Goal: Task Accomplishment & Management: Manage account settings

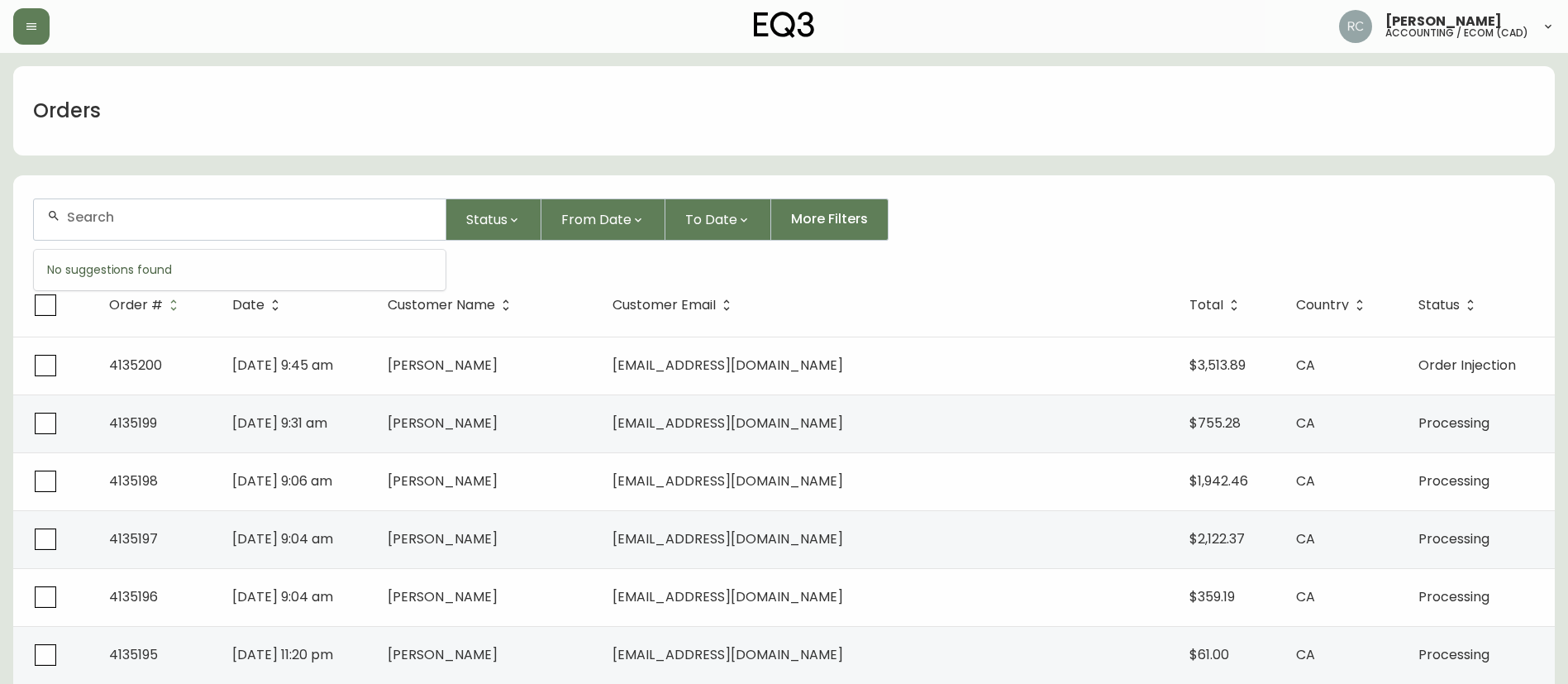
paste input "4135141"
click at [267, 215] on input "text" at bounding box center [250, 217] width 365 height 15
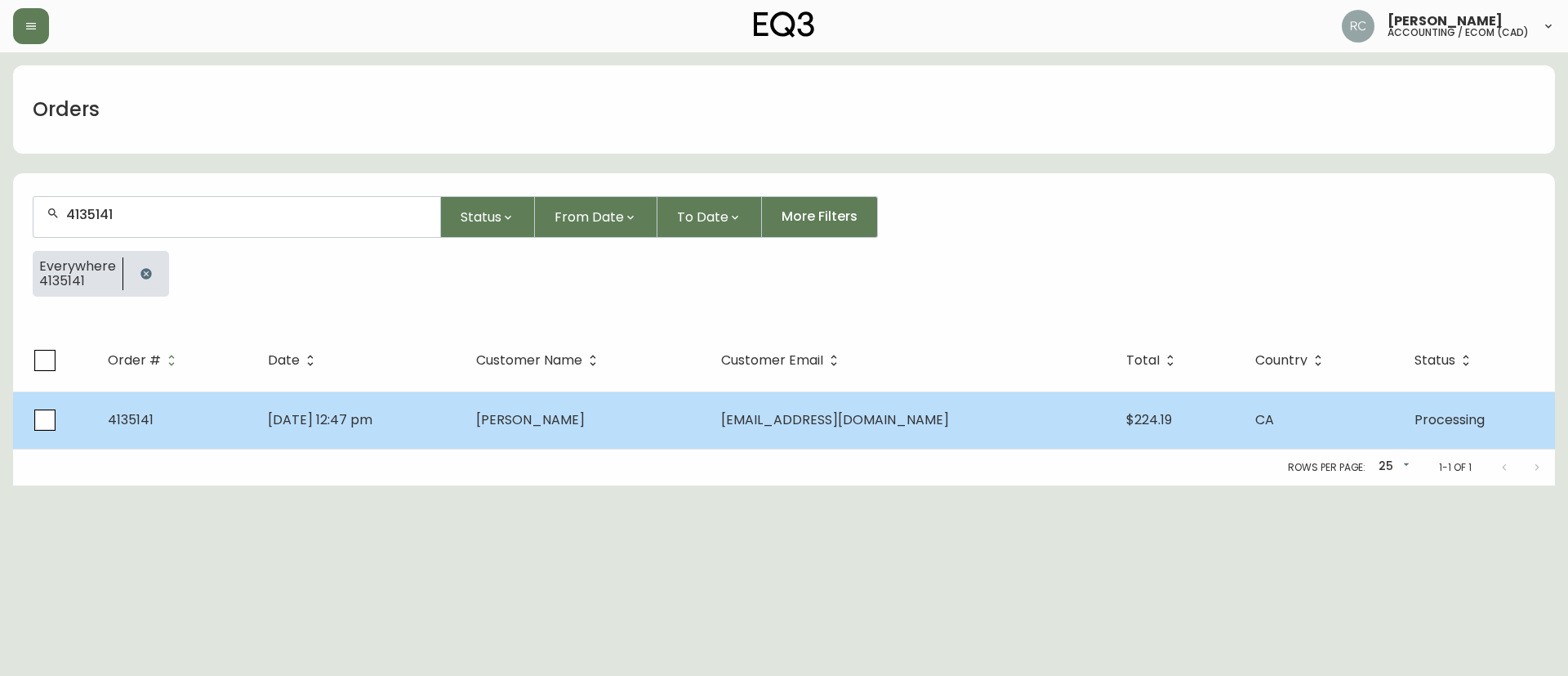
type input "4135141"
click at [566, 445] on td "Patrick Malone" at bounding box center [585, 420] width 245 height 57
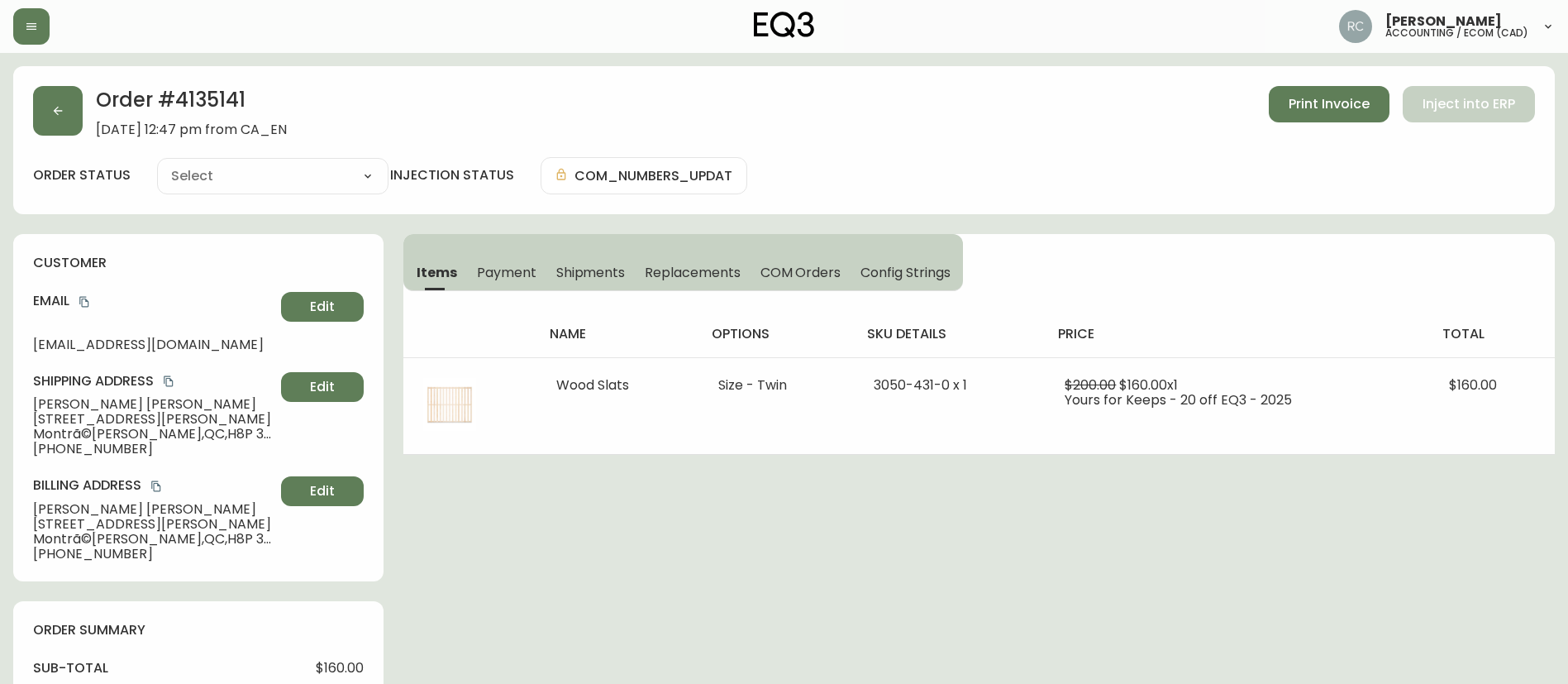
type input "Processing"
click at [814, 265] on span "COM Orders" at bounding box center [801, 272] width 81 height 17
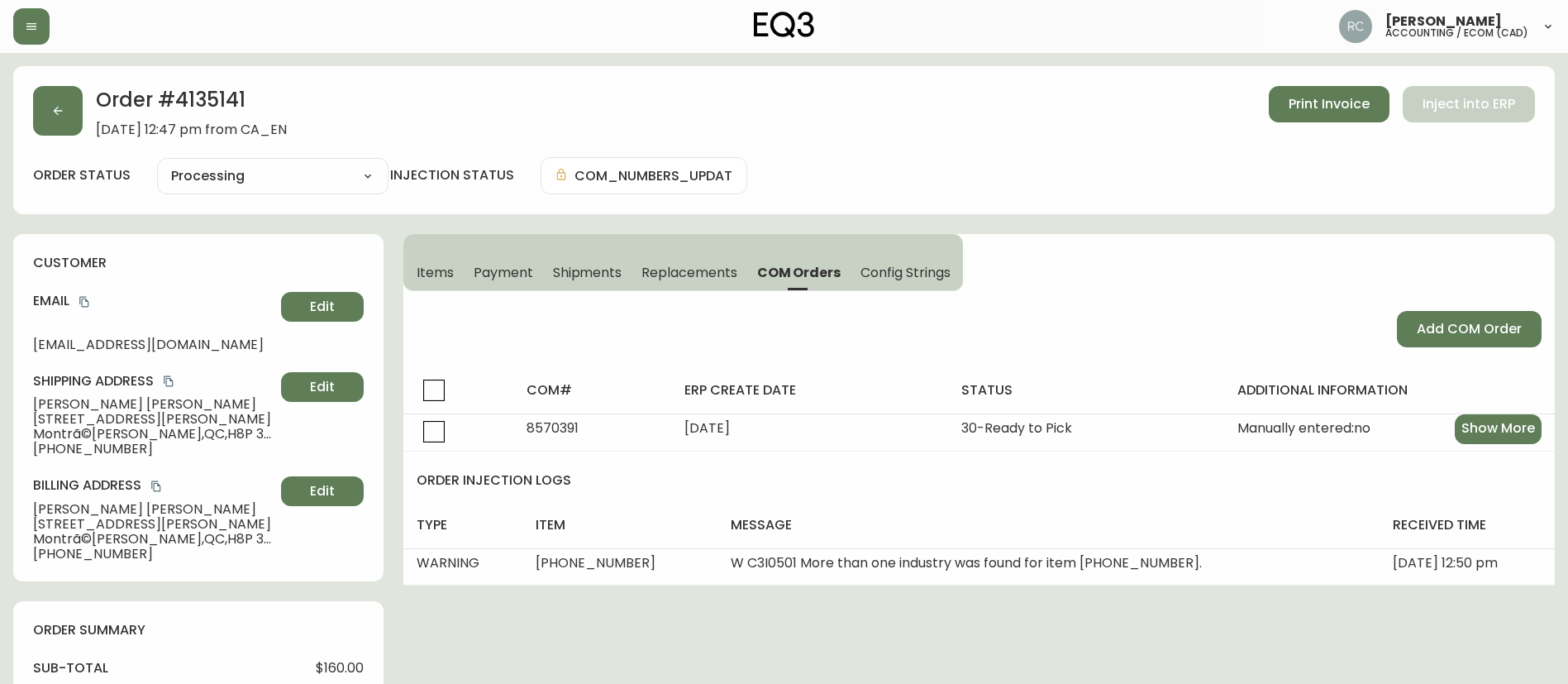
click at [454, 275] on button "Items" at bounding box center [433, 272] width 60 height 36
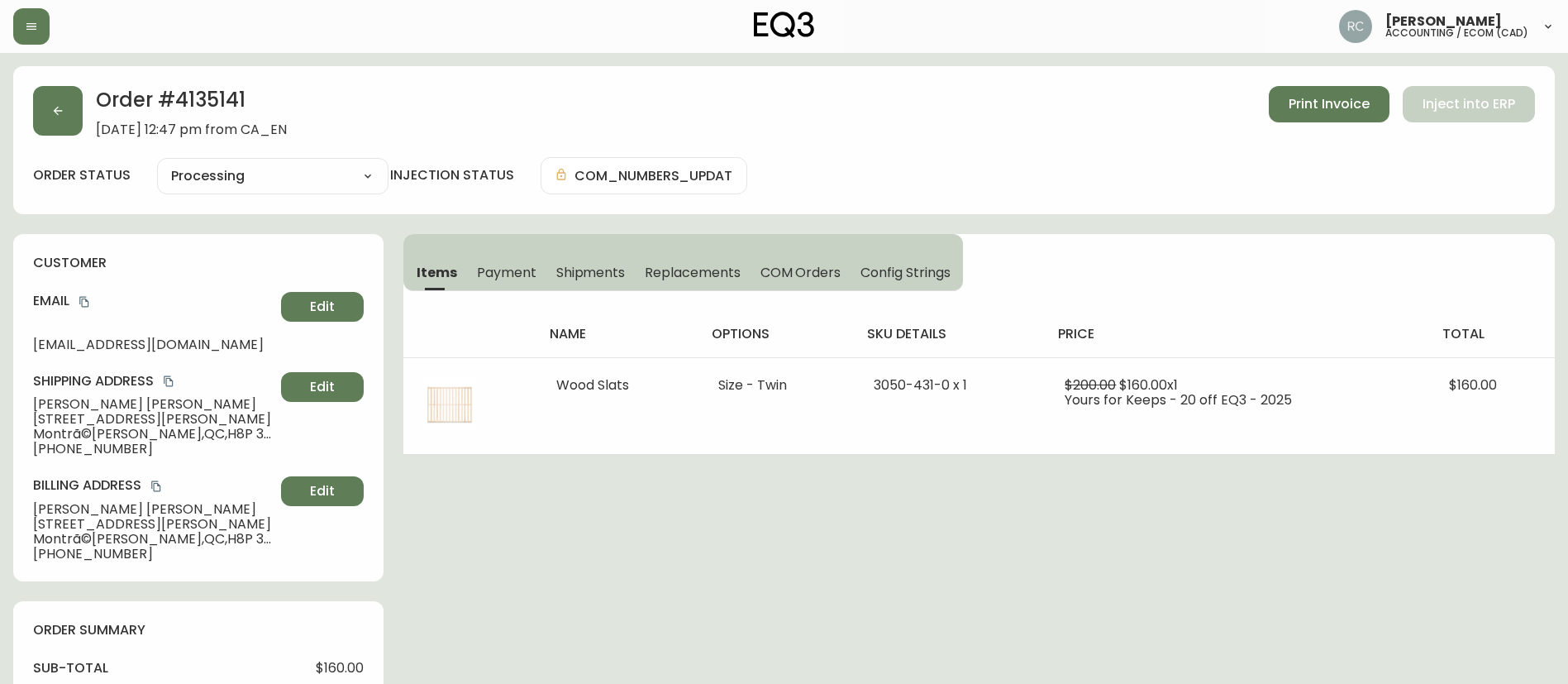
click at [226, 103] on h2 "Order # 4135141" at bounding box center [191, 104] width 191 height 36
click at [226, 102] on h2 "Order # 4135141" at bounding box center [191, 104] width 191 height 36
copy h2 "4135141"
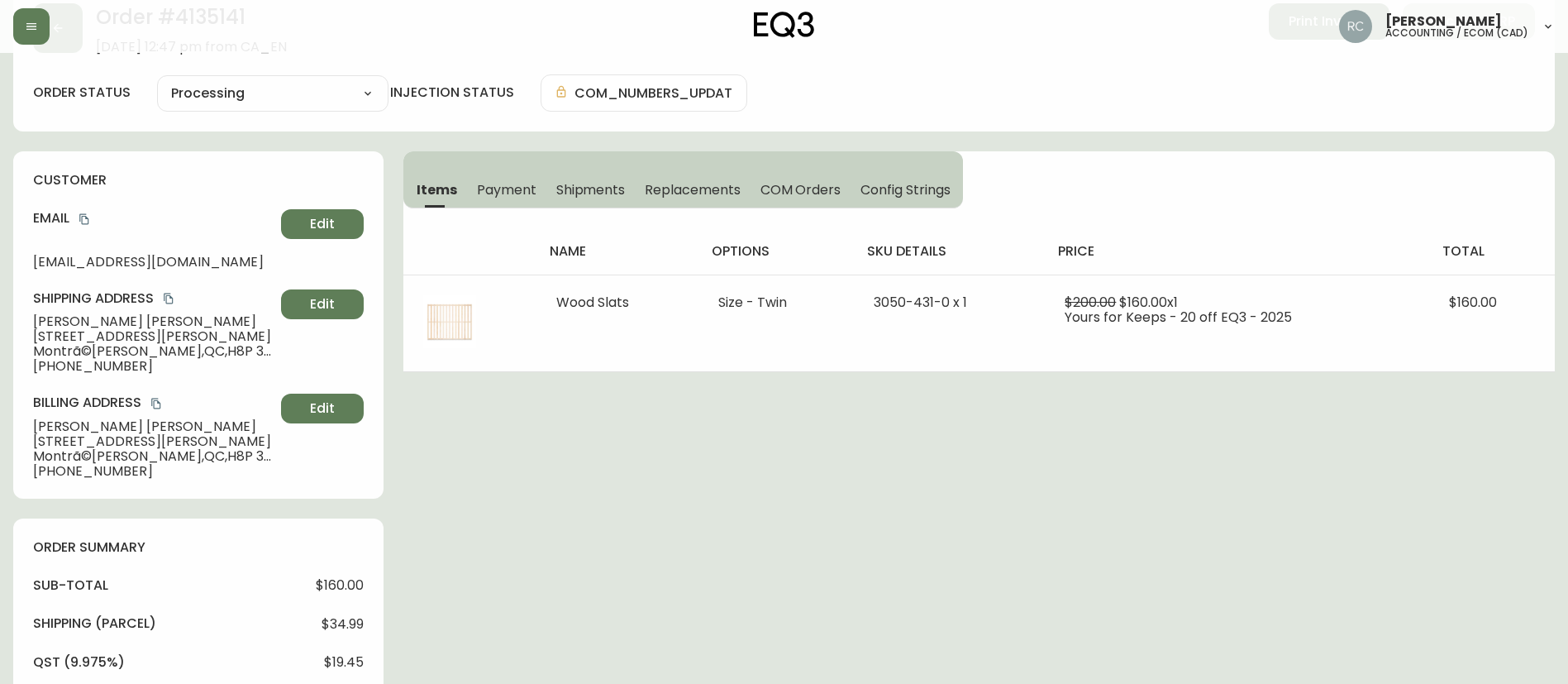
drag, startPoint x: 672, startPoint y: 464, endPoint x: 648, endPoint y: 452, distance: 26.8
click at [672, 464] on div "Order # 4135141 September 6, 2025 at 12:47 pm from CA_EN Print Invoice Inject i…" at bounding box center [783, 591] width 1541 height 1215
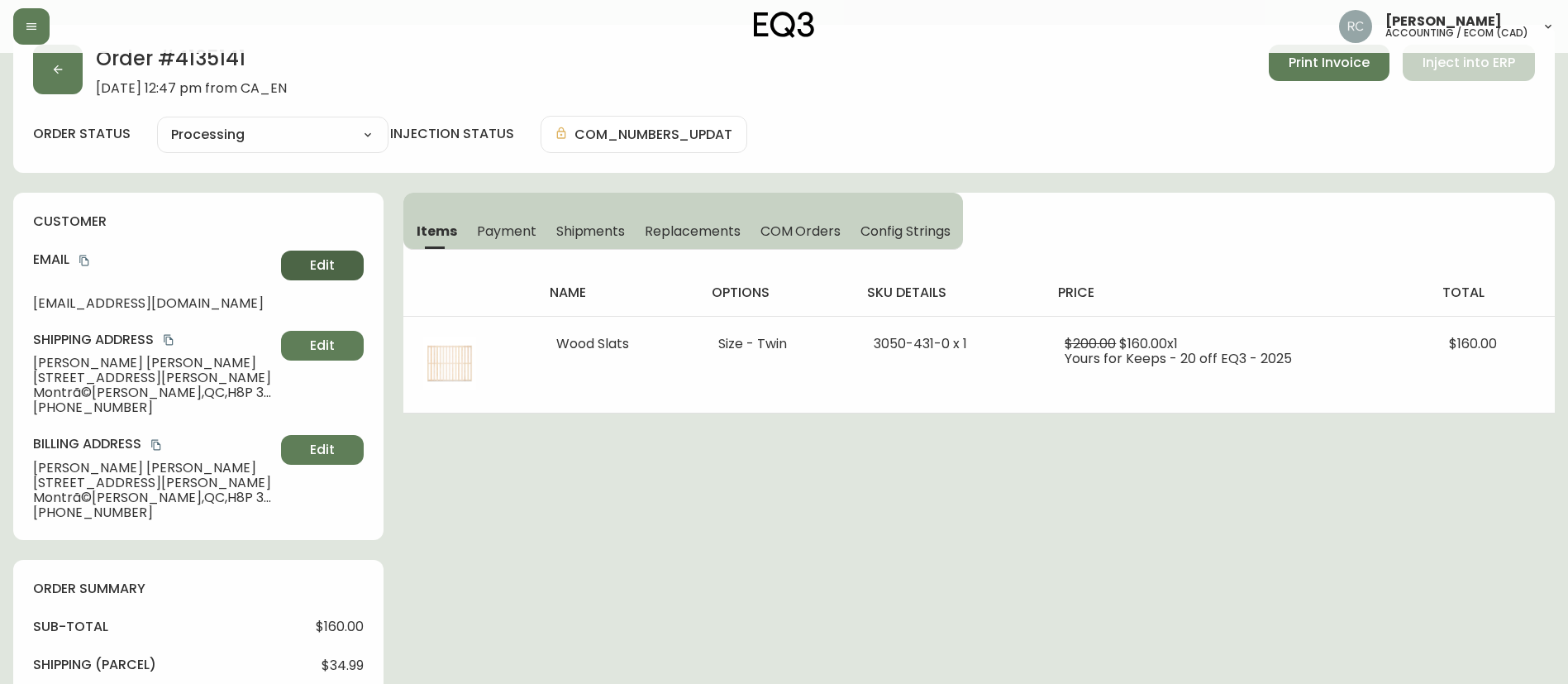
scroll to position [0, 0]
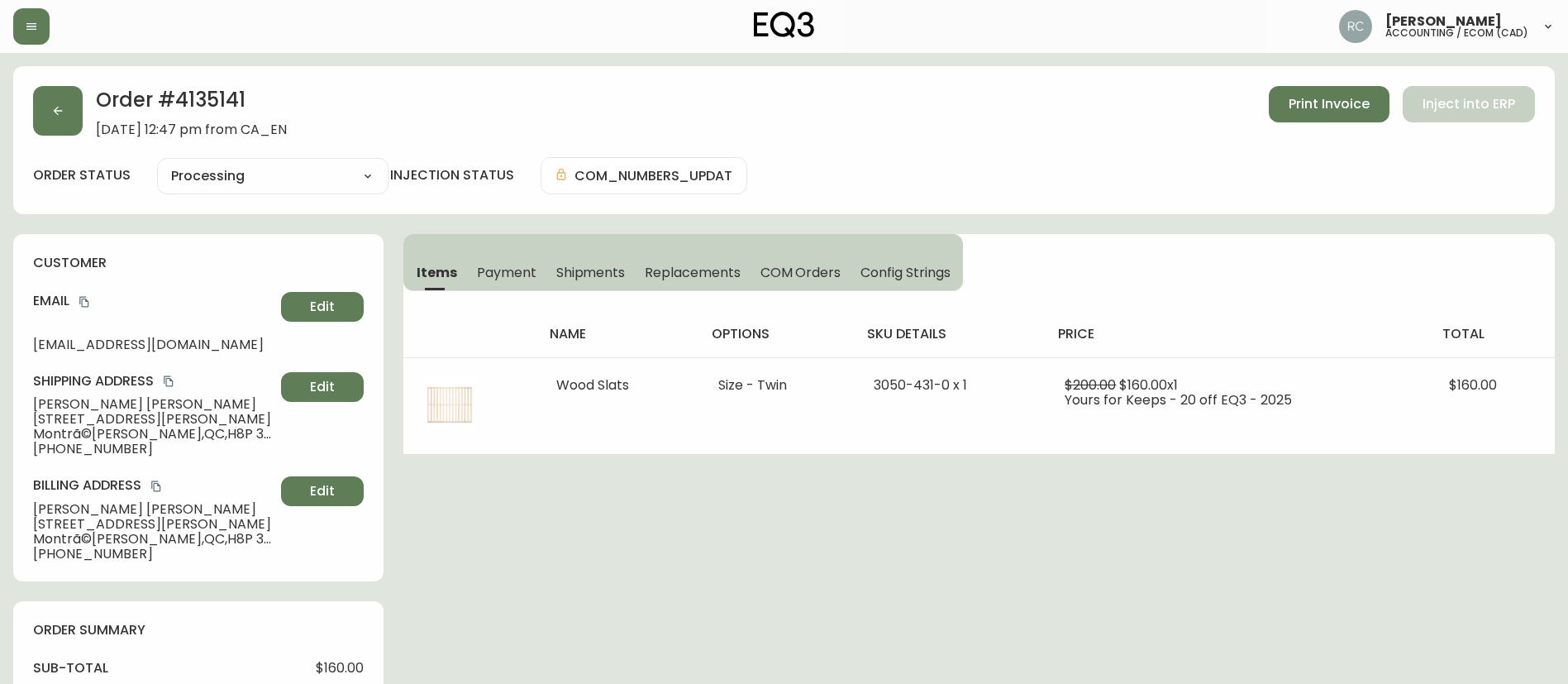
click at [205, 95] on h2 "Order # 4135141" at bounding box center [191, 104] width 191 height 36
copy h2 "4135141"
click at [319, 191] on div "Cancelled Fully Shipped Processing Partially Shipped" at bounding box center [273, 176] width 232 height 36
click at [325, 174] on select "Cancelled Fully Shipped Processing Partially Shipped" at bounding box center [273, 176] width 232 height 25
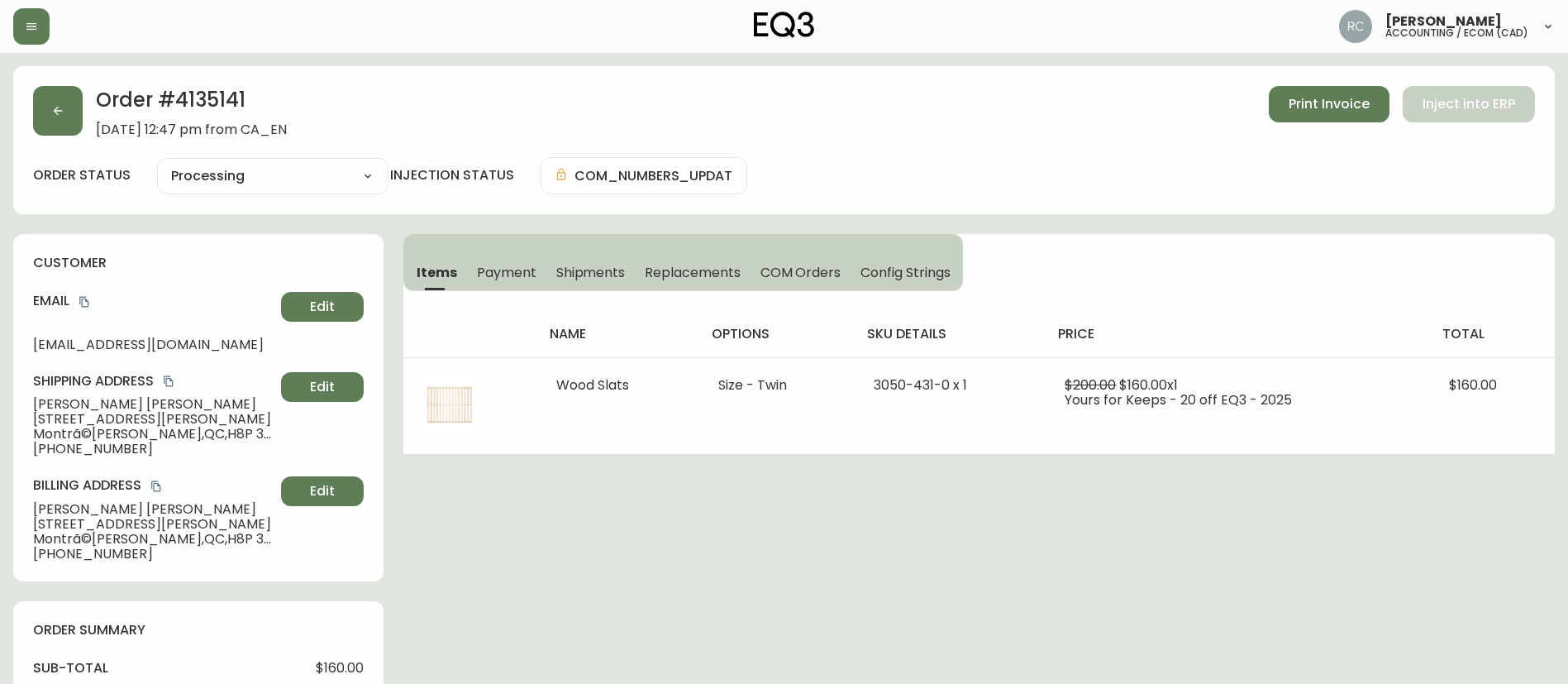
click at [157, 164] on select "Cancelled Fully Shipped Processing Partially Shipped" at bounding box center [273, 176] width 232 height 25
select select "PROCESSING"
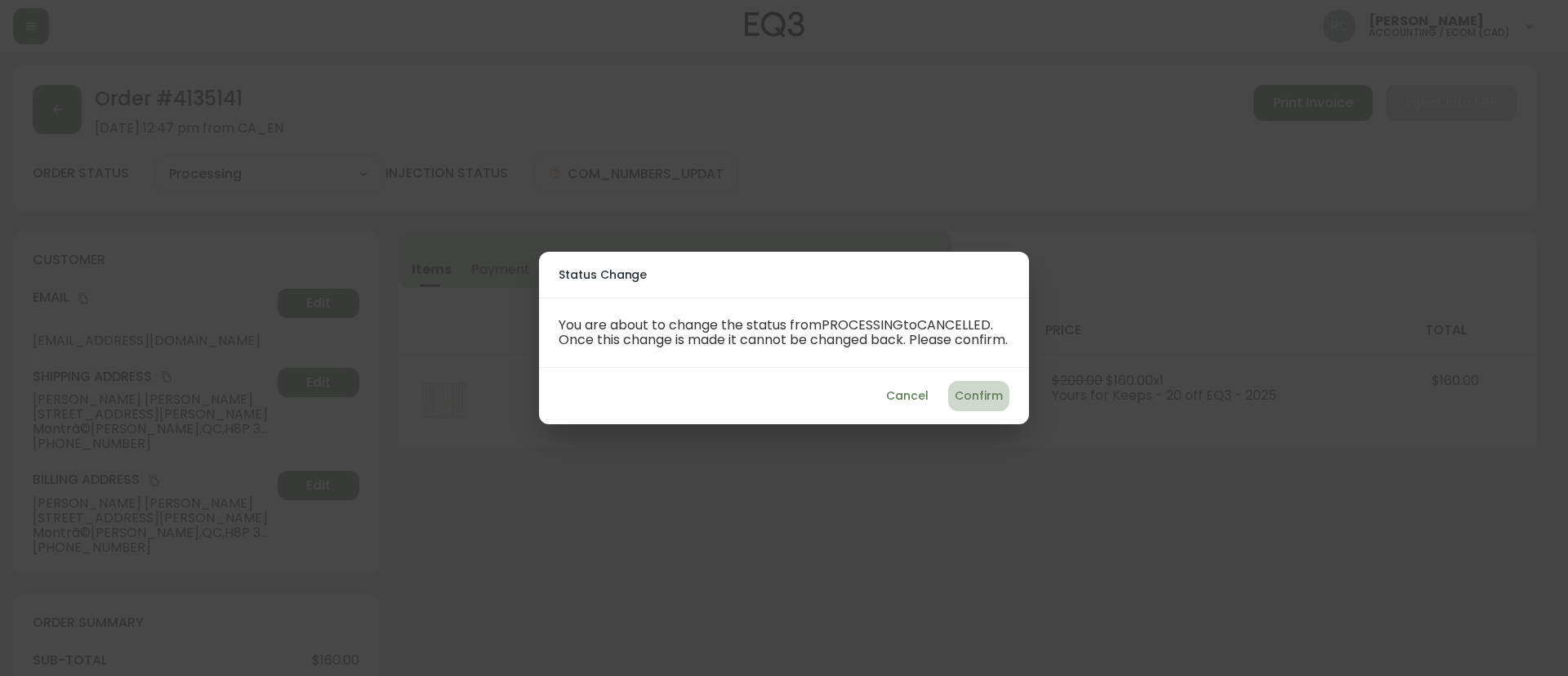
click at [1004, 406] on button "Confirm" at bounding box center [979, 396] width 61 height 31
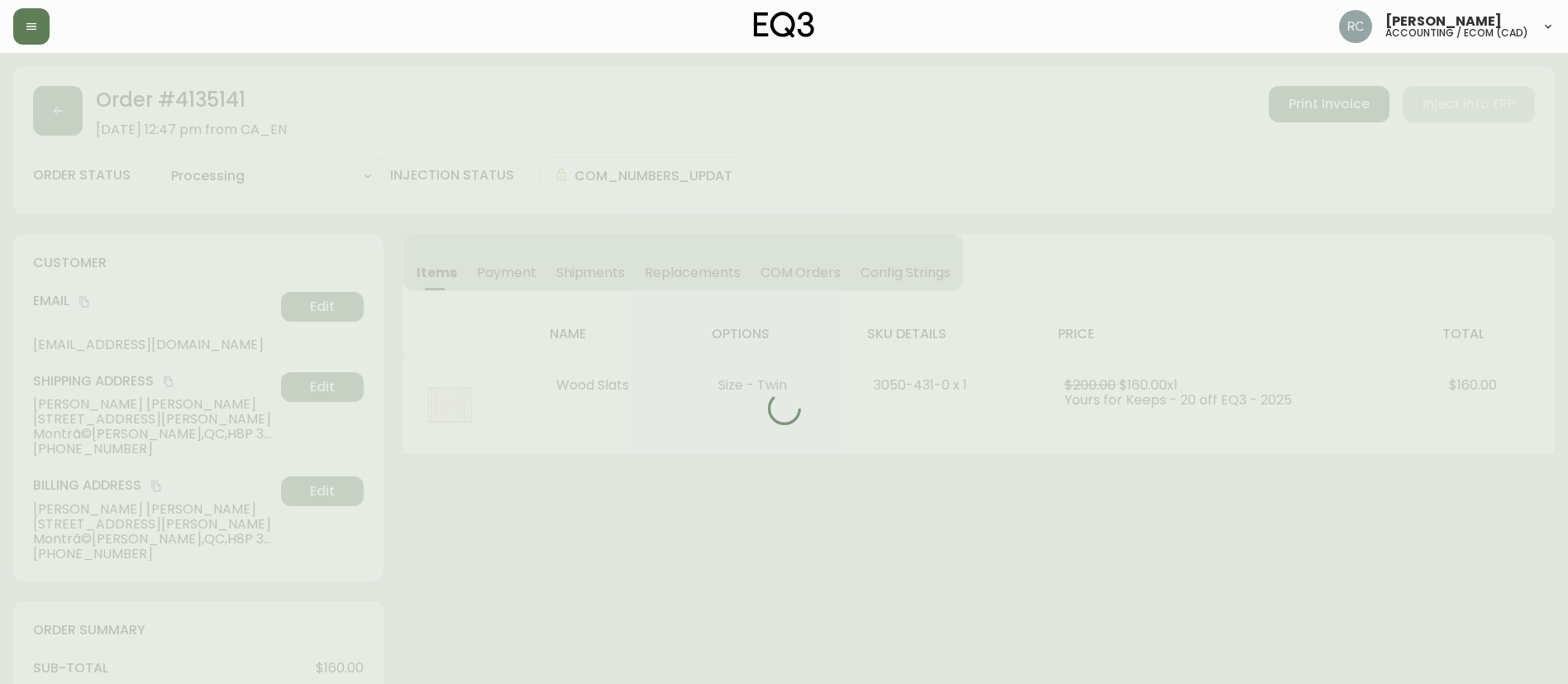
type input "Cancelled"
select select "CANCELLED"
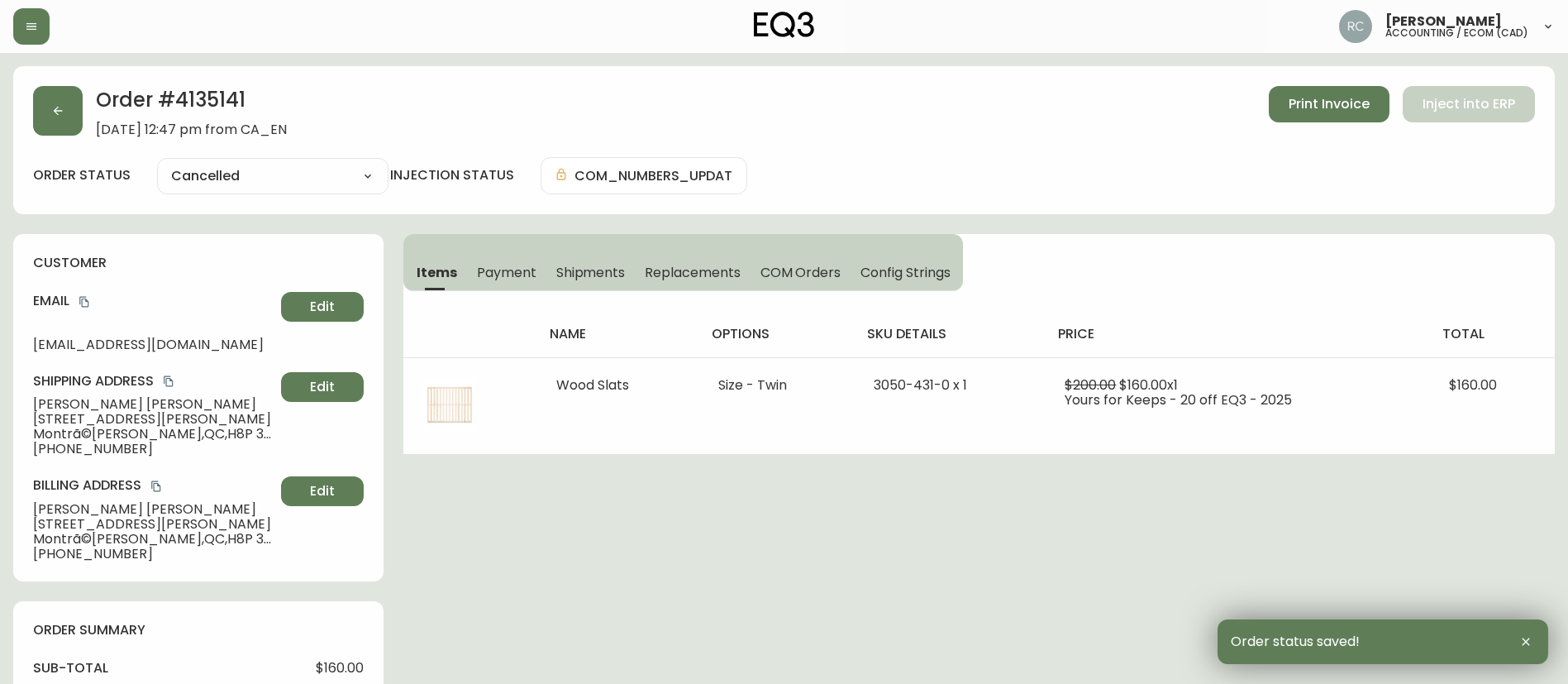
click at [485, 279] on span "Payment" at bounding box center [506, 272] width 59 height 17
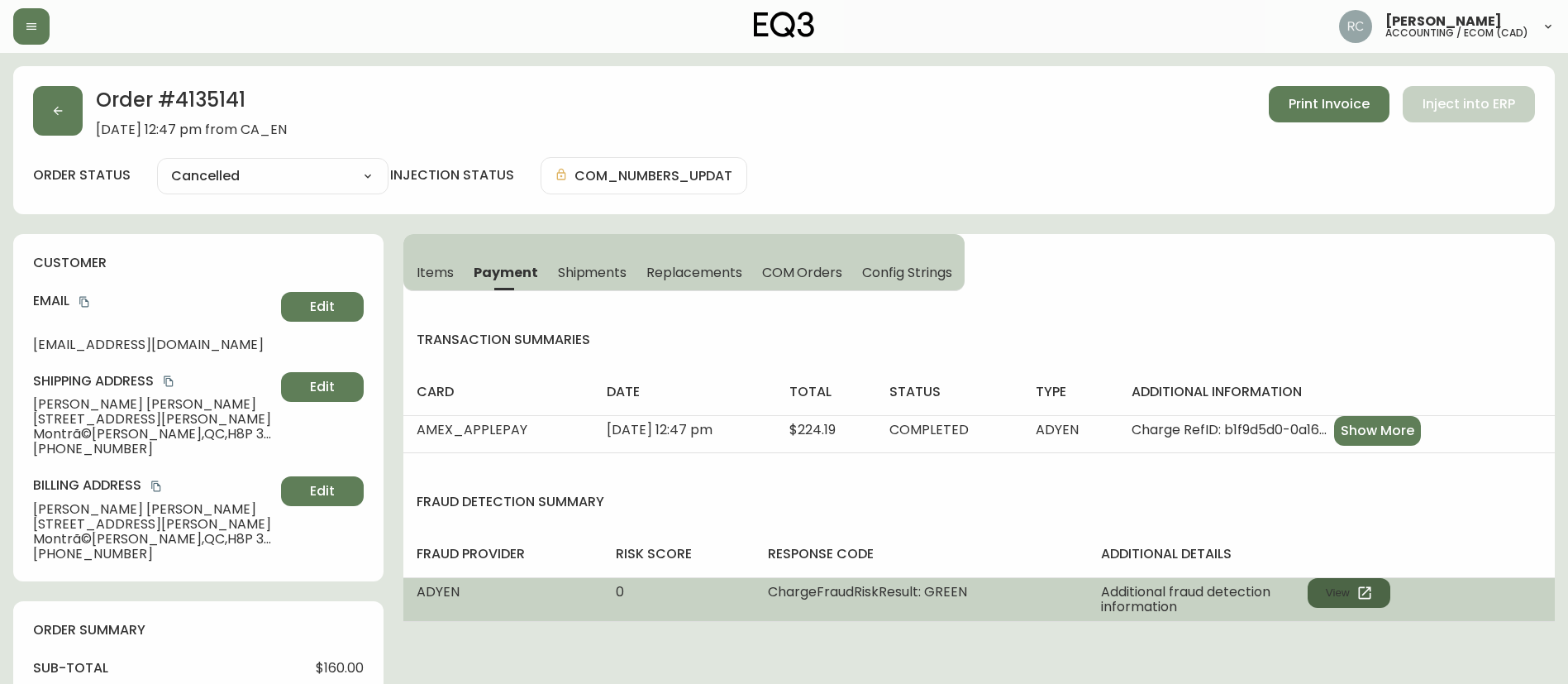
click at [1336, 589] on button "View" at bounding box center [1348, 593] width 82 height 30
click at [1379, 580] on button "View" at bounding box center [1348, 593] width 82 height 30
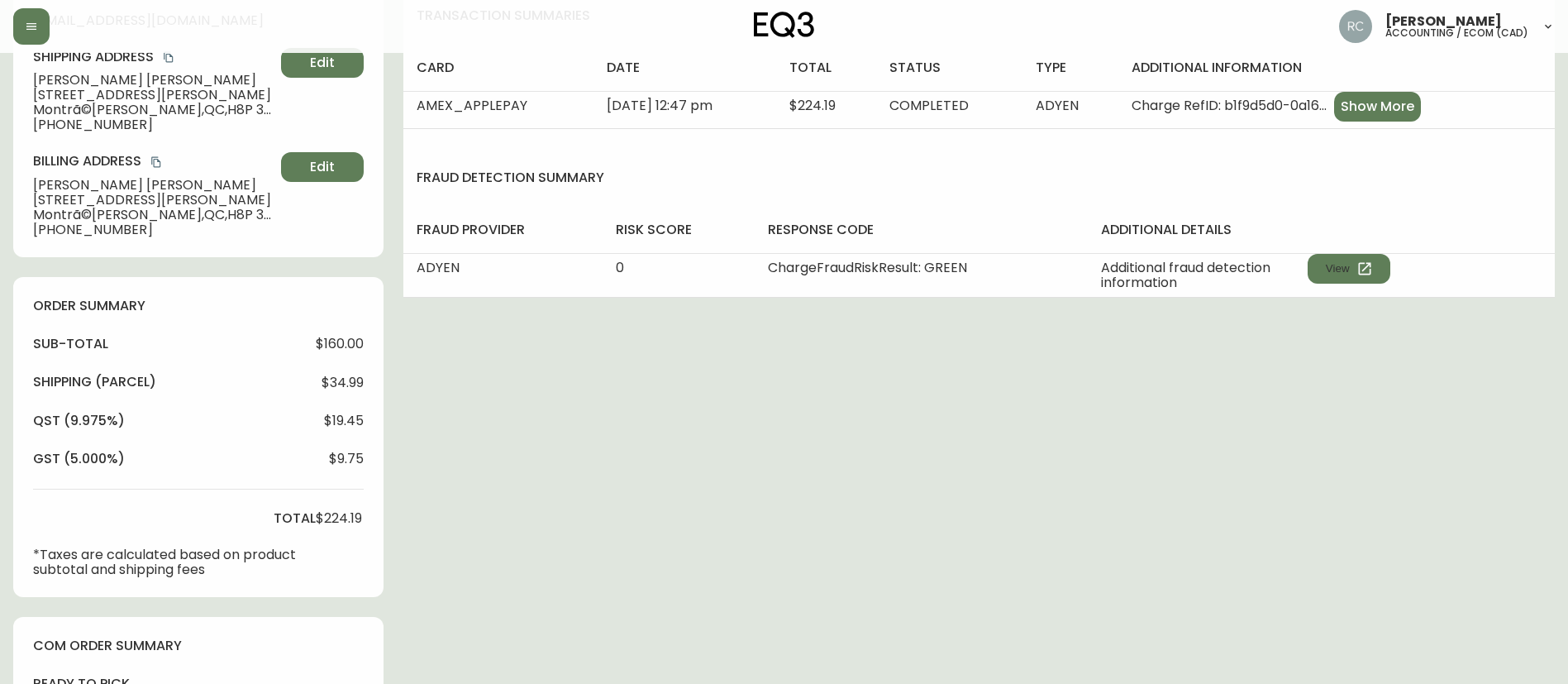
scroll to position [414, 0]
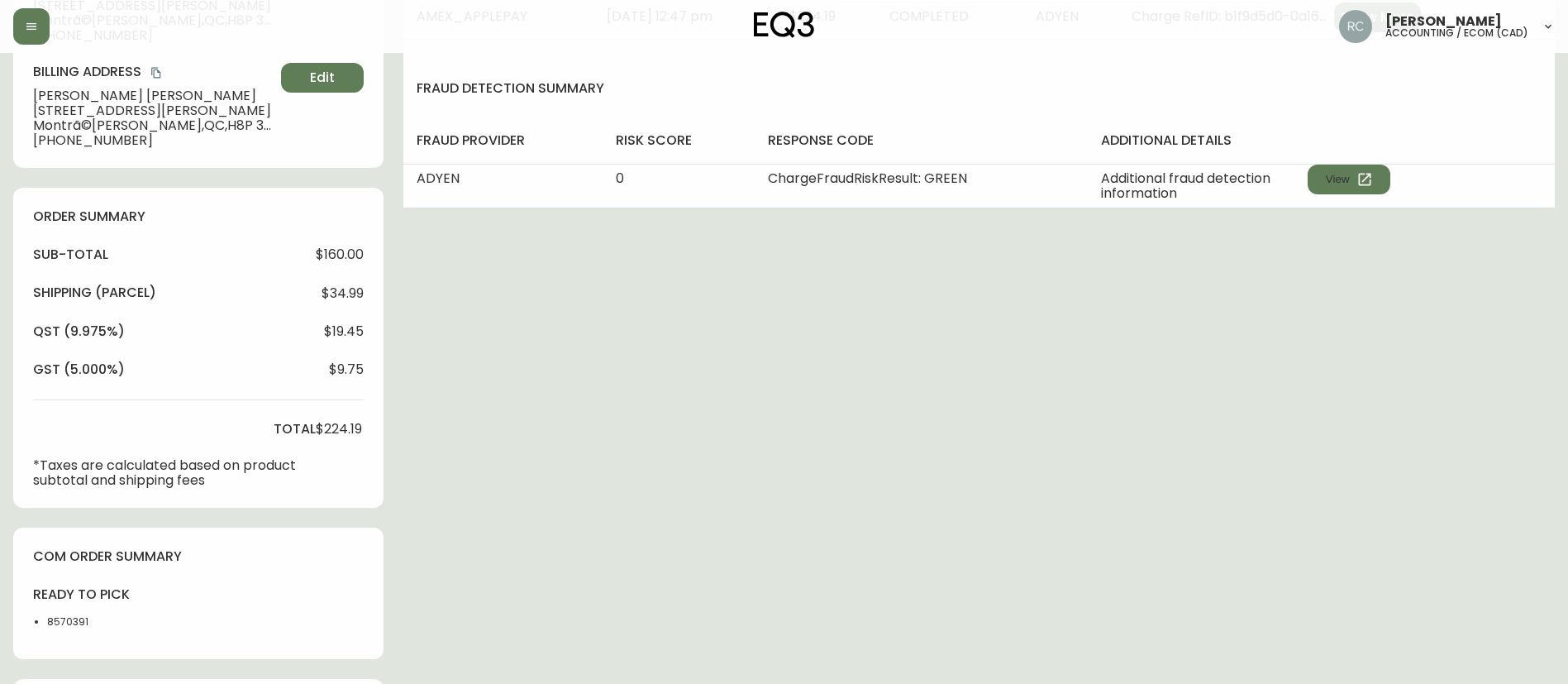
click at [341, 257] on span "$160.00" at bounding box center [340, 254] width 48 height 15
click at [335, 243] on div "order summary sub-total $160.00 Shipping ( Parcel ) $34.99 qst (9.975%) $19.45 …" at bounding box center [198, 348] width 371 height 320
click at [335, 245] on div "order summary sub-total $160.00 Shipping ( Parcel ) $34.99 qst (9.975%) $19.45 …" at bounding box center [198, 348] width 371 height 320
click at [348, 362] on span "$9.75" at bounding box center [347, 369] width 34 height 15
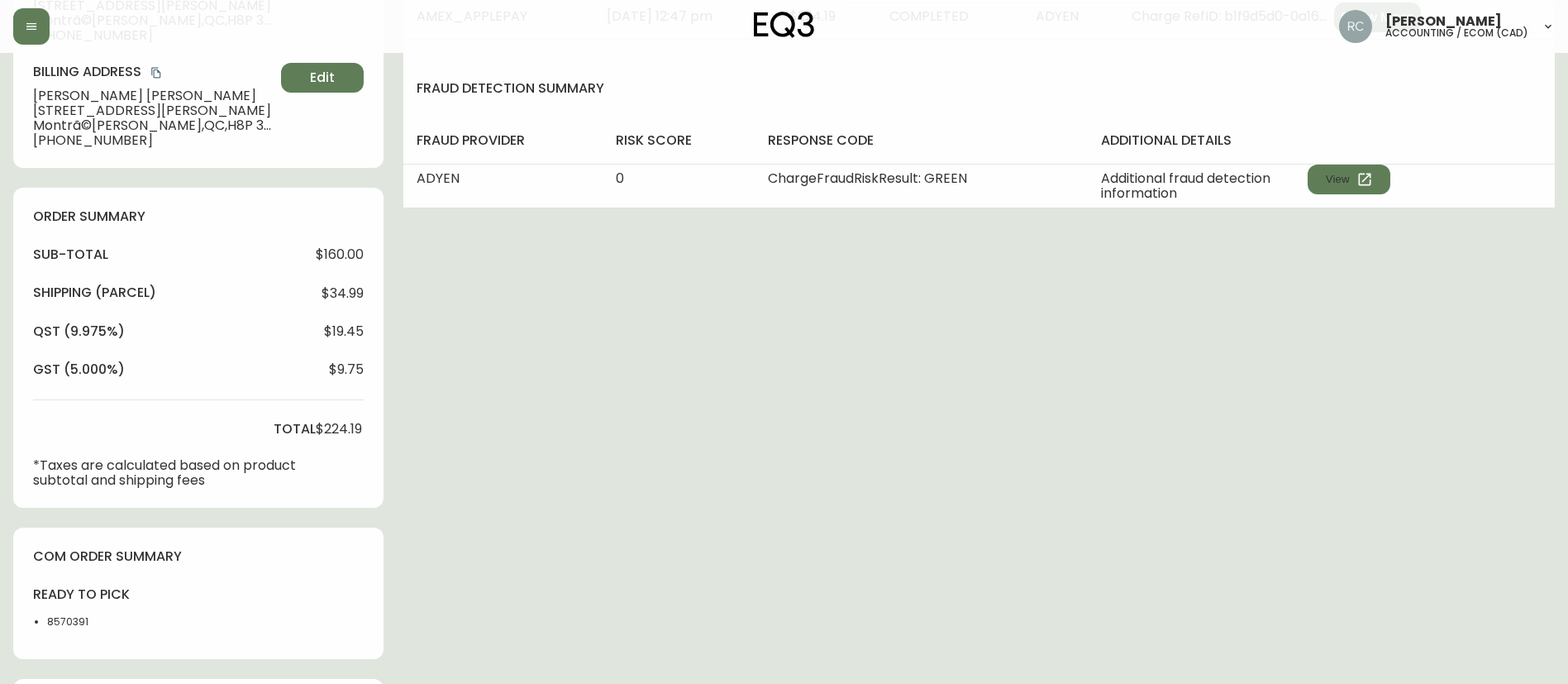
click at [335, 424] on span "$224.19" at bounding box center [339, 428] width 46 height 15
copy span "224.19"
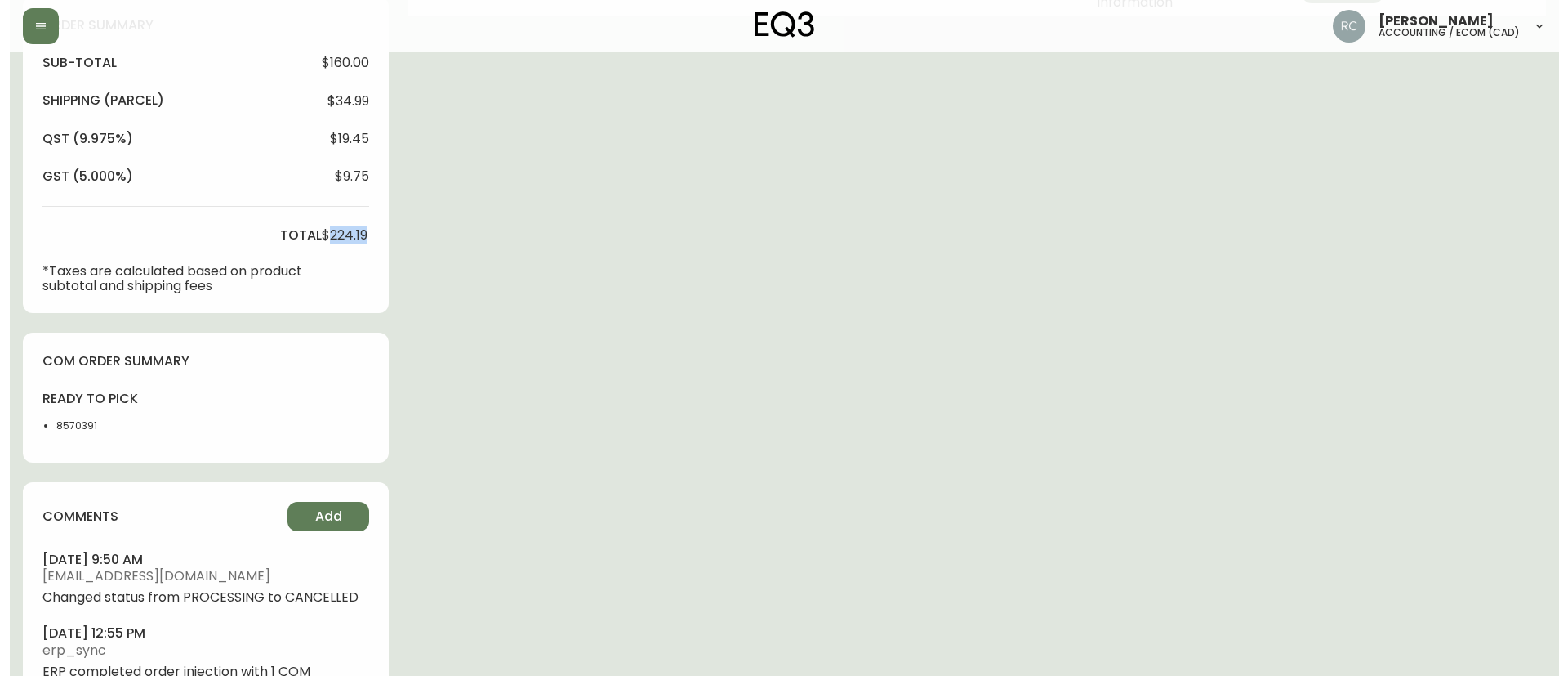
scroll to position [654, 0]
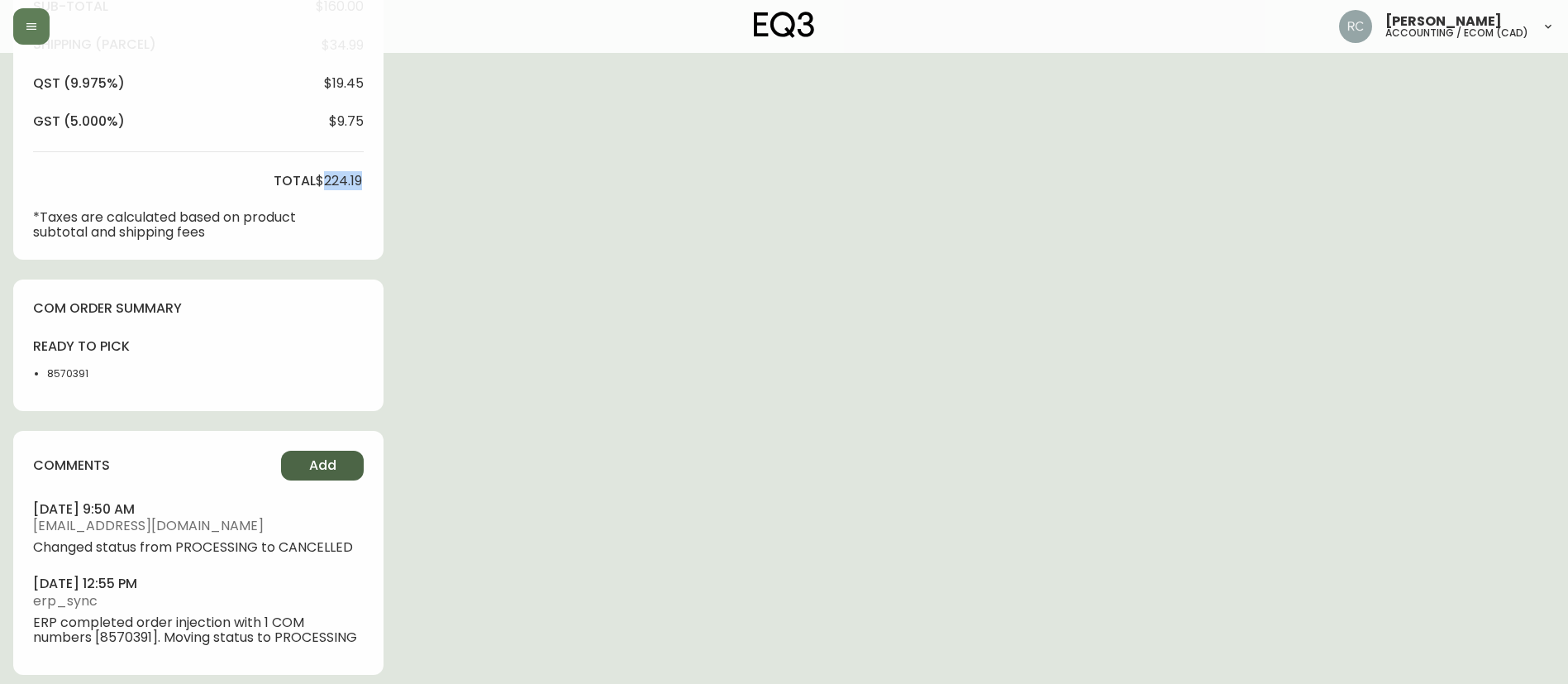
click at [299, 466] on button "Add" at bounding box center [323, 465] width 82 height 30
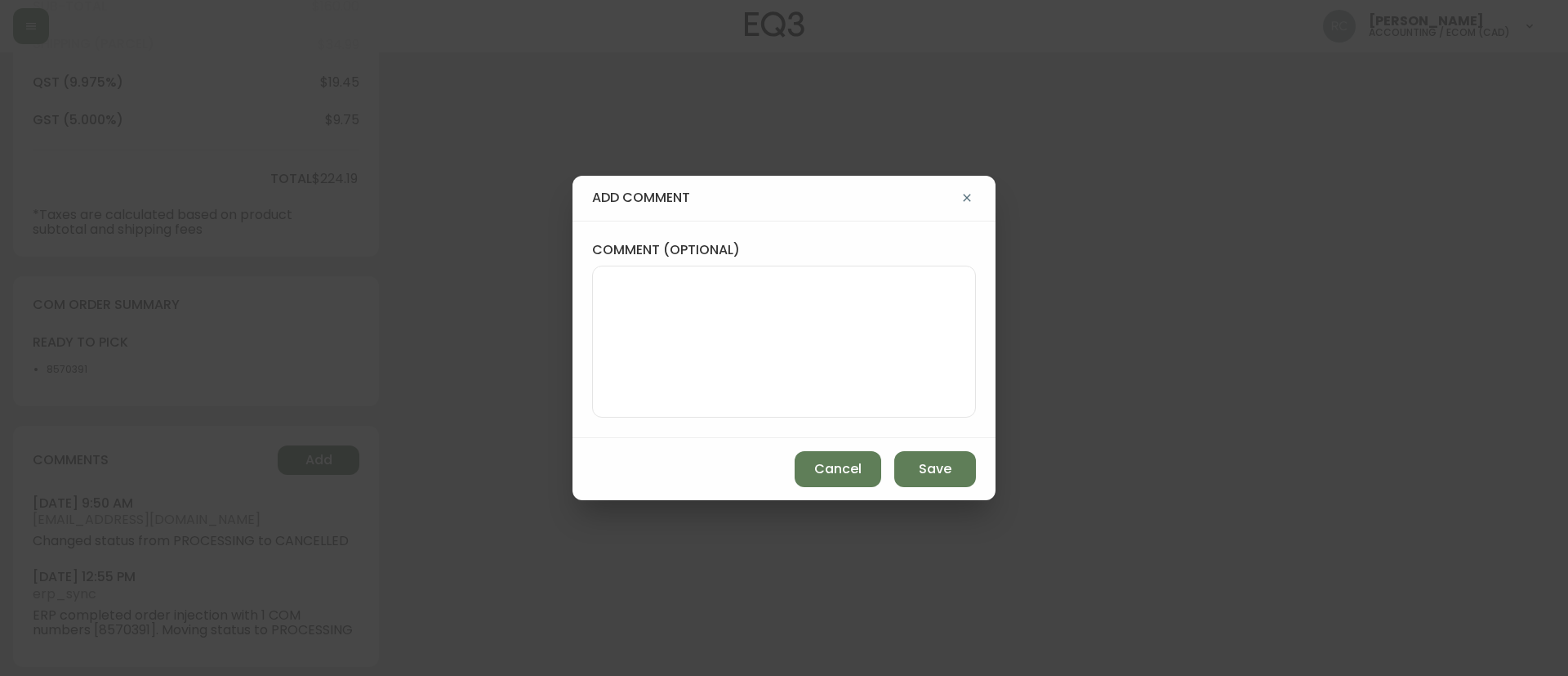
click at [739, 348] on textarea "comment (optional)" at bounding box center [784, 342] width 356 height 131
paste textarea "CANCELLATION - CHANGE OF MIND TICKET# 828355 ORD# 4135141 - status in AS400: 40…"
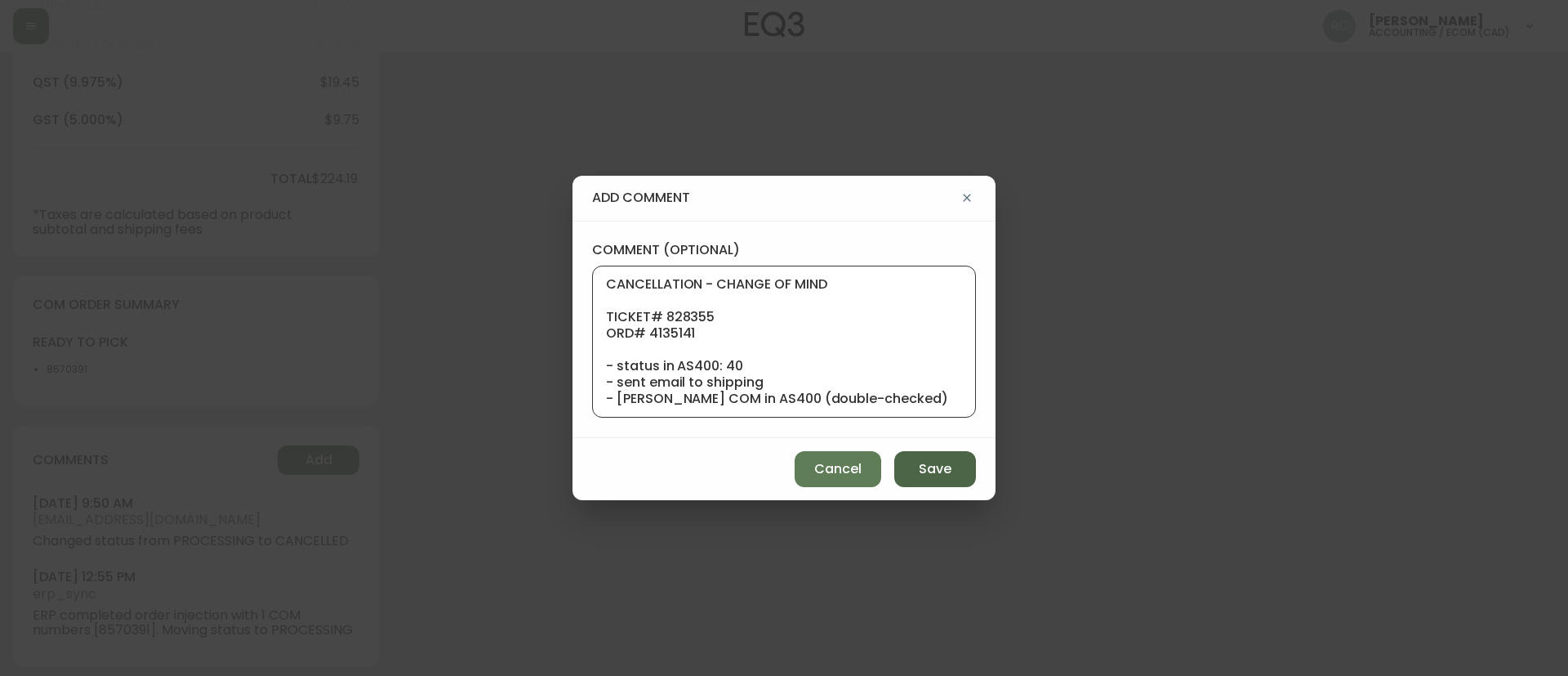
scroll to position [165, 0]
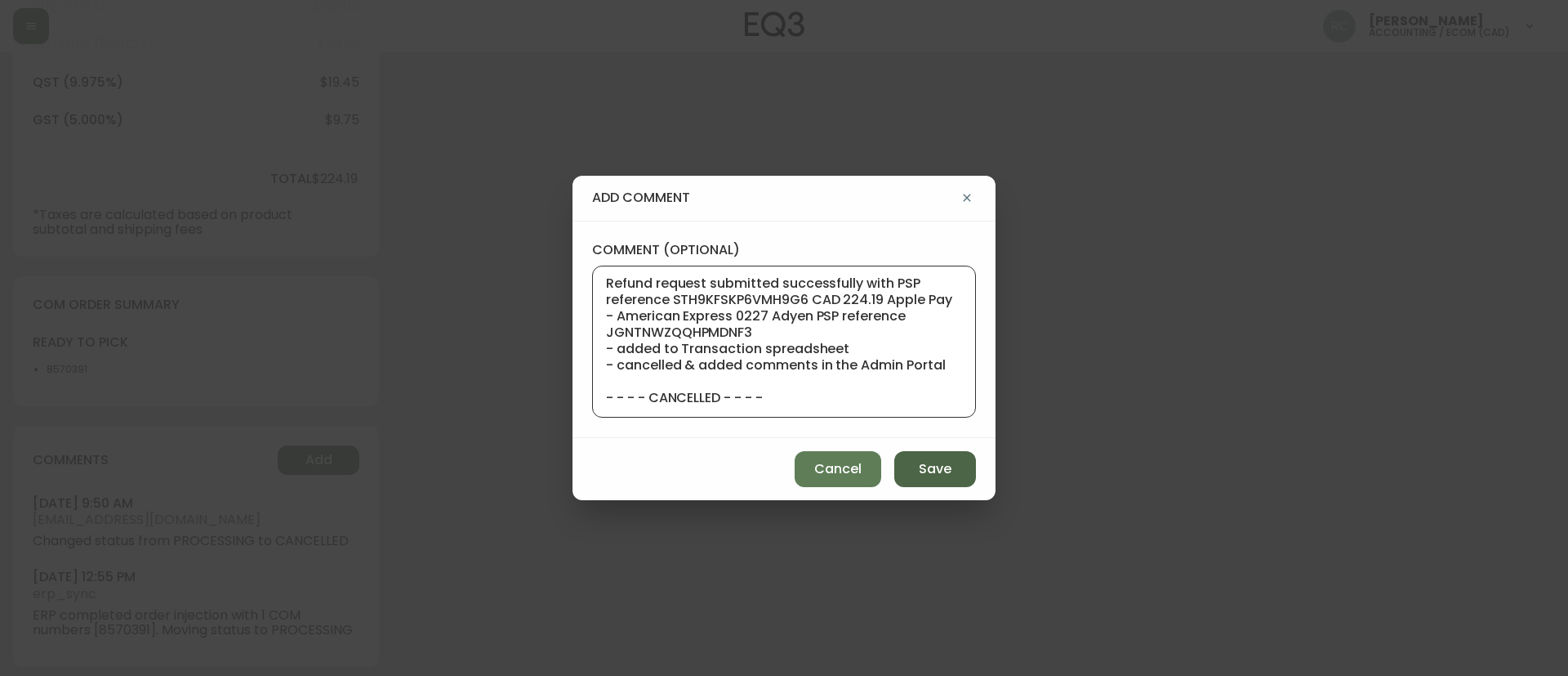
type textarea "CANCELLATION - CHANGE OF MIND TICKET# 828355 ORD# 4135141 - status in AS400: 40…"
click at [945, 475] on span "Save" at bounding box center [935, 469] width 33 height 18
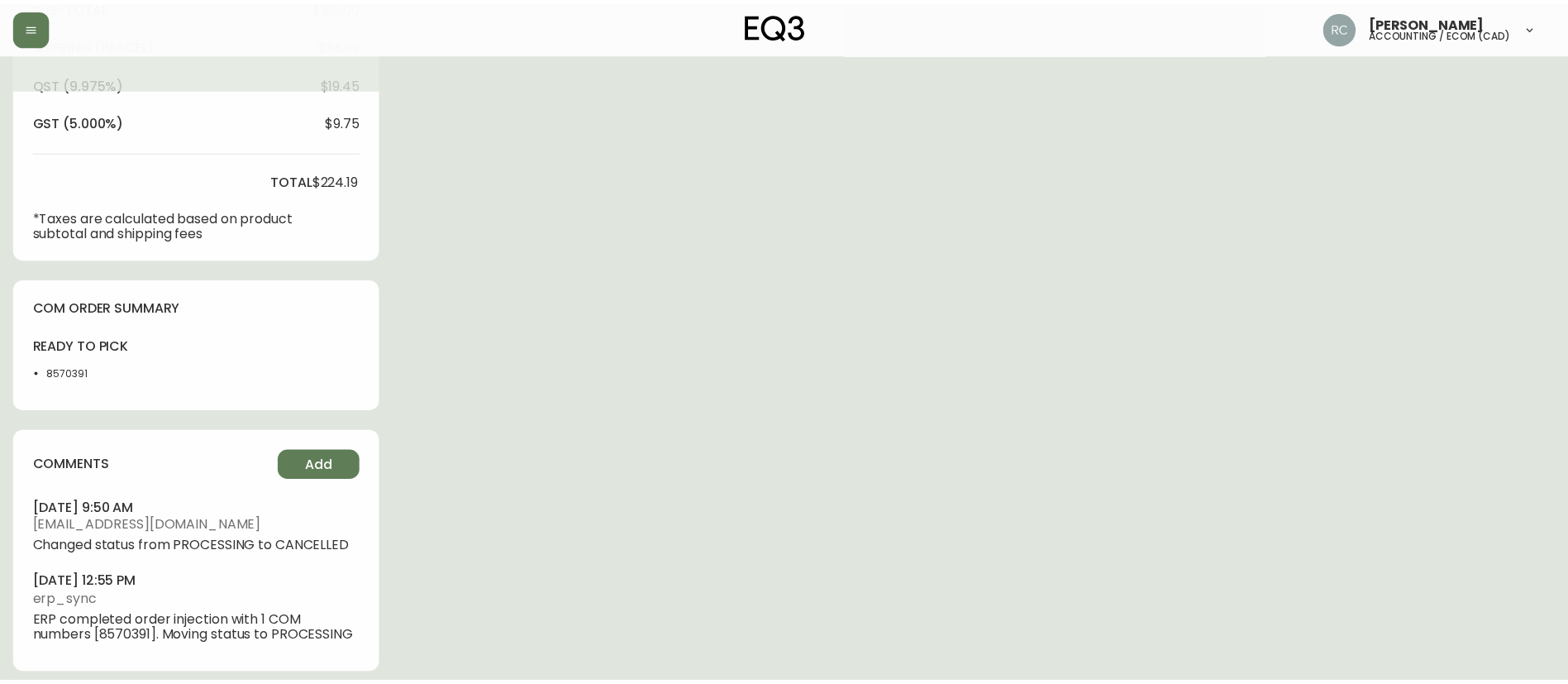
scroll to position [0, 0]
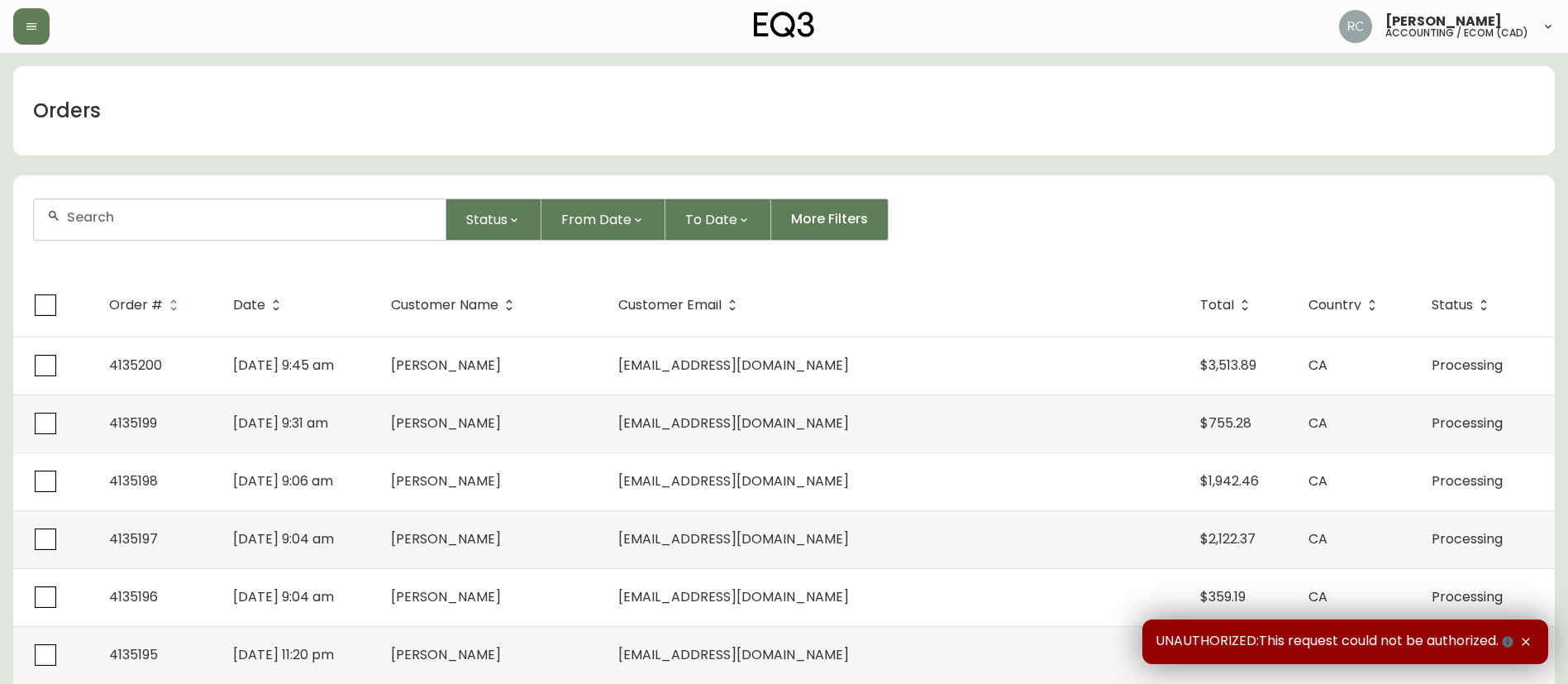
click at [153, 226] on div at bounding box center [240, 219] width 412 height 40
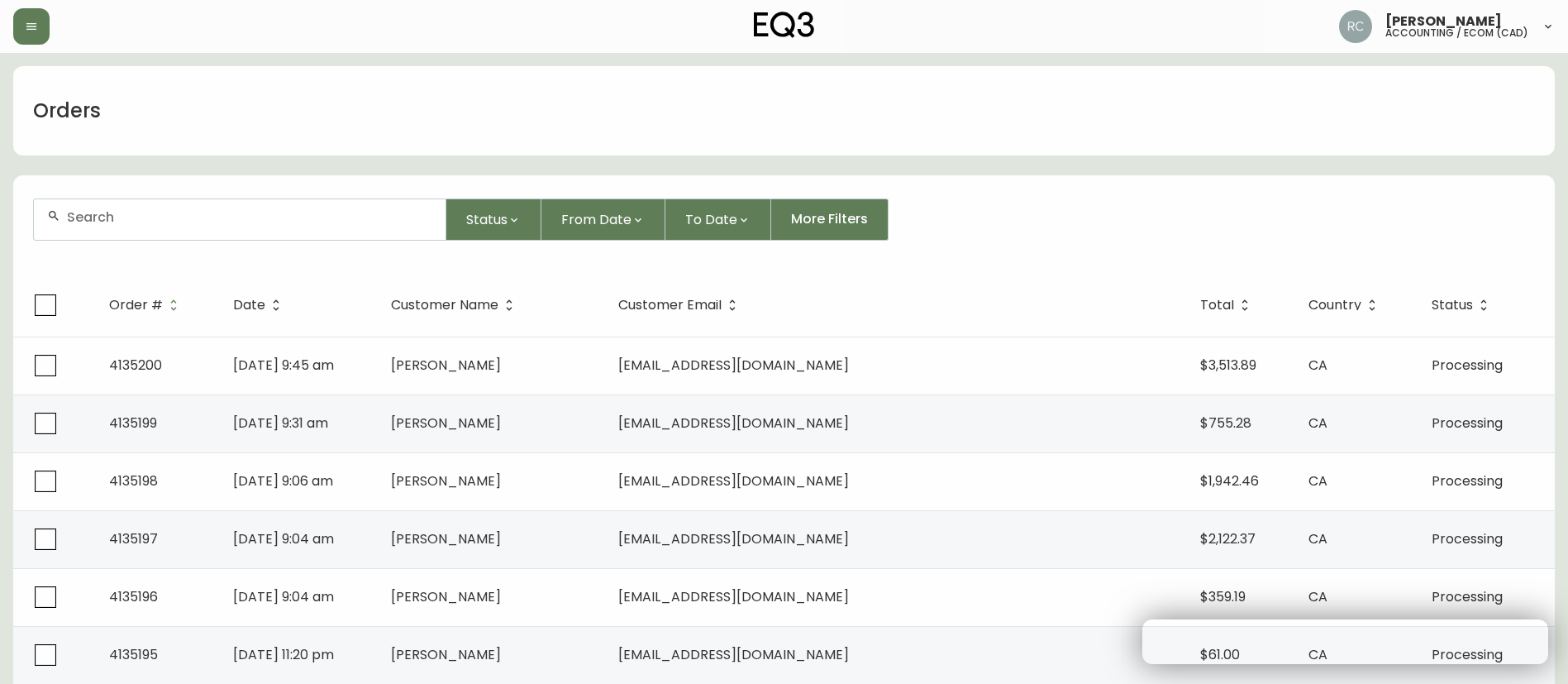
paste input "8570507"
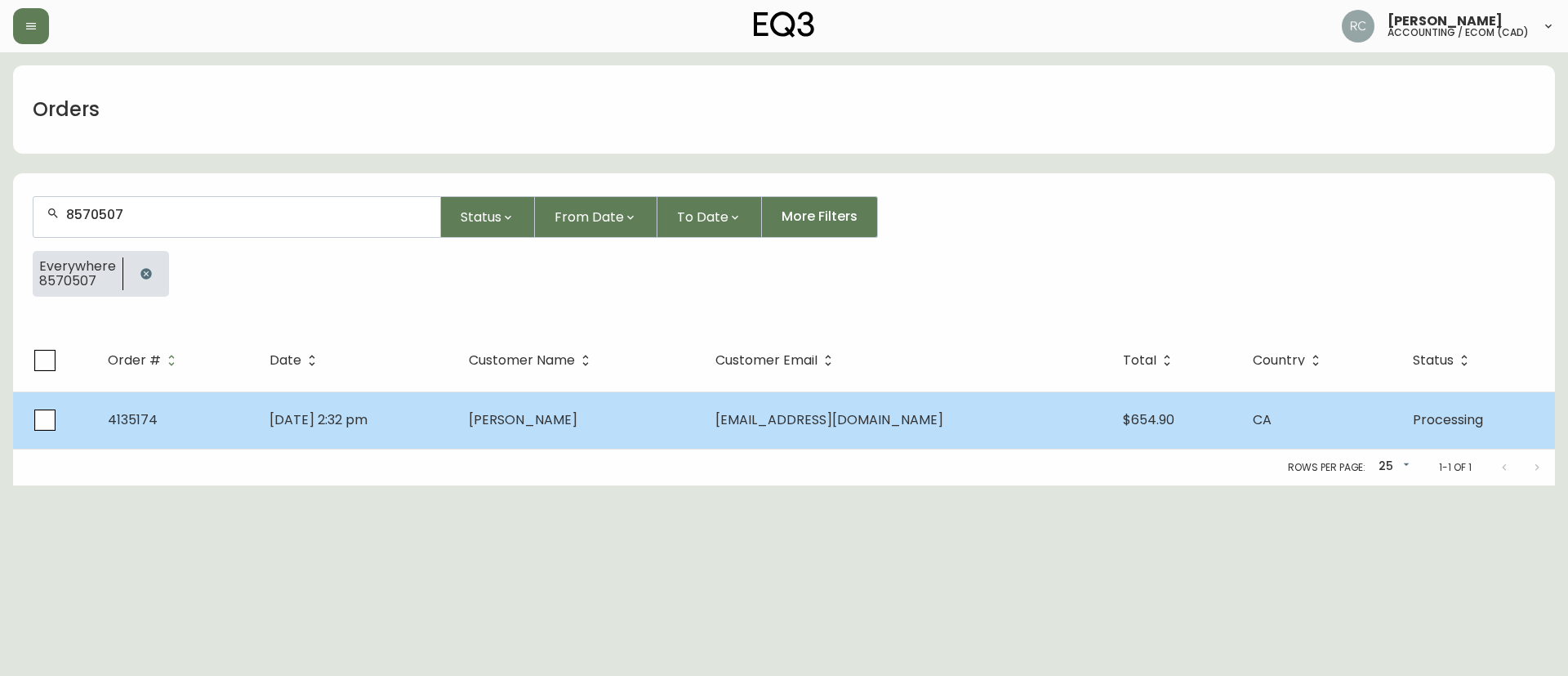
type input "8570507"
click at [532, 429] on td "Suzette Curtain" at bounding box center [579, 420] width 247 height 57
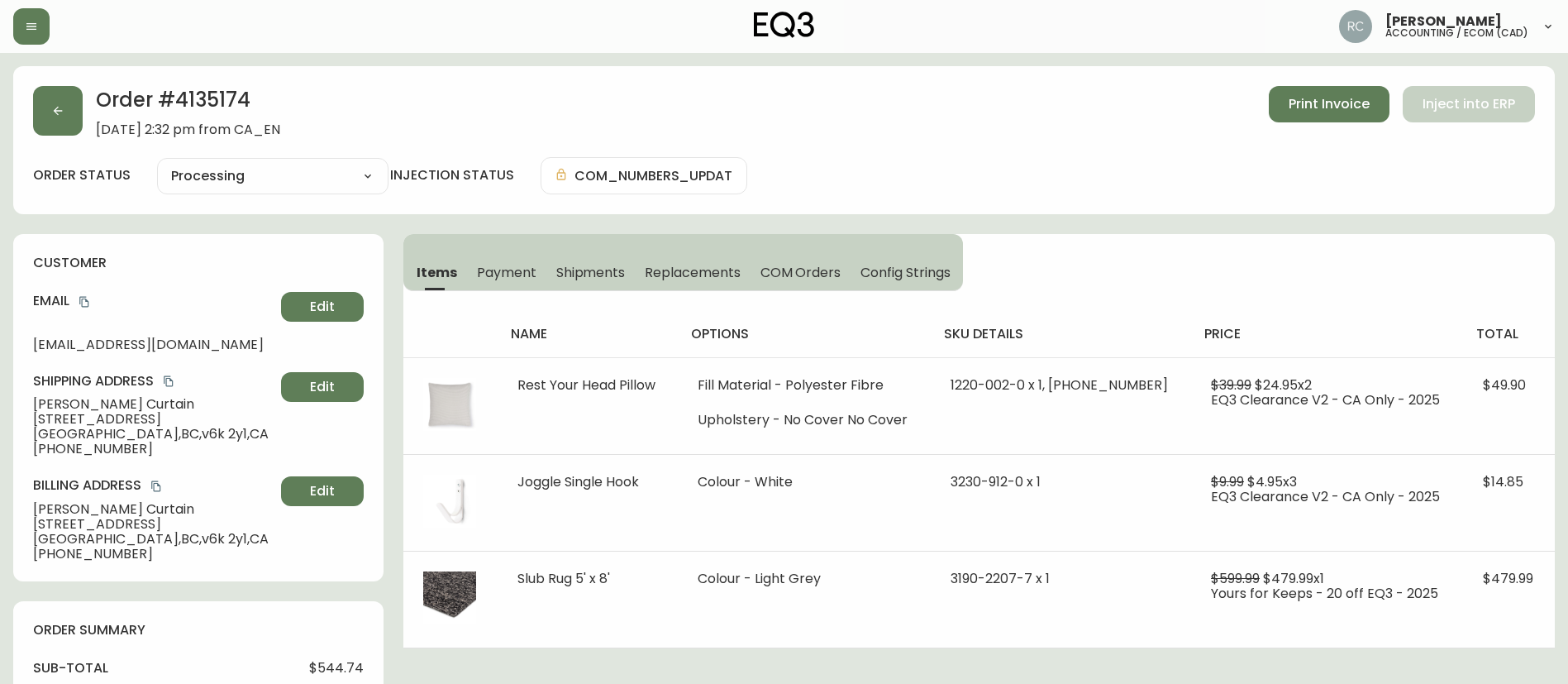
type input "Processing"
select select "PROCESSING"
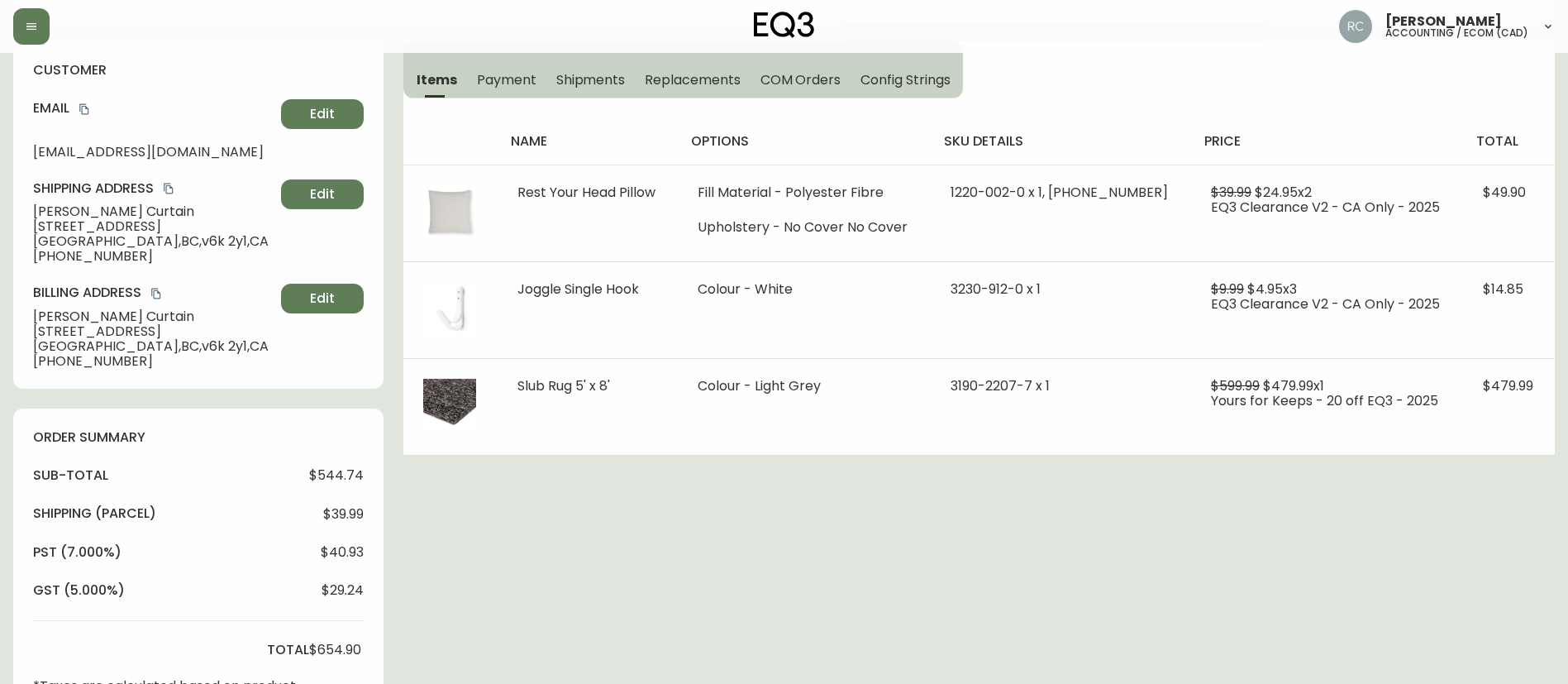
scroll to position [579, 0]
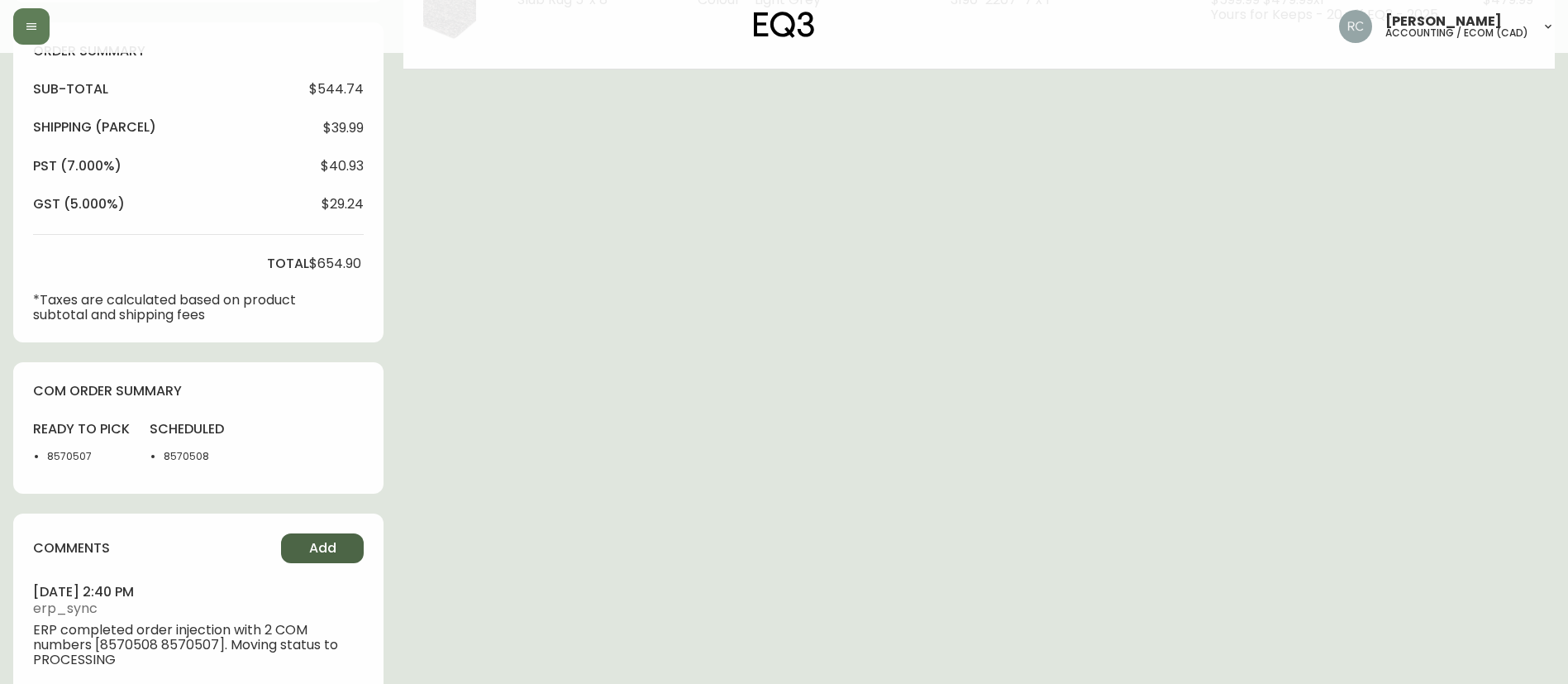
click at [322, 548] on span "Add" at bounding box center [323, 548] width 27 height 18
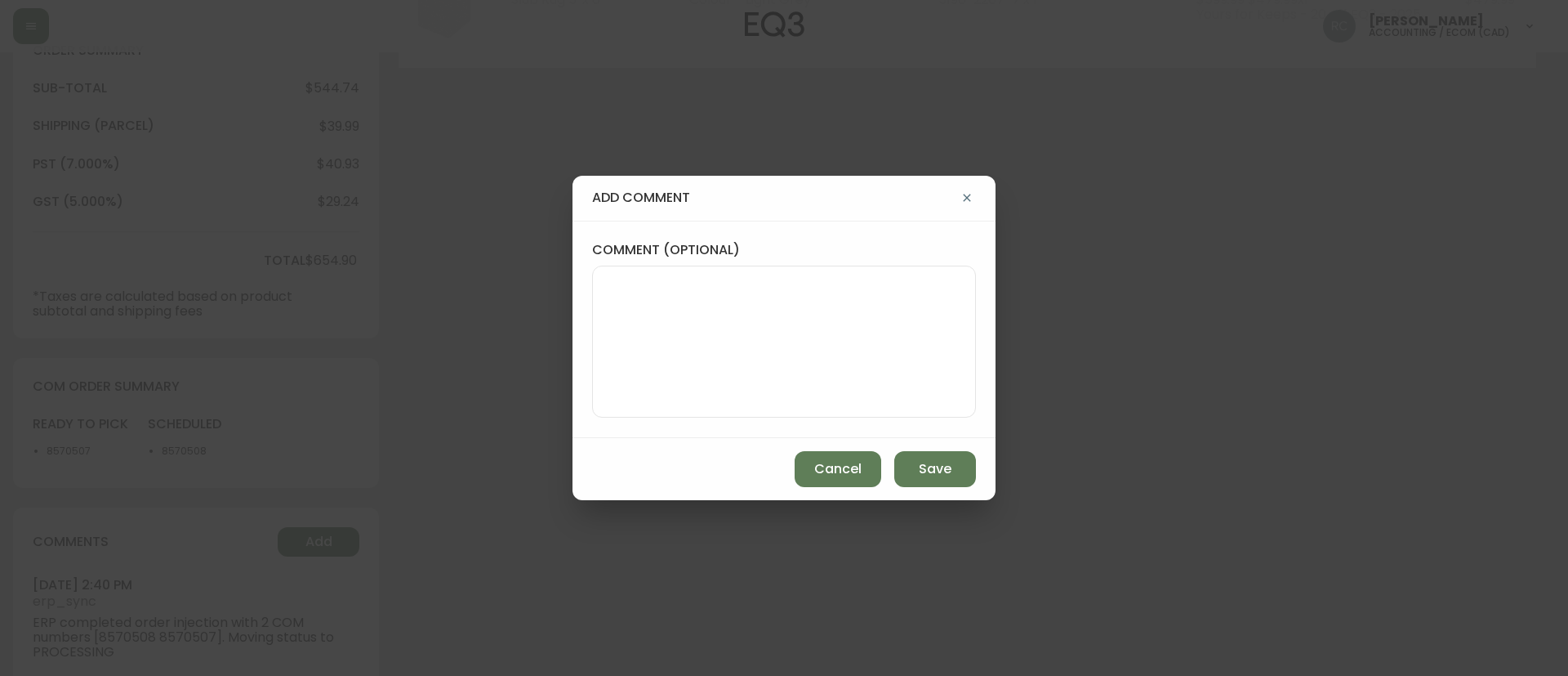
drag, startPoint x: 637, startPoint y: 302, endPoint x: 727, endPoint y: 315, distance: 90.9
click at [638, 302] on textarea "comment (optional)" at bounding box center [784, 342] width 356 height 131
paste textarea "*automatic message sent to ldc to pull from stock*"
click at [698, 313] on textarea "*automatic message sent to ldc to pull from stock*" at bounding box center [784, 342] width 356 height 131
paste textarea "R2S email received to pull from stock*"
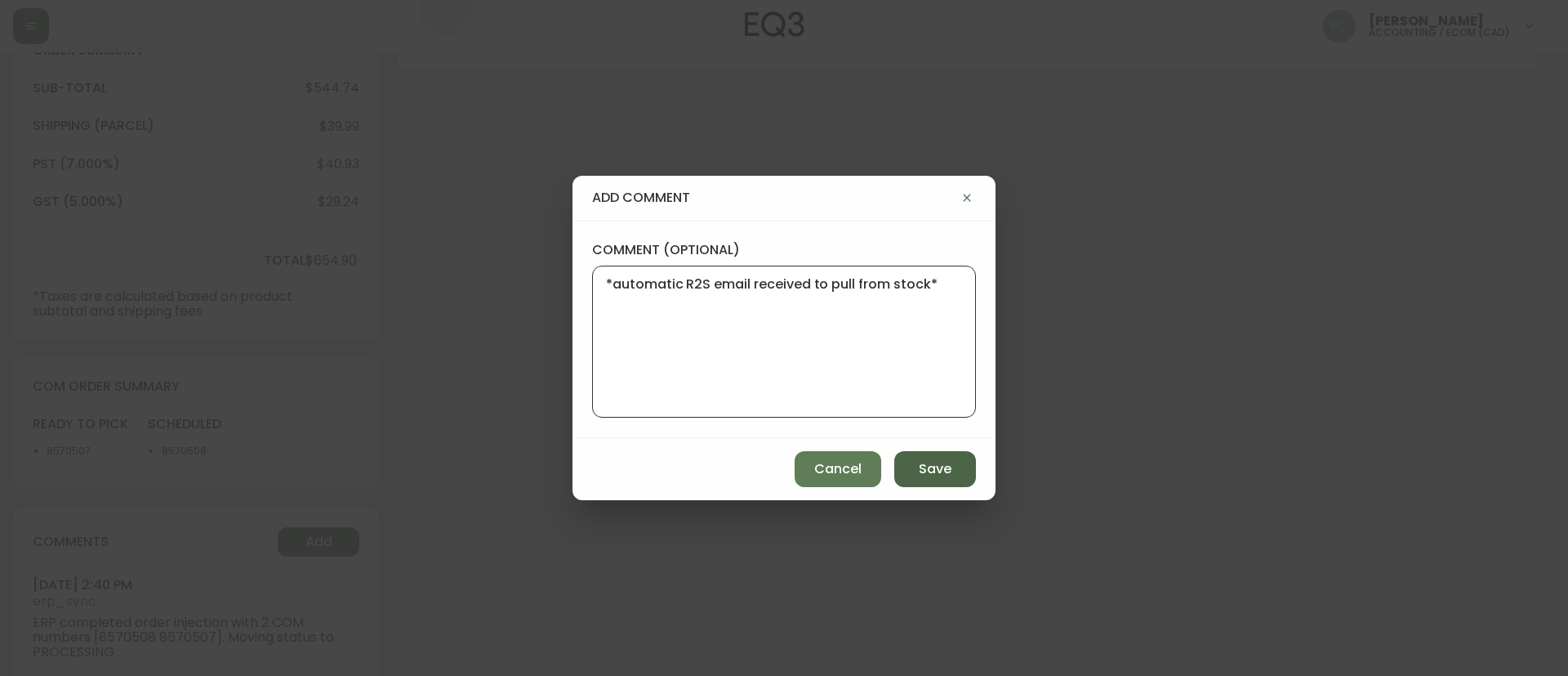
type textarea "*automatic R2S email received to pull from stock*"
click at [951, 472] on span "Save" at bounding box center [935, 469] width 33 height 18
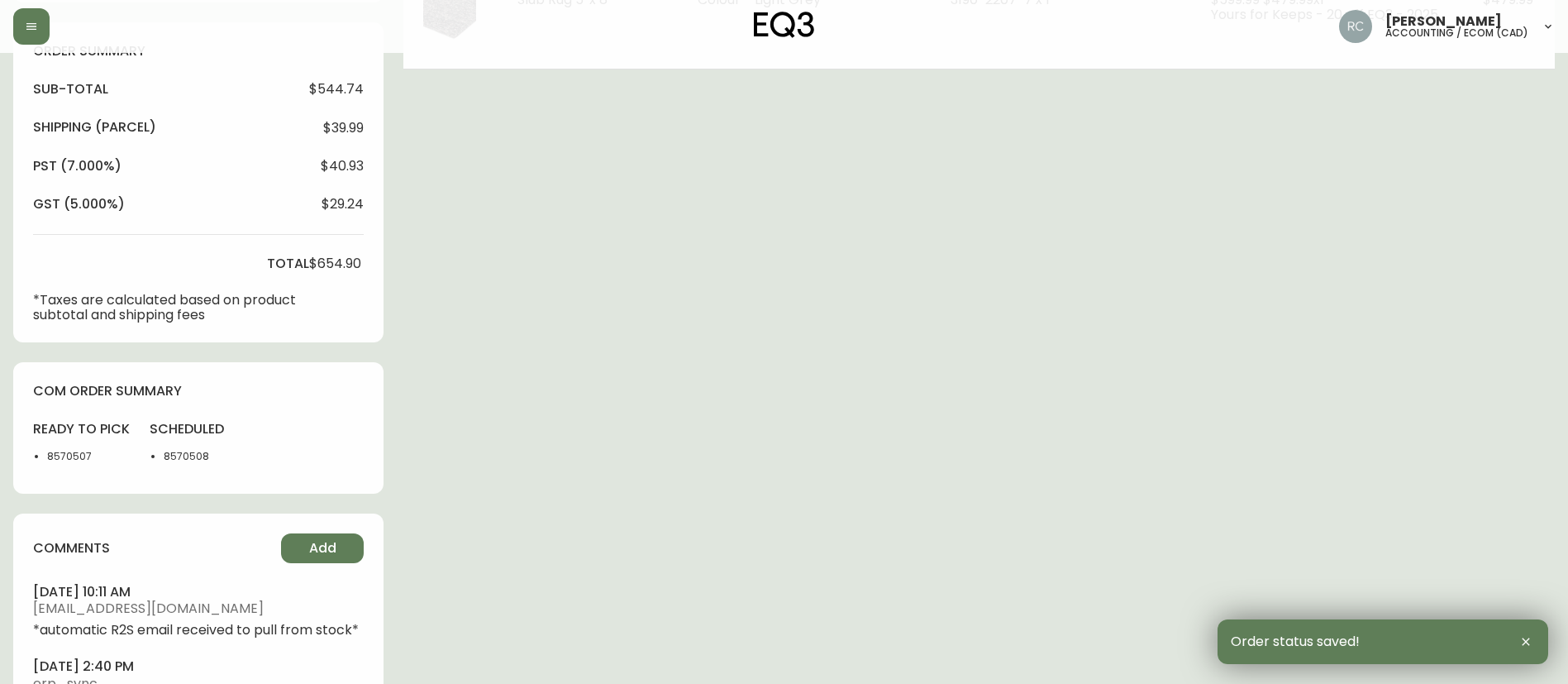
drag, startPoint x: 436, startPoint y: 5, endPoint x: 422, endPoint y: 21, distance: 21.3
click at [459, 4] on div "Russel Joy Custodio accounting / ecom (cad)" at bounding box center [783, 27] width 1541 height 53
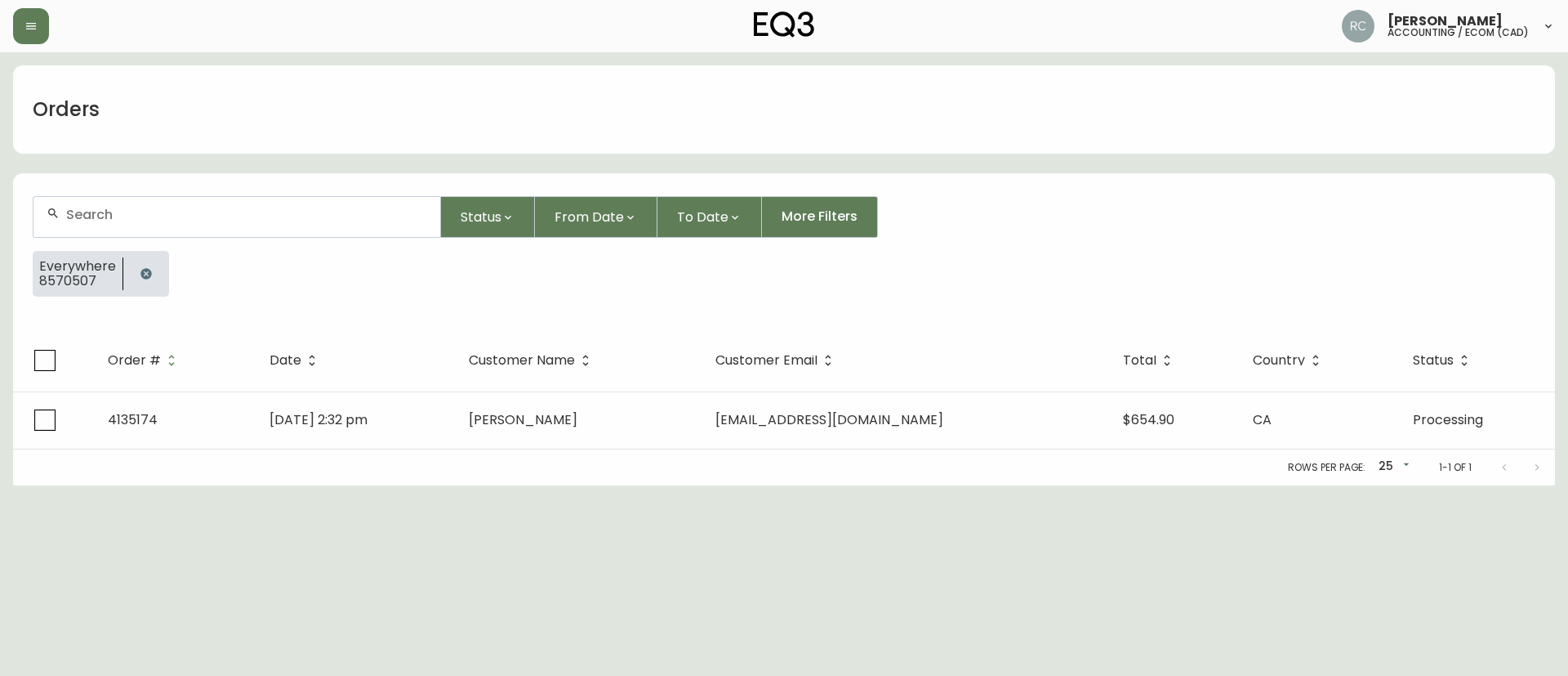
click at [145, 277] on icon "button" at bounding box center [146, 273] width 11 height 11
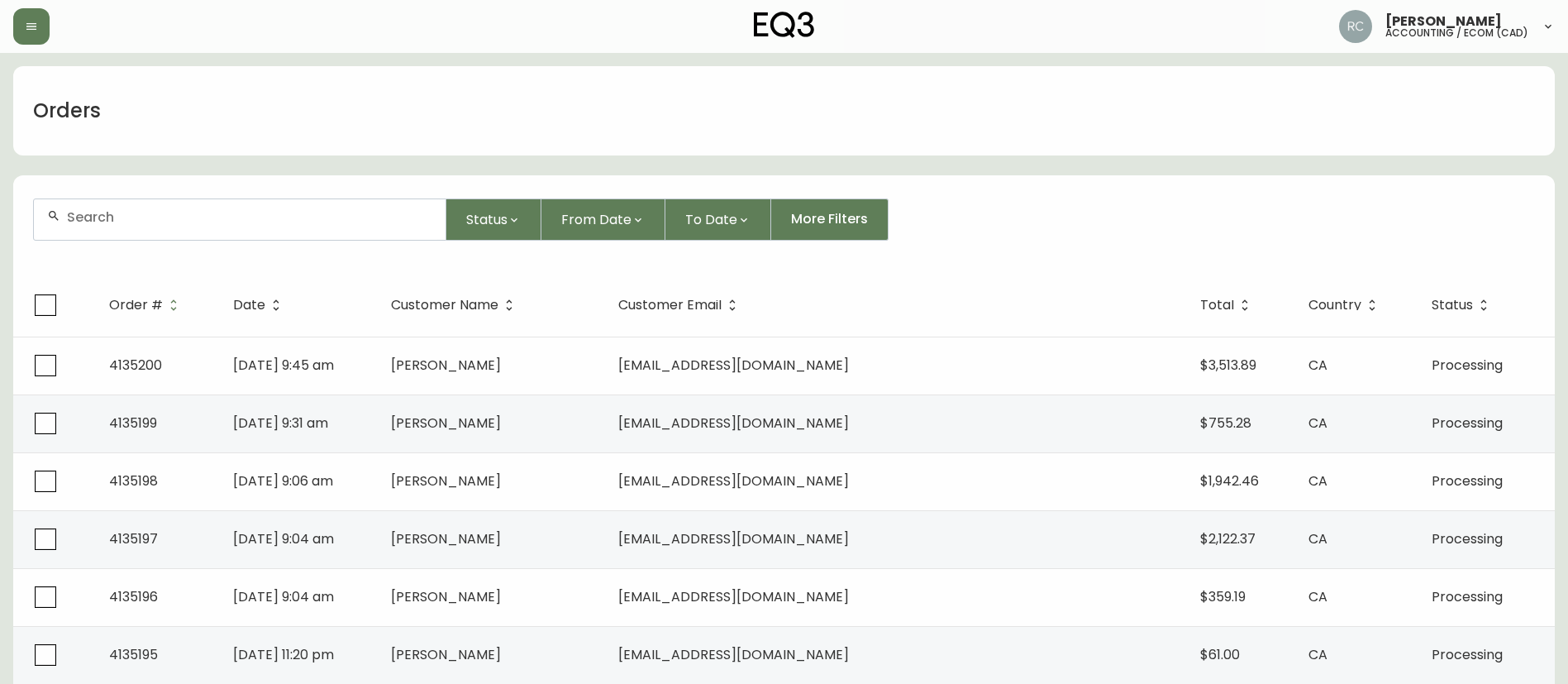
scroll to position [82, 0]
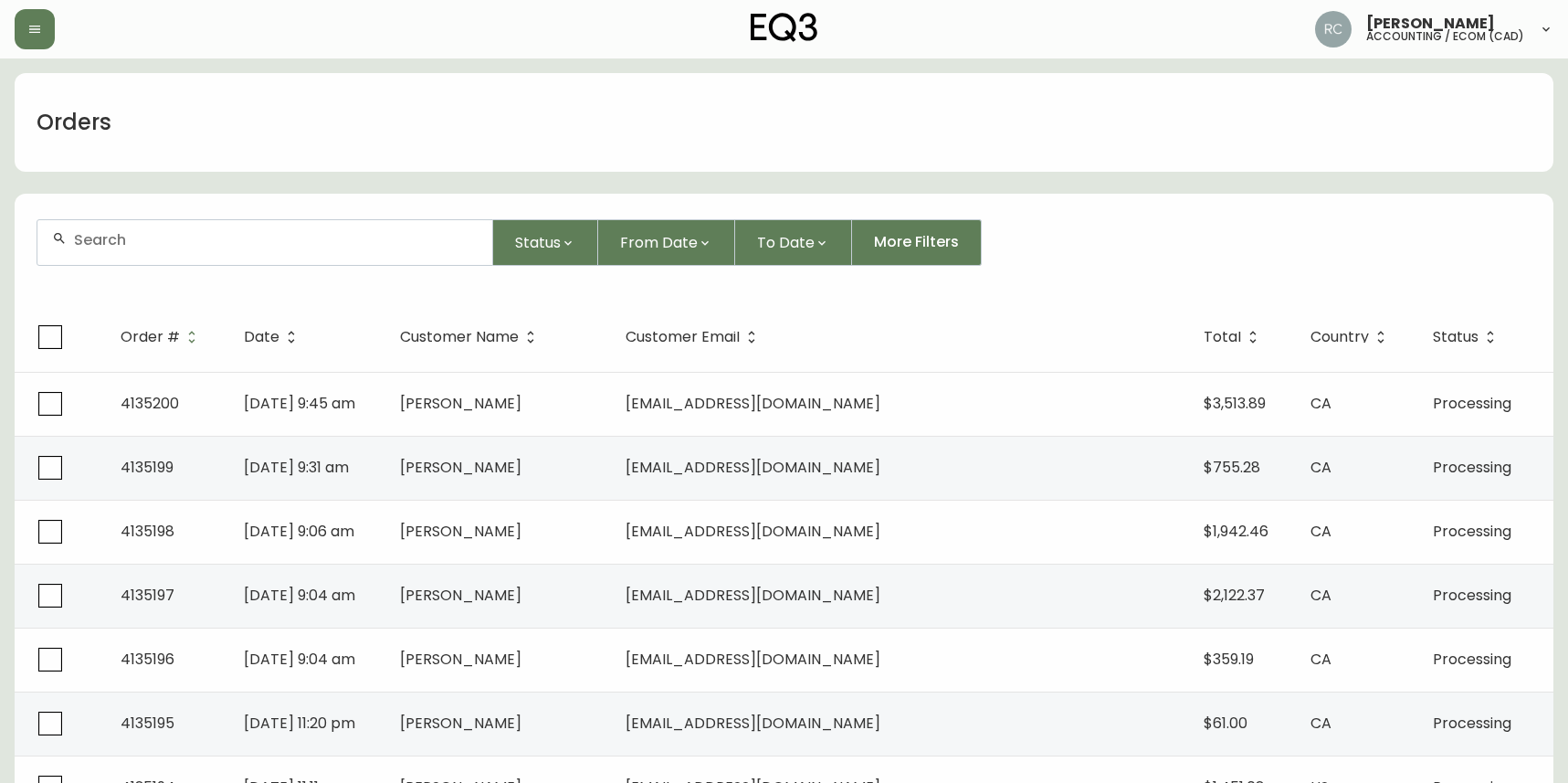
click at [387, 237] on input "text" at bounding box center [276, 240] width 404 height 17
paste input "4135175"
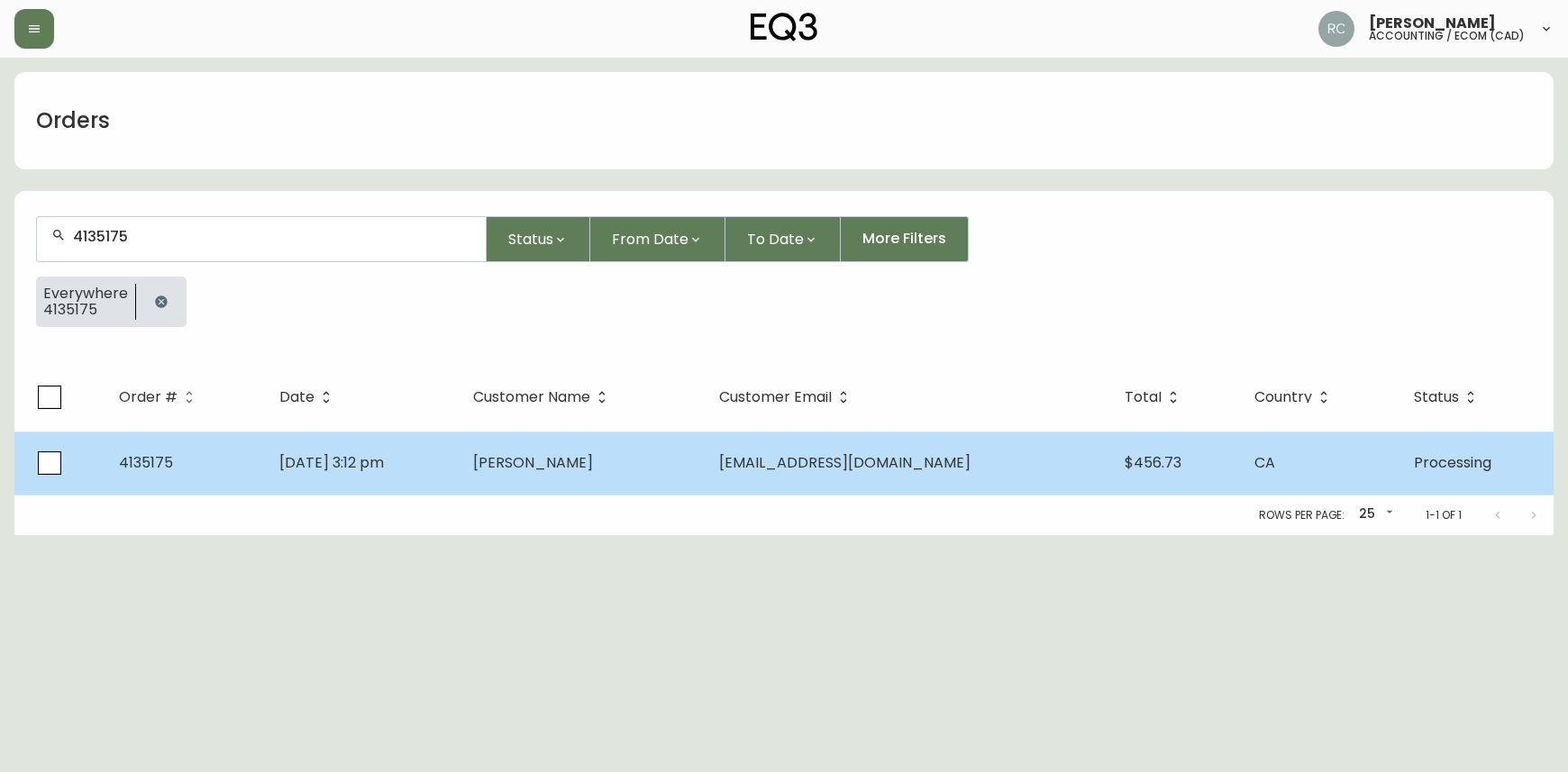
type input "4135175"
click at [629, 466] on td "Ying Hu" at bounding box center [581, 463] width 246 height 63
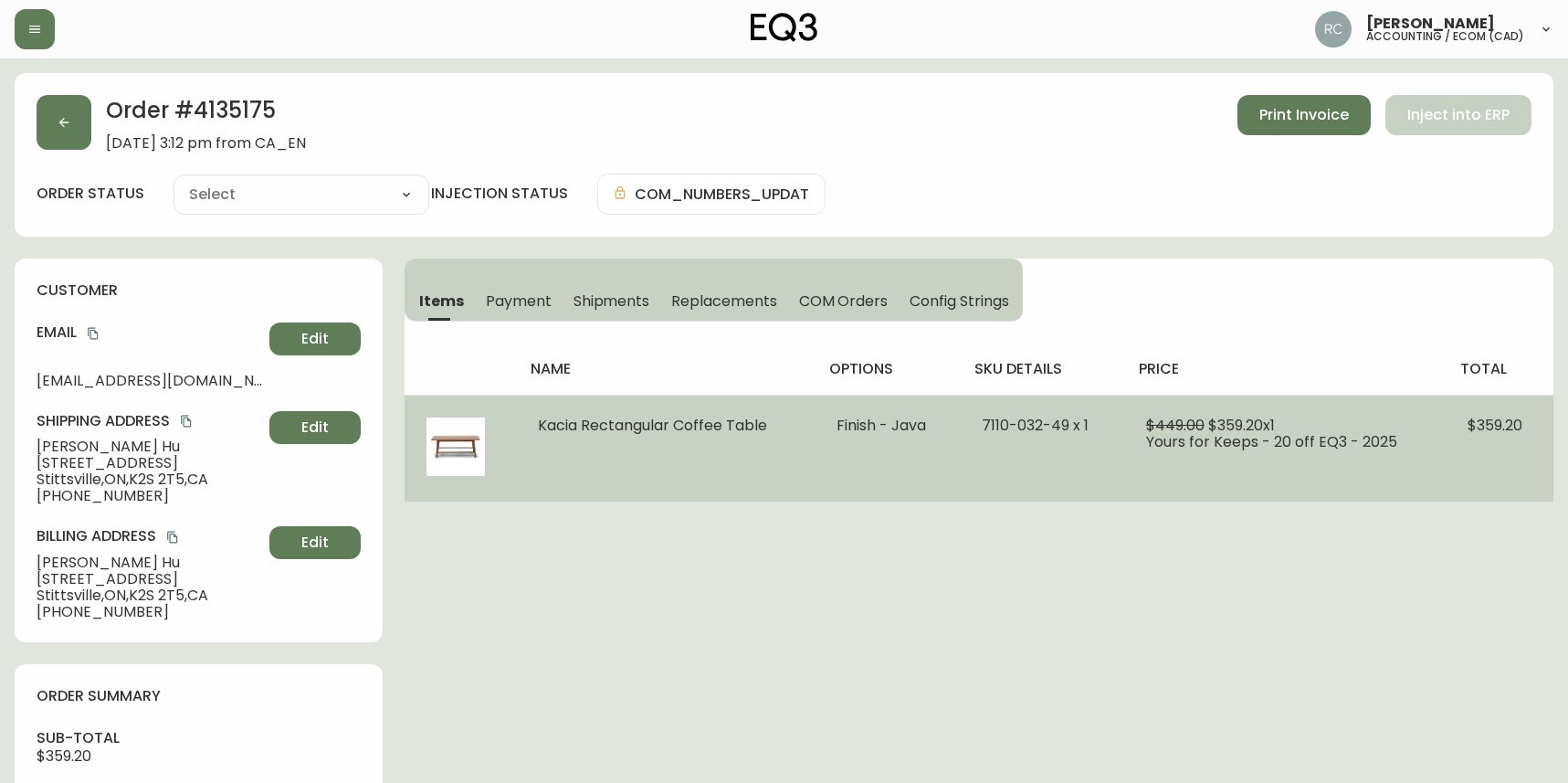
type input "Processing"
select select "PROCESSING"
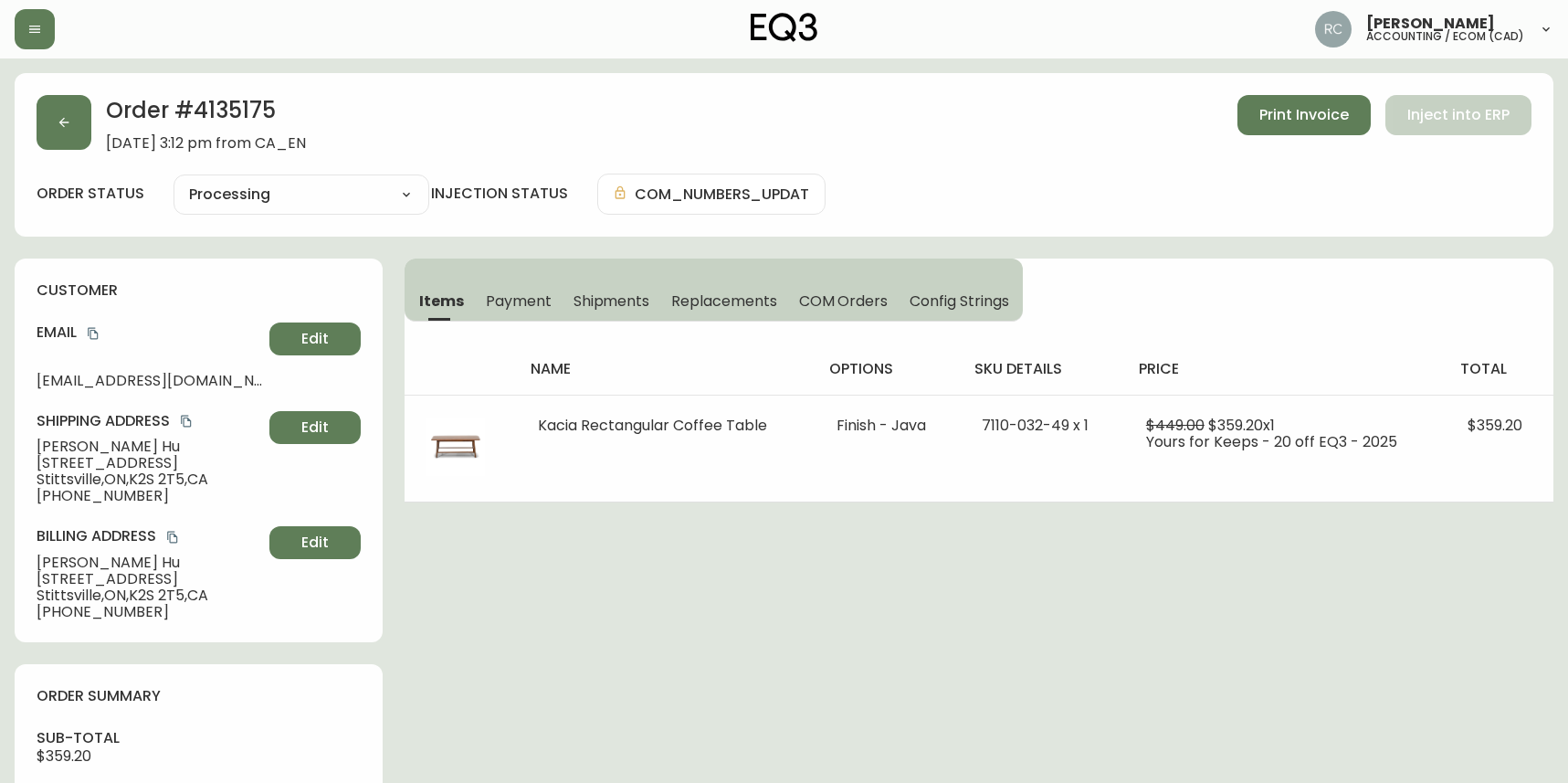
click at [51, 450] on span "Ying Hu" at bounding box center [150, 446] width 225 height 16
copy span "Ying Hu"
click at [142, 151] on span "September 7, 2025 at 3:12 pm from CA_EN" at bounding box center [206, 143] width 200 height 16
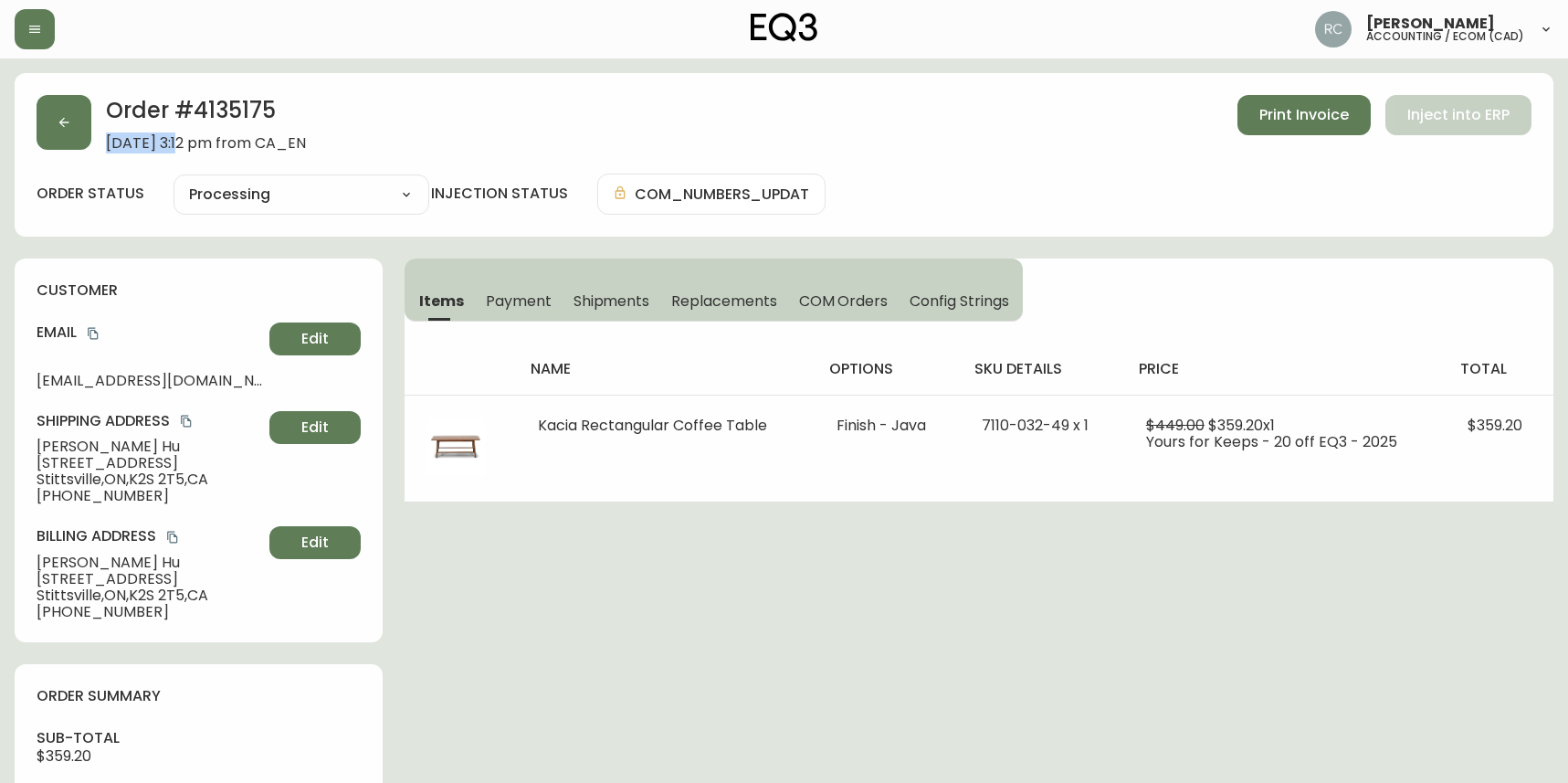
click at [142, 151] on span "September 7, 2025 at 3:12 pm from CA_EN" at bounding box center [206, 143] width 200 height 16
click at [758, 534] on div "Order # 4135175 September 7, 2025 at 3:12 pm from CA_EN Print Invoice Inject in…" at bounding box center [784, 775] width 1539 height 1406
click at [820, 531] on div "Order # 4135175 September 7, 2025 at 3:12 pm from CA_EN Print Invoice Inject in…" at bounding box center [784, 775] width 1539 height 1406
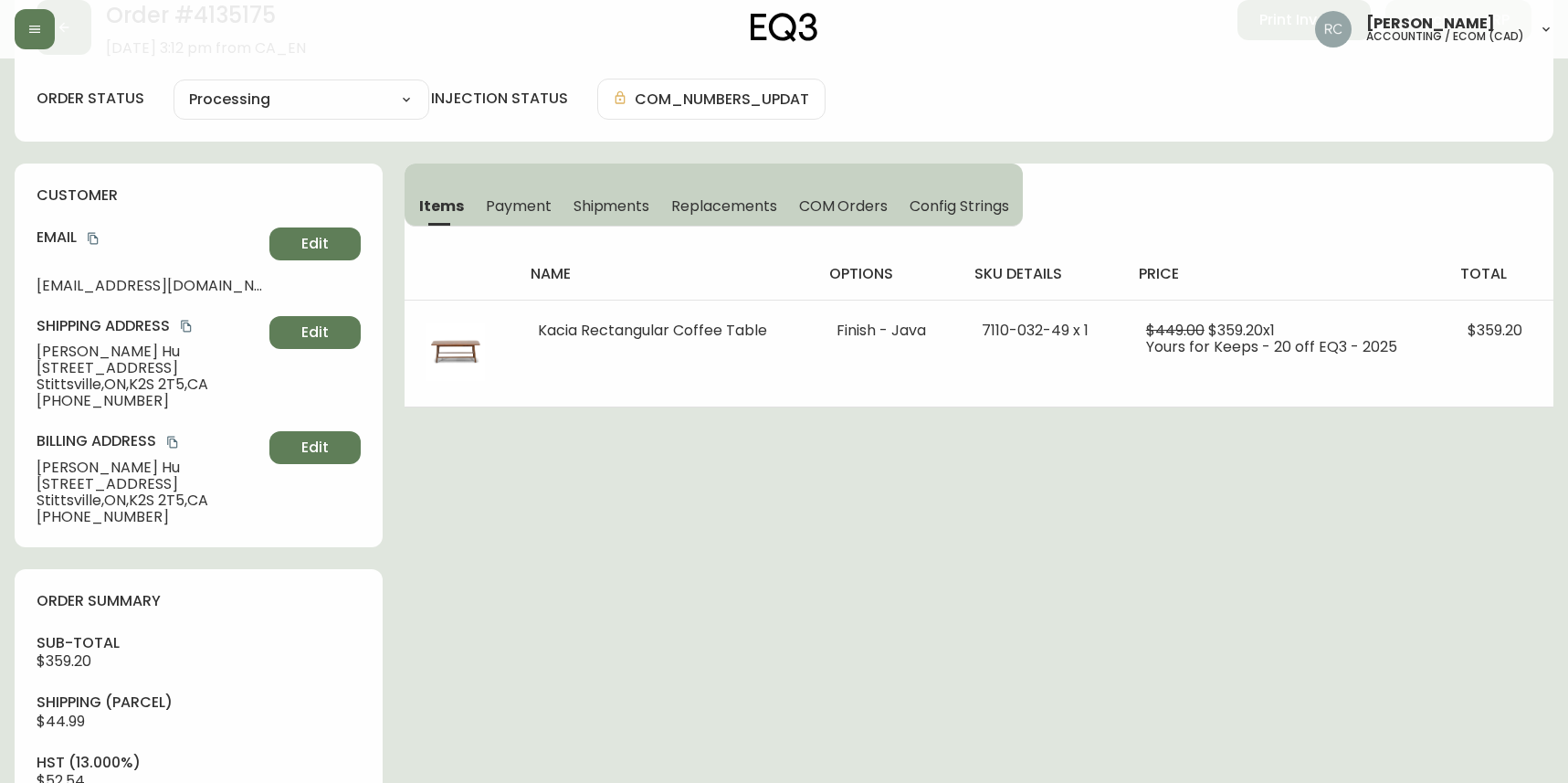
scroll to position [274, 0]
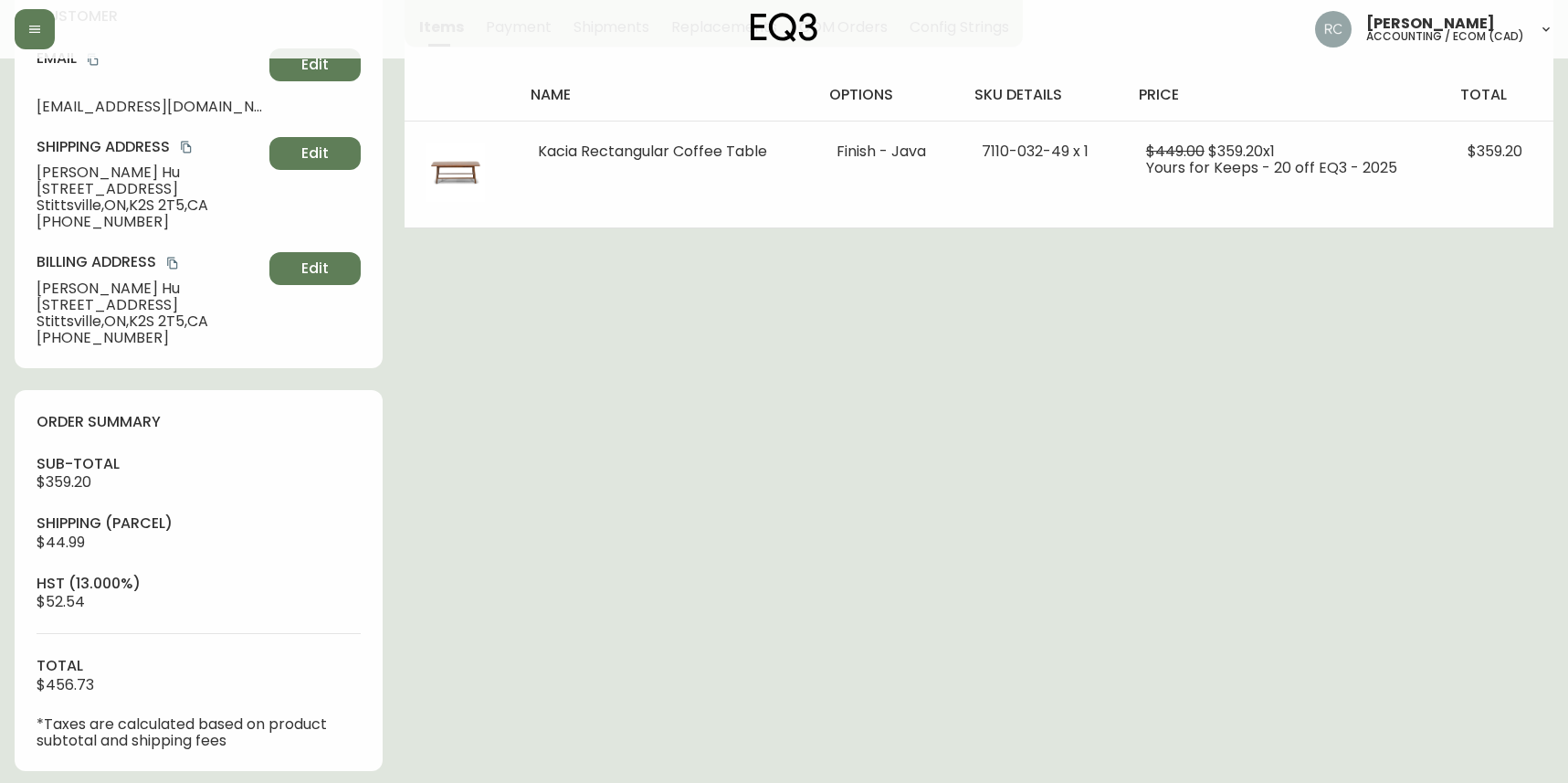
click at [91, 471] on span "$359.20" at bounding box center [64, 482] width 55 height 21
copy span "359.20"
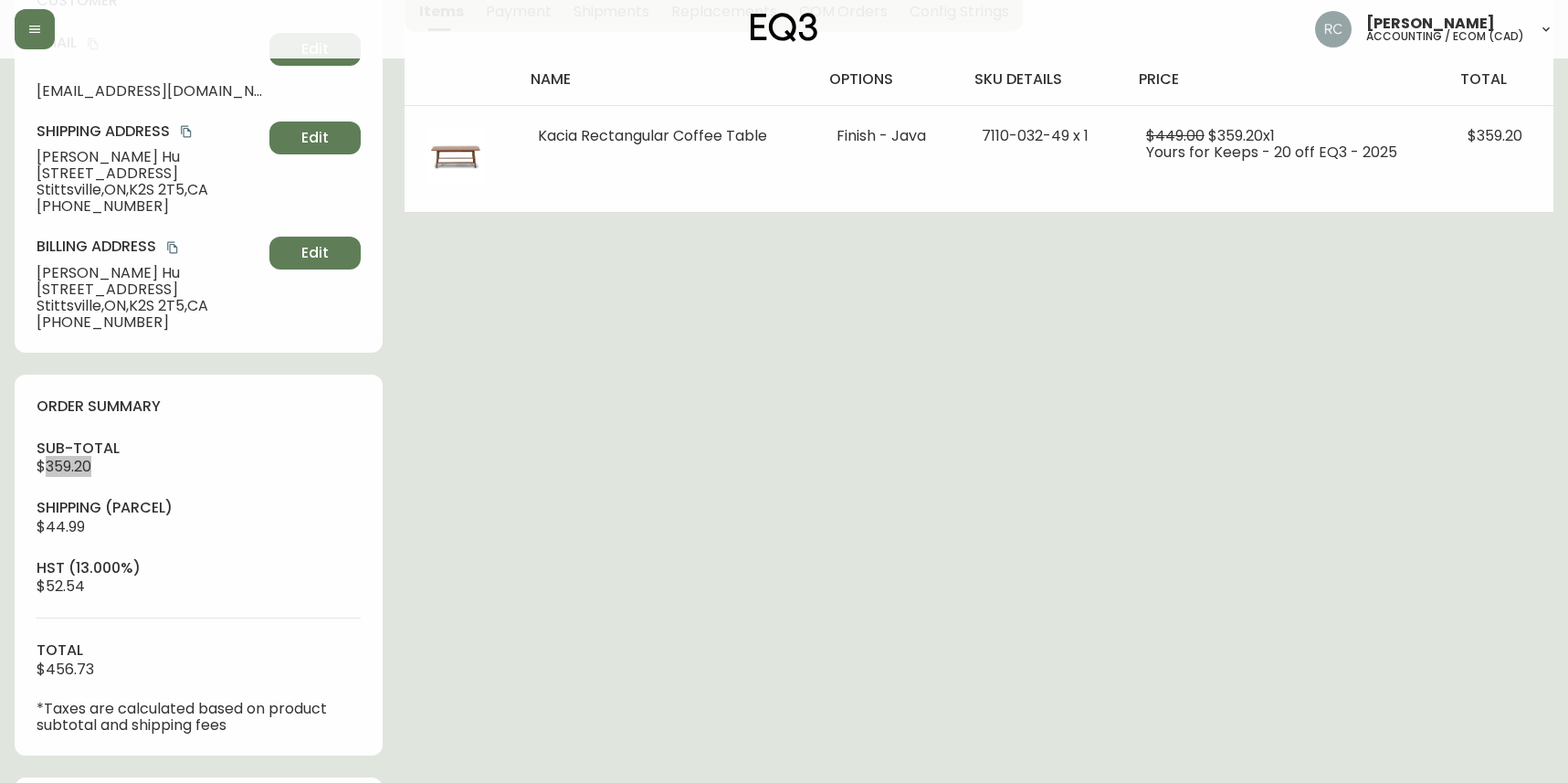
scroll to position [627, 0]
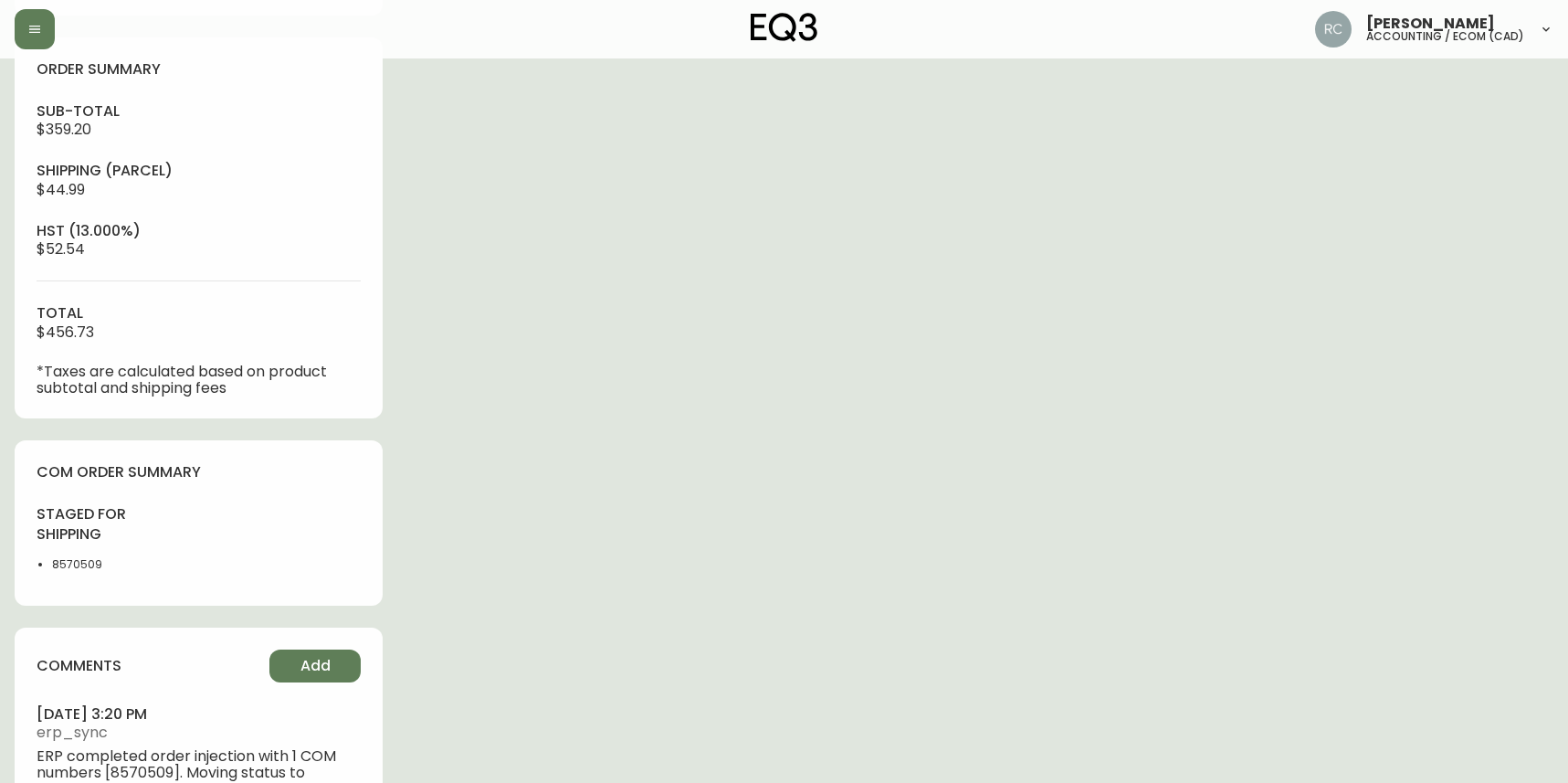
click at [91, 556] on li "8570509" at bounding box center [91, 564] width 78 height 16
copy li "8570509"
click at [675, 315] on div "Order # 4135175 September 7, 2025 at 3:12 pm from CA_EN Print Invoice Inject in…" at bounding box center [784, 149] width 1539 height 1406
click at [927, 401] on div "Order # 4135175 September 7, 2025 at 3:12 pm from CA_EN Print Invoice Inject in…" at bounding box center [784, 149] width 1539 height 1406
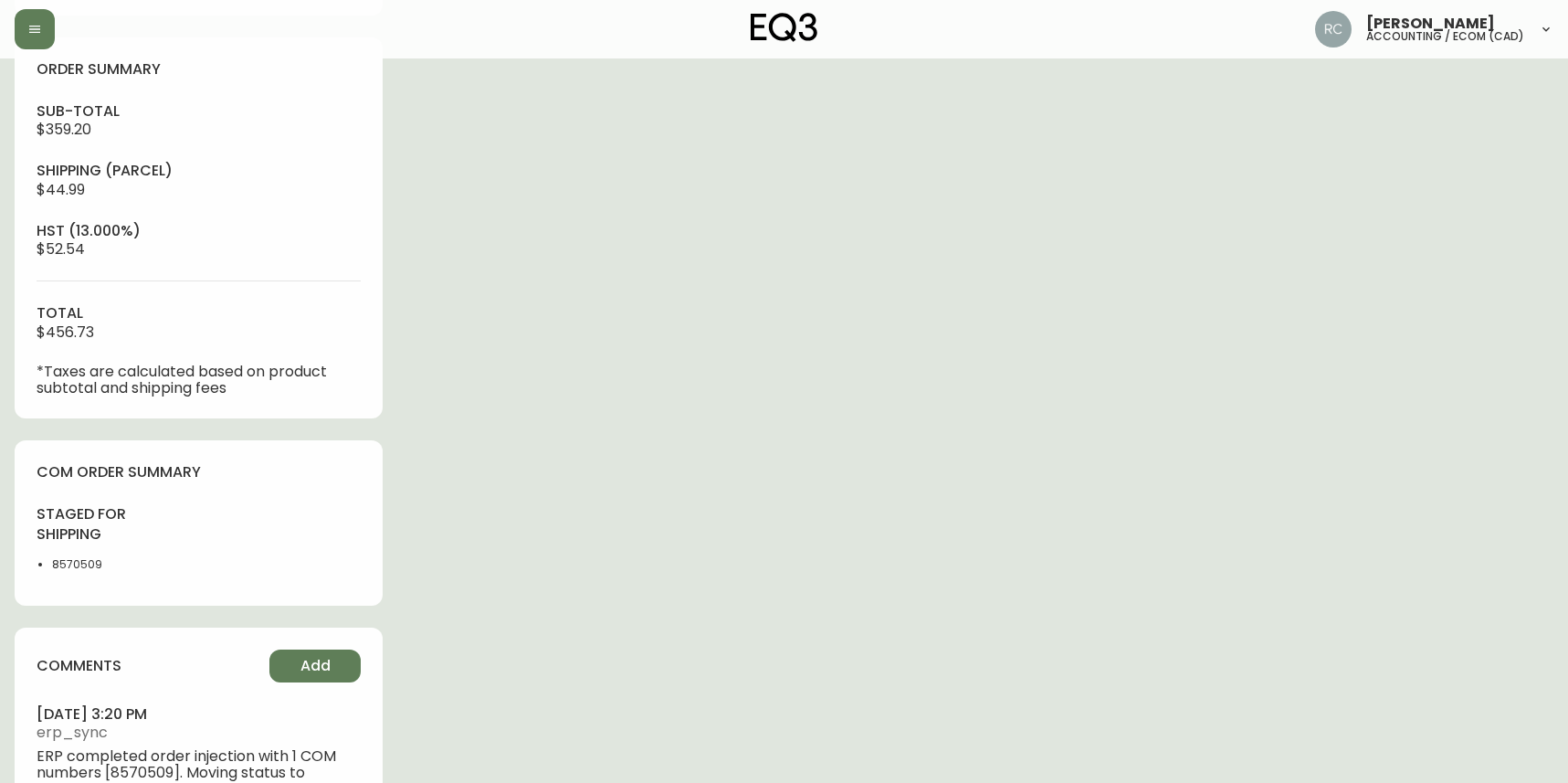
scroll to position [536, 0]
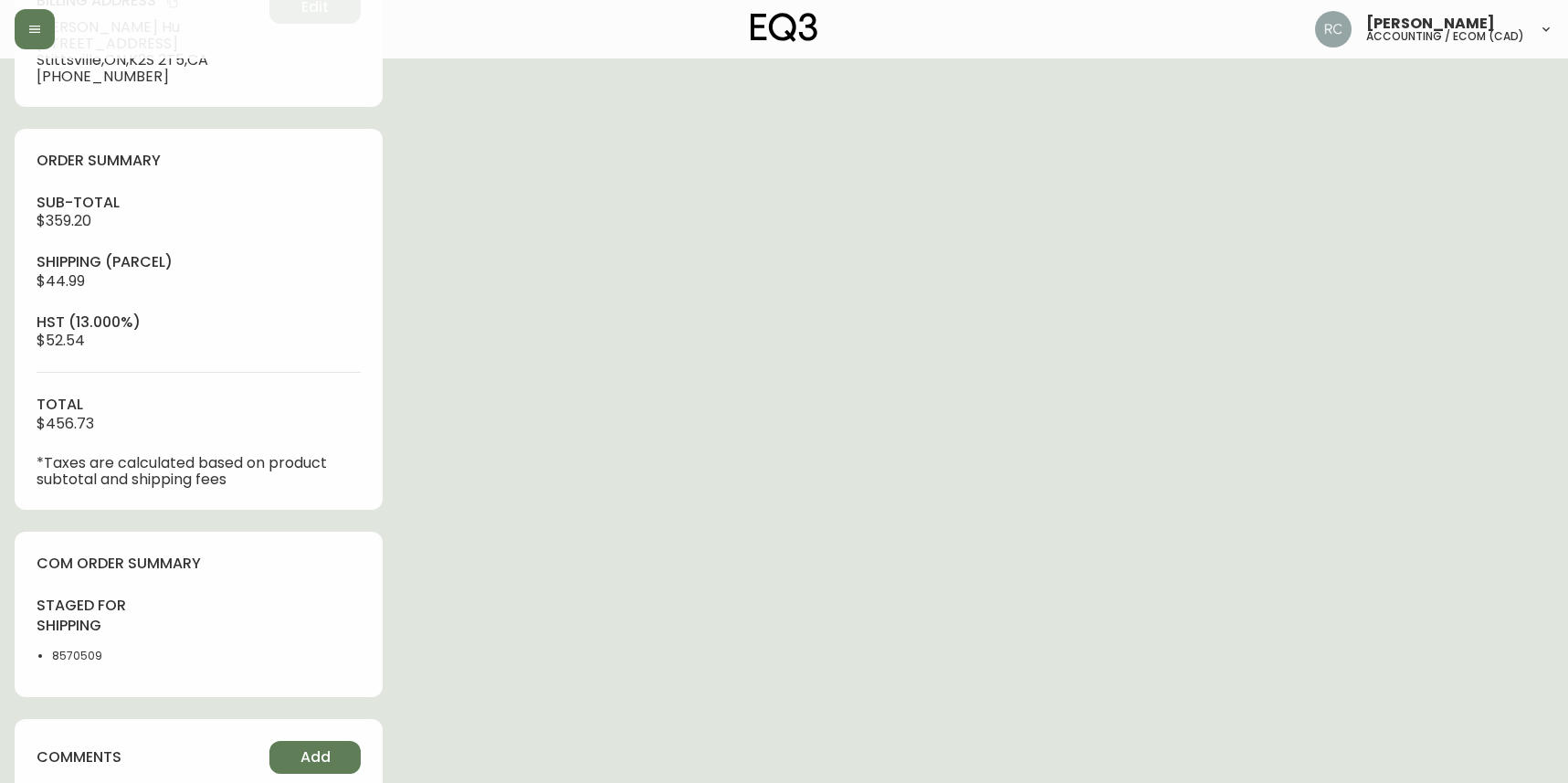
click at [859, 386] on div "Order # 4135175 September 7, 2025 at 3:12 pm from CA_EN Print Invoice Inject in…" at bounding box center [784, 240] width 1539 height 1406
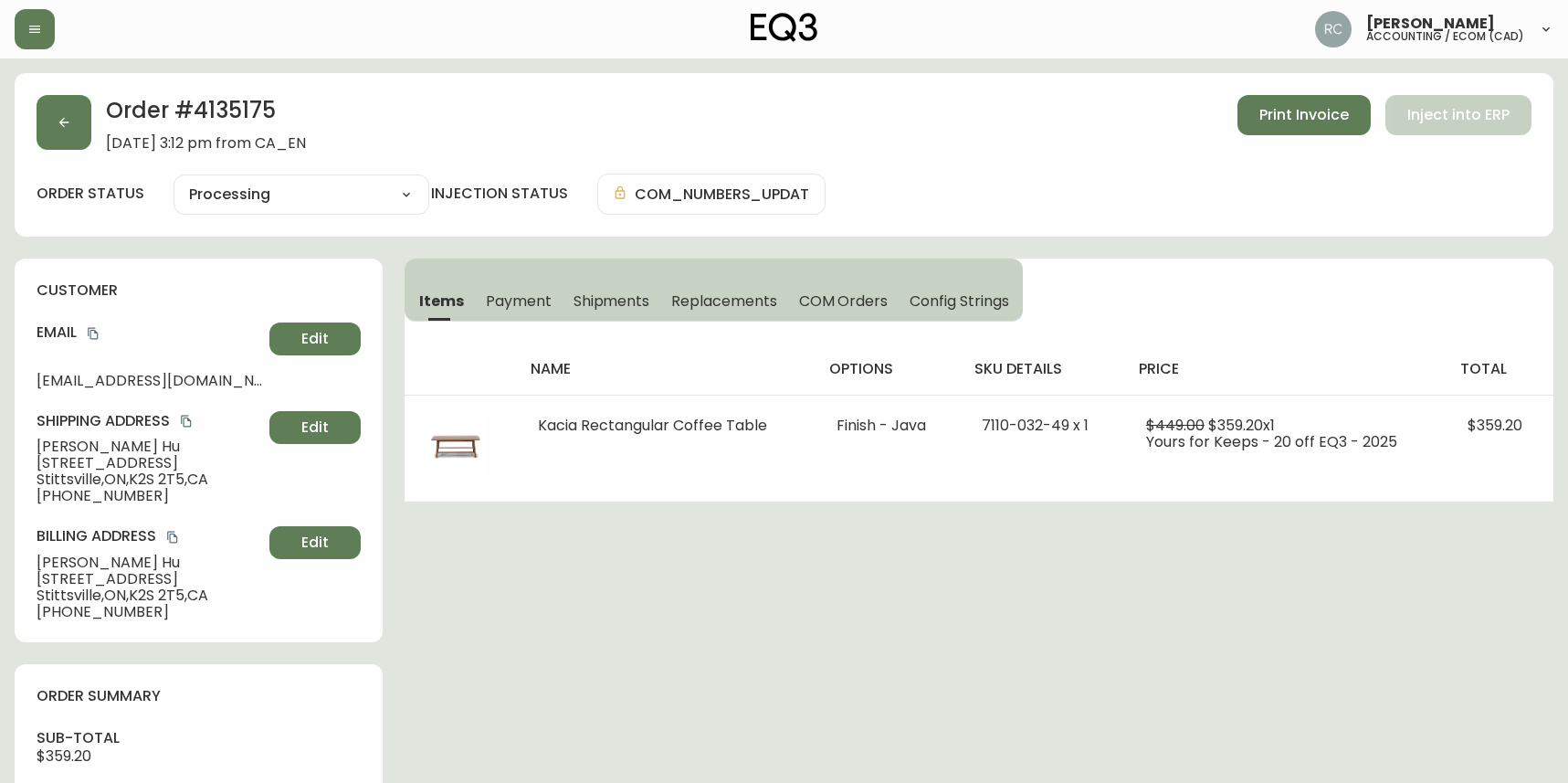
scroll to position [627, 0]
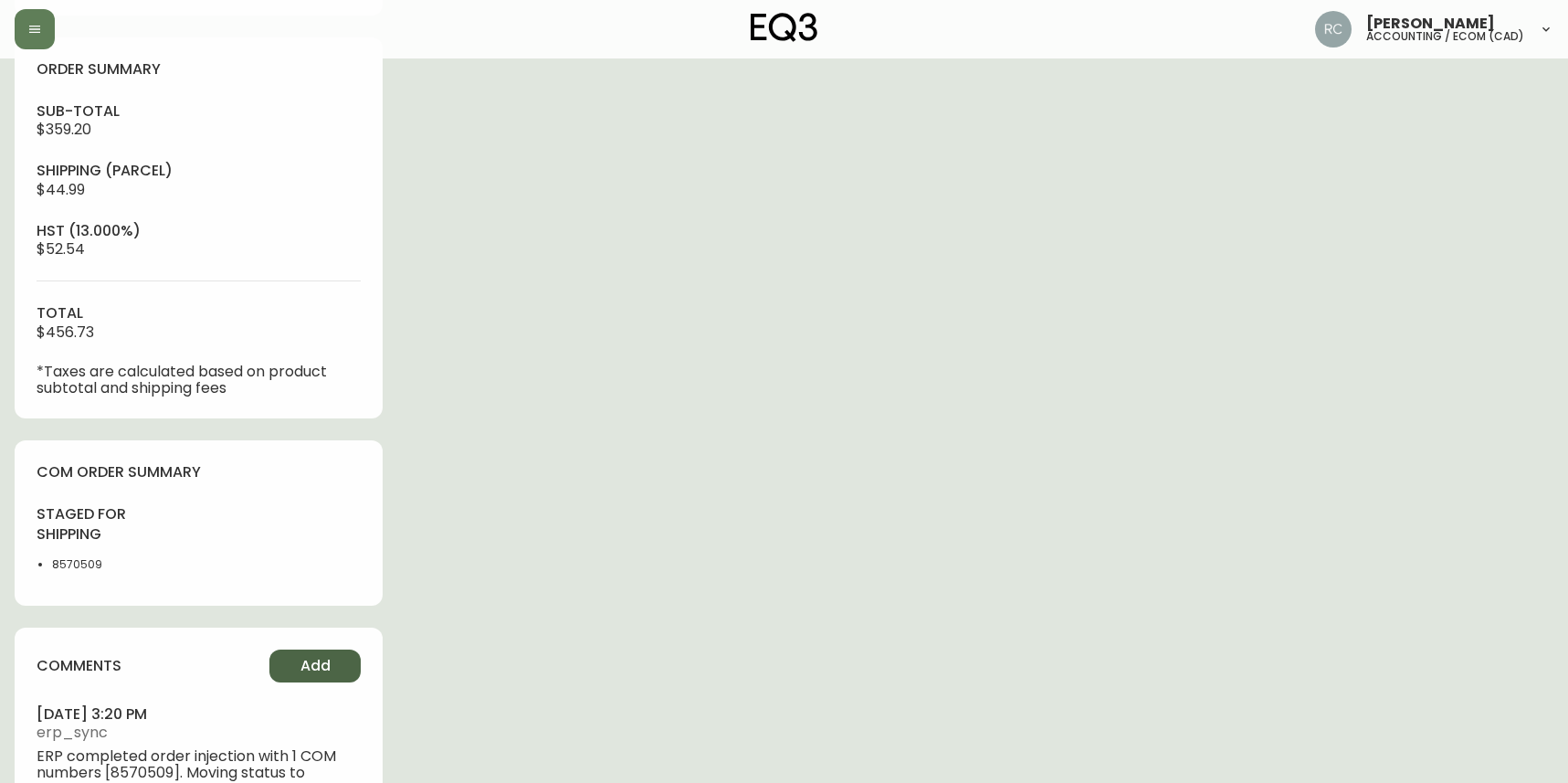
click at [313, 656] on span "Add" at bounding box center [315, 665] width 30 height 20
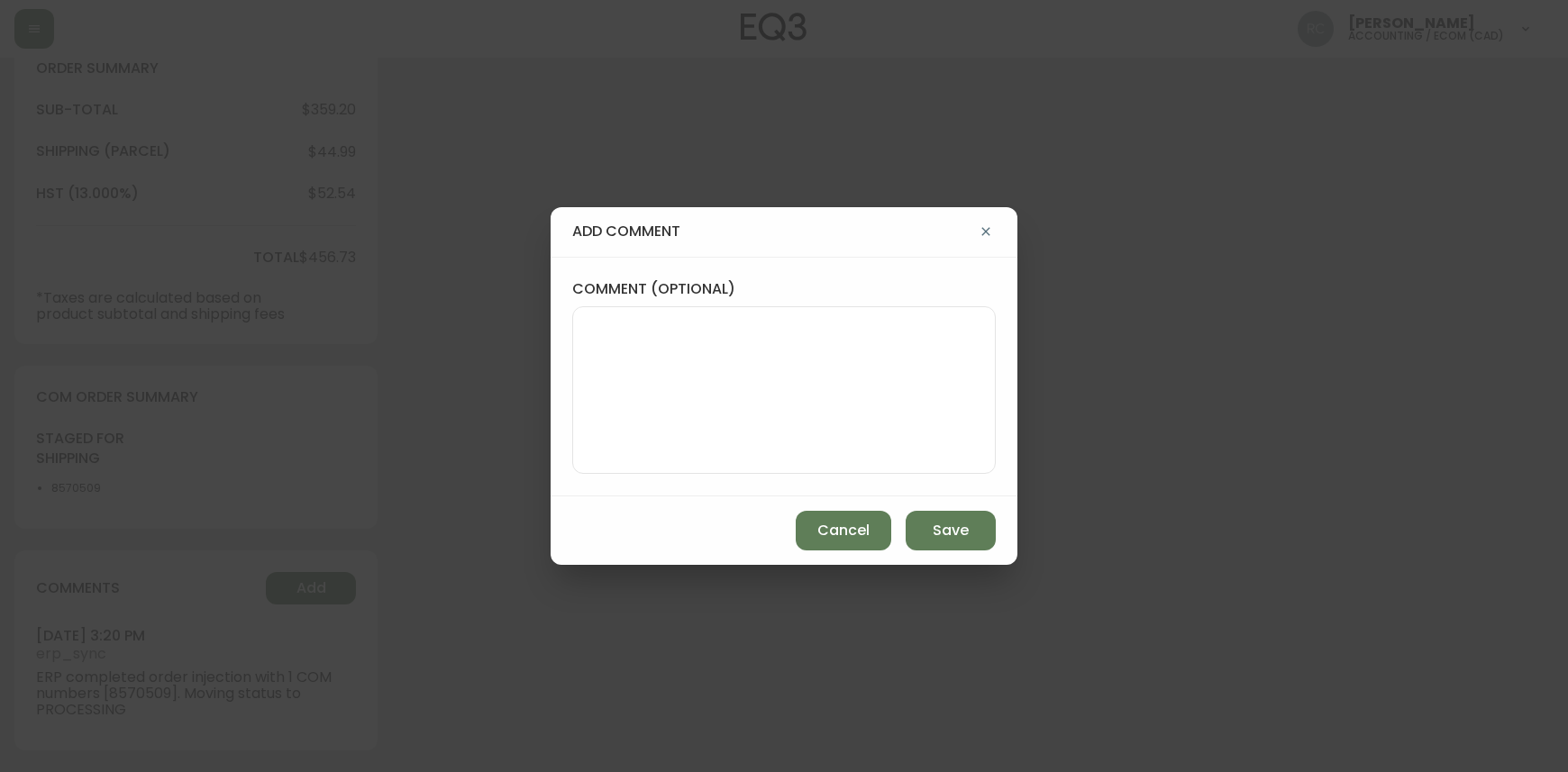
click at [955, 407] on textarea "comment (optional)" at bounding box center [784, 390] width 393 height 144
click at [782, 357] on textarea "written value added to" at bounding box center [784, 390] width 393 height 144
type textarea "written value added to PP20 for DDSX 108"
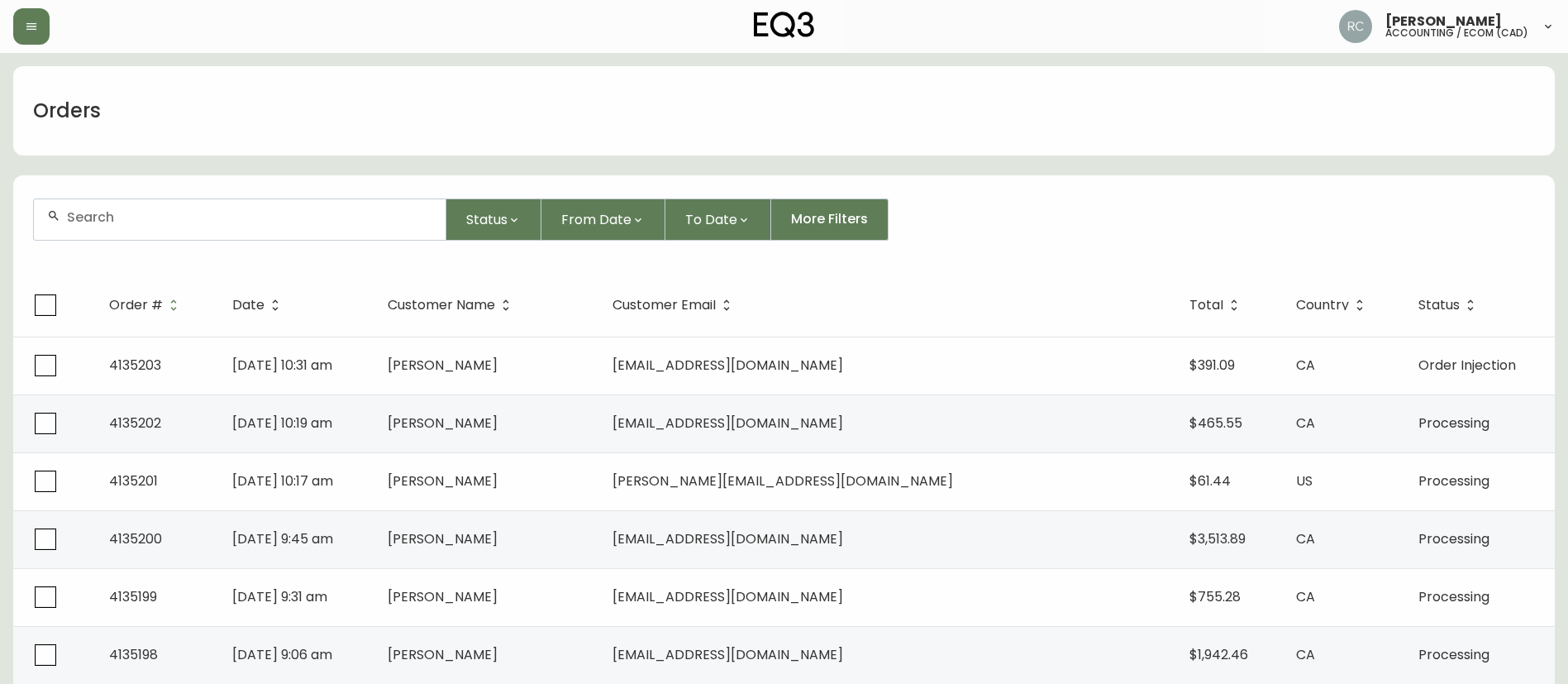
click at [231, 212] on input "text" at bounding box center [250, 217] width 365 height 15
paste input "4134439"
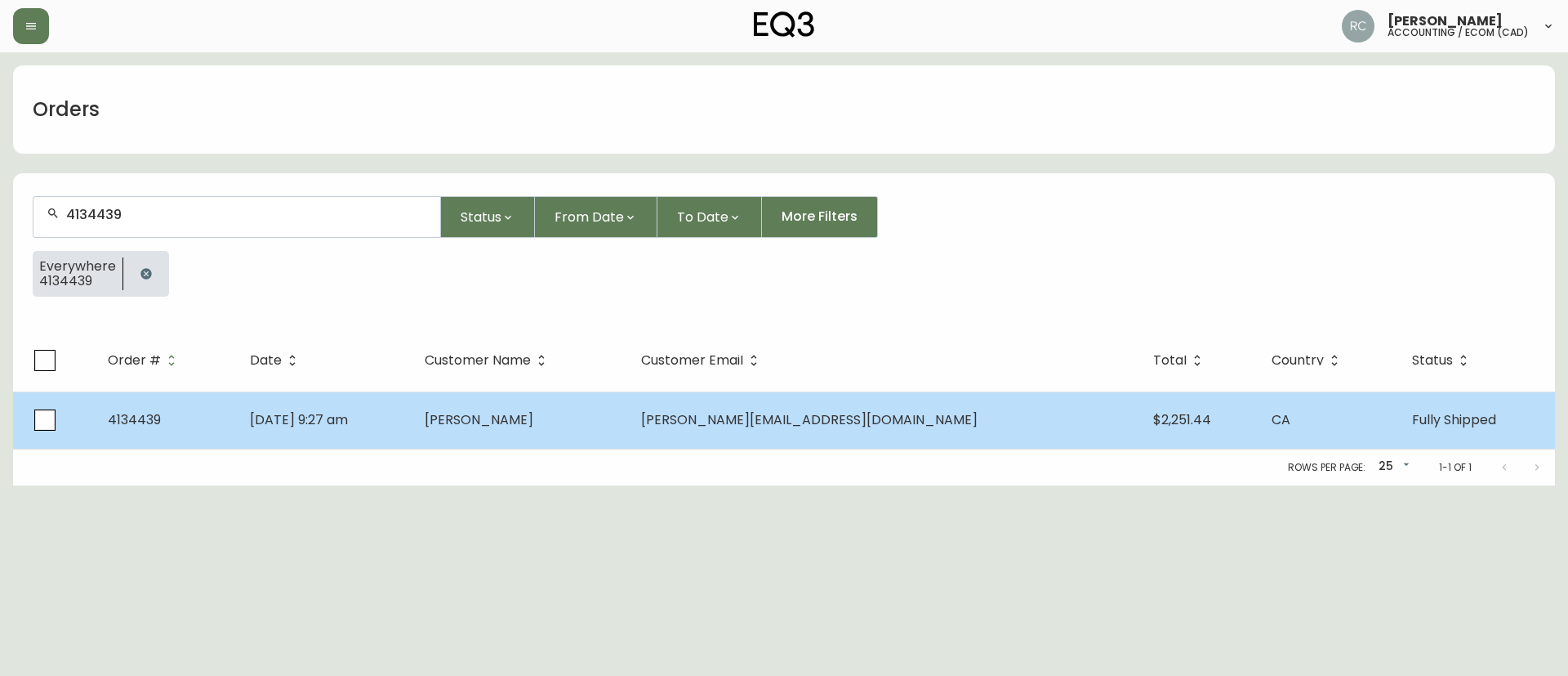
type input "4134439"
click at [598, 429] on td "Gabriel Potvin" at bounding box center [520, 420] width 216 height 57
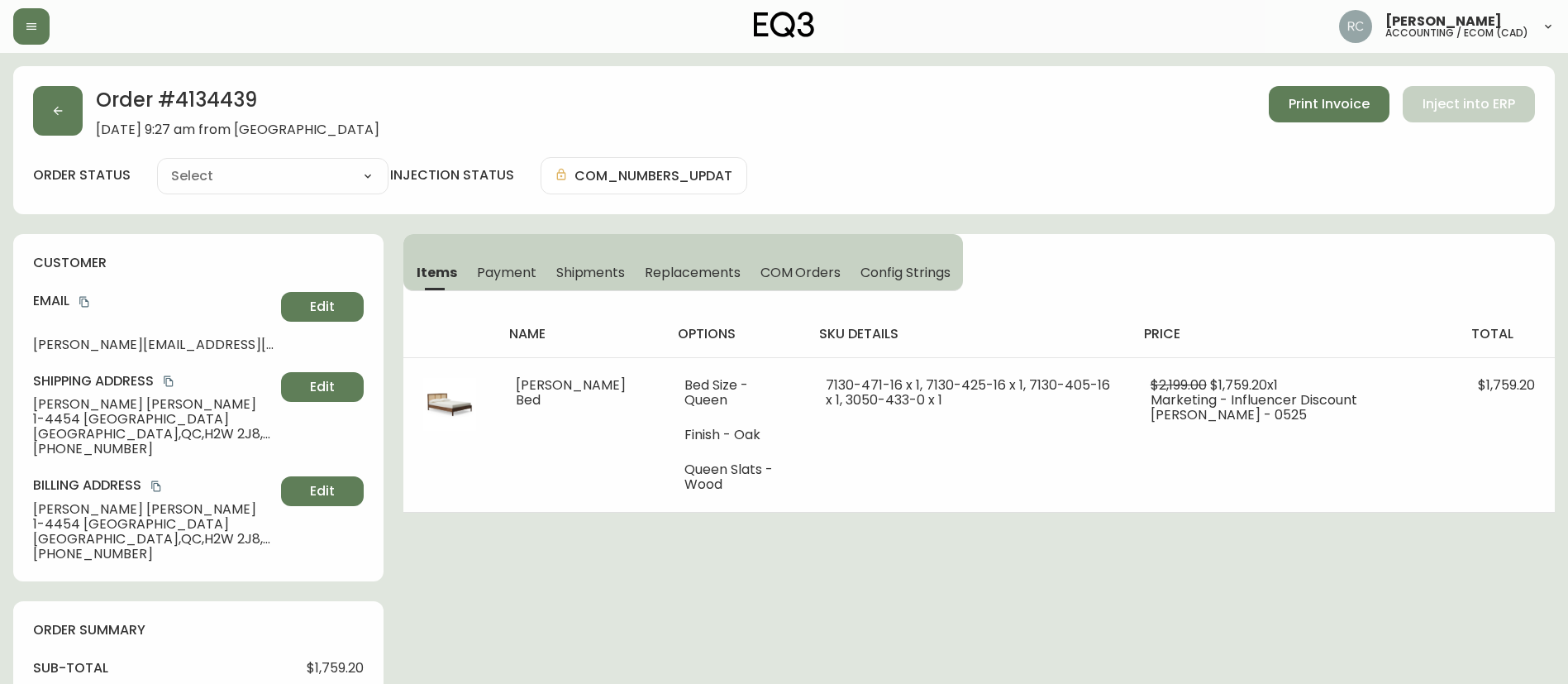
type input "Fully Shipped"
select select "FULLY_SHIPPED"
click at [482, 270] on span "Payment" at bounding box center [506, 272] width 59 height 17
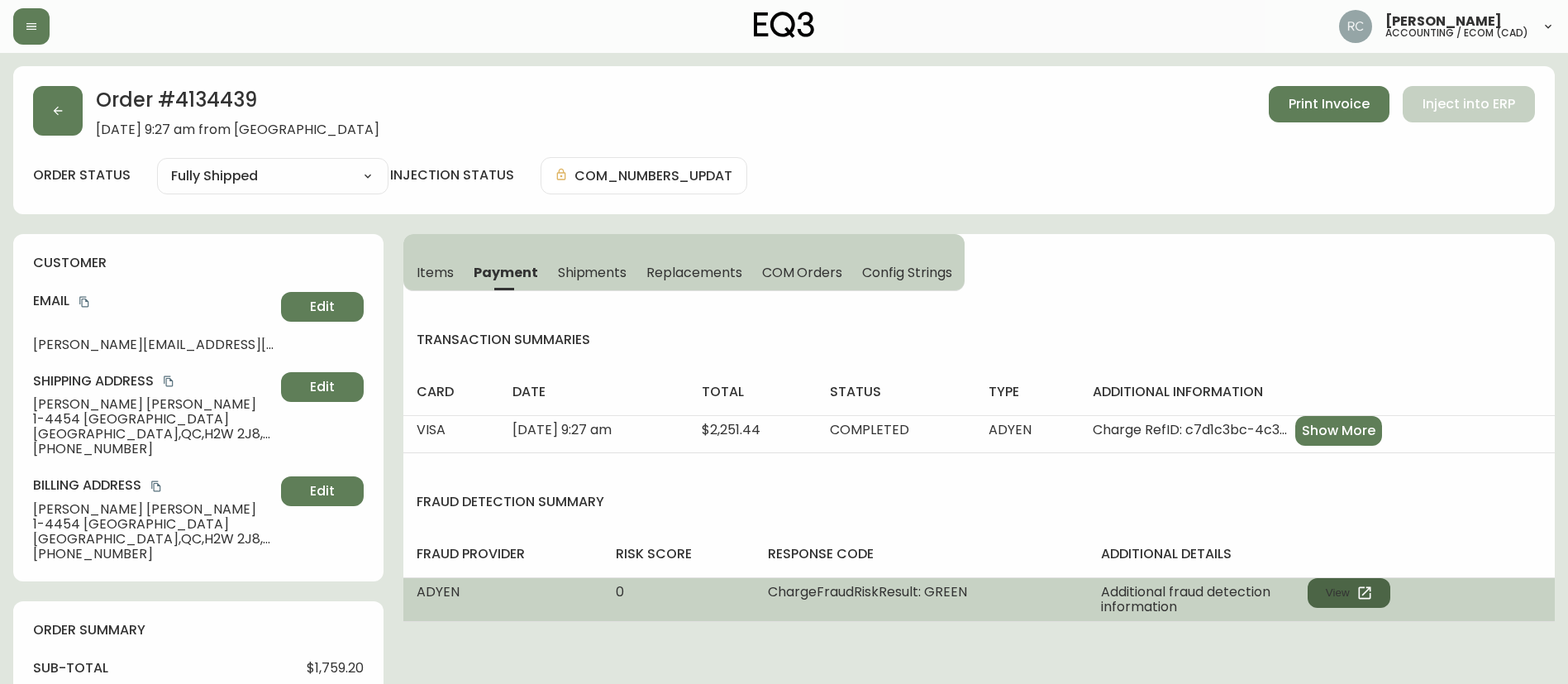
click at [1346, 591] on button "View" at bounding box center [1348, 593] width 82 height 30
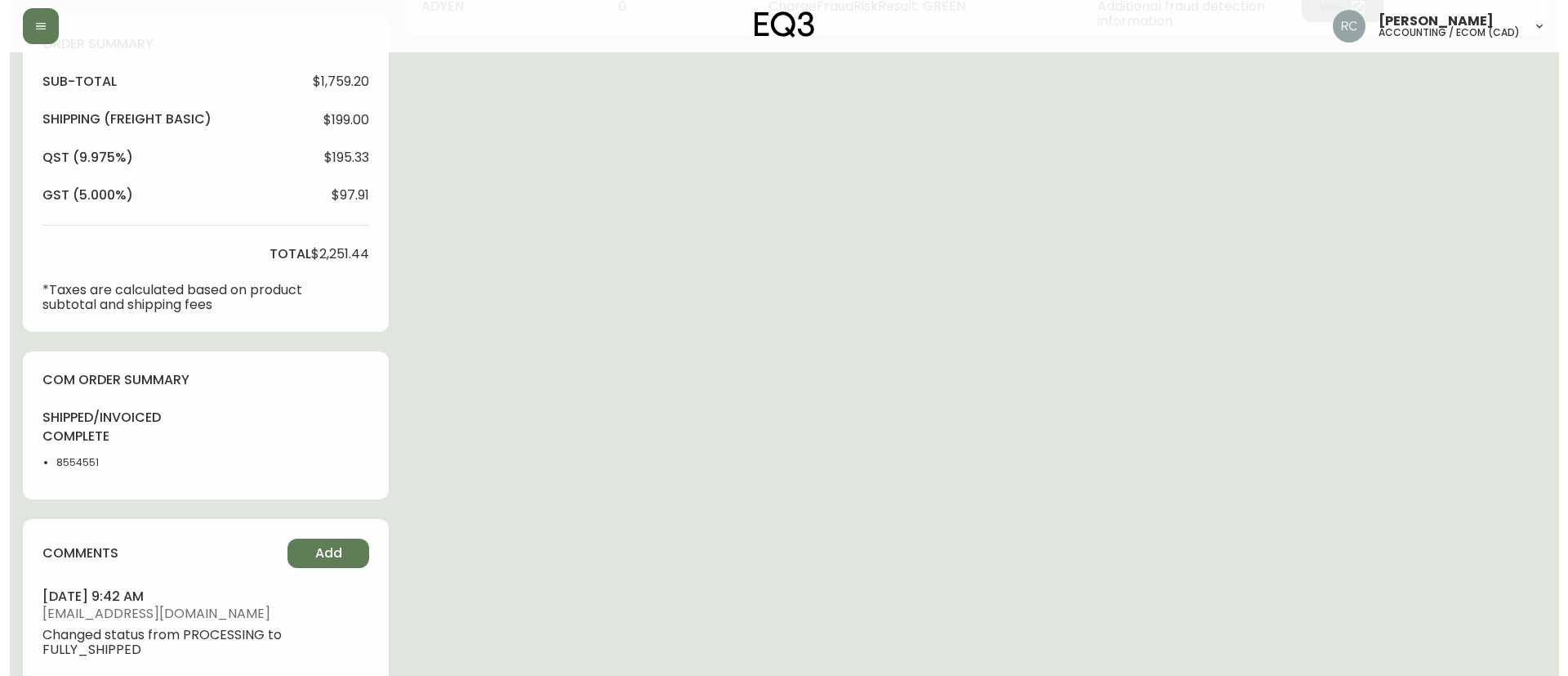
scroll to position [735, 0]
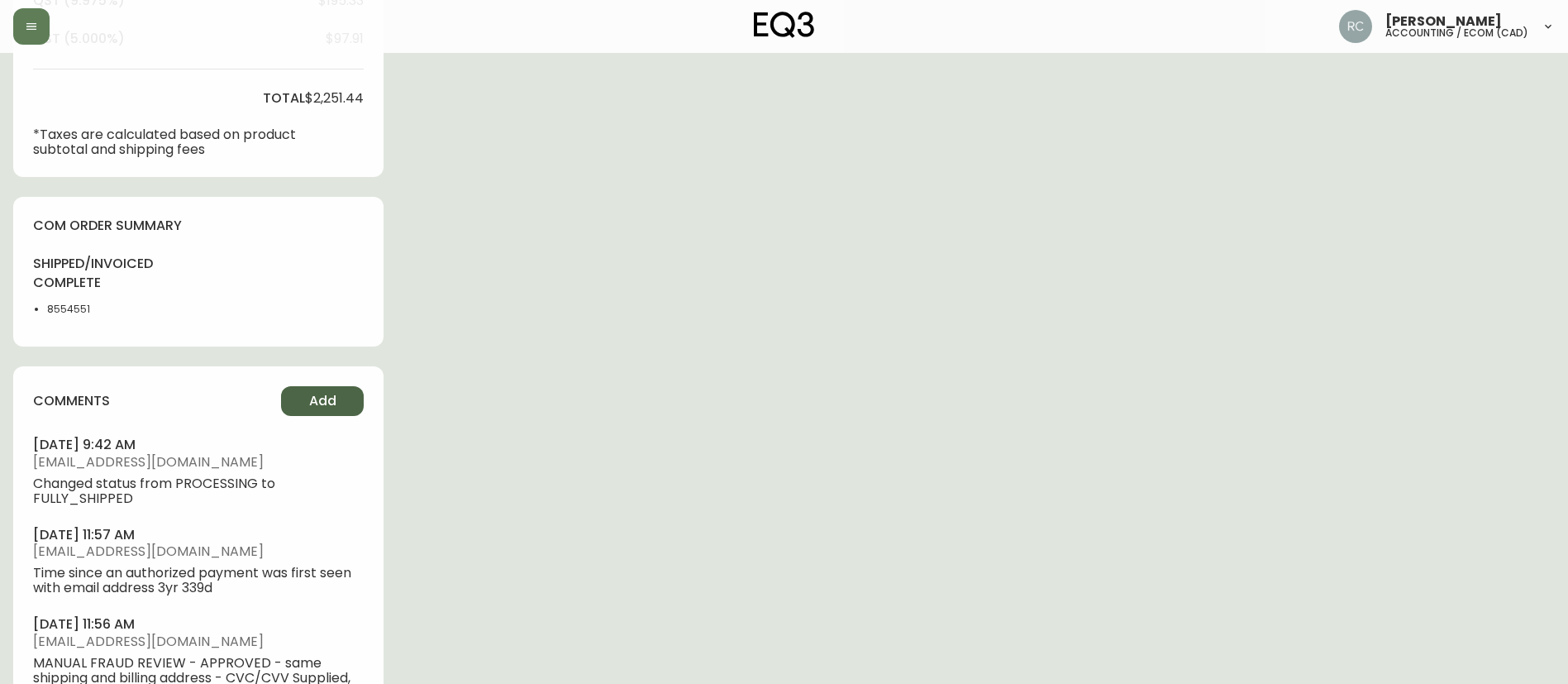
click at [323, 398] on span "Add" at bounding box center [323, 401] width 27 height 18
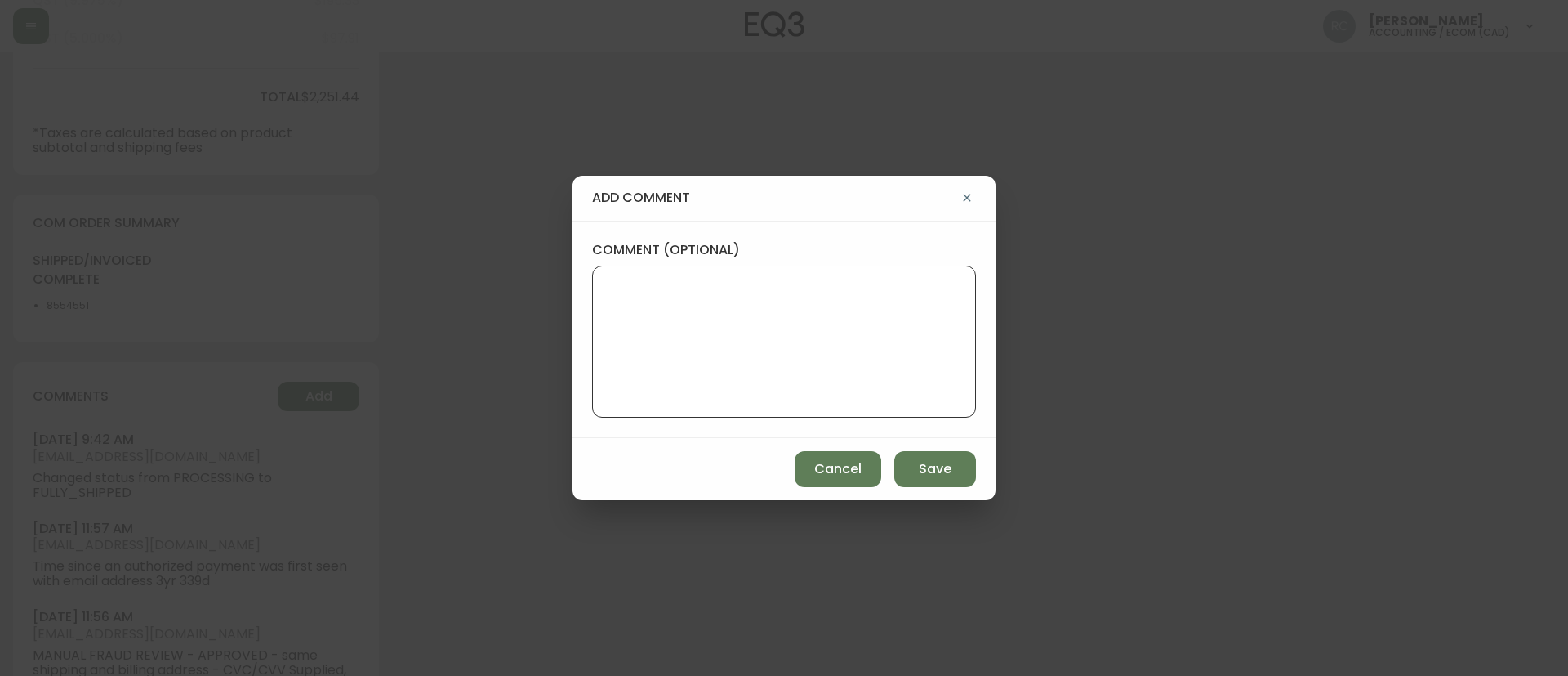
click at [787, 329] on textarea "comment (optional)" at bounding box center [784, 342] width 356 height 131
paste textarea "COMPENSATION TO KEEP AS-IS TICKET# 825880 ORD# 4134439 SKU: 7130-471-16 REASON:…"
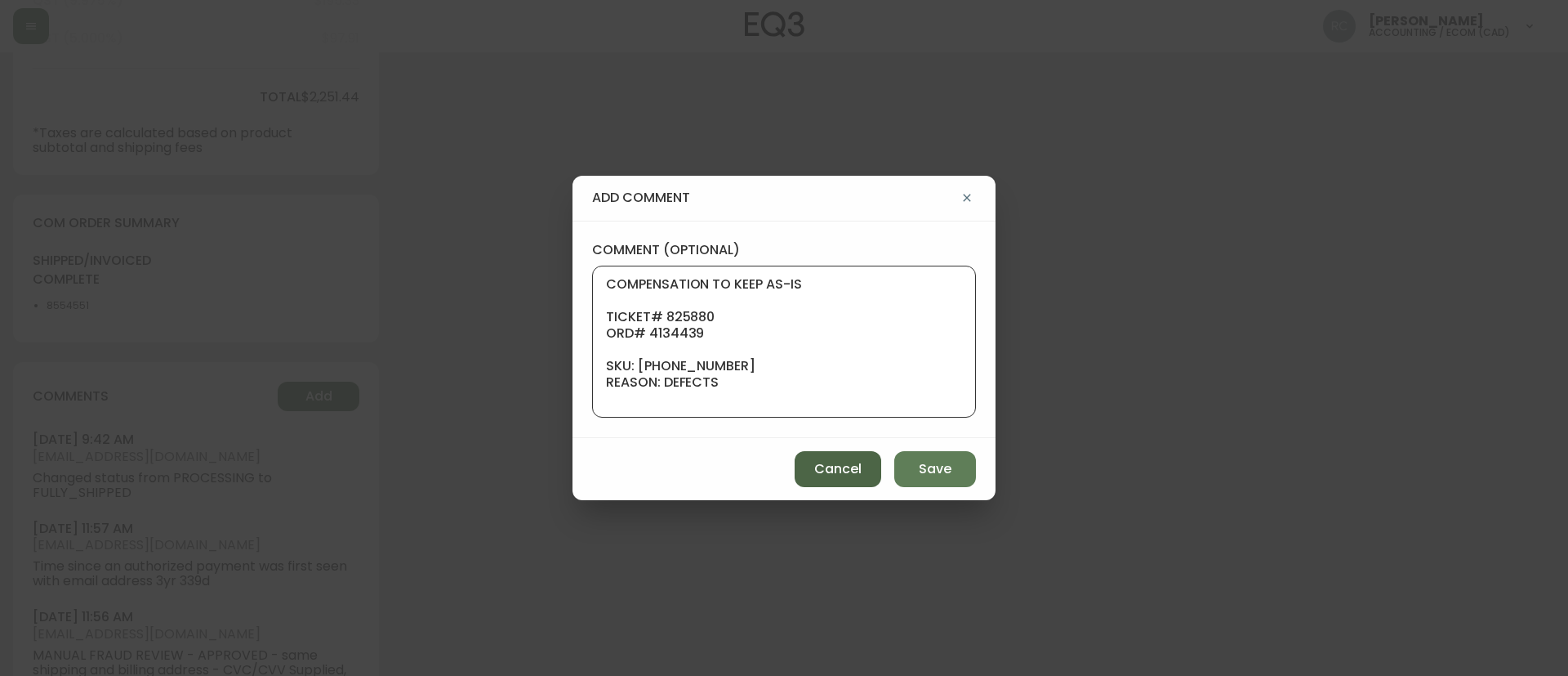
scroll to position [180, 0]
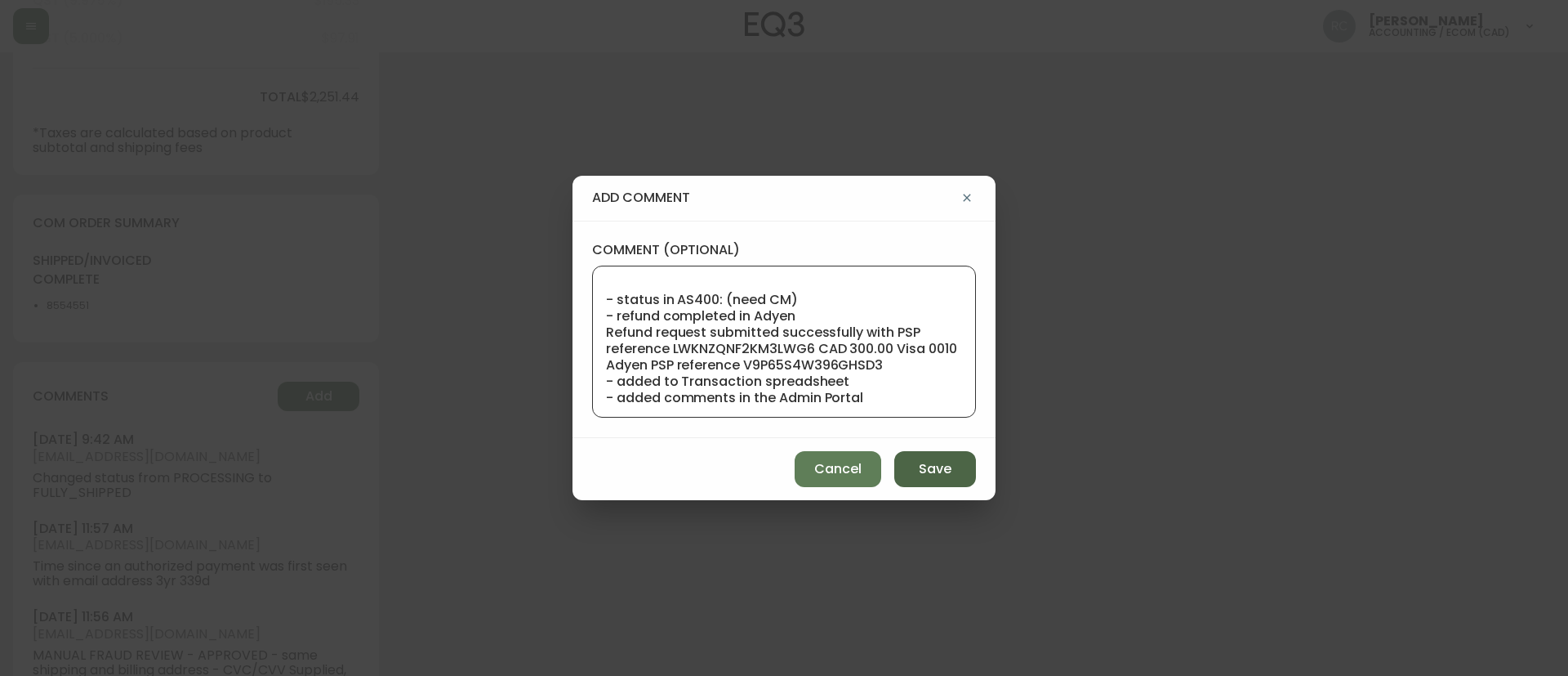
type textarea "COMPENSATION TO KEEP AS-IS TICKET# 825880 ORD# 4134439 SKU: 7130-471-16 REASON:…"
click at [941, 476] on span "Save" at bounding box center [935, 469] width 33 height 18
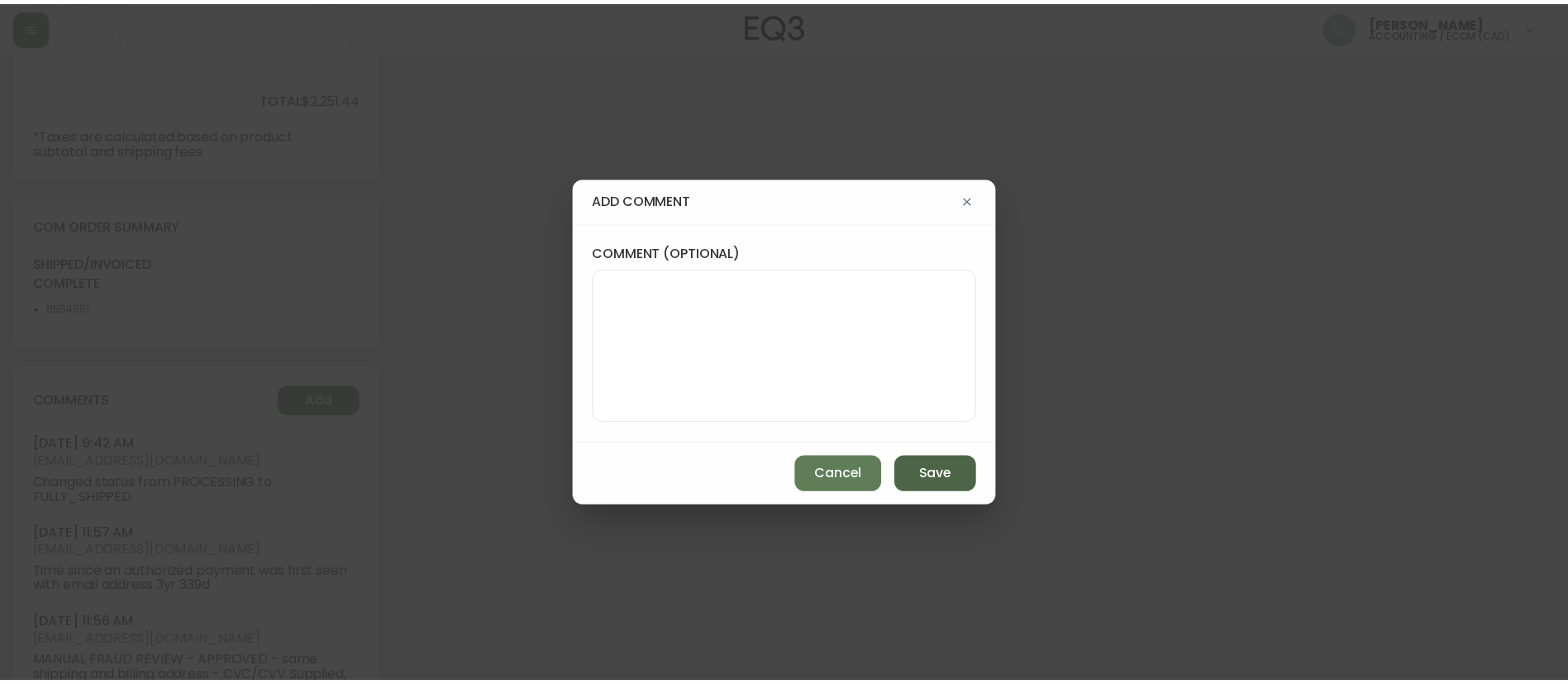
scroll to position [0, 0]
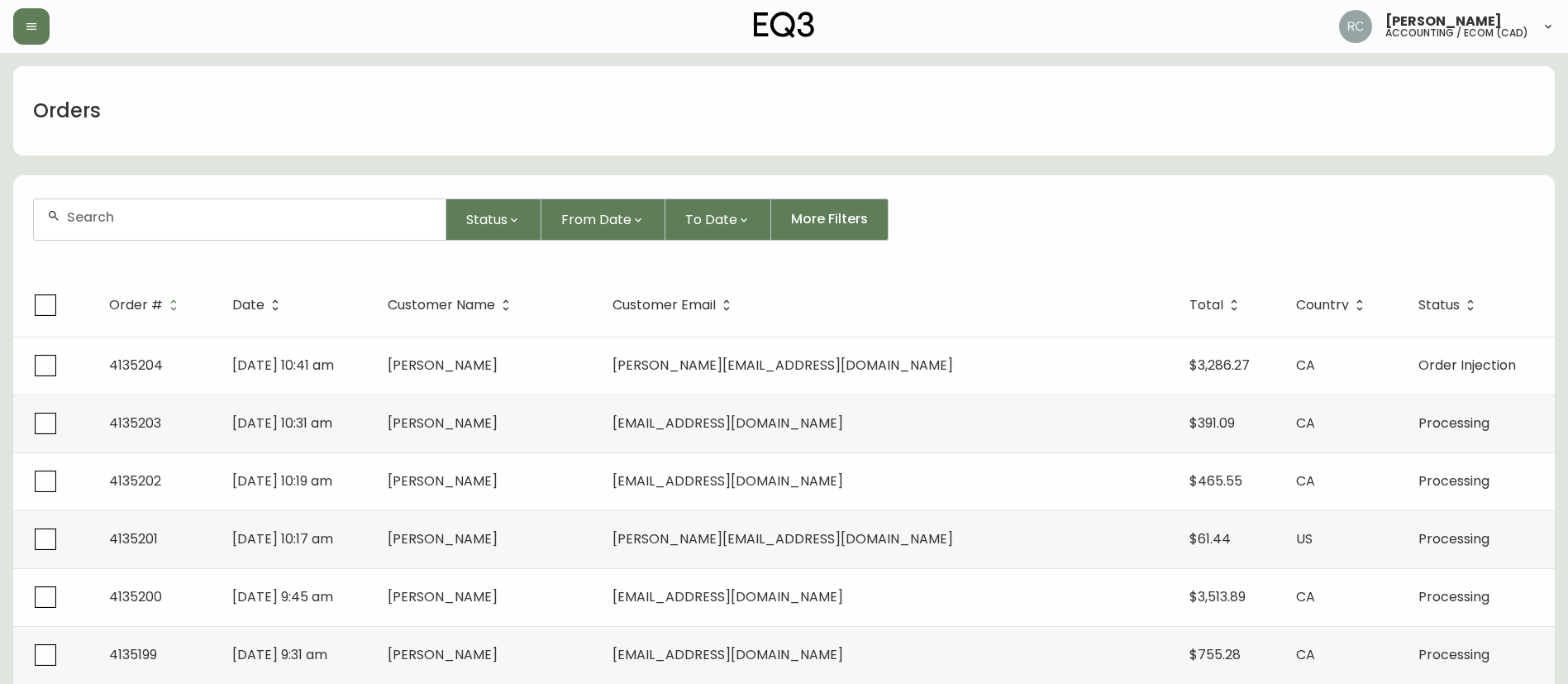
click at [322, 218] on input "text" at bounding box center [250, 217] width 365 height 15
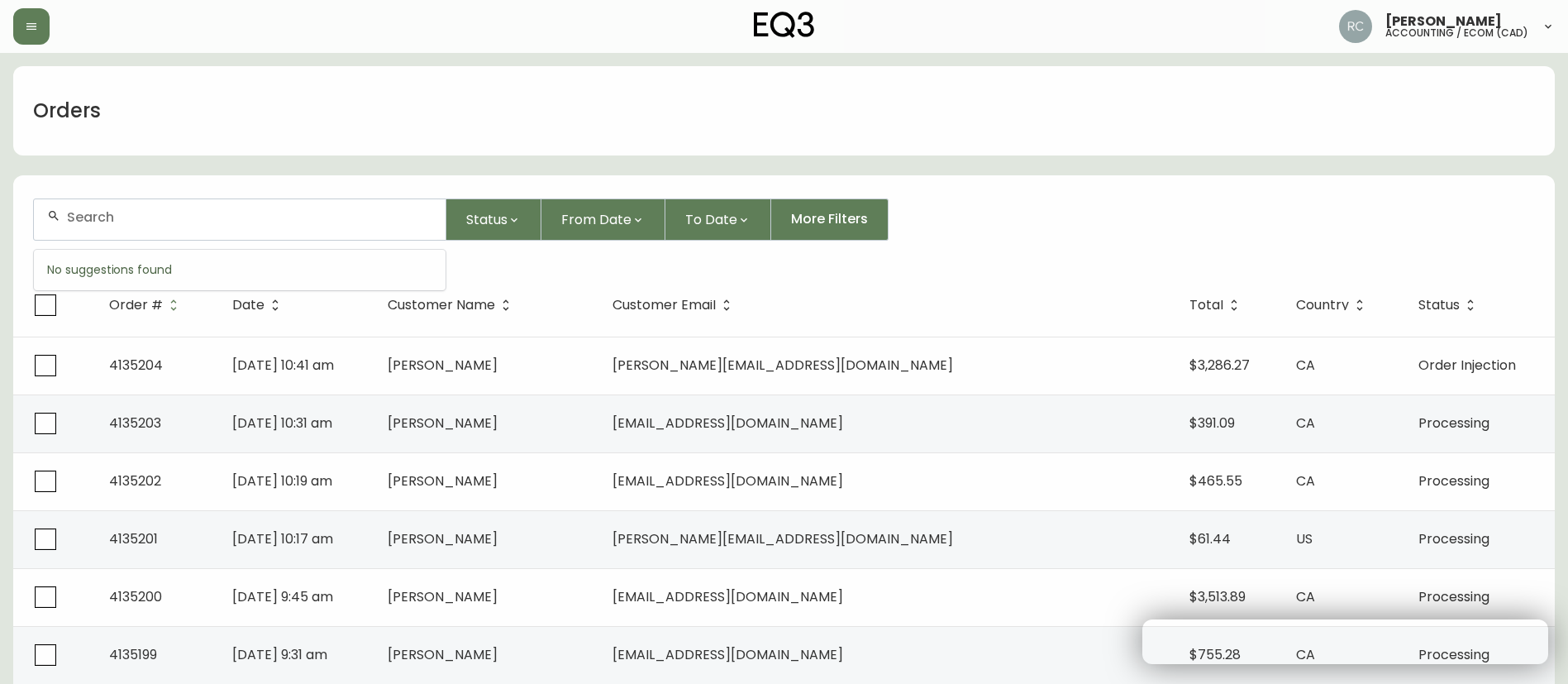
paste input "4134822"
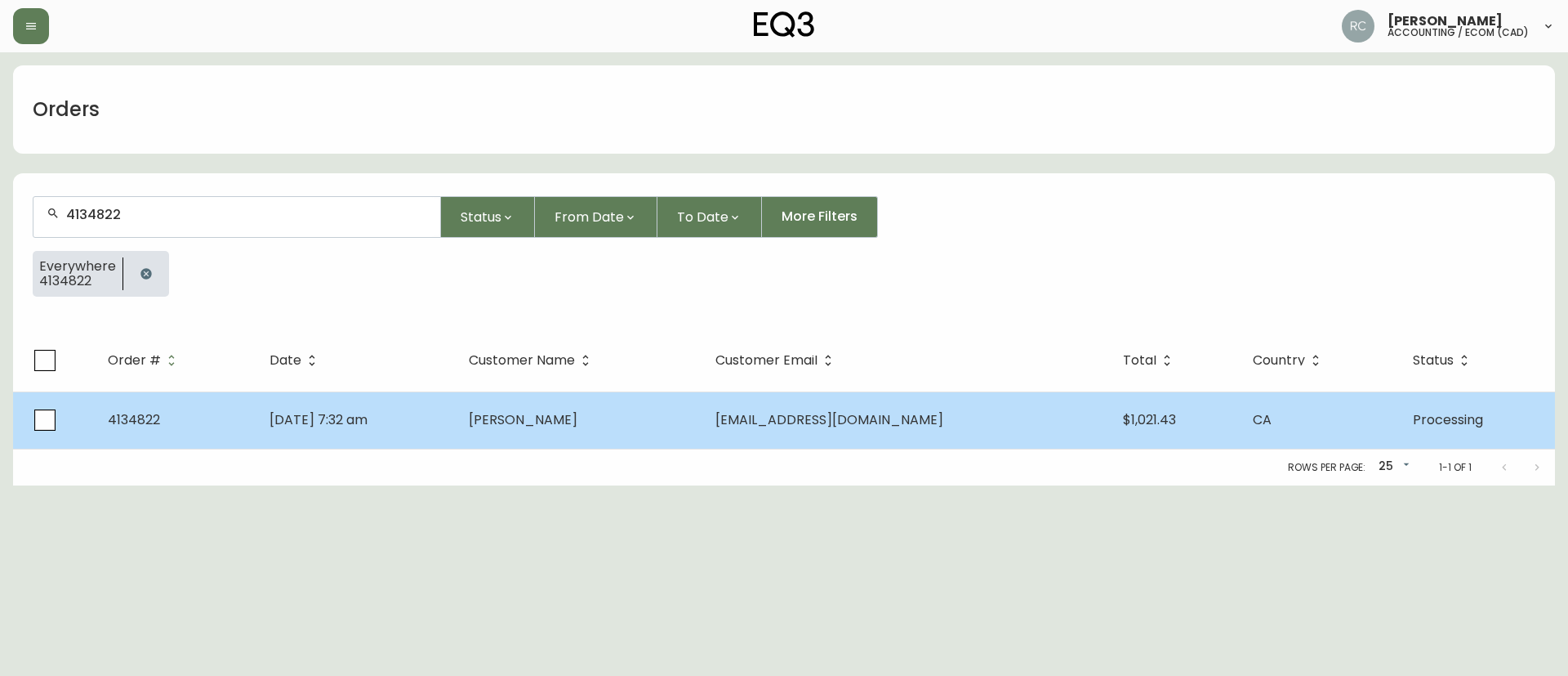
type input "4134822"
click at [553, 411] on span "[PERSON_NAME]" at bounding box center [523, 420] width 108 height 19
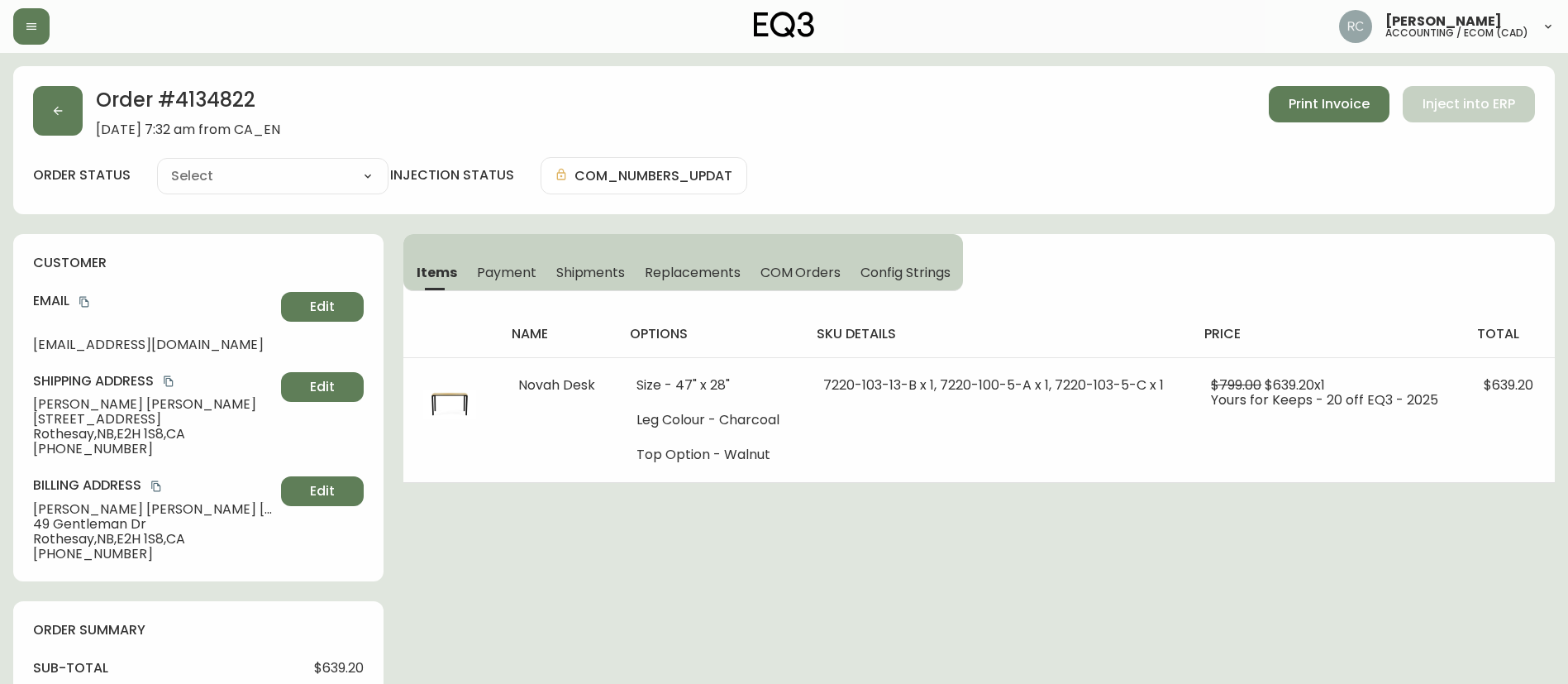
type input "Processing"
select select "PROCESSING"
click at [521, 267] on span "Payment" at bounding box center [506, 272] width 59 height 17
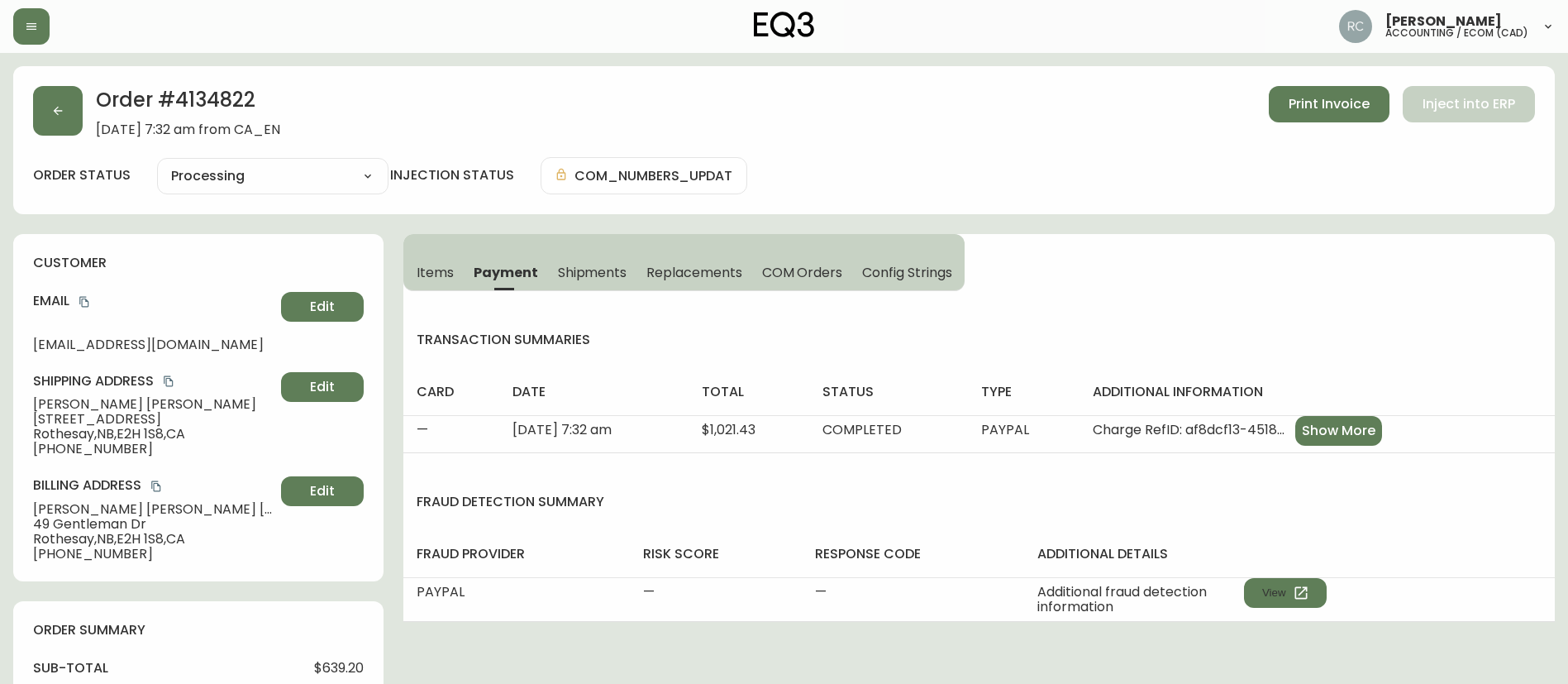
click at [449, 272] on span "Items" at bounding box center [435, 272] width 37 height 17
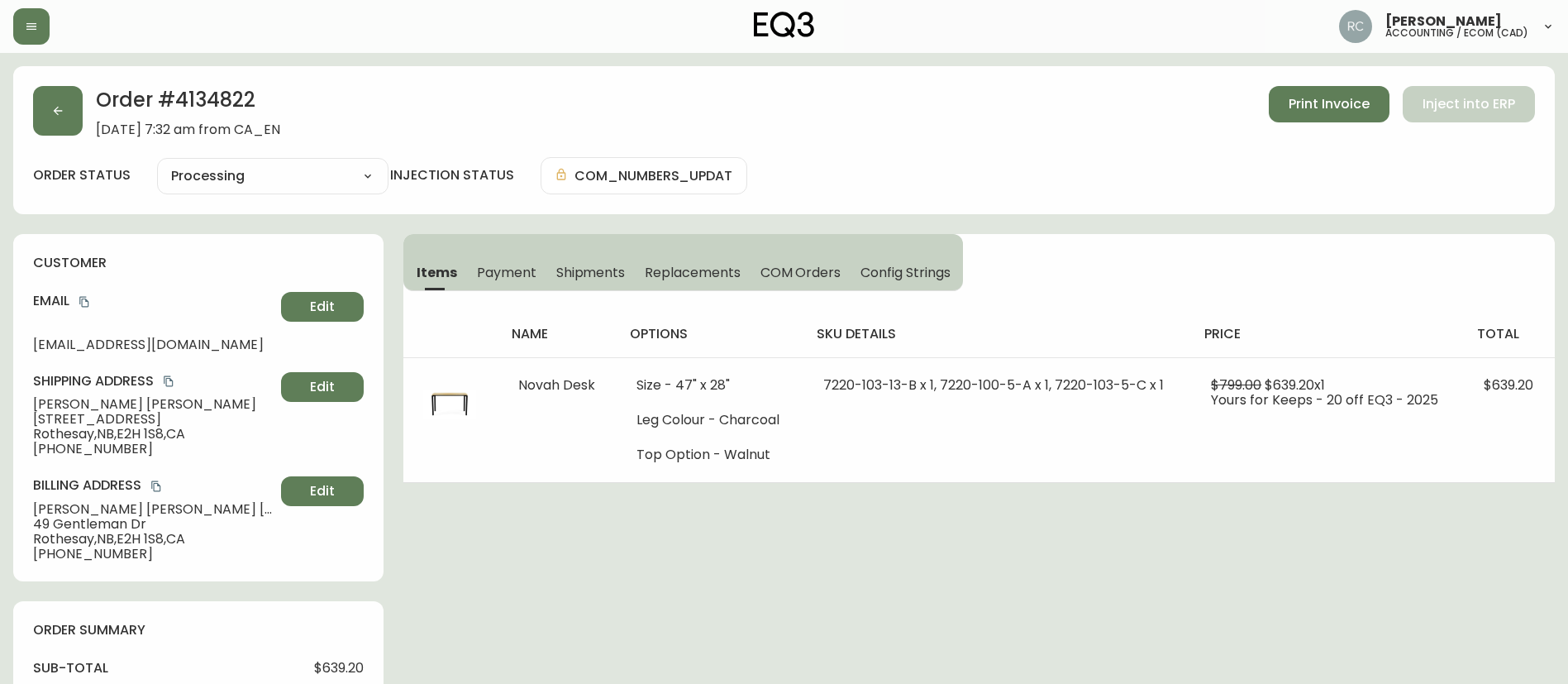
click at [240, 90] on h2 "Order # 4134822" at bounding box center [188, 104] width 184 height 36
copy h2 "4134822"
click at [479, 259] on button "Payment" at bounding box center [506, 272] width 80 height 36
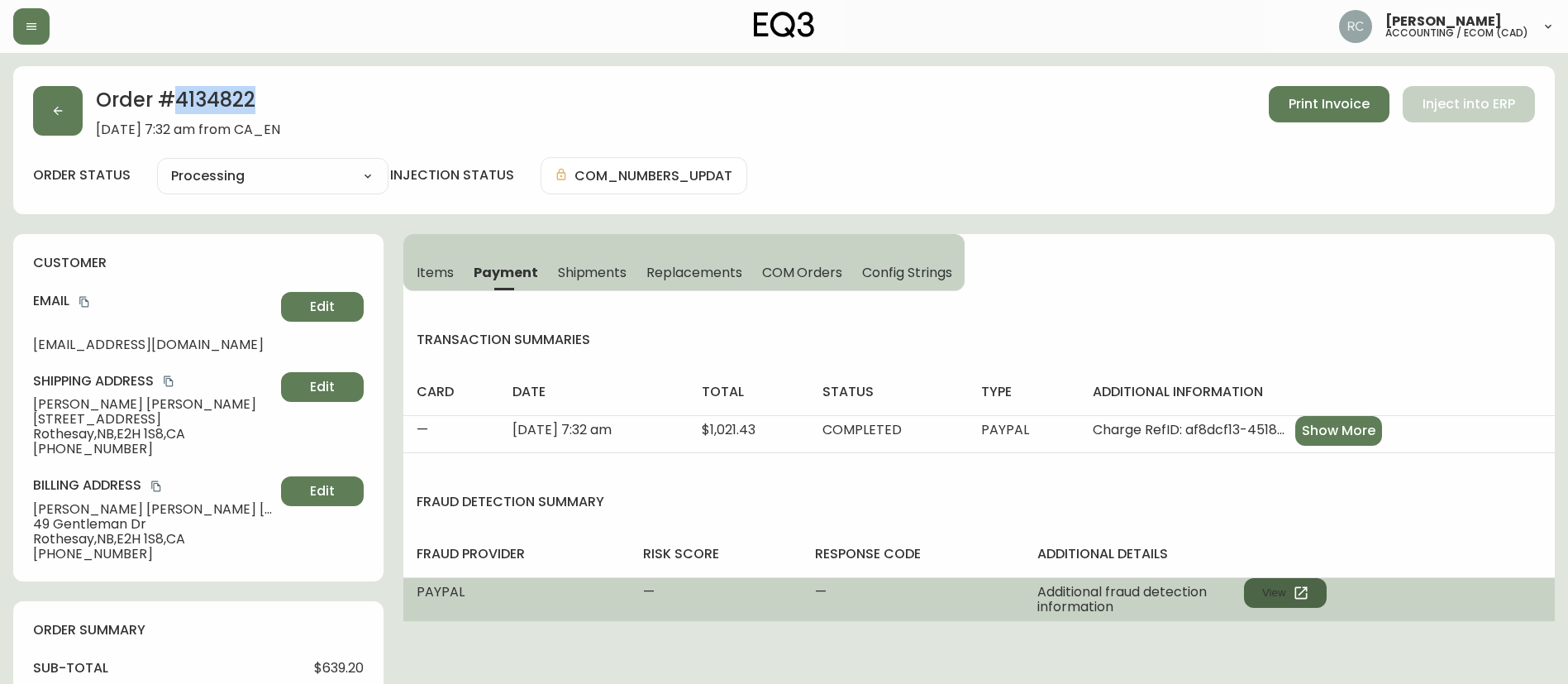
click at [1282, 590] on button "View" at bounding box center [1285, 593] width 82 height 30
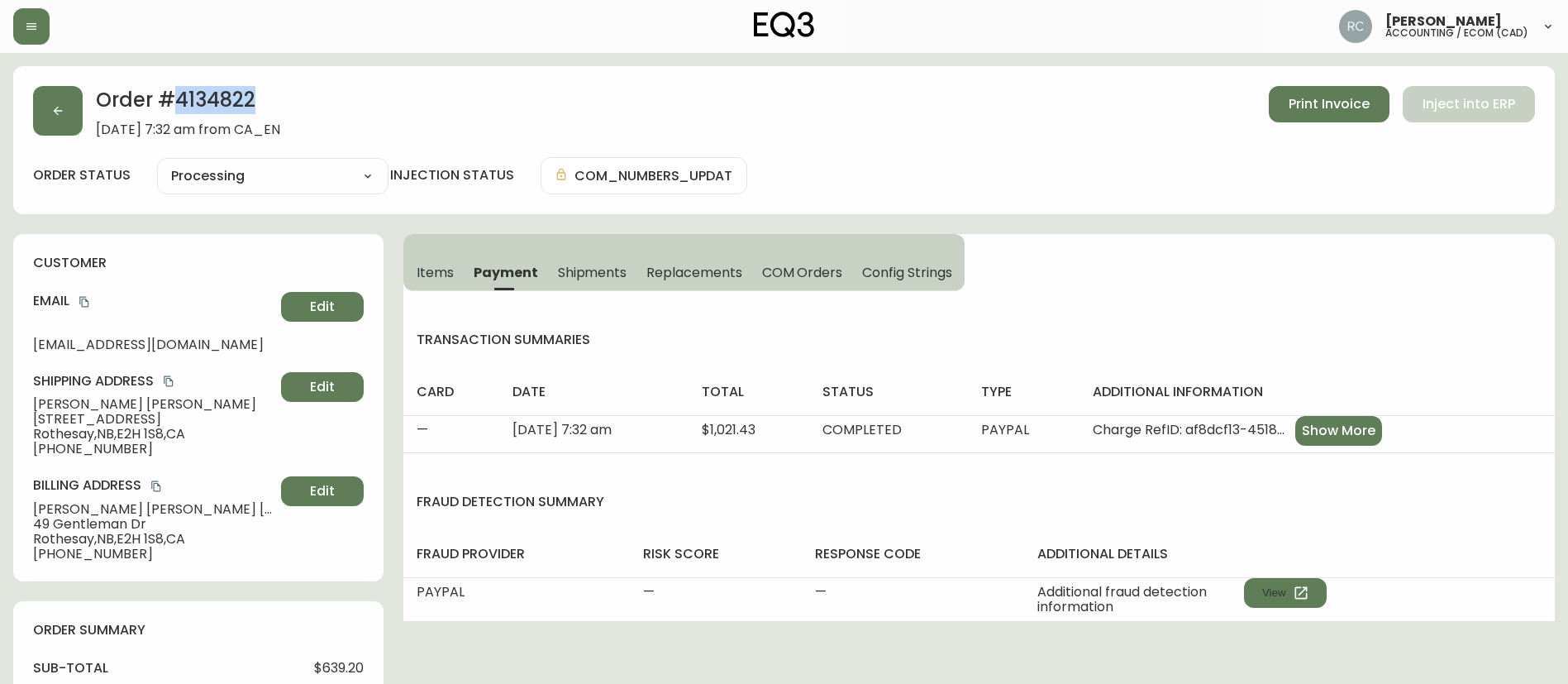
click at [199, 103] on h2 "Order # 4134822" at bounding box center [188, 104] width 184 height 36
click at [434, 281] on button "Items" at bounding box center [433, 272] width 60 height 36
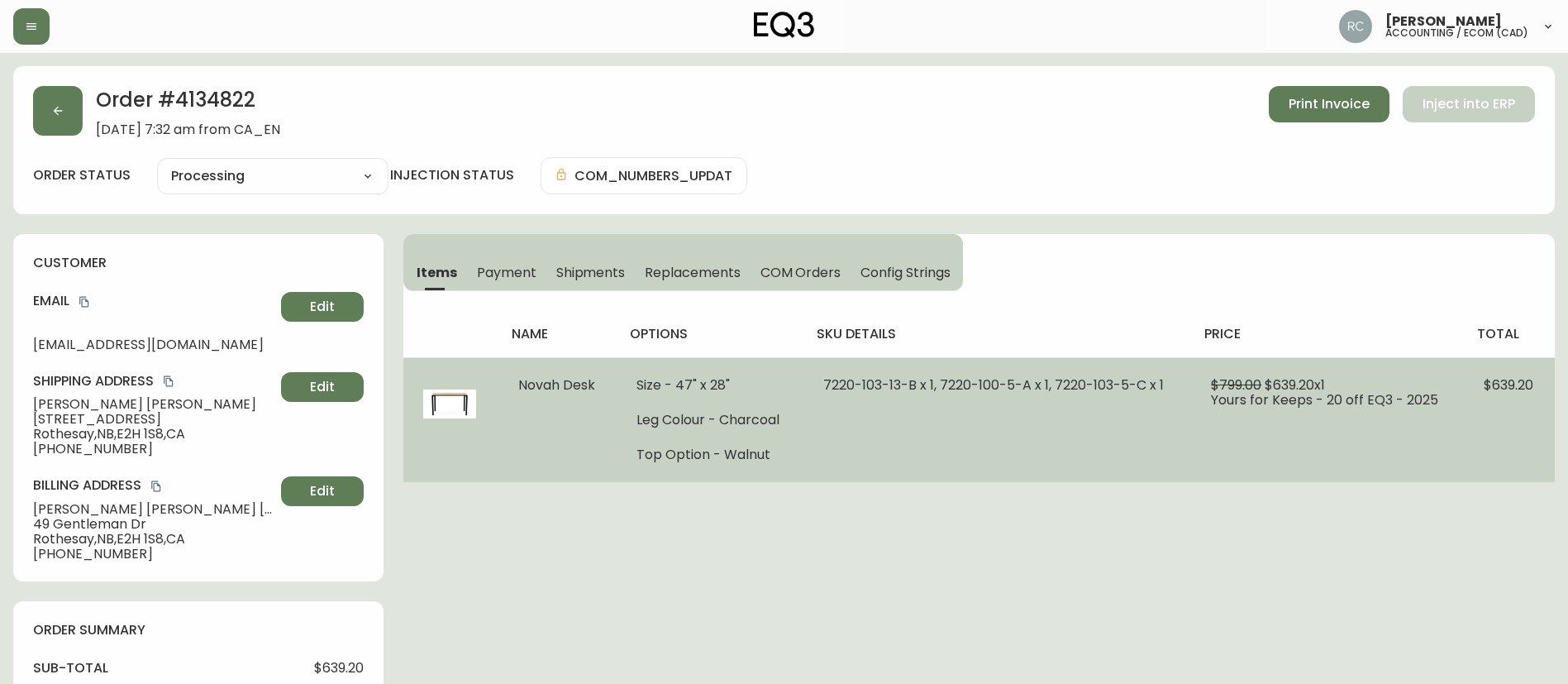
click at [919, 390] on span "7220-103-13-B x 1, 7220-100-5-A x 1, 7220-103-5-C x 1" at bounding box center [993, 384] width 341 height 19
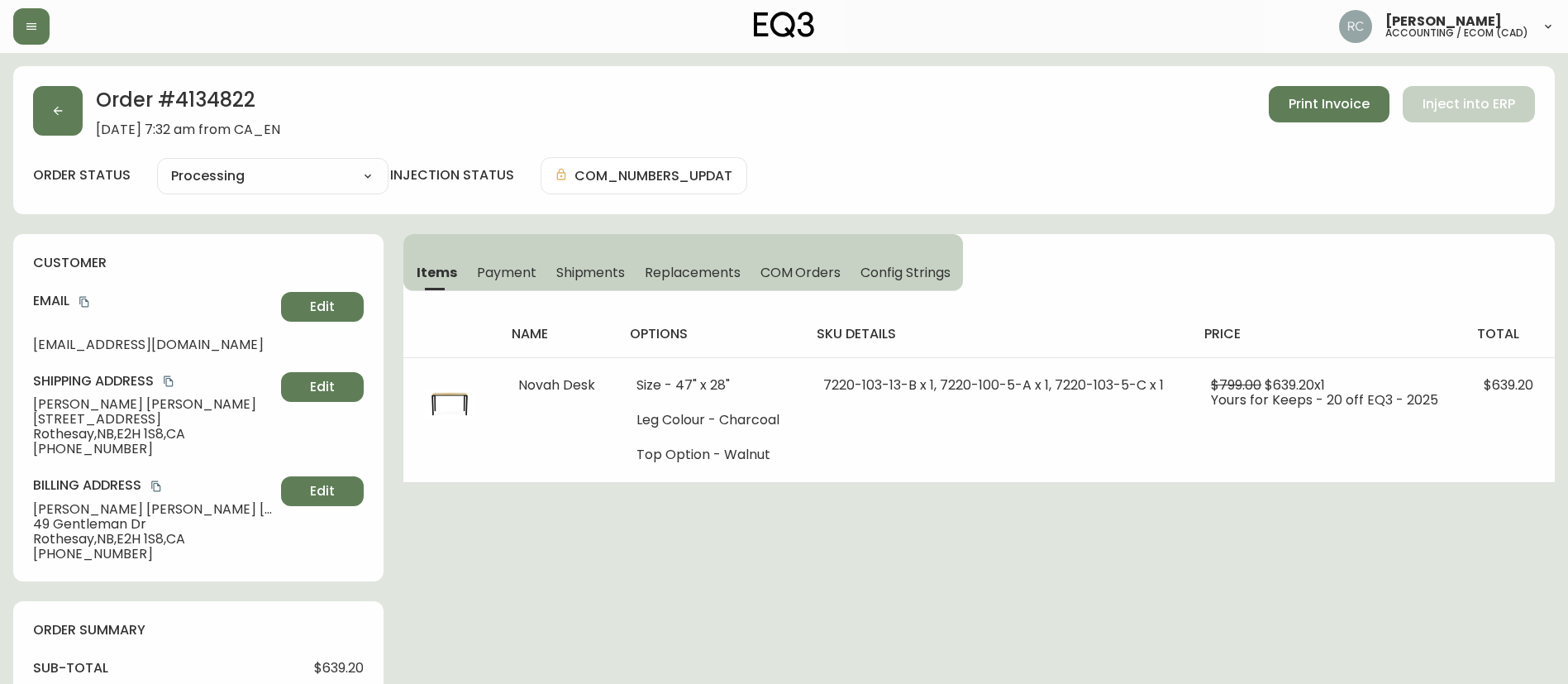
click at [218, 91] on h2 "Order # 4134822" at bounding box center [188, 104] width 184 height 36
copy h2 "4134822"
click at [166, 313] on div "Email gabirela.compras@gmail.com Edit" at bounding box center [198, 321] width 330 height 59
click at [521, 270] on span "Payment" at bounding box center [506, 272] width 59 height 17
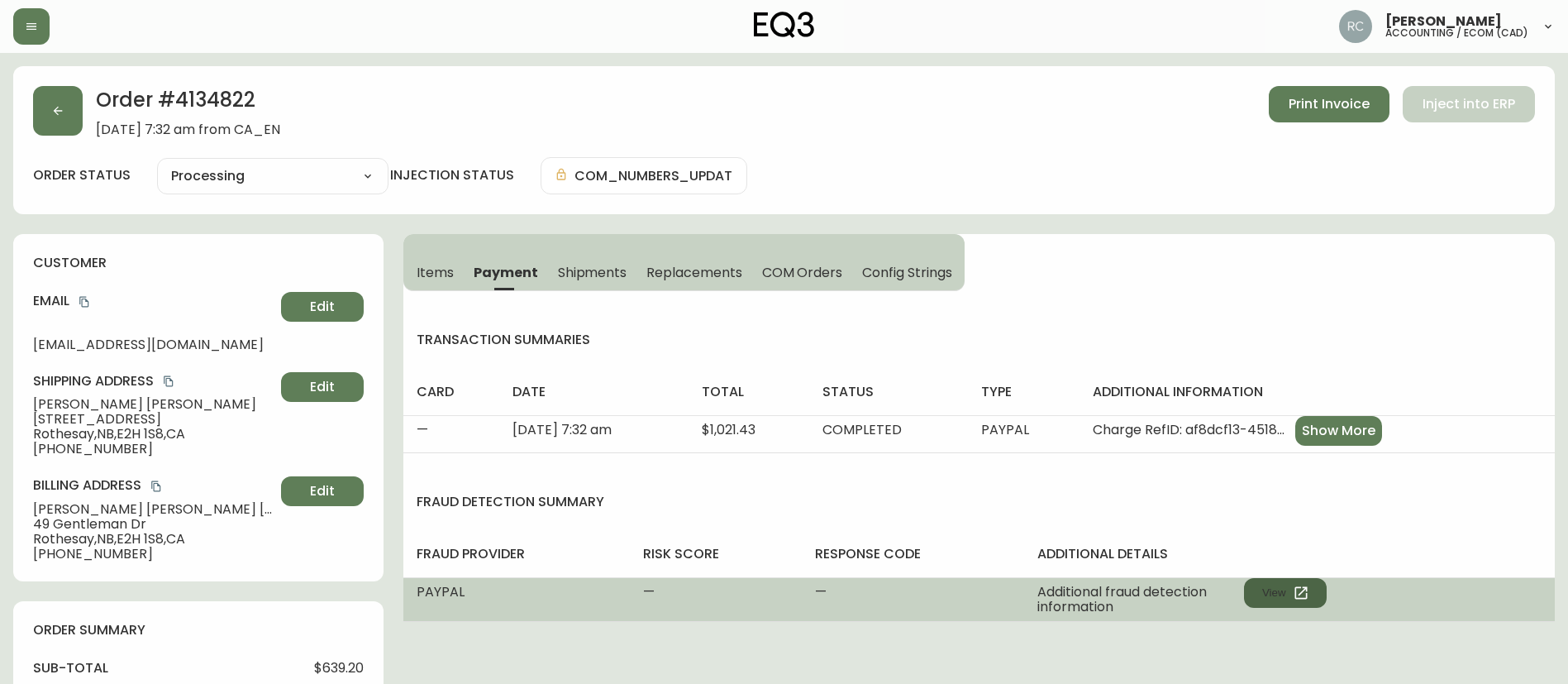
click at [1282, 590] on button "View" at bounding box center [1285, 593] width 82 height 30
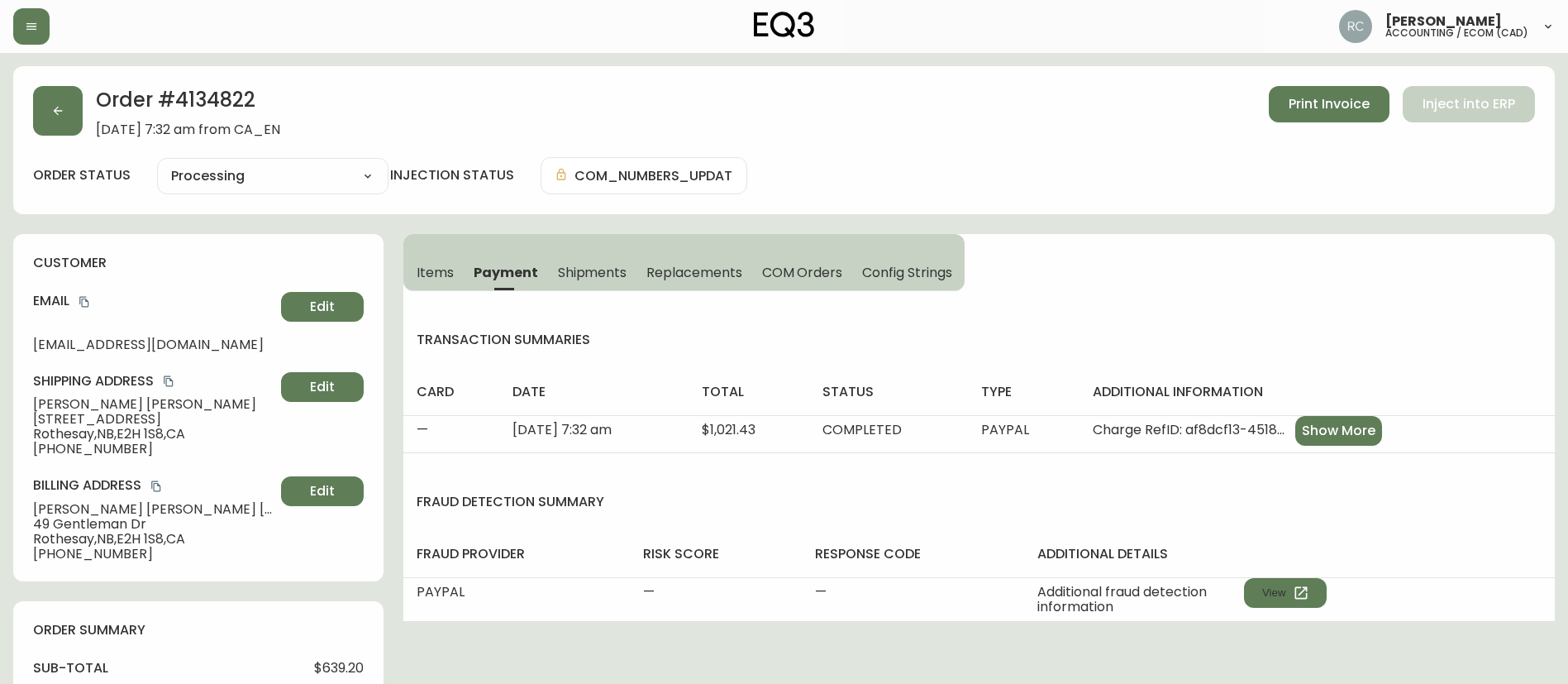
scroll to position [330, 0]
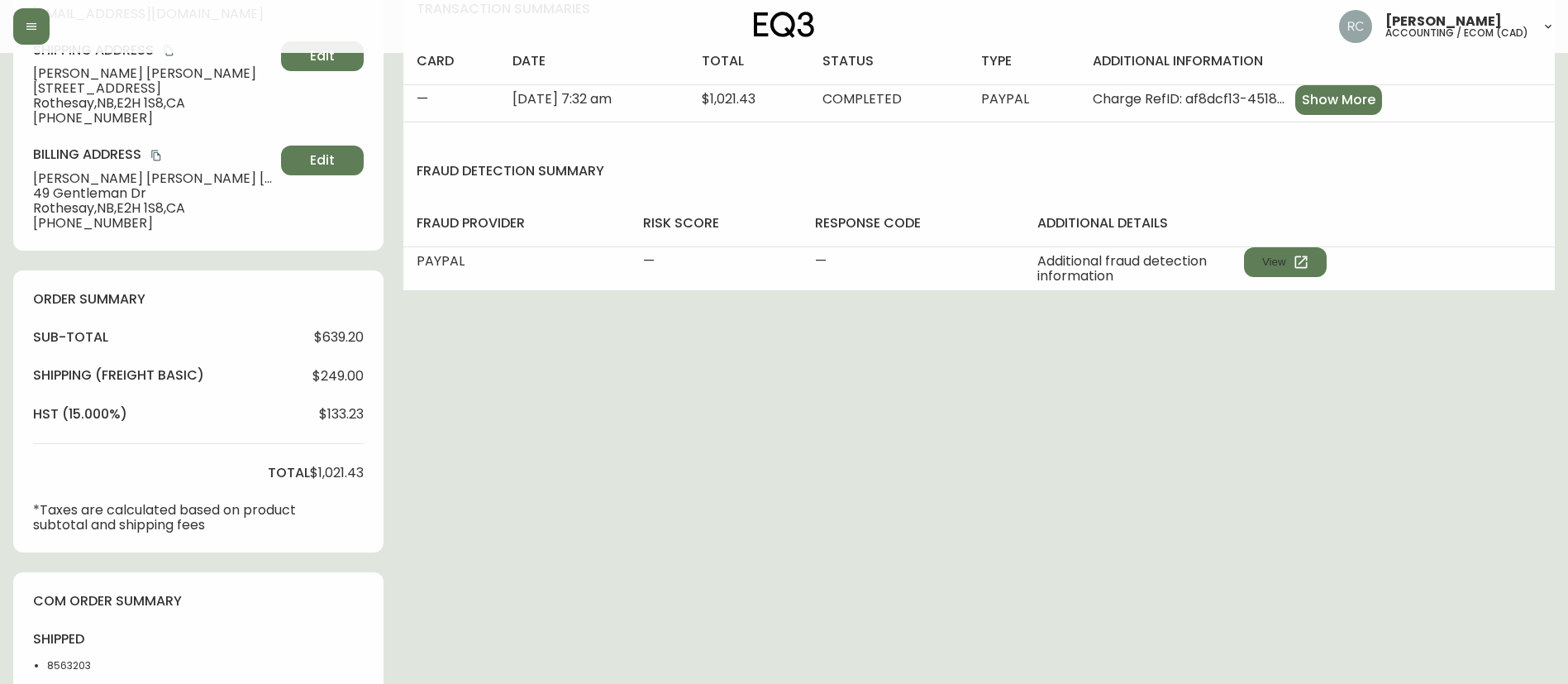
click at [345, 336] on span "$639.20" at bounding box center [339, 336] width 50 height 15
copy span "639.20"
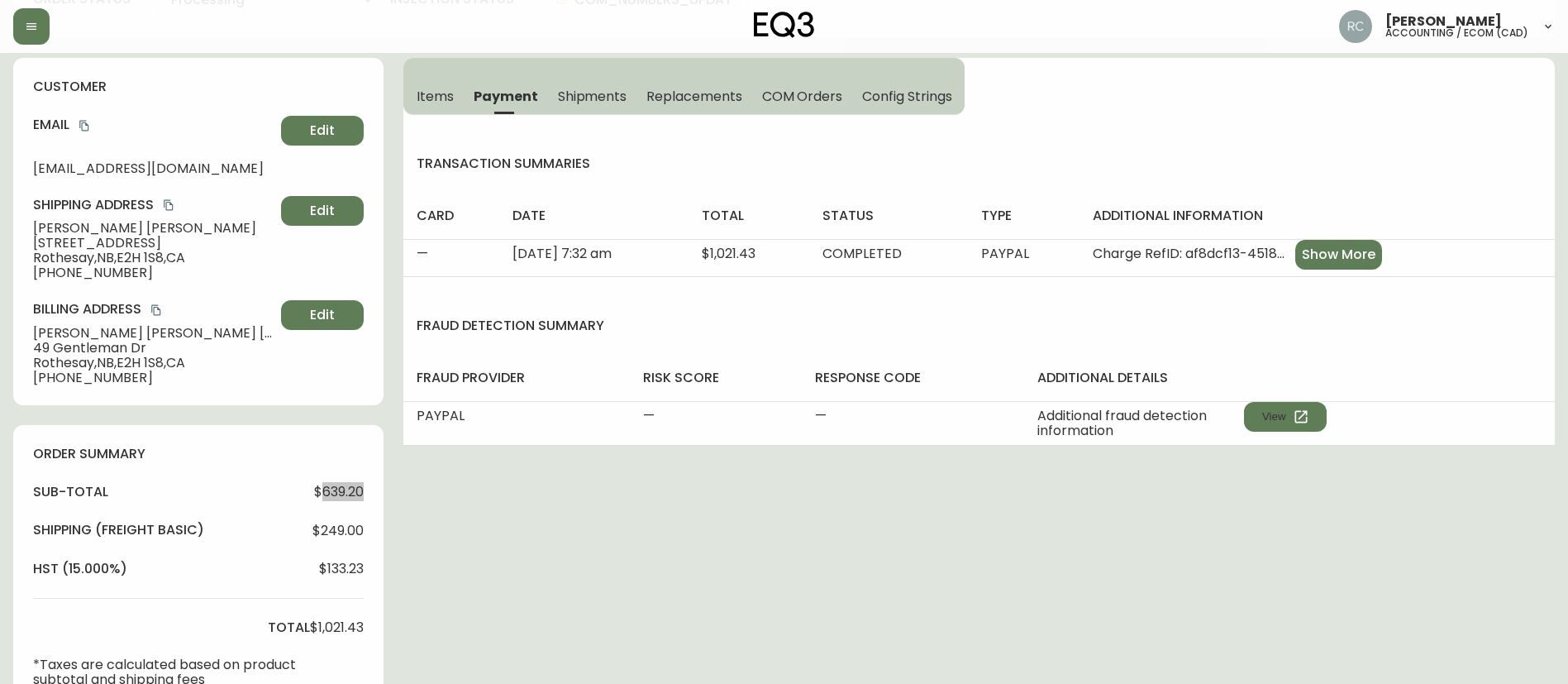
scroll to position [0, 0]
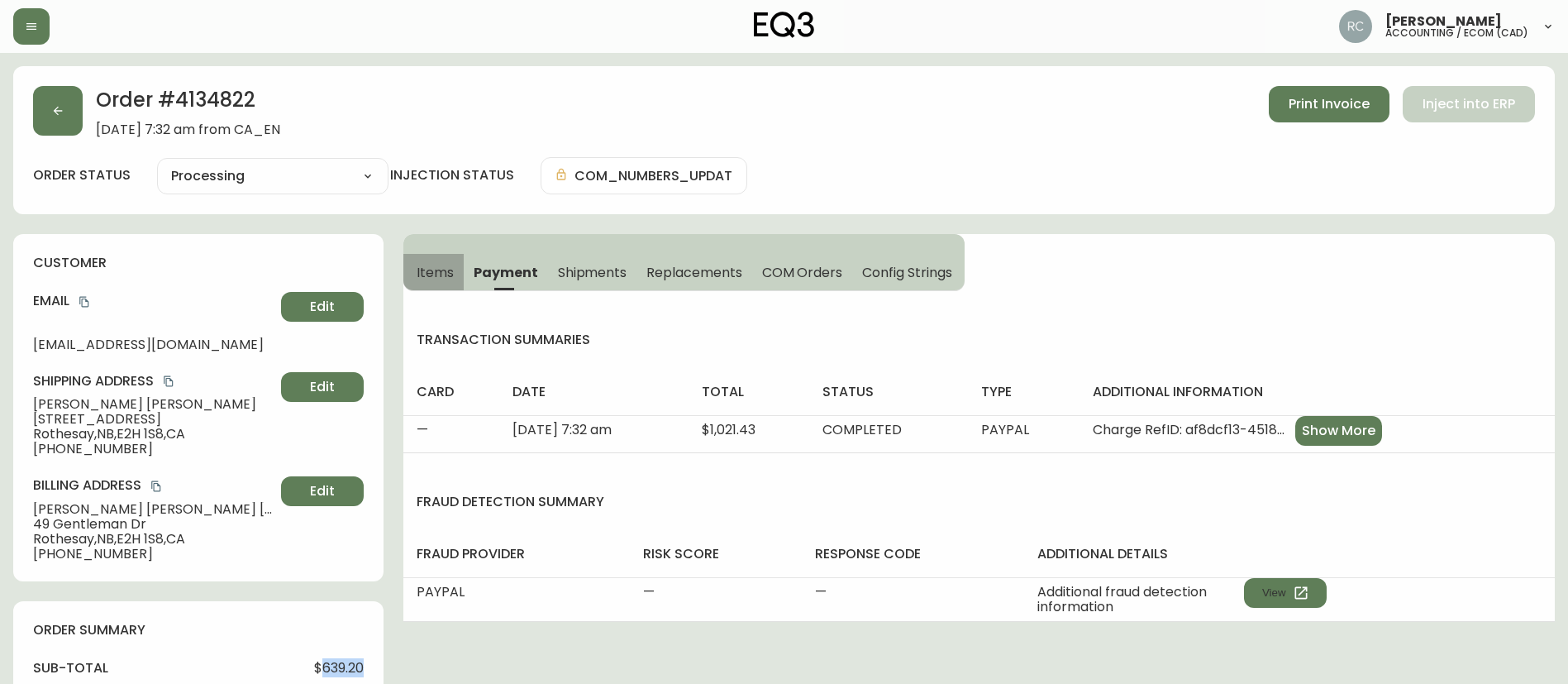
click at [413, 278] on button "Items" at bounding box center [433, 272] width 60 height 36
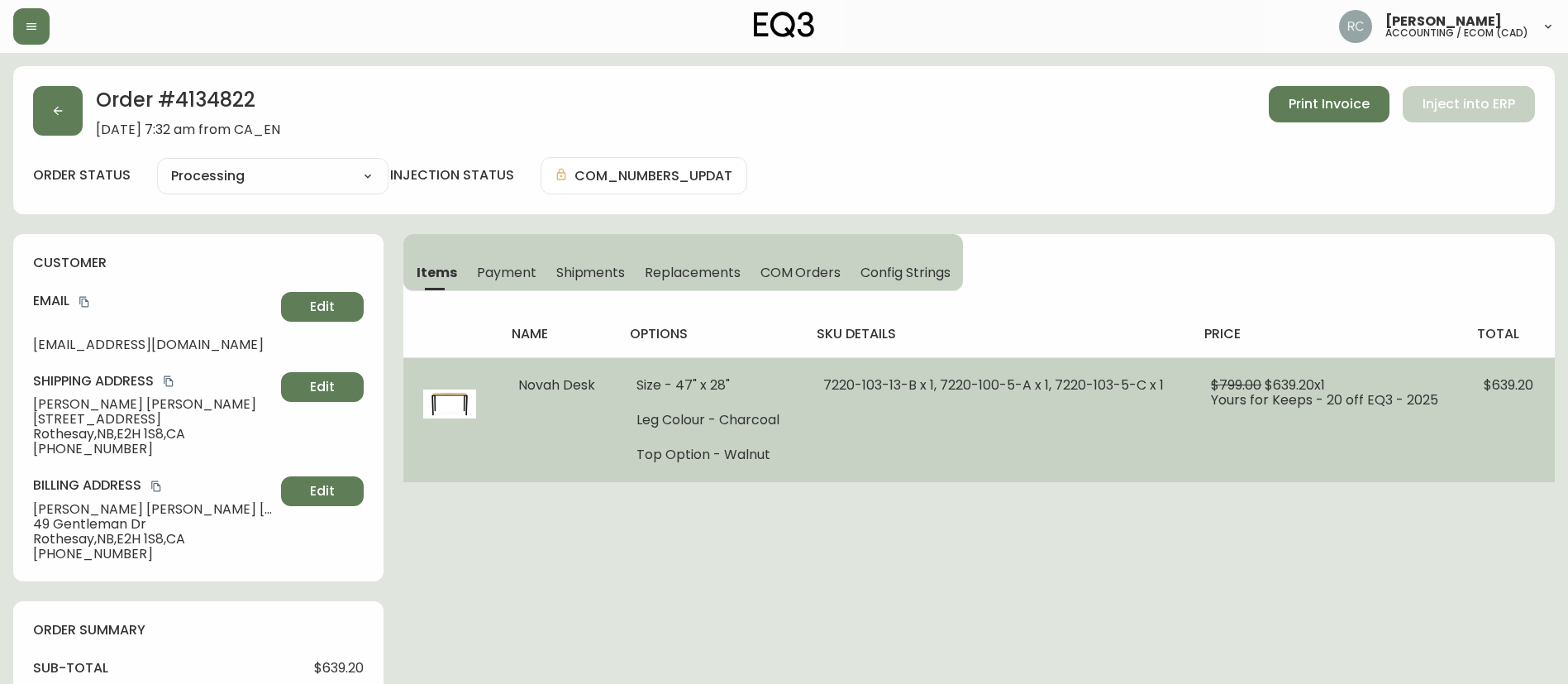
click at [845, 389] on span "7220-103-13-B x 1, 7220-100-5-A x 1, 7220-103-5-C x 1" at bounding box center [993, 384] width 341 height 19
copy span "7220-103-13-B x 1, 7220-100-5-A x 1, 7220-103-5-C x 1"
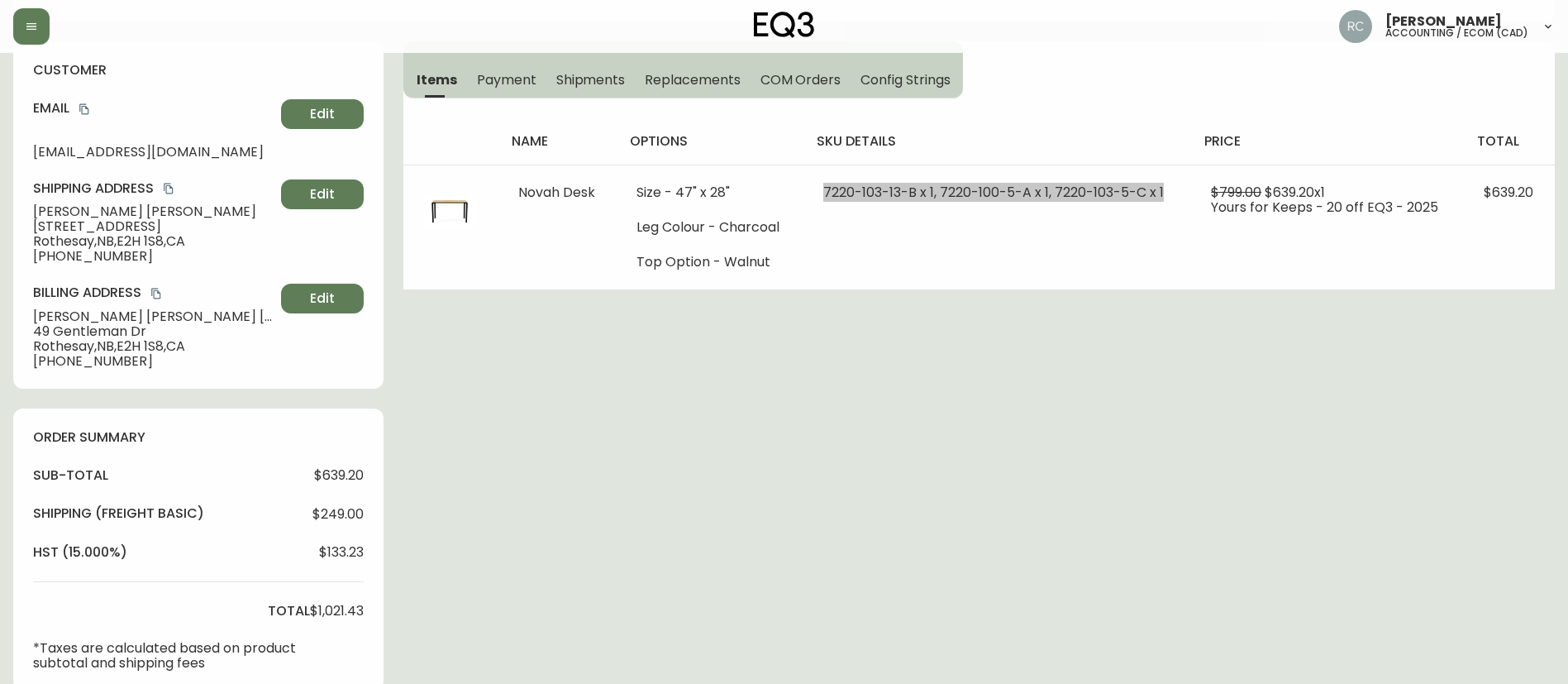
scroll to position [330, 0]
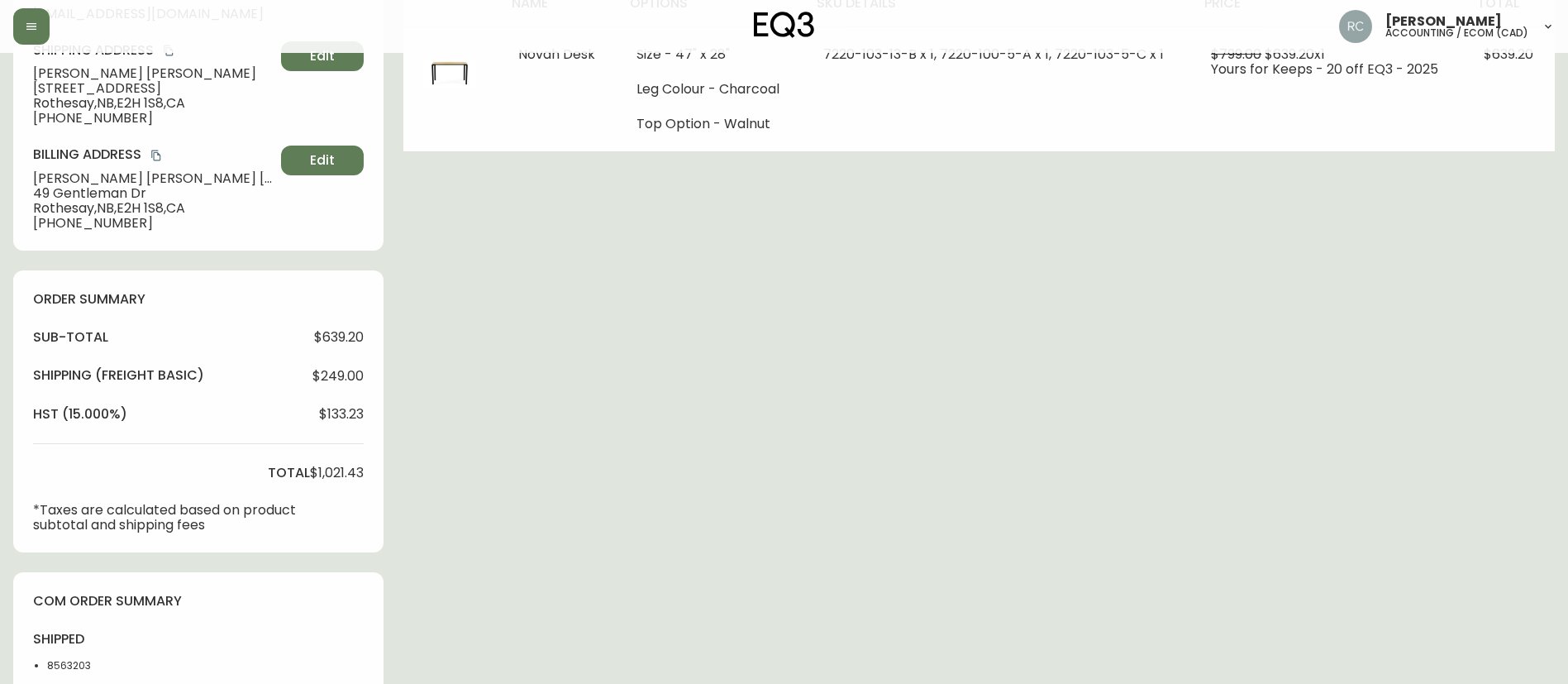
click at [335, 474] on span "$1,021.43" at bounding box center [336, 473] width 54 height 15
copy span "1,021.43"
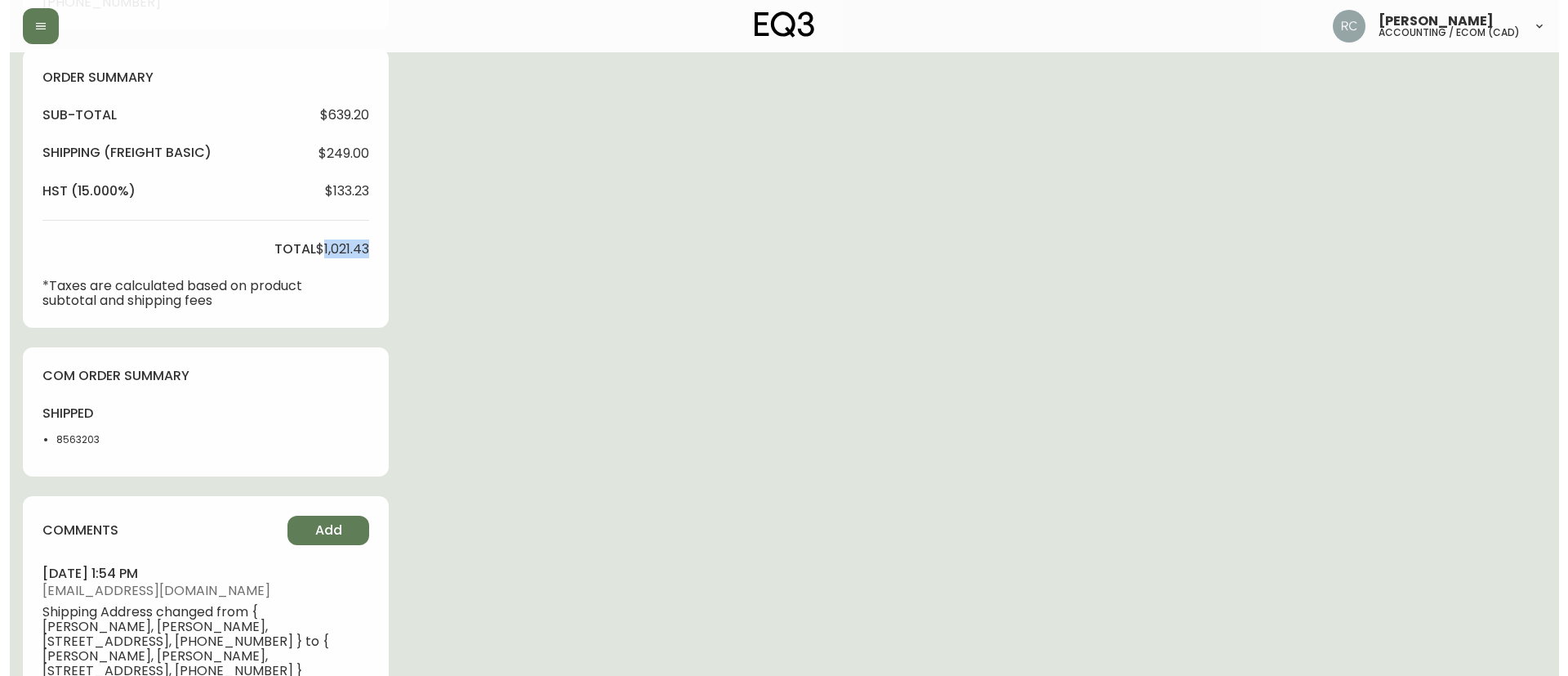
scroll to position [700, 0]
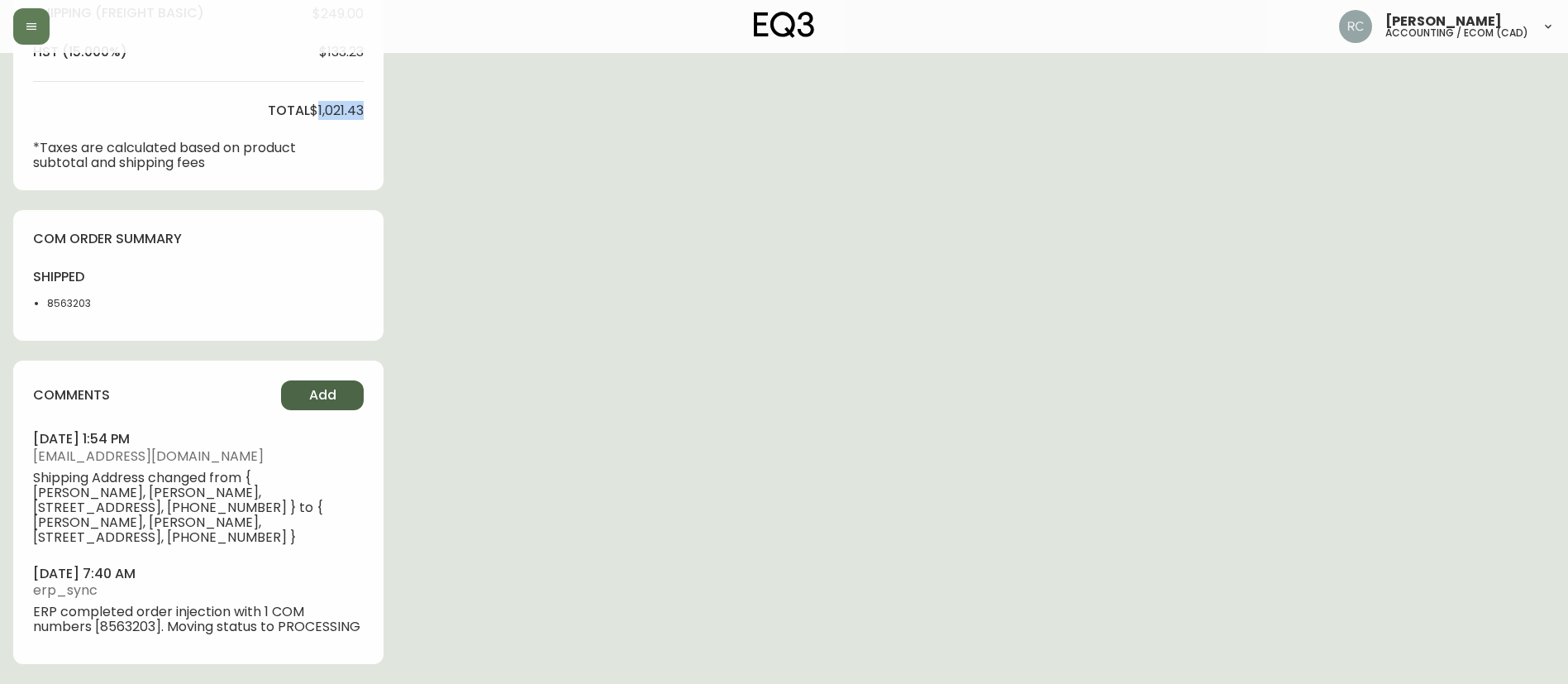
click at [323, 390] on button "Add" at bounding box center [323, 395] width 82 height 30
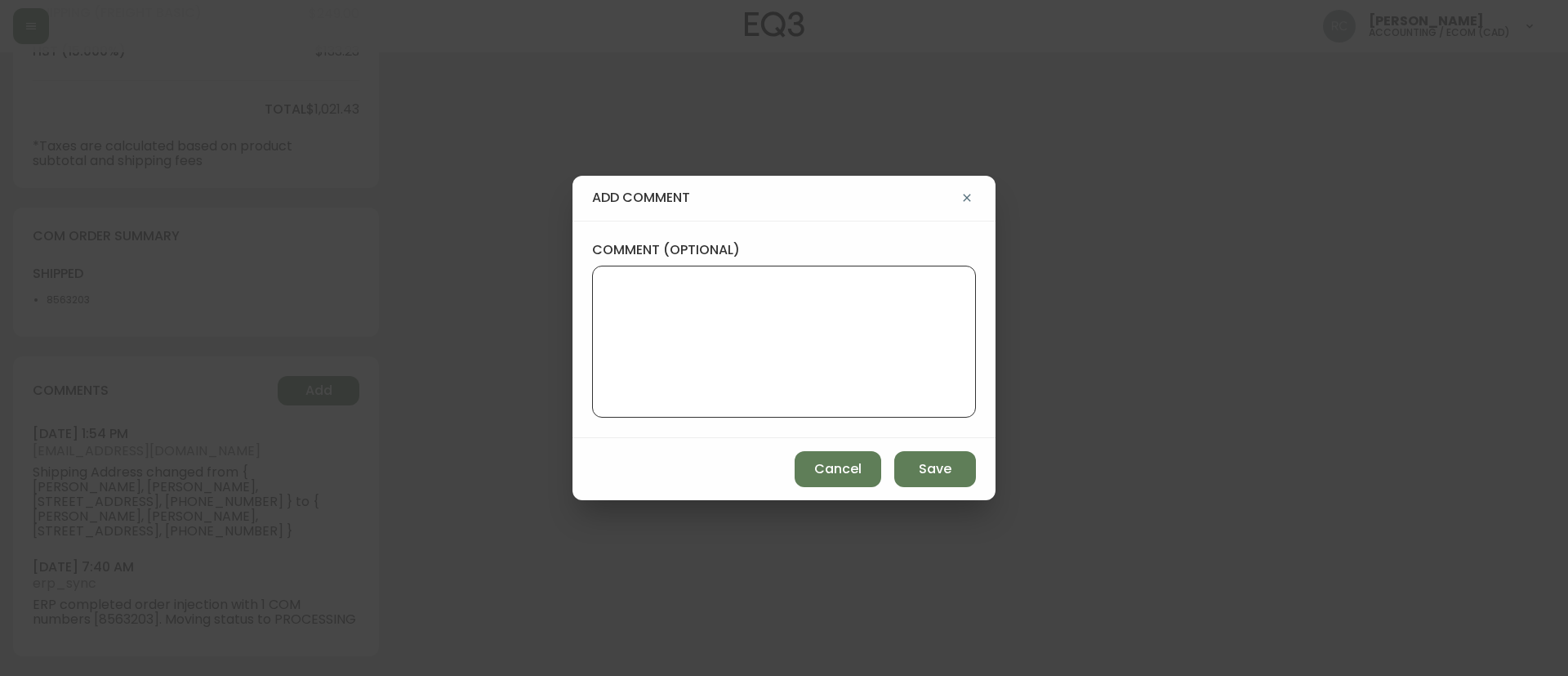
click at [752, 364] on textarea "comment (optional)" at bounding box center [784, 342] width 356 height 131
paste textarea "PPA NIR# 1161923270 TICKET# 827566 ECOM ORD# 4134822 CUST# 1161923262 SKU: 7220…"
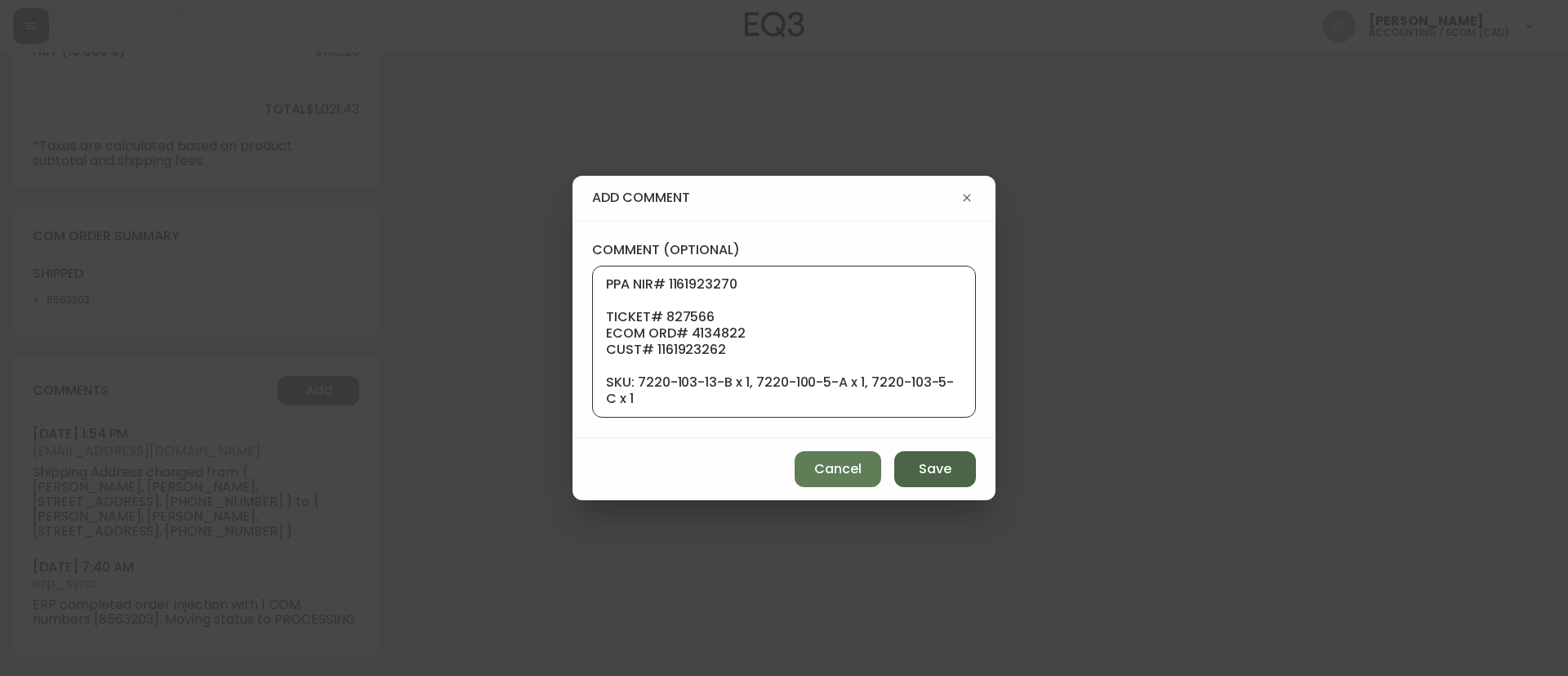
scroll to position [261, 0]
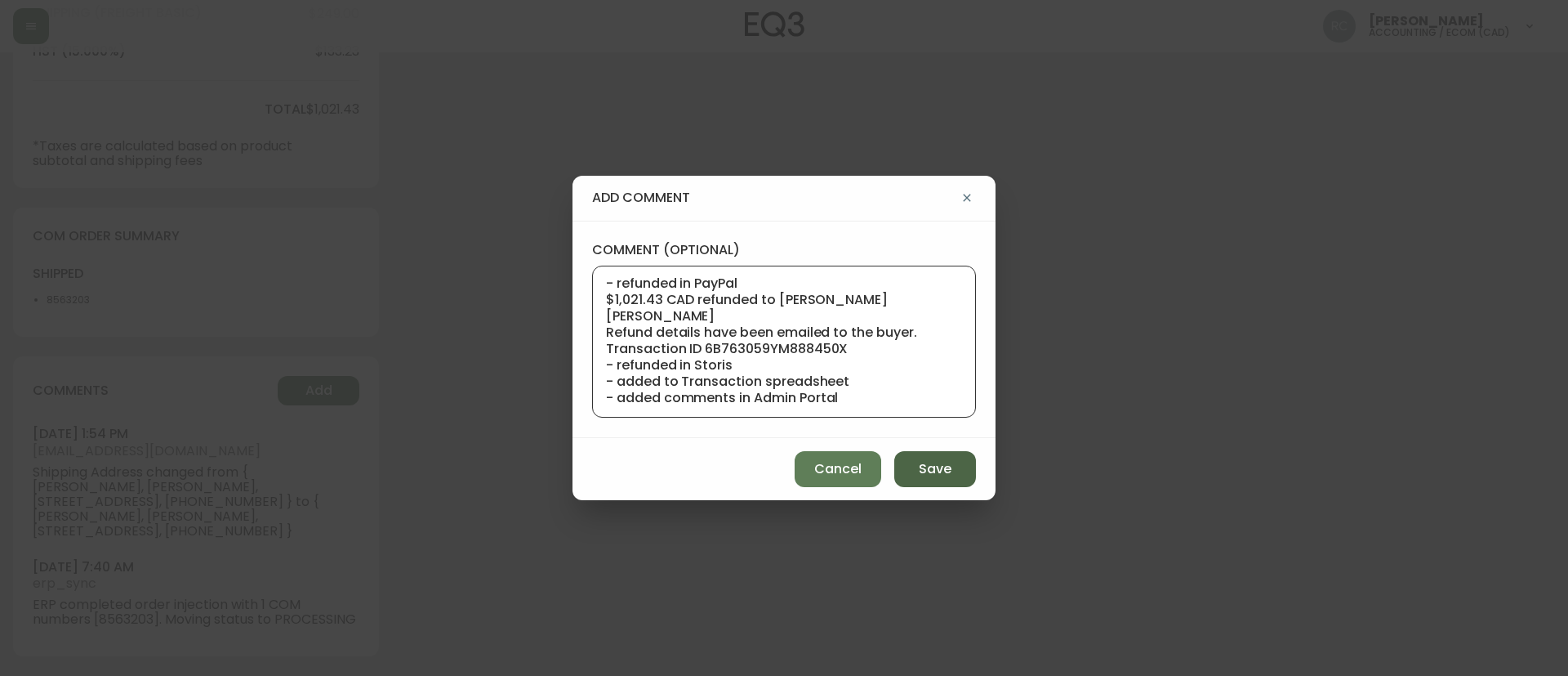
type textarea "PPA NIR# 1161923270 TICKET# 827566 ECOM ORD# 4134822 CUST# 1161923262 SKU: 7220…"
click at [931, 476] on span "Save" at bounding box center [935, 469] width 33 height 18
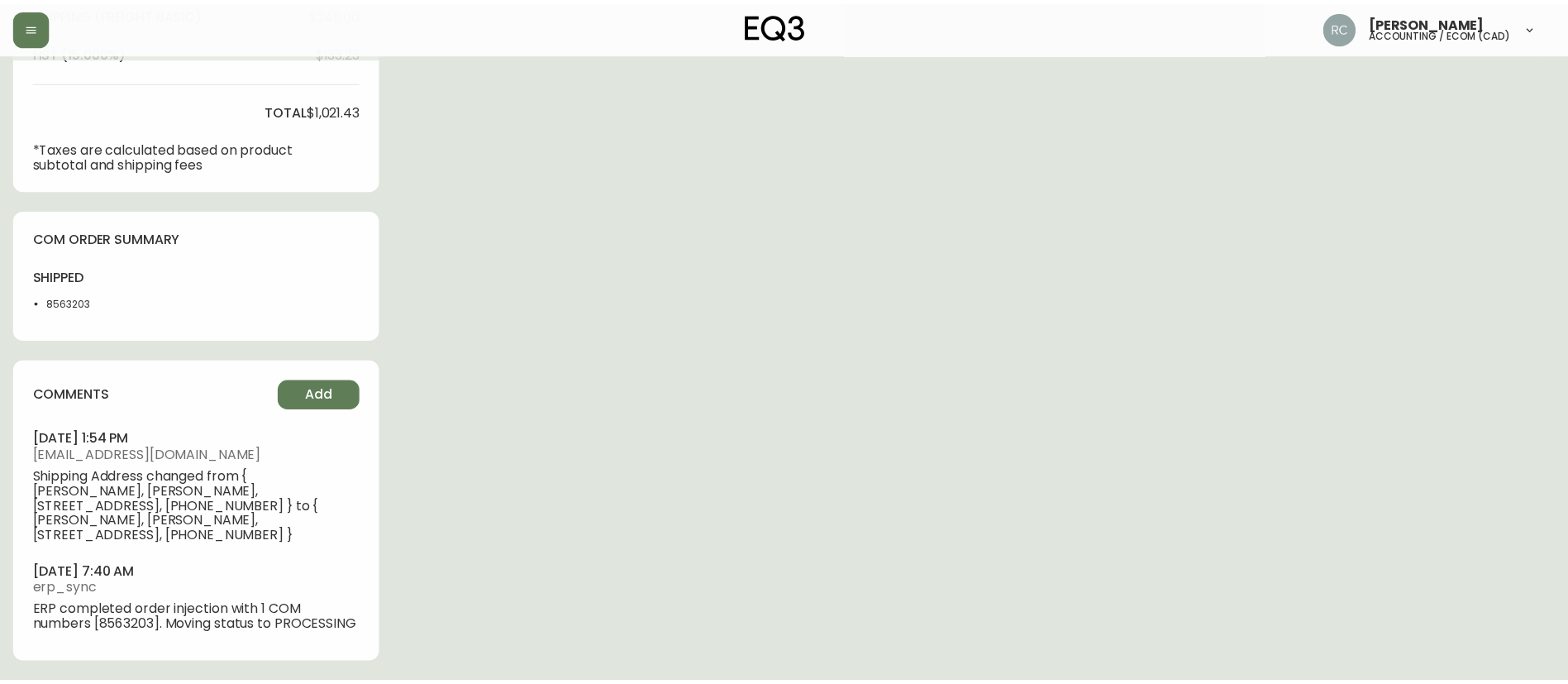
scroll to position [693, 0]
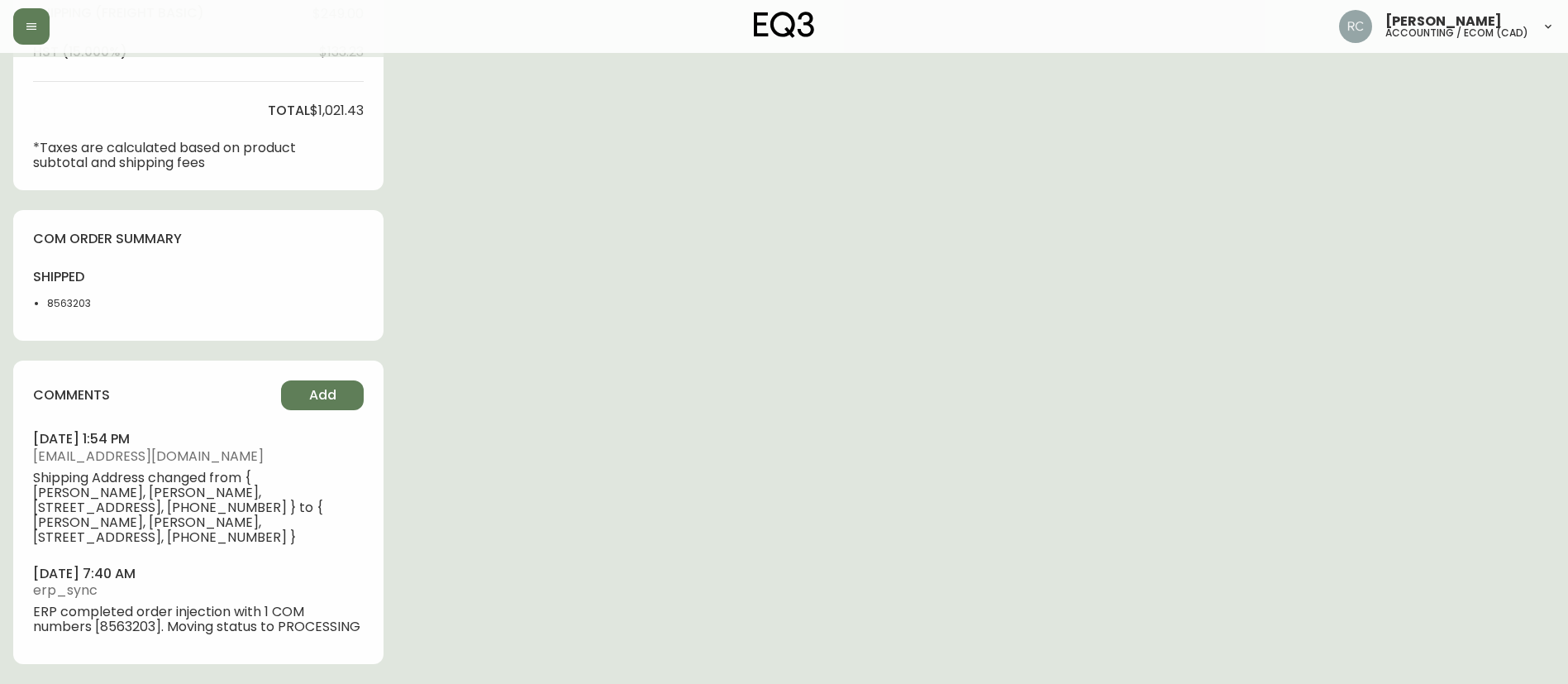
type input "Fully Shipped"
select select "FULLY_SHIPPED"
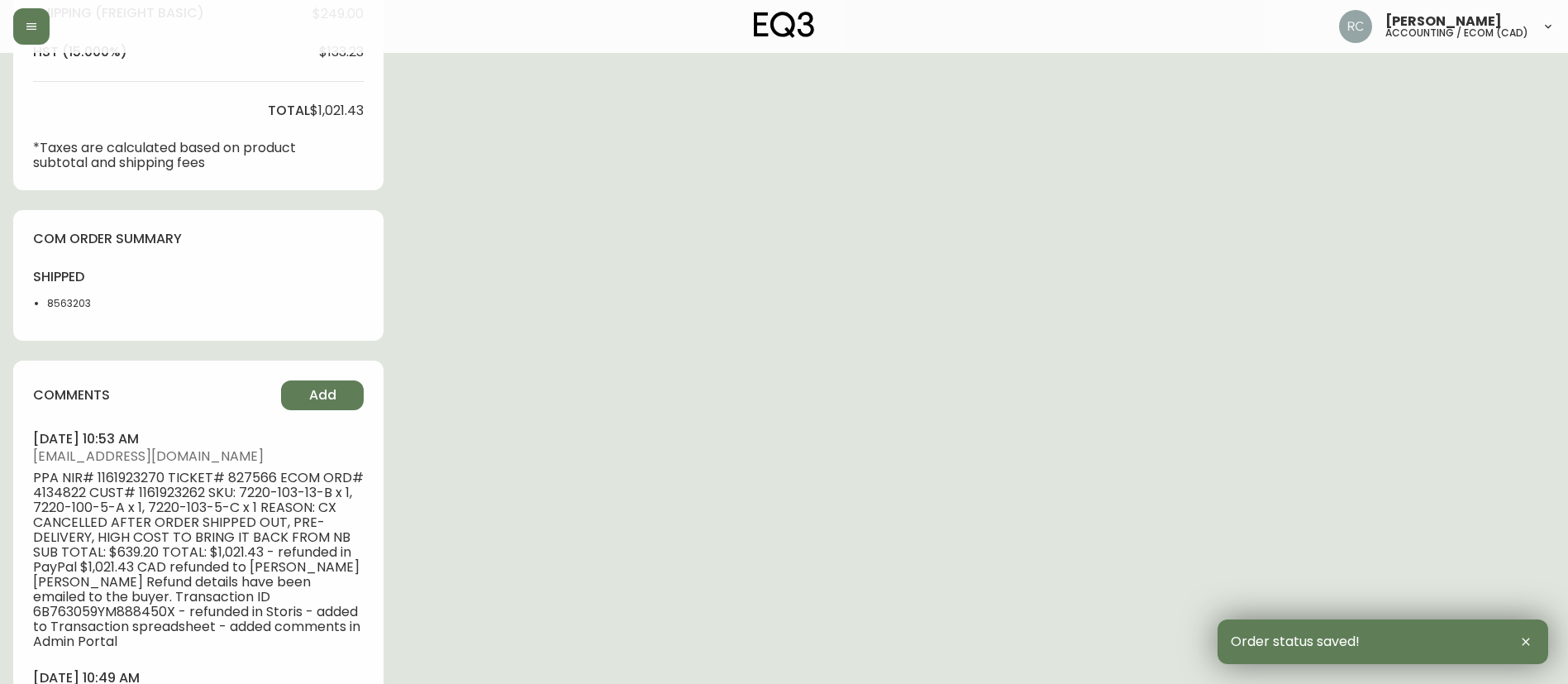
scroll to position [0, 0]
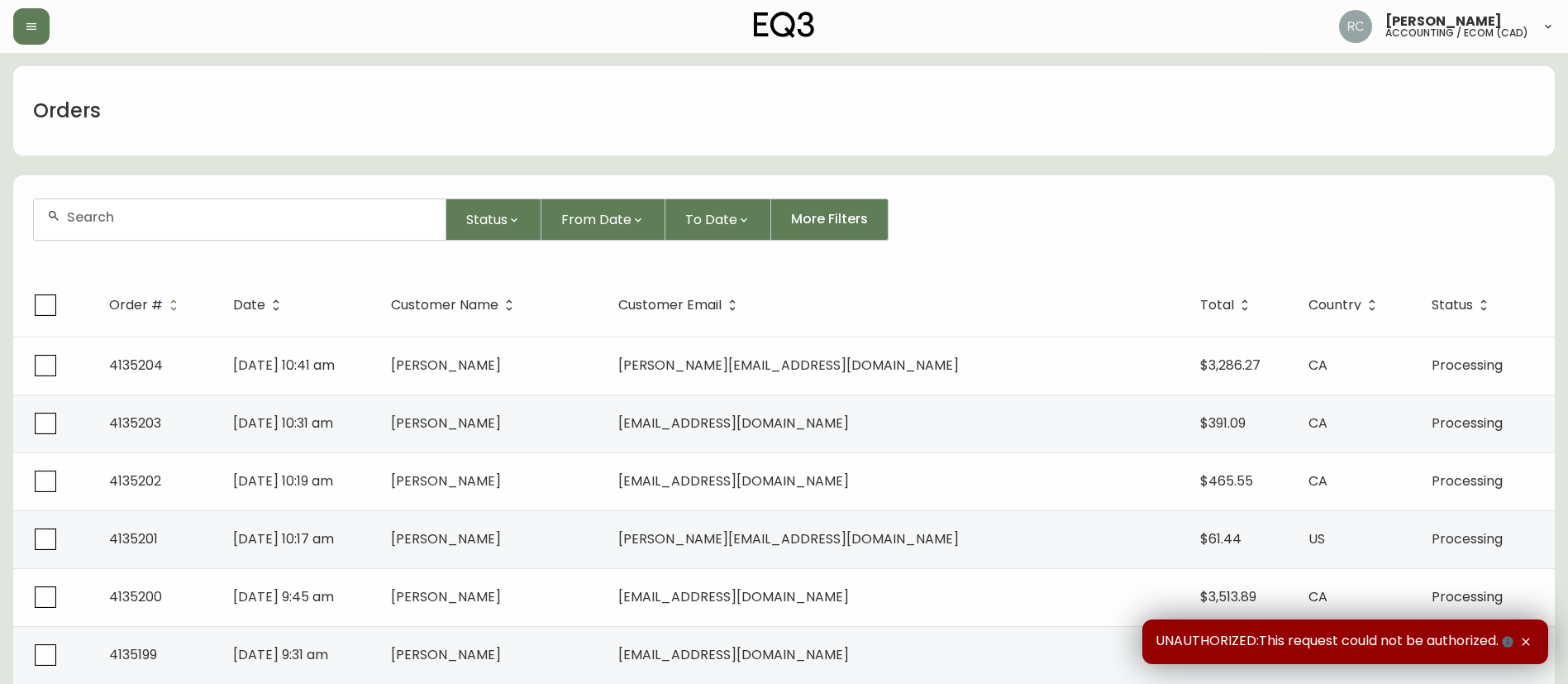
click at [349, 214] on input "text" at bounding box center [250, 217] width 365 height 15
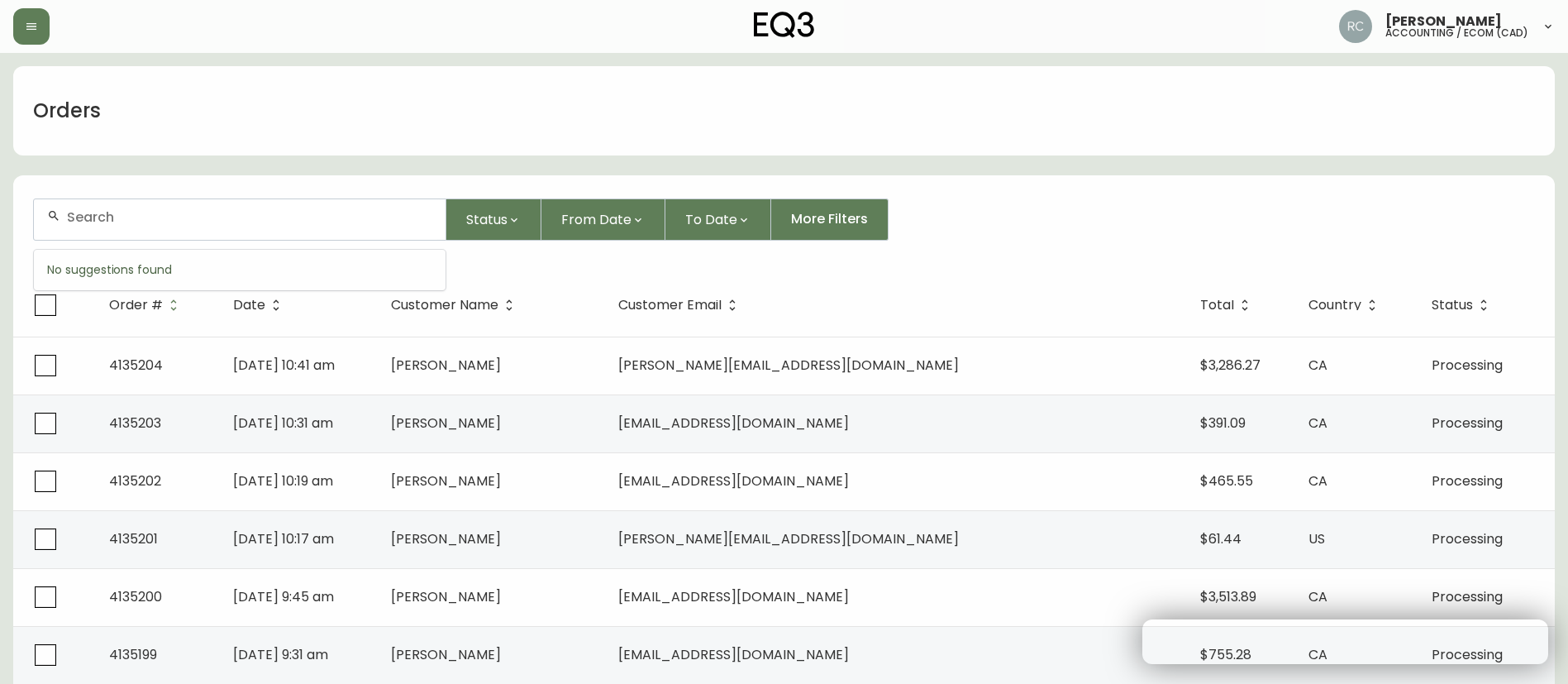
paste input "4134822"
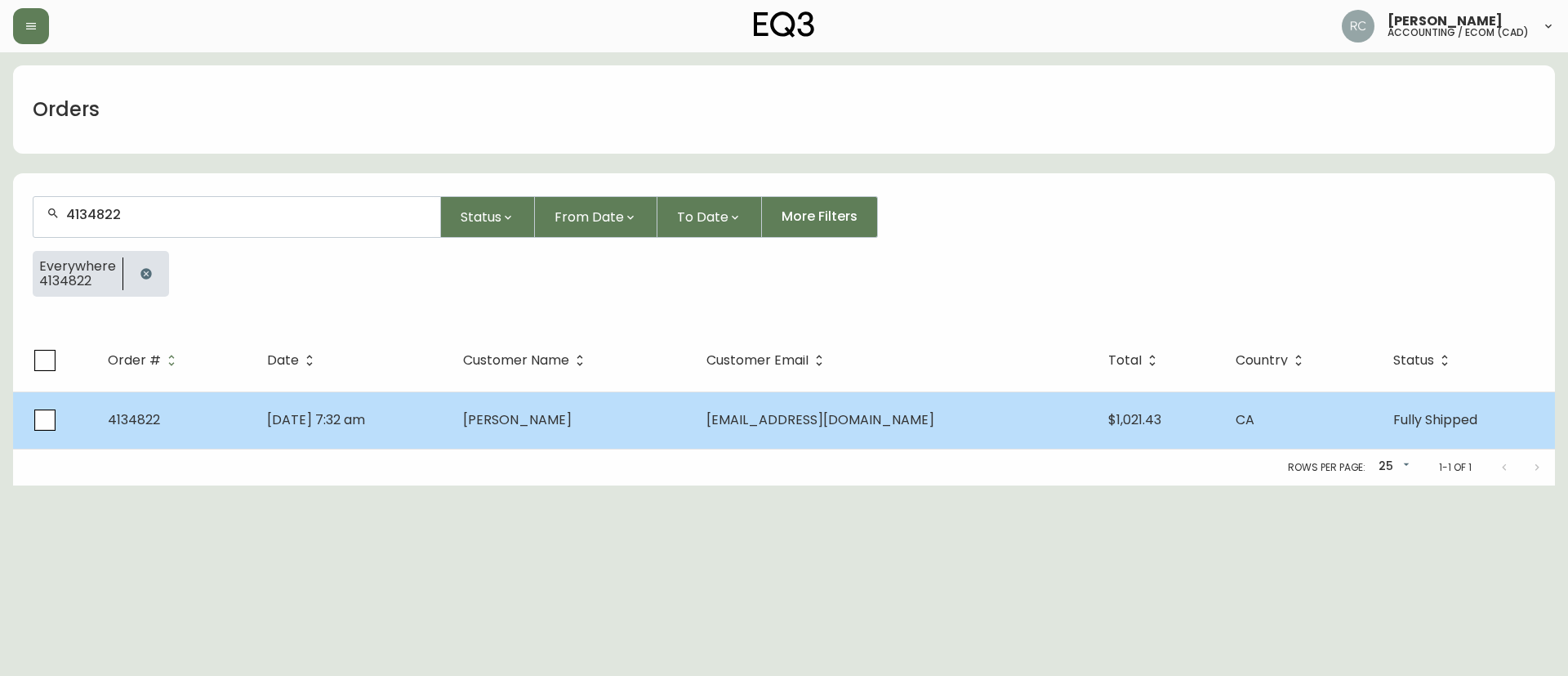
type input "4134822"
click at [755, 416] on td "[EMAIL_ADDRESS][DOMAIN_NAME]" at bounding box center [894, 420] width 402 height 57
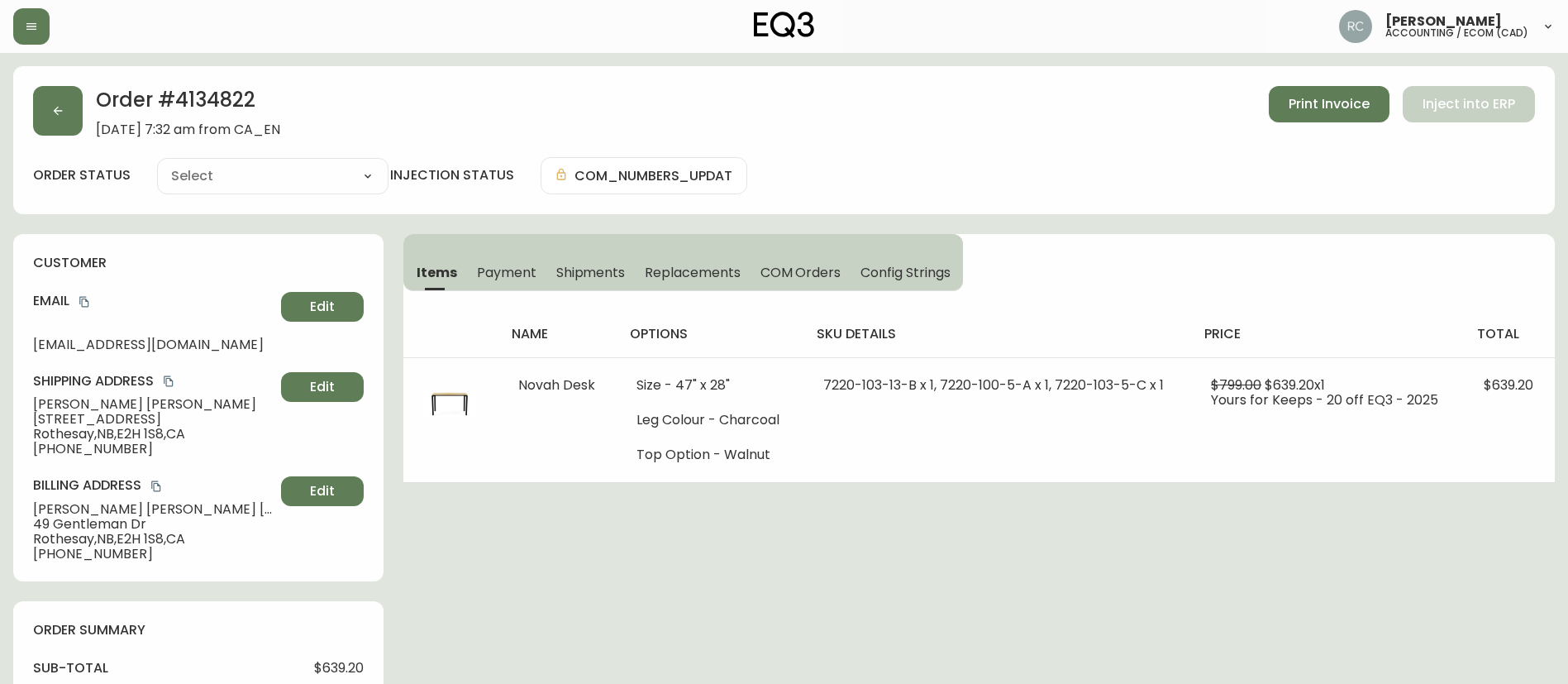
type input "Fully Shipped"
select select "FULLY_SHIPPED"
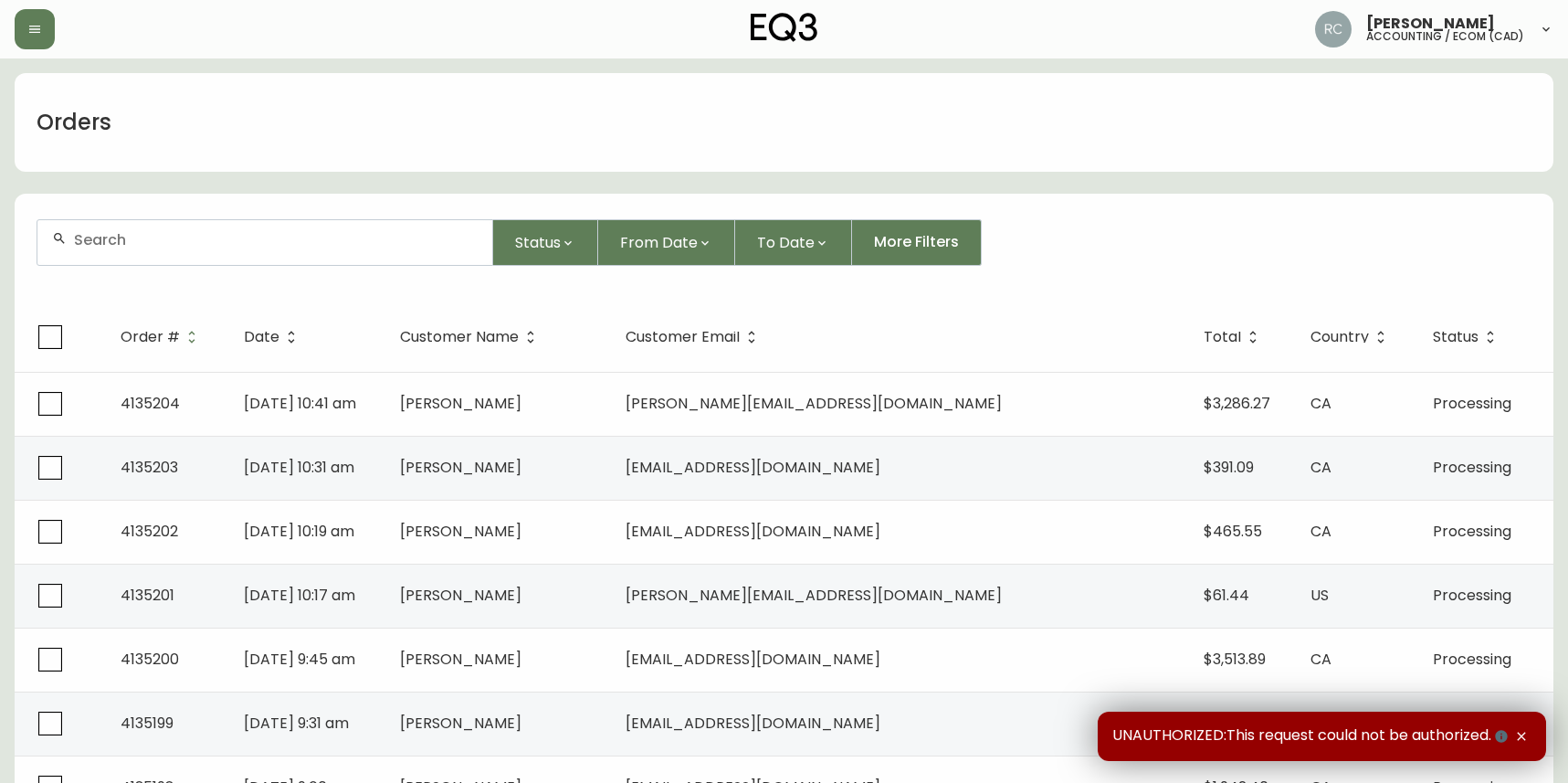
click at [159, 251] on div at bounding box center [265, 242] width 455 height 45
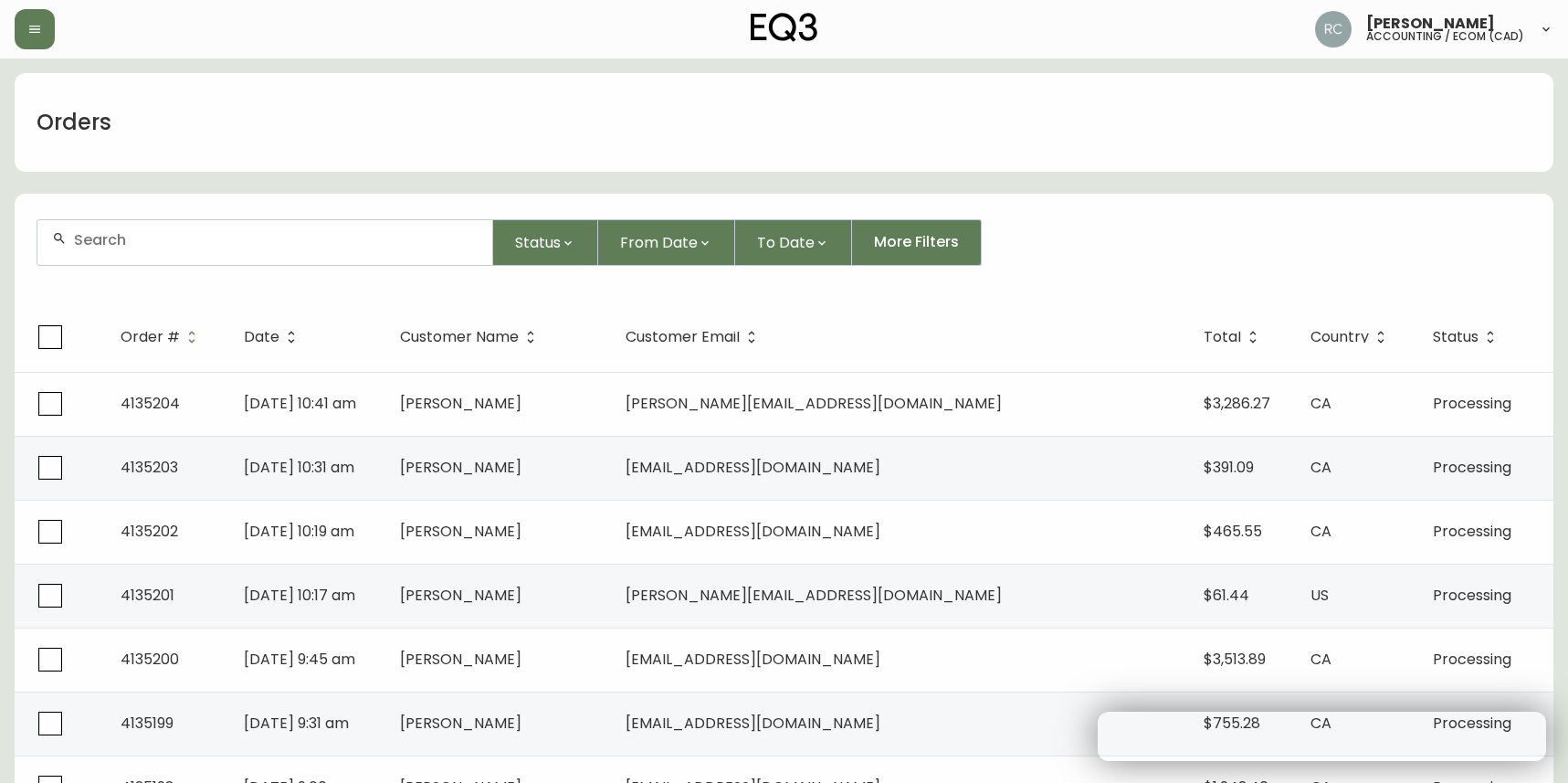
paste input "4135168"
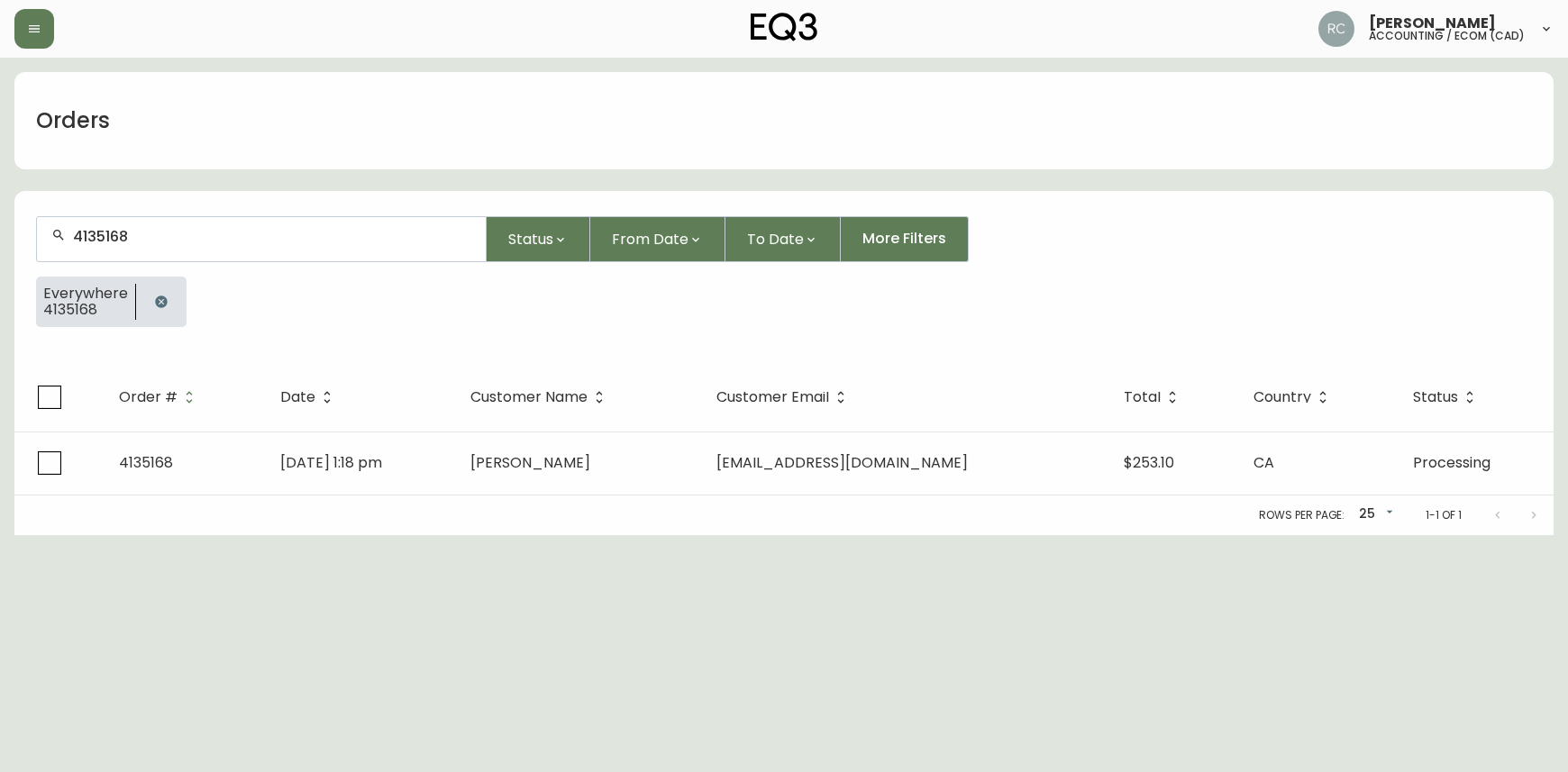
type input "4135168"
click at [489, 499] on div "Rows per page: 25 25 1-1 of 1" at bounding box center [784, 515] width 1539 height 39
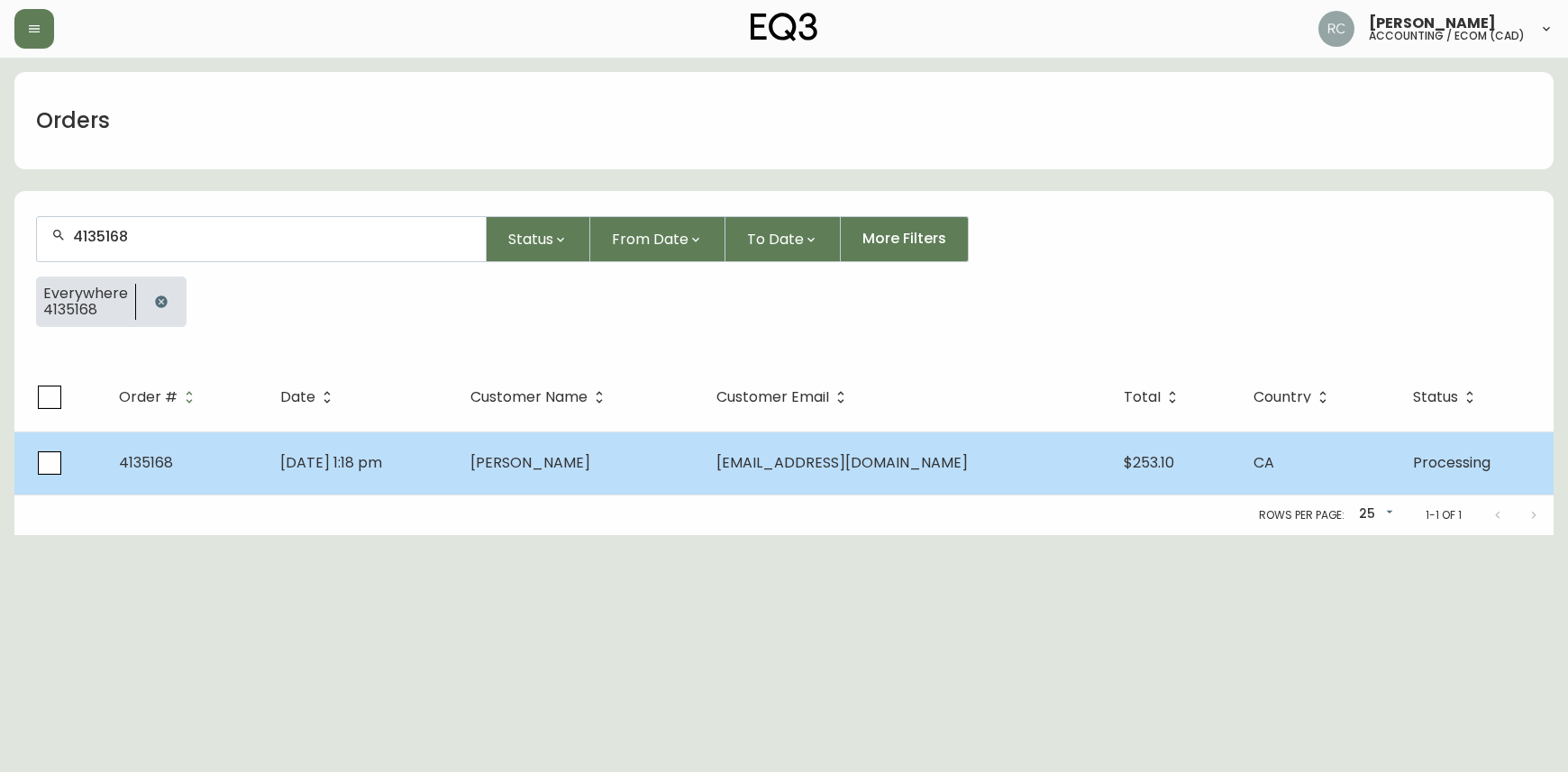
click at [456, 479] on td "[DATE] 1:18 pm" at bounding box center [360, 463] width 190 height 63
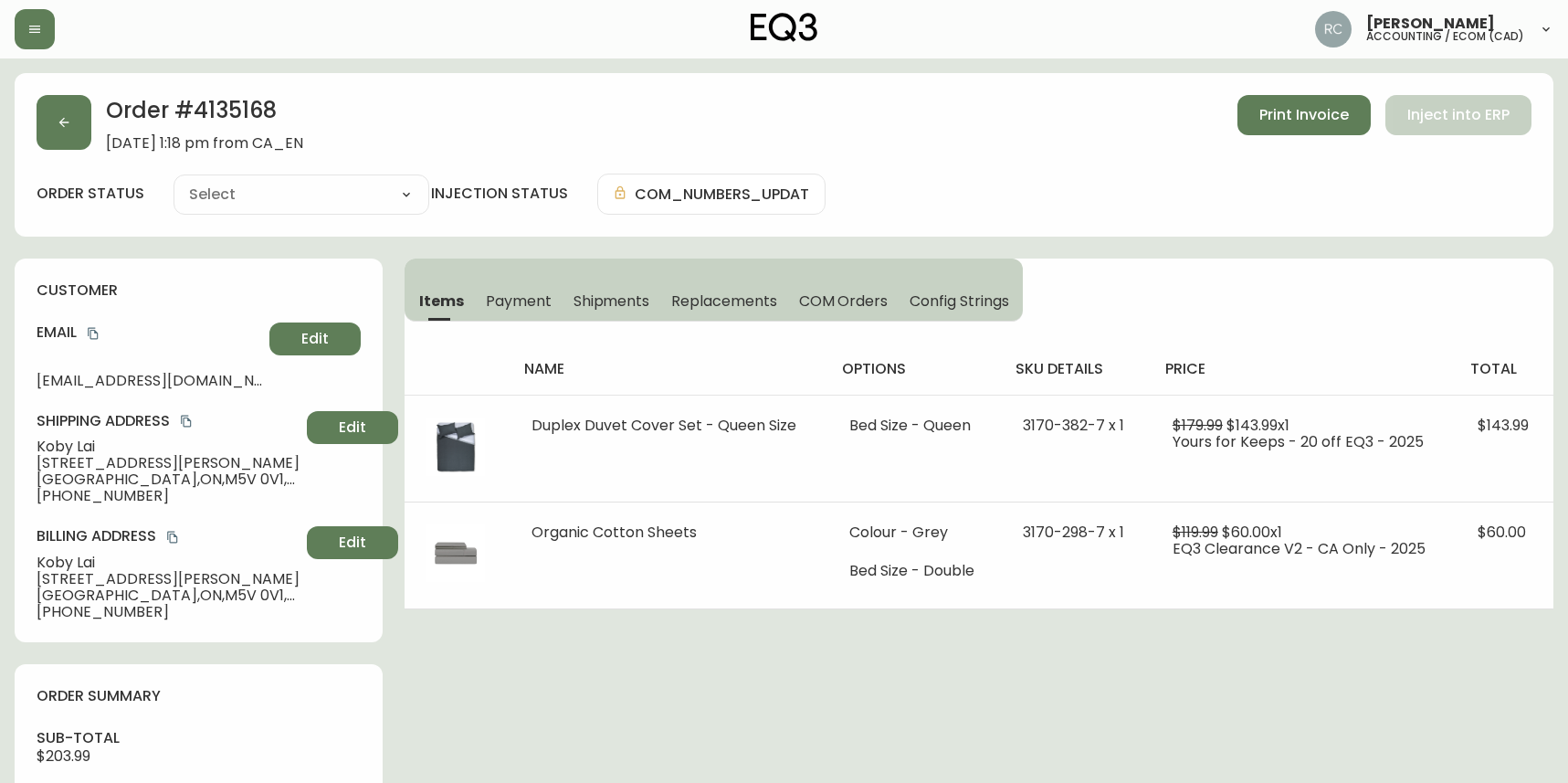
type input "Processing"
select select "PROCESSING"
click at [833, 296] on span "COM Orders" at bounding box center [843, 300] width 89 height 19
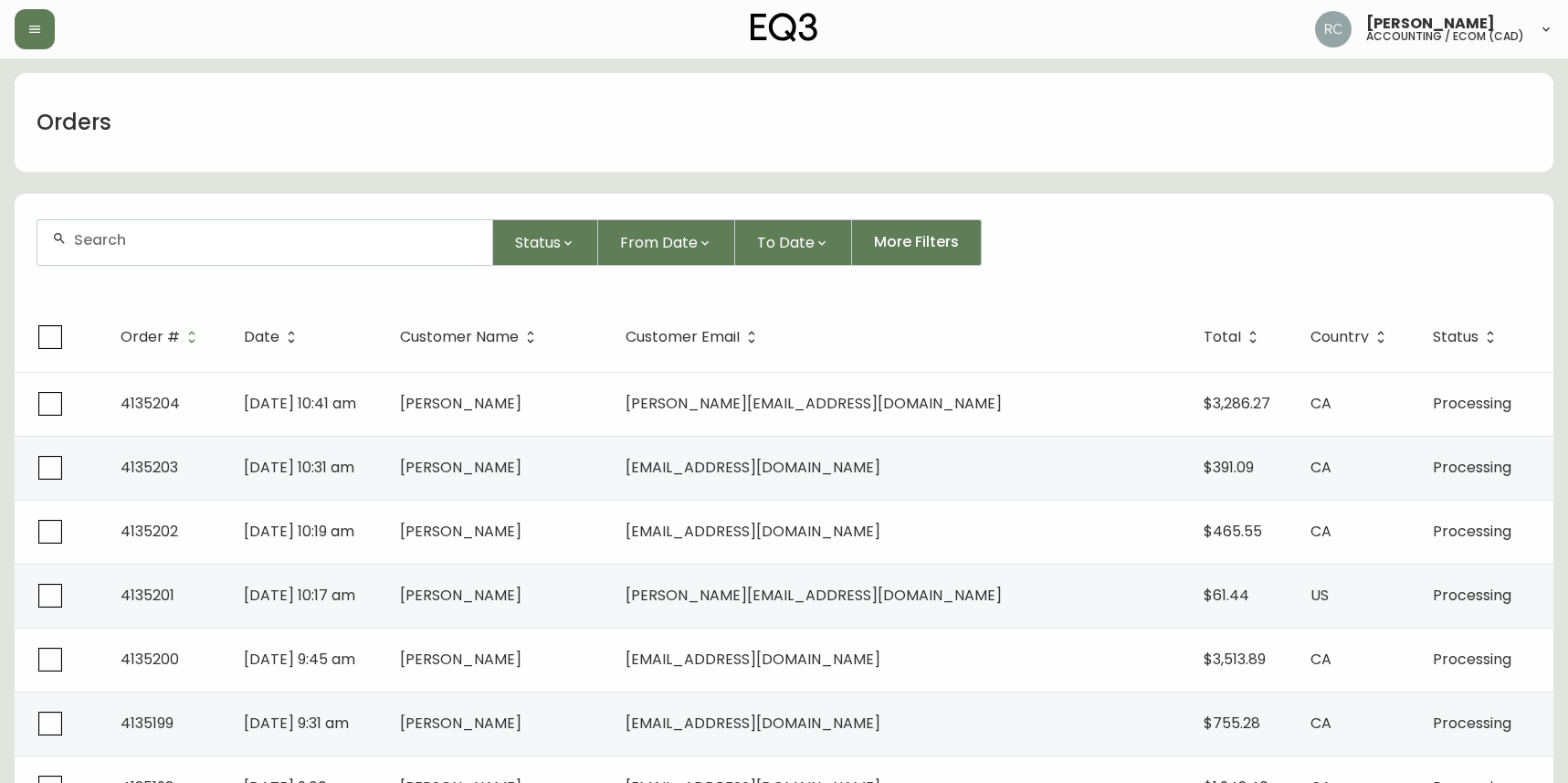
drag, startPoint x: 553, startPoint y: 99, endPoint x: 455, endPoint y: 227, distance: 161.2
click at [553, 100] on div "Orders" at bounding box center [784, 122] width 1539 height 99
click at [418, 261] on div at bounding box center [265, 242] width 455 height 45
paste input "4135091"
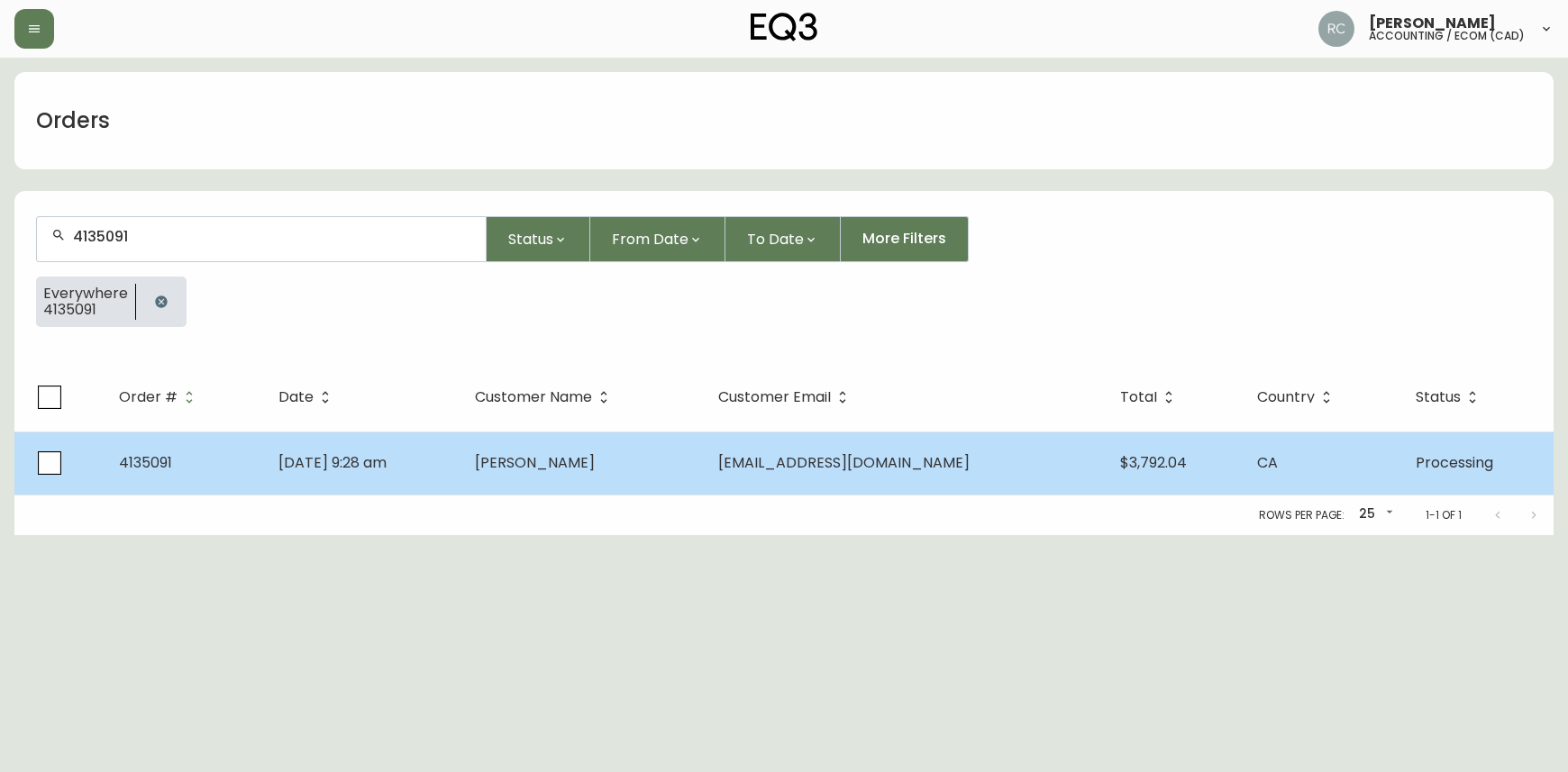
type input "4135091"
drag, startPoint x: 853, startPoint y: 465, endPoint x: 842, endPoint y: 460, distance: 12.1
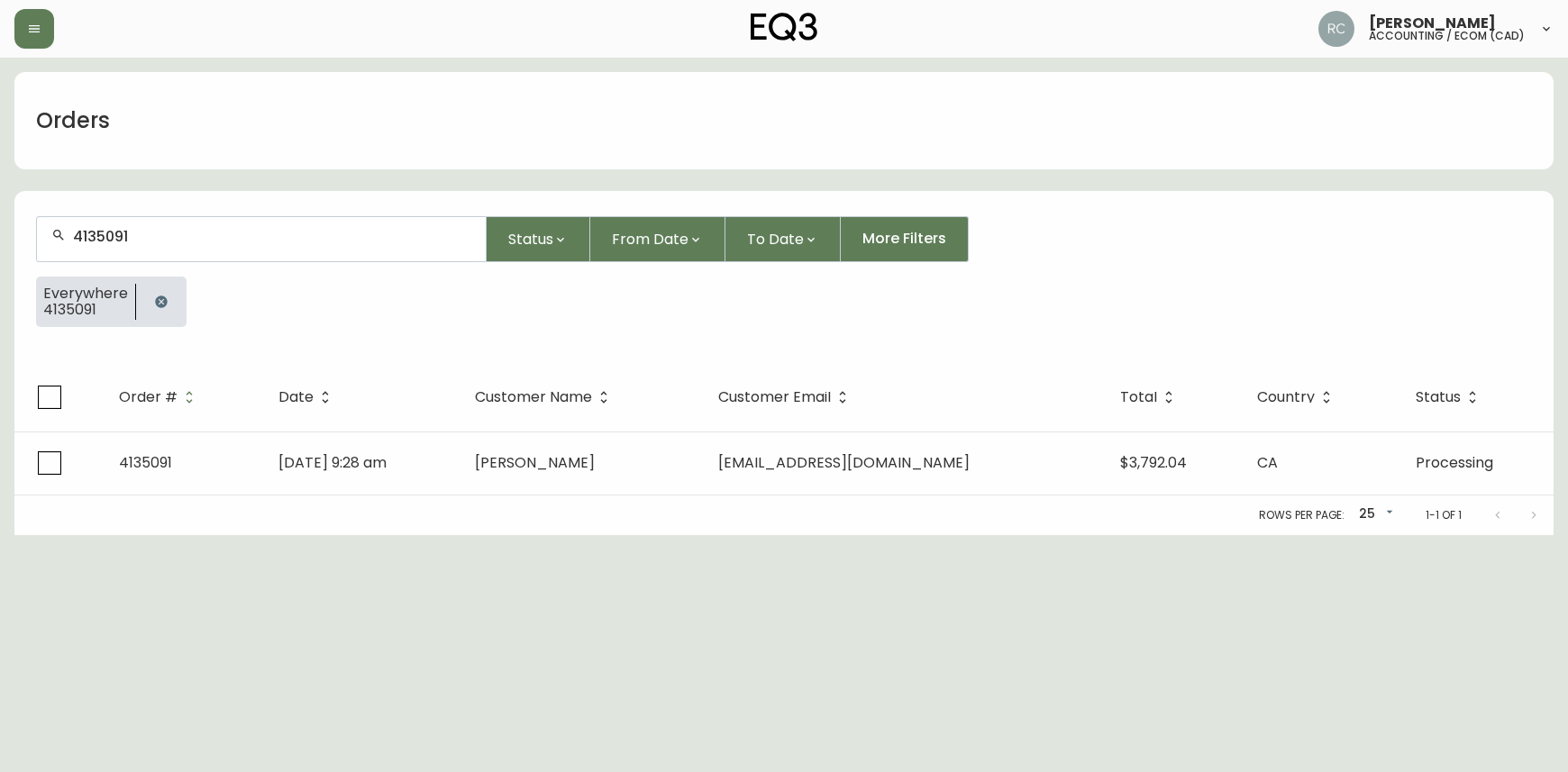
click at [852, 465] on span "[EMAIL_ADDRESS][DOMAIN_NAME]" at bounding box center [843, 463] width 252 height 21
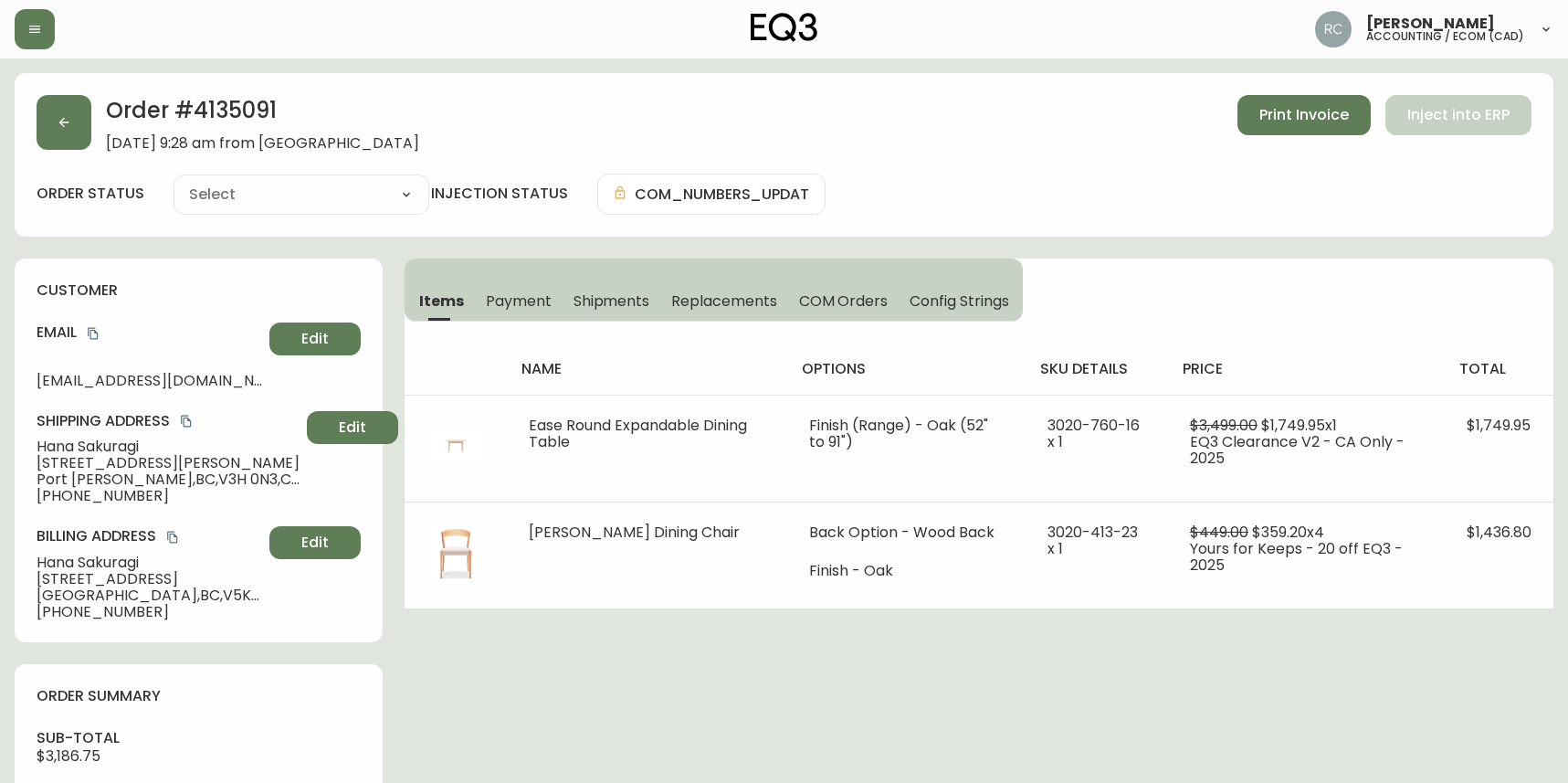
type input "Processing"
select select "PROCESSING"
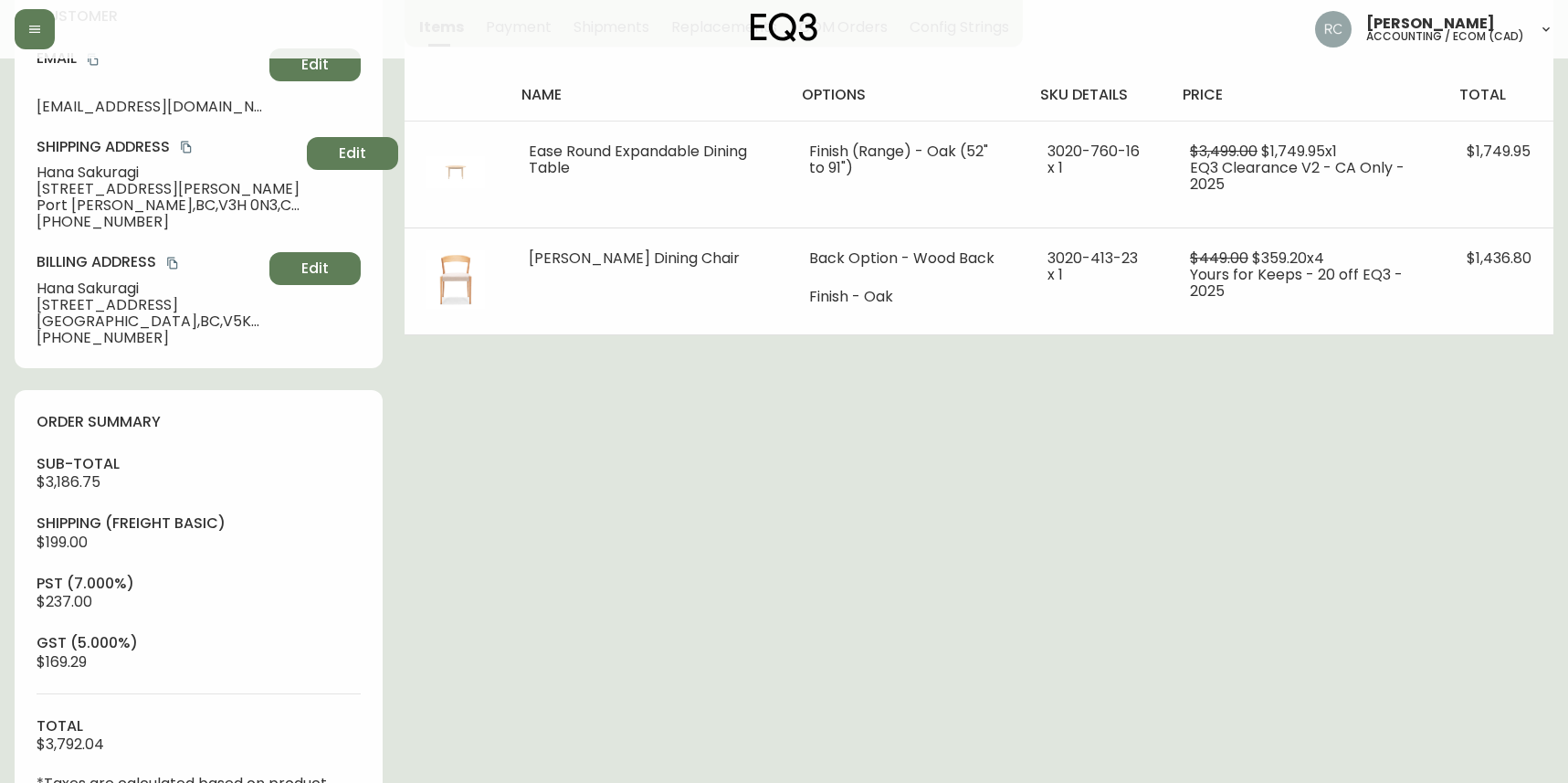
click at [585, 574] on div "Order # 4135091 [DATE] 9:28 am from [GEOGRAPHIC_DATA] Print Invoice Inject into…" at bounding box center [784, 532] width 1539 height 1466
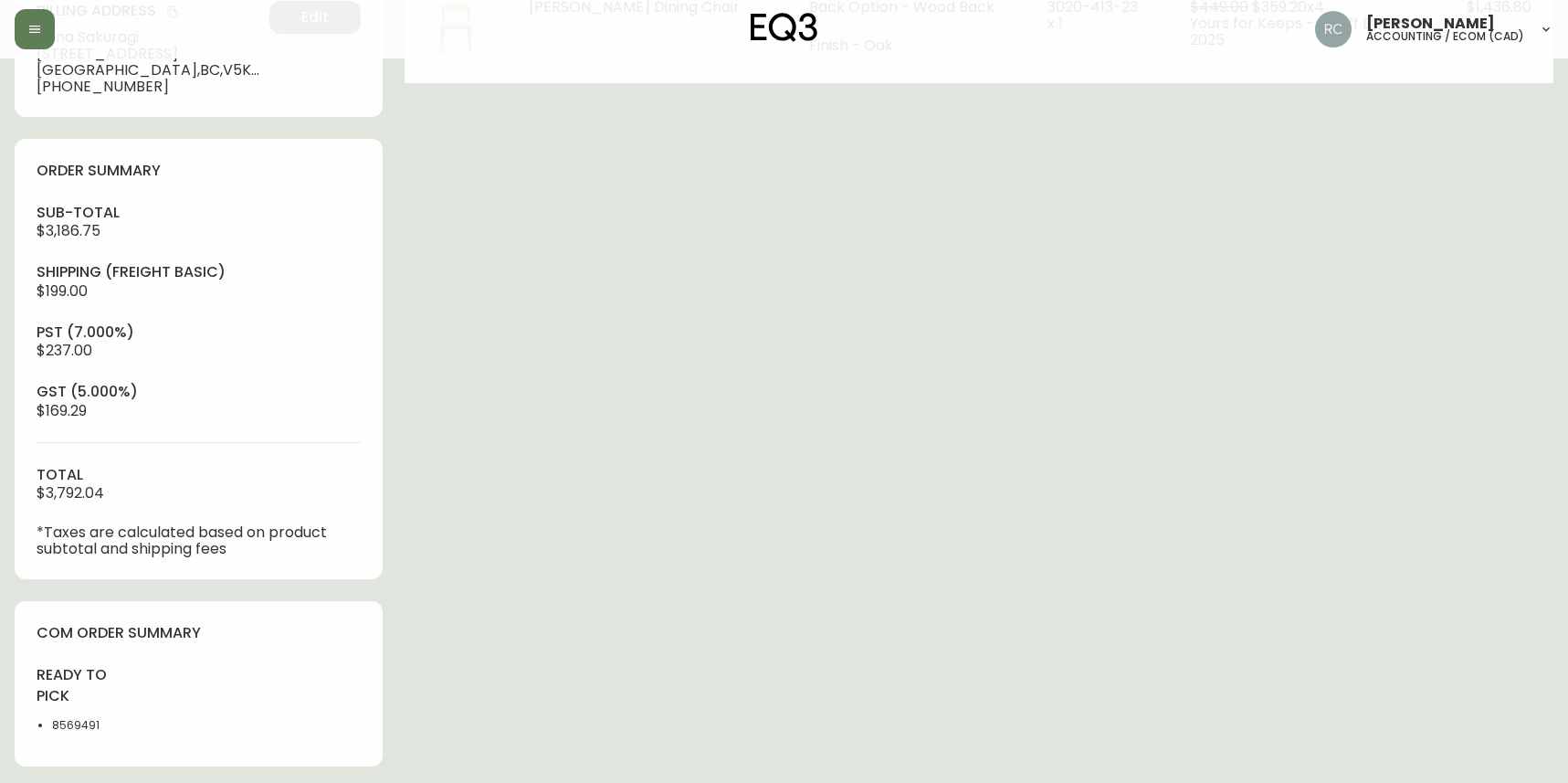
scroll to position [686, 0]
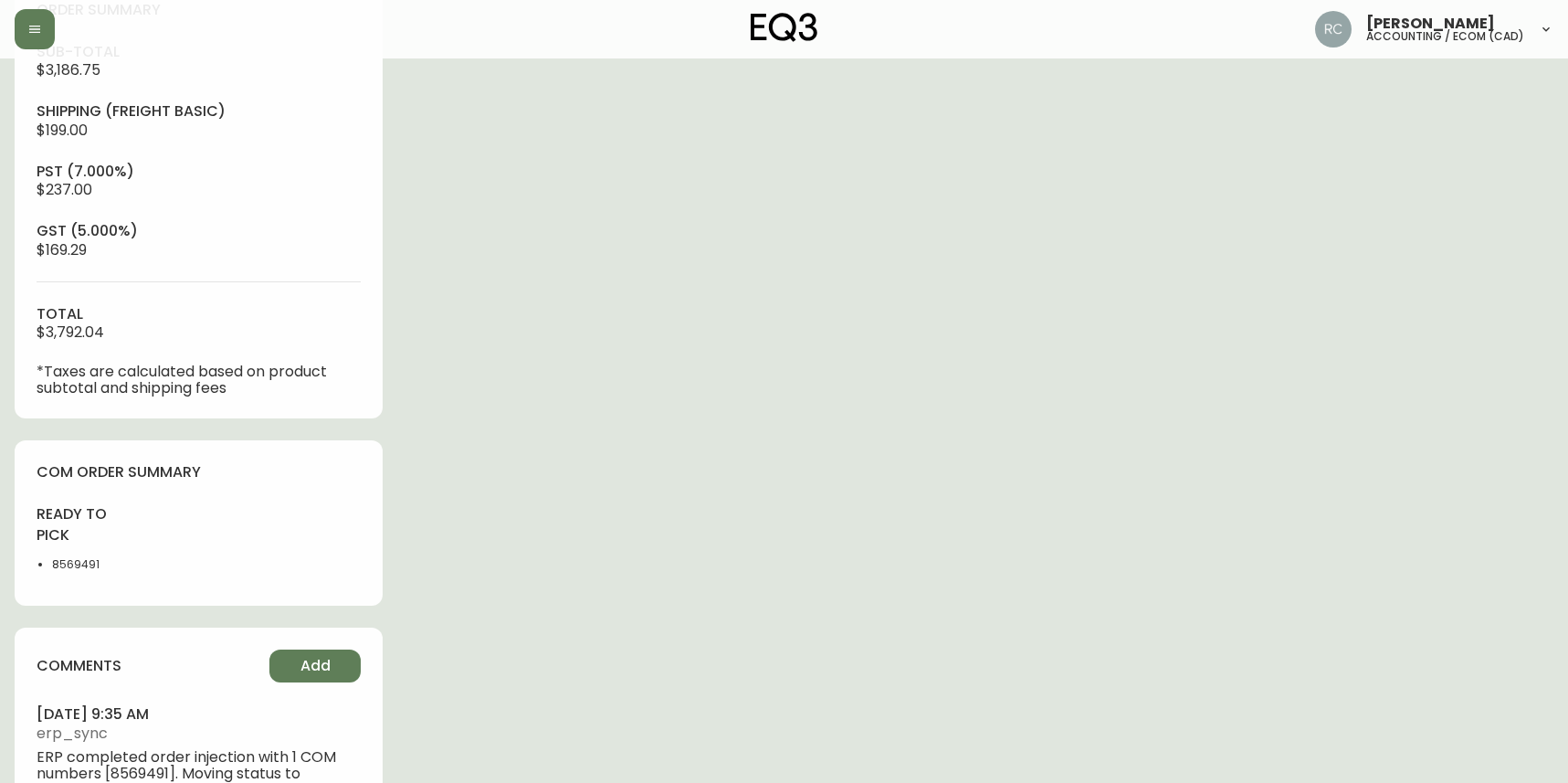
click at [75, 556] on li "8569491" at bounding box center [91, 564] width 78 height 16
copy li "8569491"
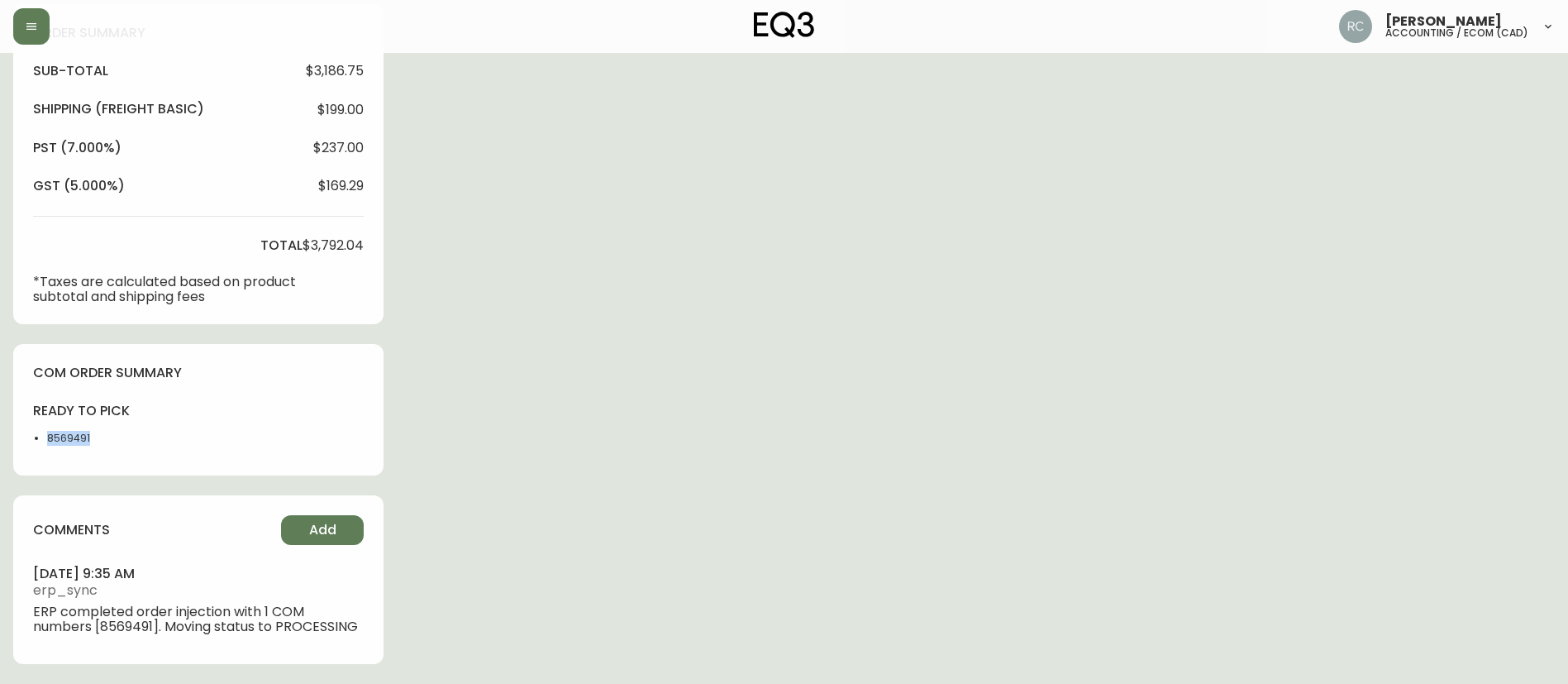
scroll to position [0, 0]
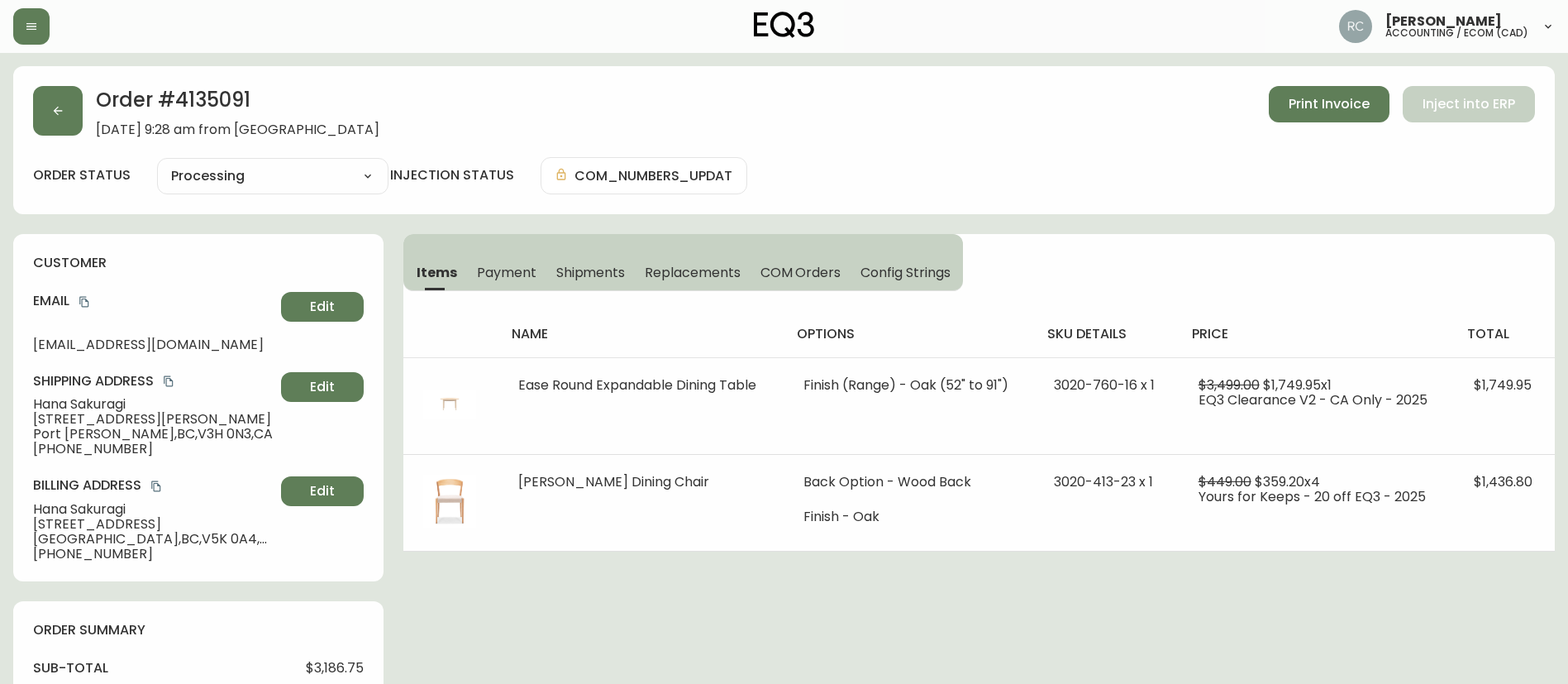
click at [577, 568] on div "Order # 4135091 [DATE] 9:28 am from [GEOGRAPHIC_DATA] Print Invoice Inject into…" at bounding box center [783, 674] width 1541 height 1215
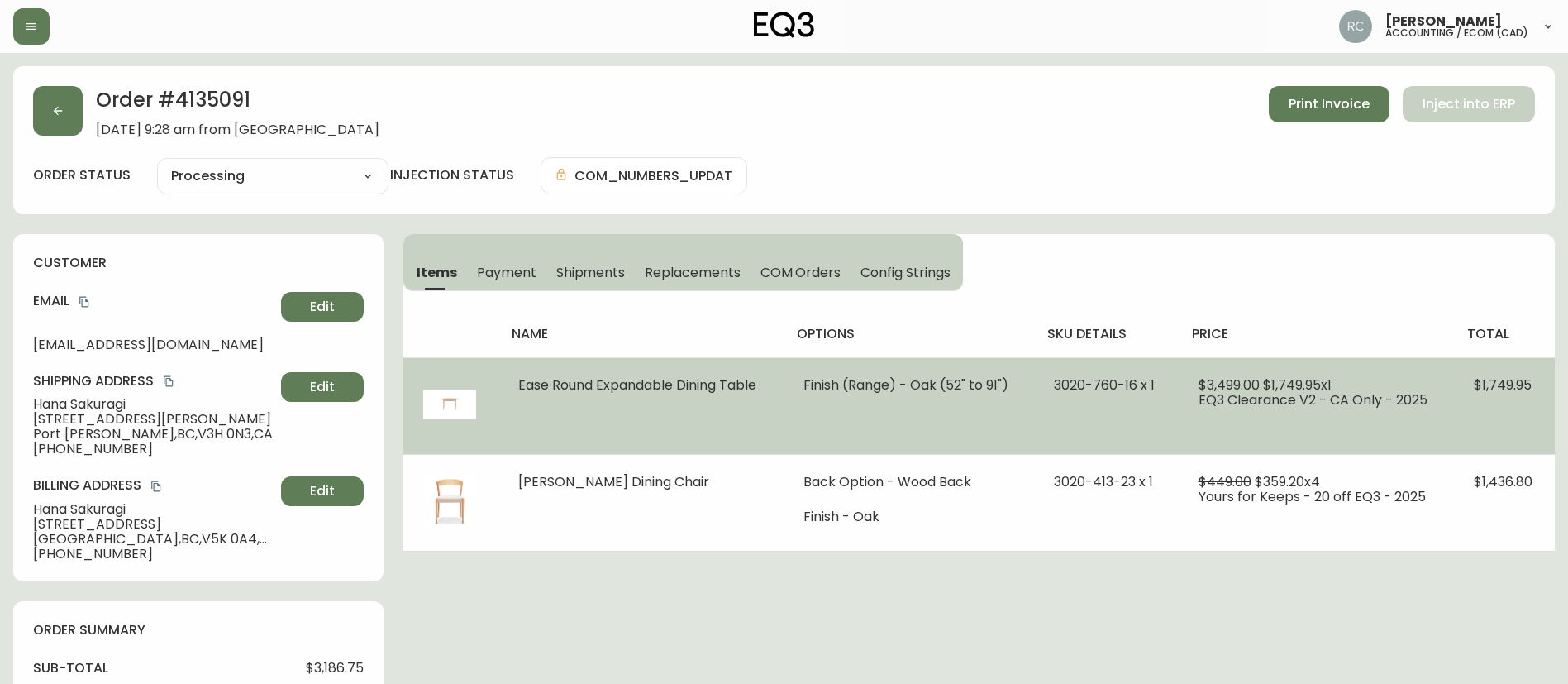
click at [631, 384] on span "Ease Round Expandable Dining Table" at bounding box center [637, 384] width 238 height 19
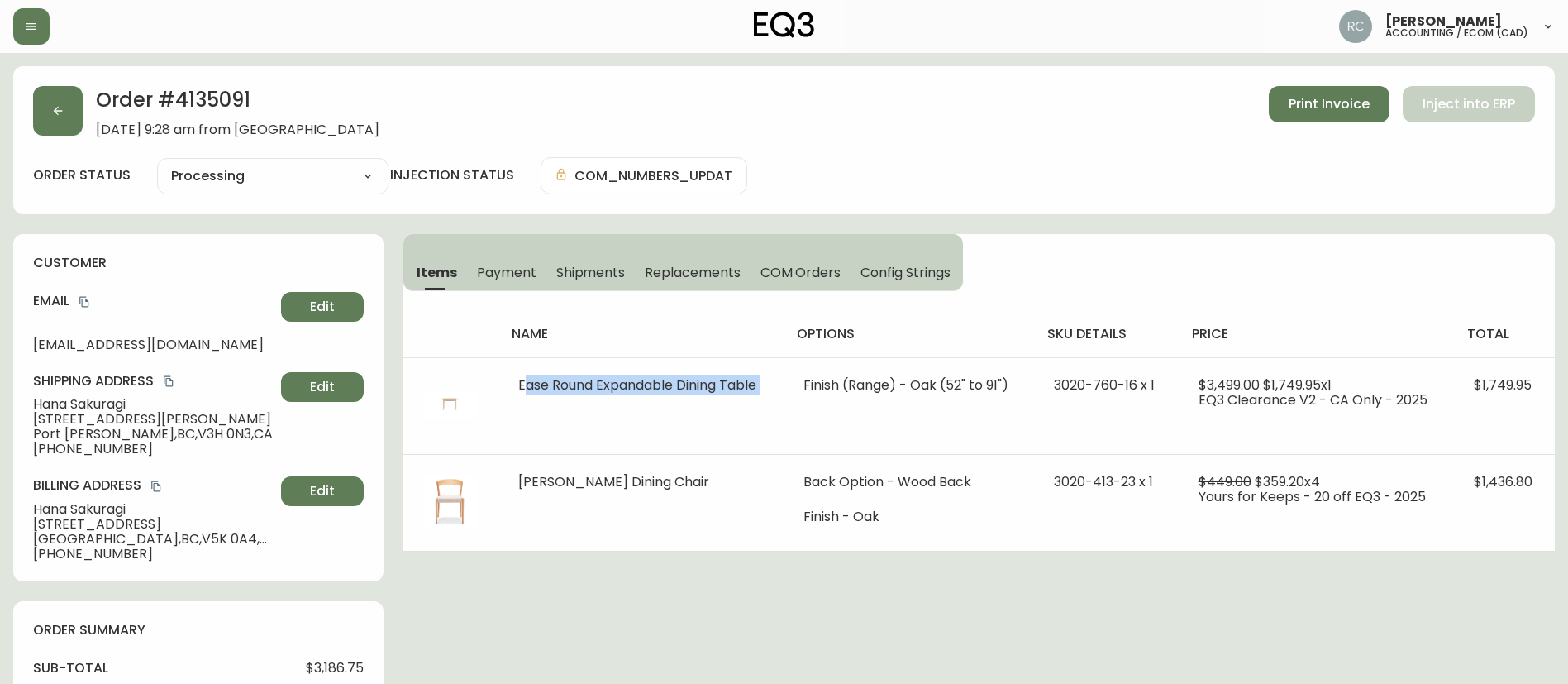
copy span "Ease Round Expandable Dining Table"
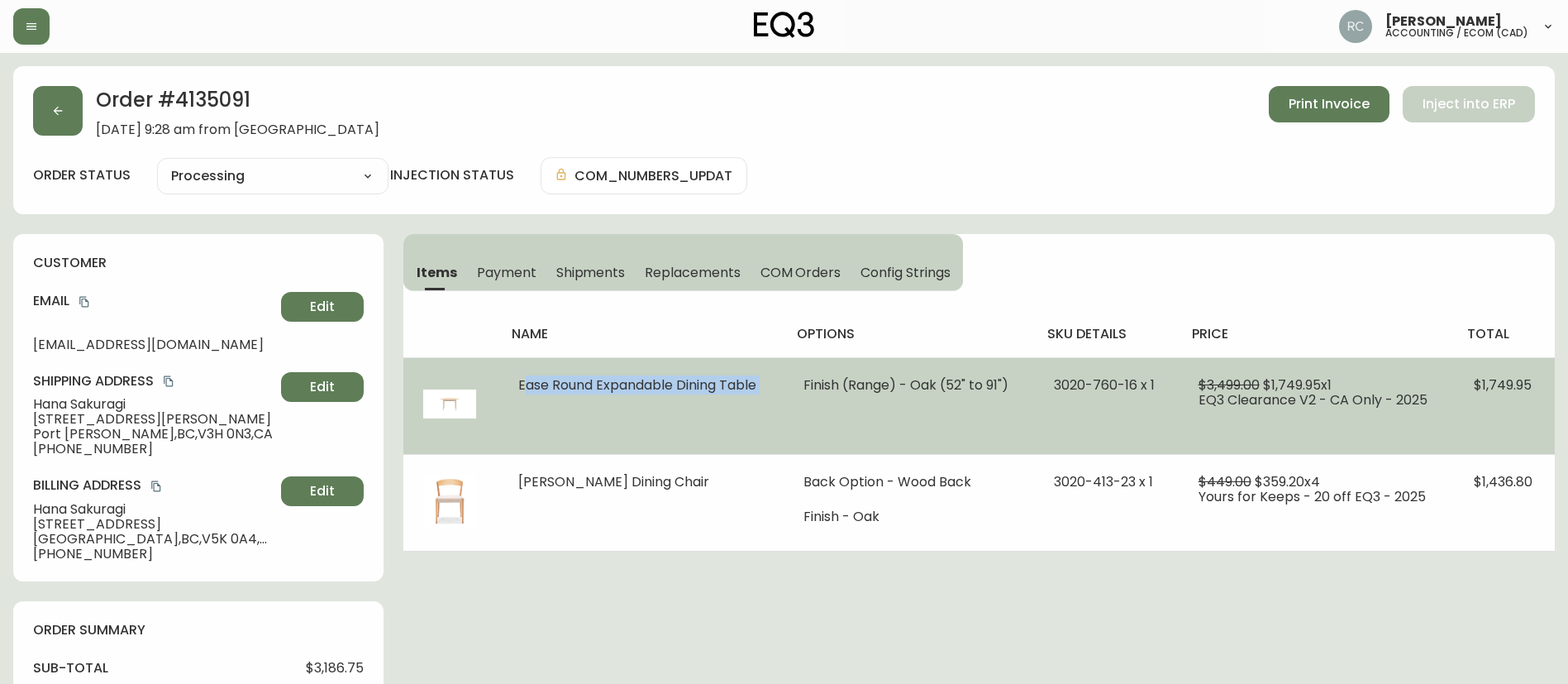
click at [563, 385] on span "Ease Round Expandable Dining Table" at bounding box center [637, 384] width 238 height 19
click at [564, 385] on span "Ease Round Expandable Dining Table" at bounding box center [637, 384] width 238 height 19
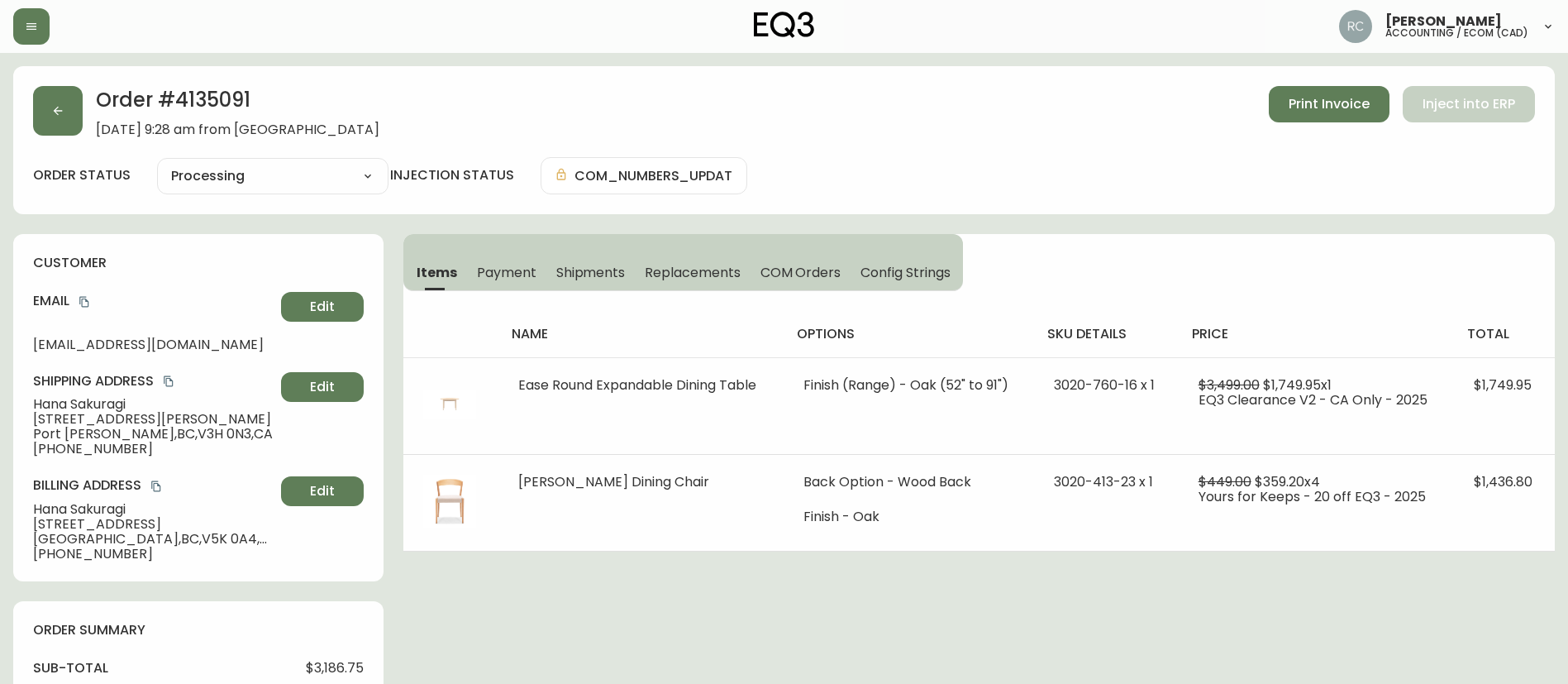
click at [485, 94] on div "Order # 4135091 [DATE] 9:28 am from CA_EN Print Invoice Inject into ERP" at bounding box center [784, 112] width 1502 height 51
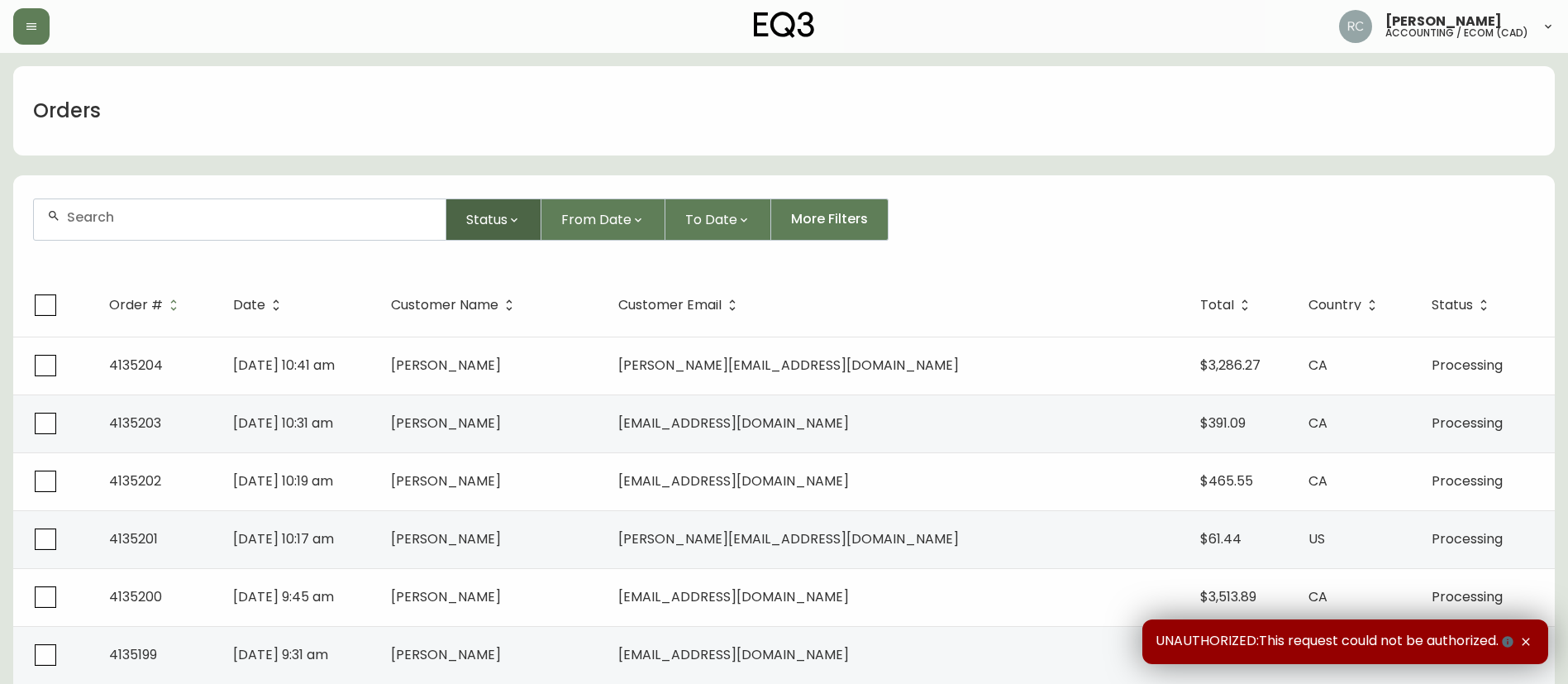
click at [485, 217] on span "Status" at bounding box center [486, 220] width 41 height 21
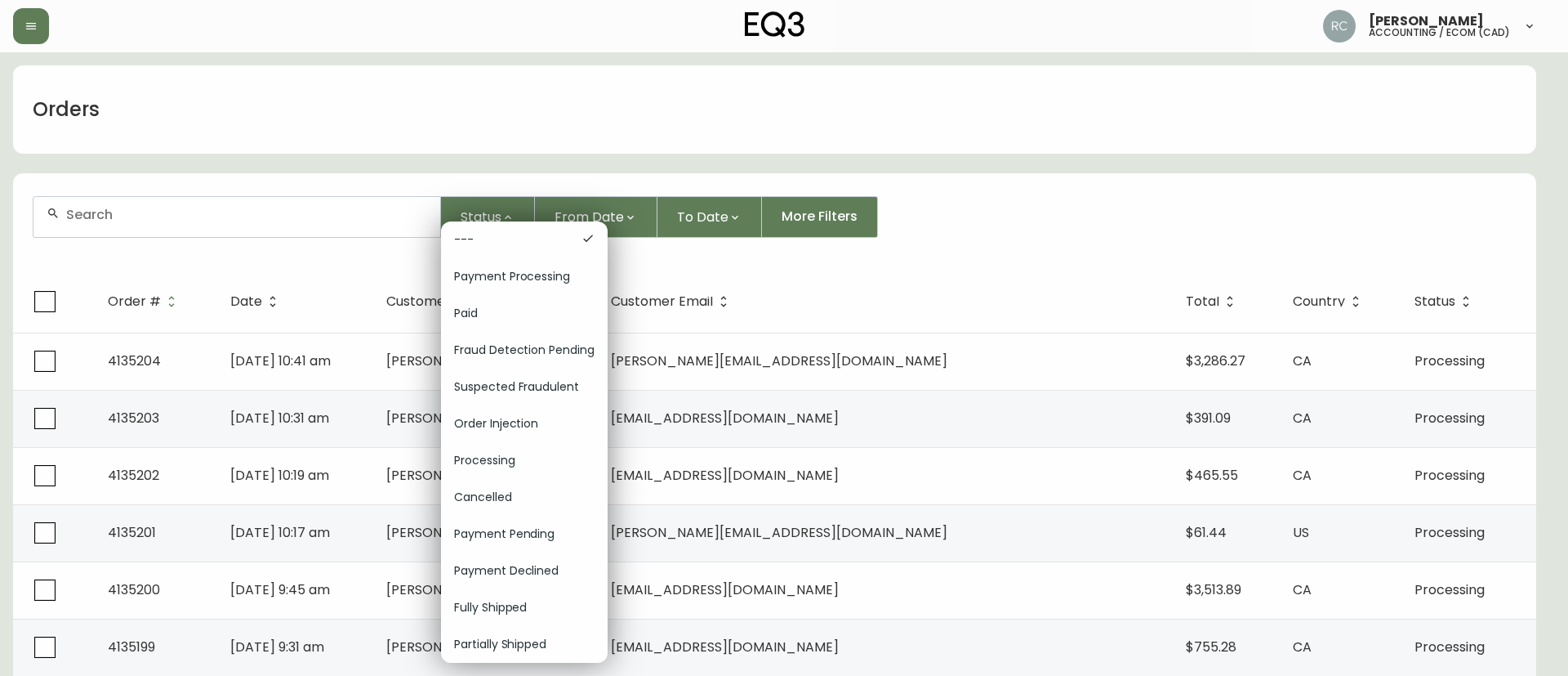
click at [500, 408] on div "Order Injection" at bounding box center [524, 423] width 167 height 36
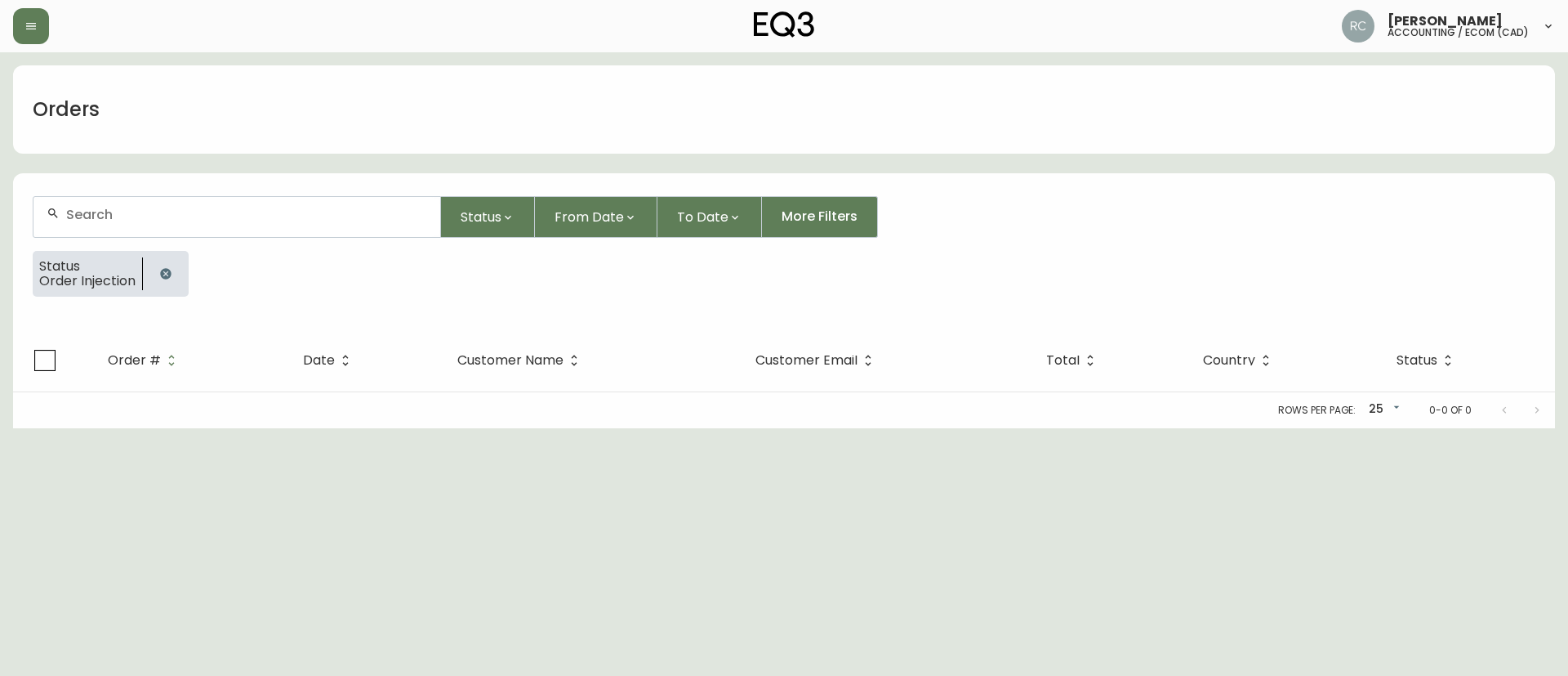
drag, startPoint x: 169, startPoint y: 271, endPoint x: 173, endPoint y: 282, distance: 11.7
click at [167, 271] on icon "button" at bounding box center [165, 273] width 11 height 11
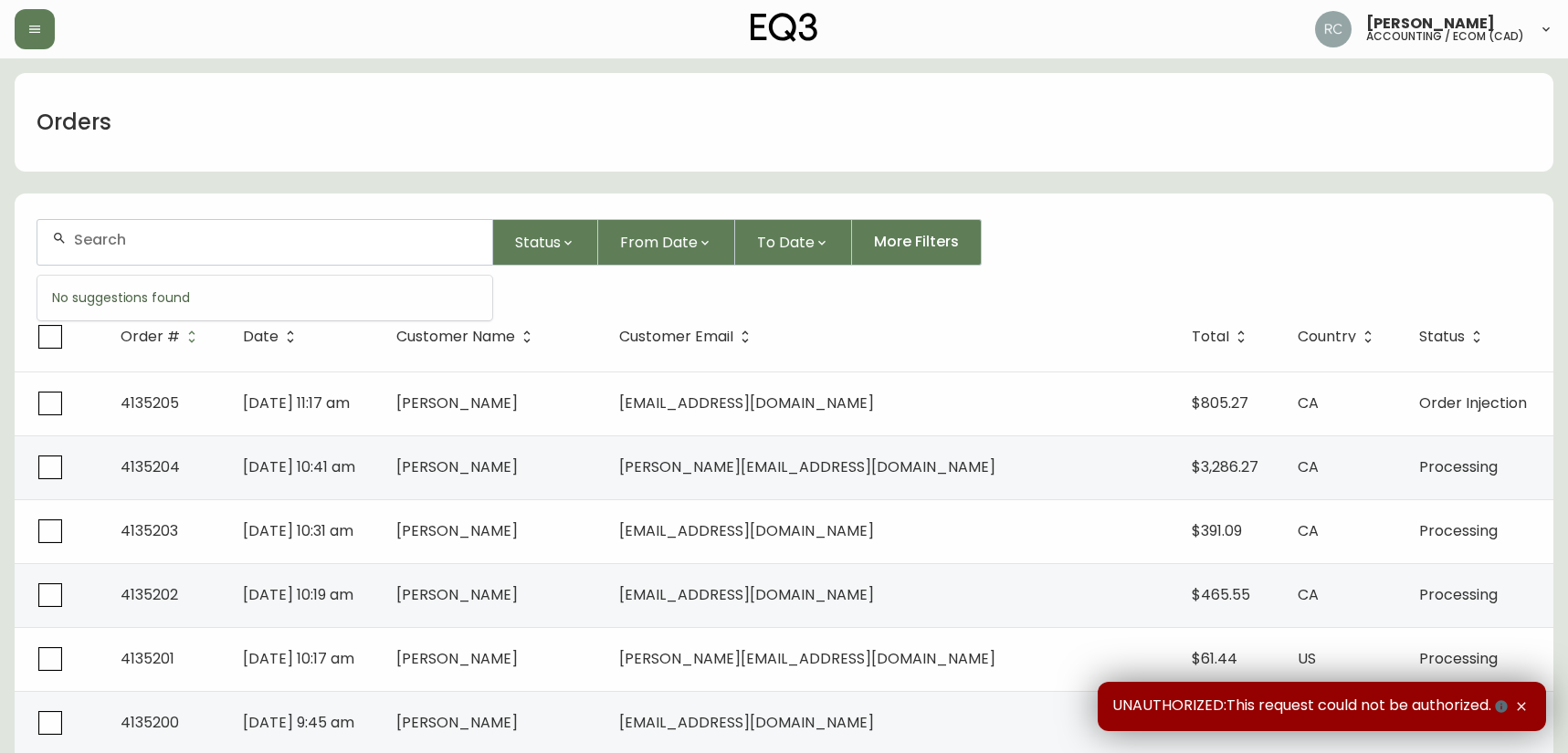
click at [351, 245] on input "text" at bounding box center [276, 240] width 404 height 17
paste input "4135091"
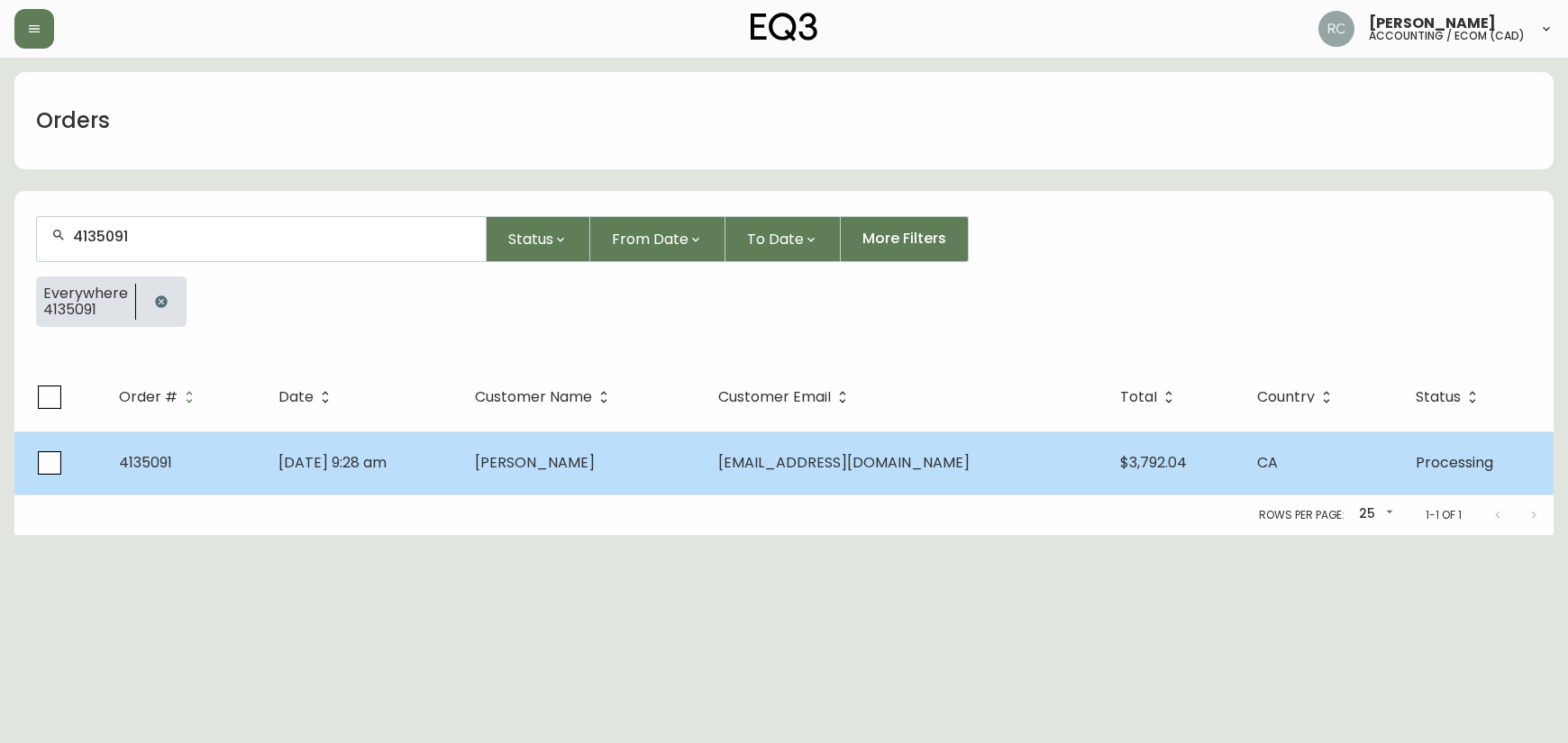
type input "4135091"
click at [421, 479] on td "Sep 04 2025, 9:28 am" at bounding box center [362, 463] width 196 height 63
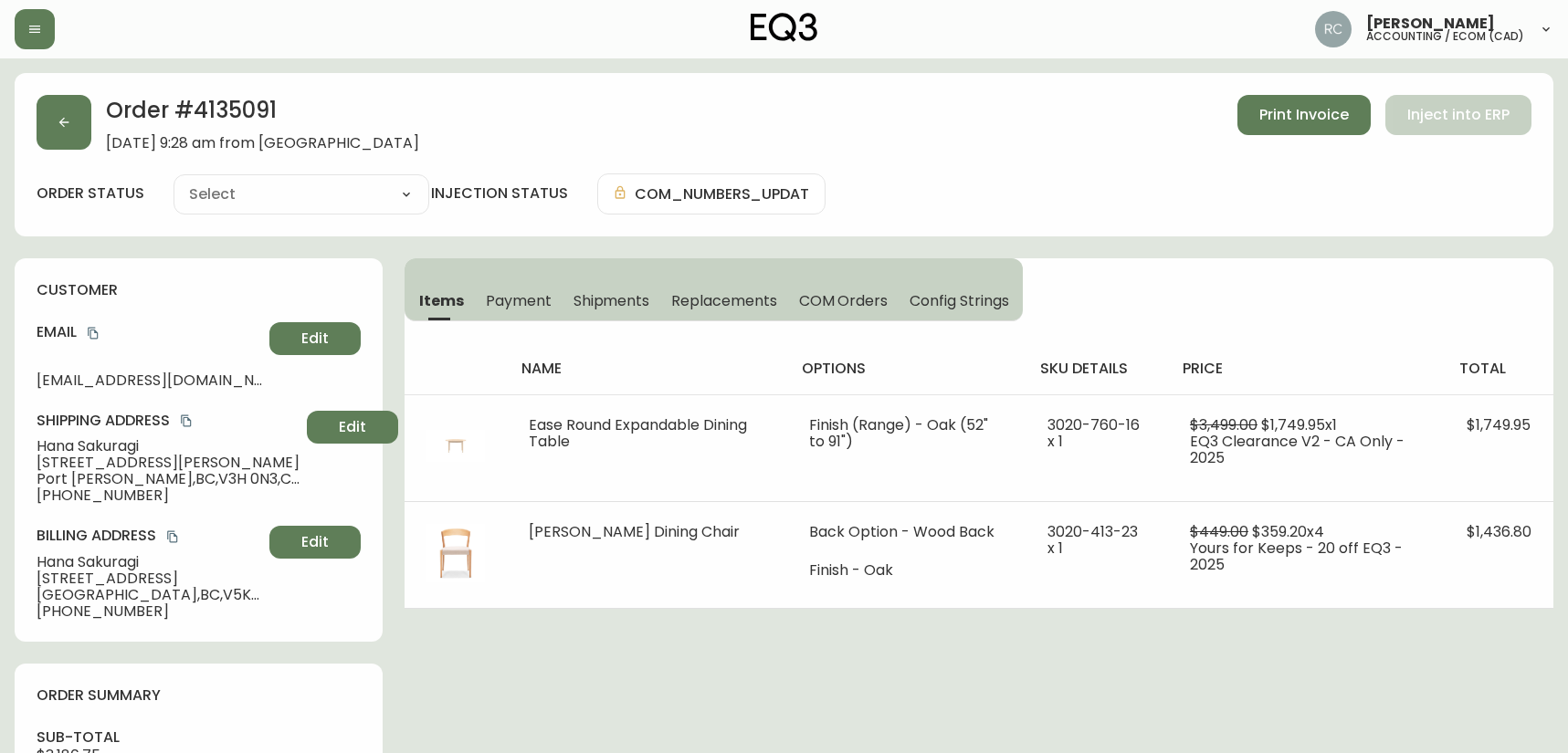
type input "Processing"
select select "PROCESSING"
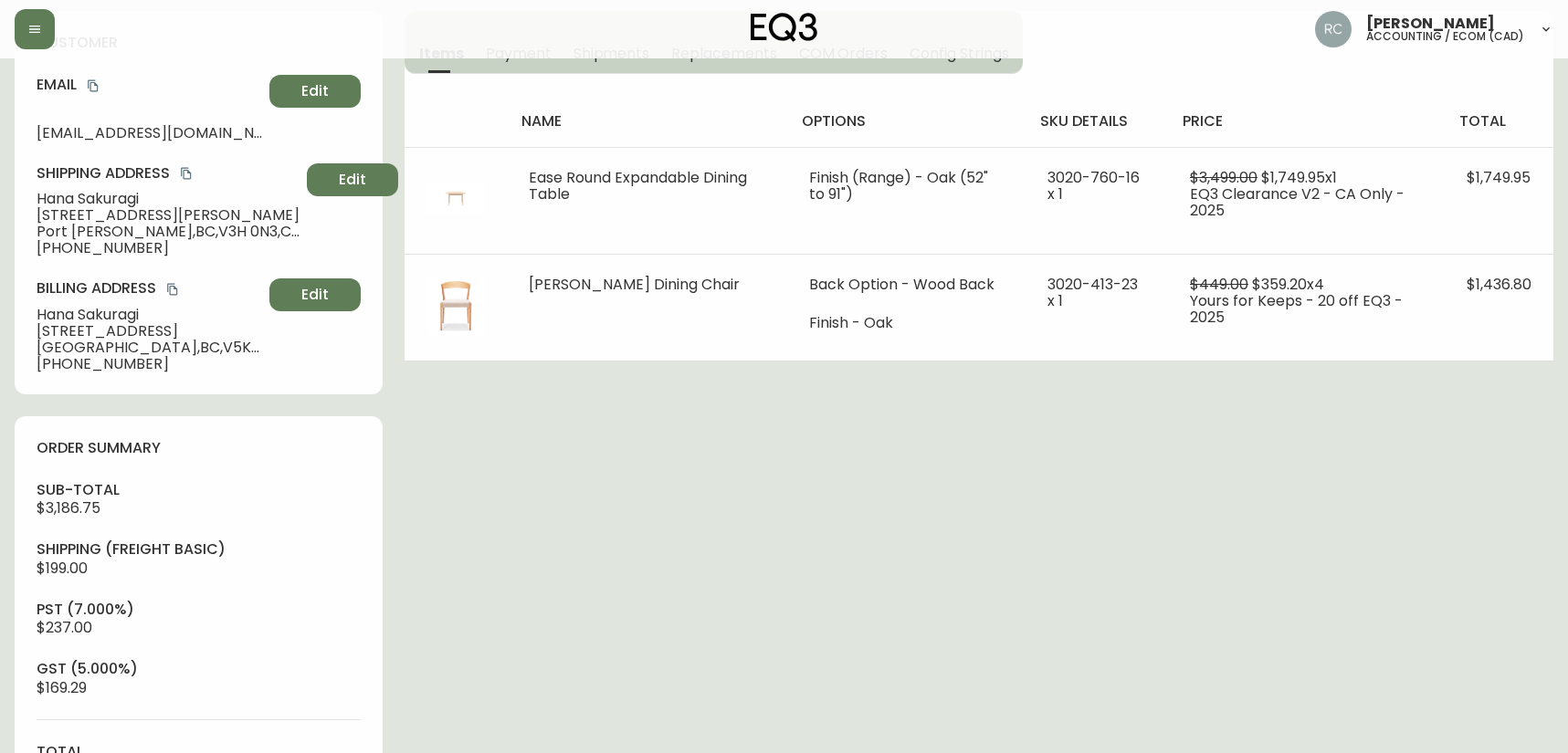
scroll to position [547, 0]
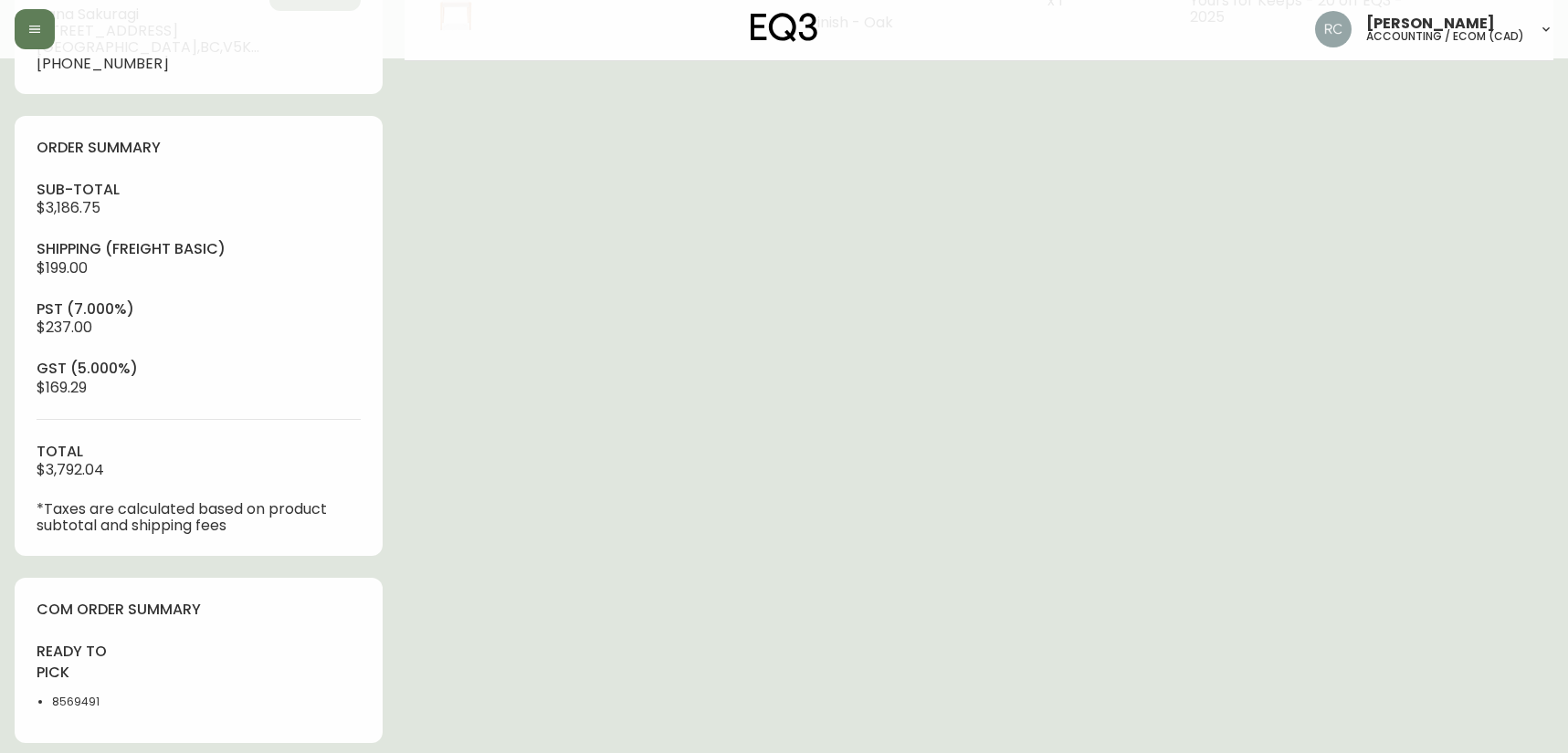
click at [74, 693] on li "8569491" at bounding box center [91, 701] width 78 height 16
click at [75, 693] on li "8569491" at bounding box center [91, 701] width 78 height 16
copy li "8569491"
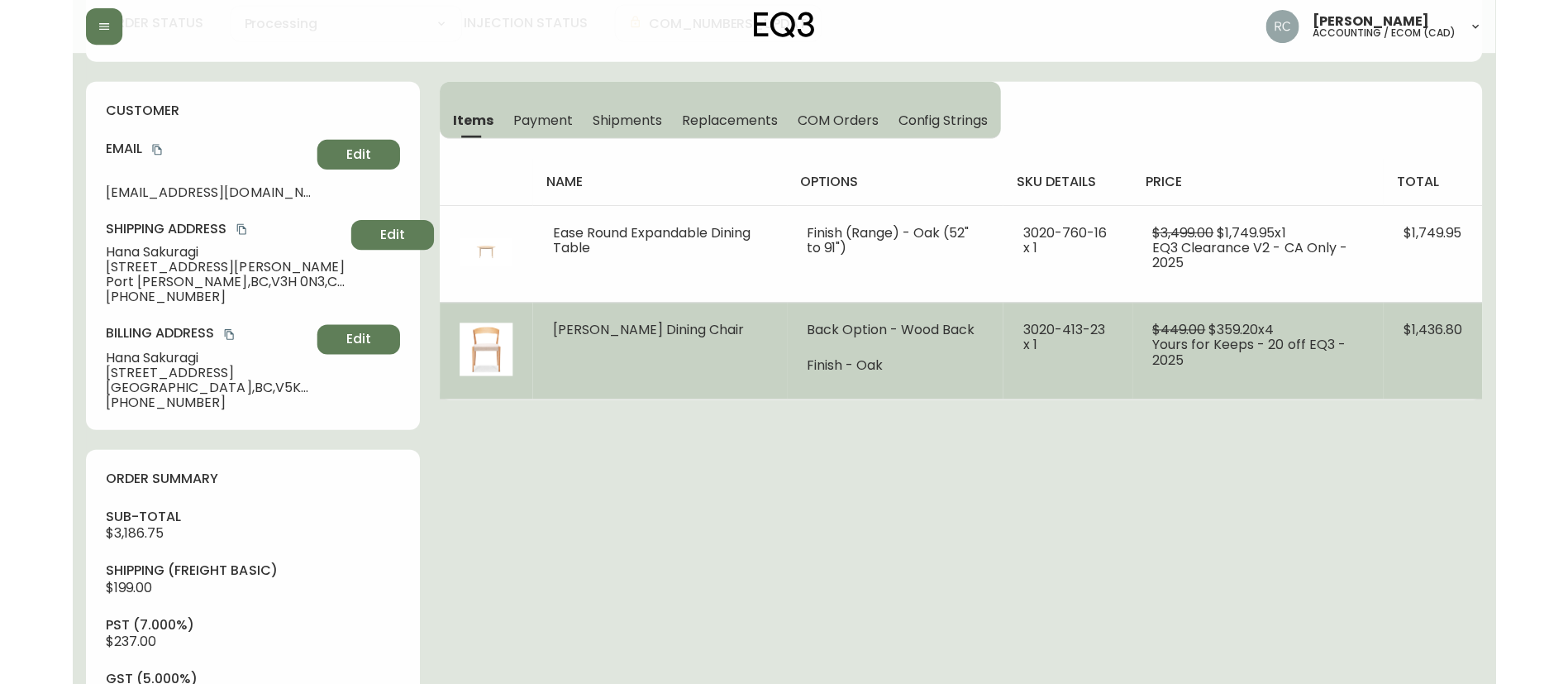
scroll to position [0, 0]
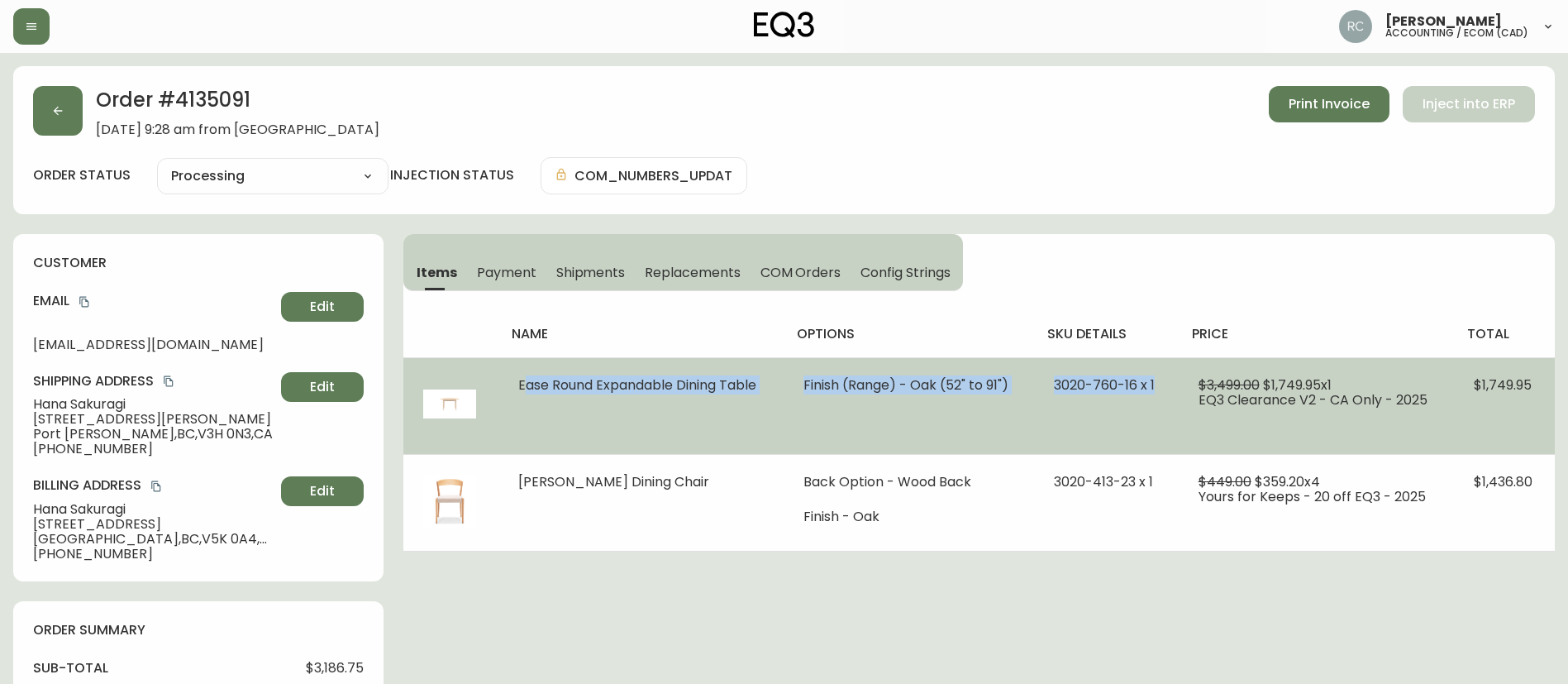
drag, startPoint x: 511, startPoint y: 386, endPoint x: 1195, endPoint y: 372, distance: 684.1
click at [1190, 375] on tr "Ease Round Expandable Dining Table Finish (Range) - Oak (52" to 91") 3020-760-1…" at bounding box center [979, 405] width 1151 height 97
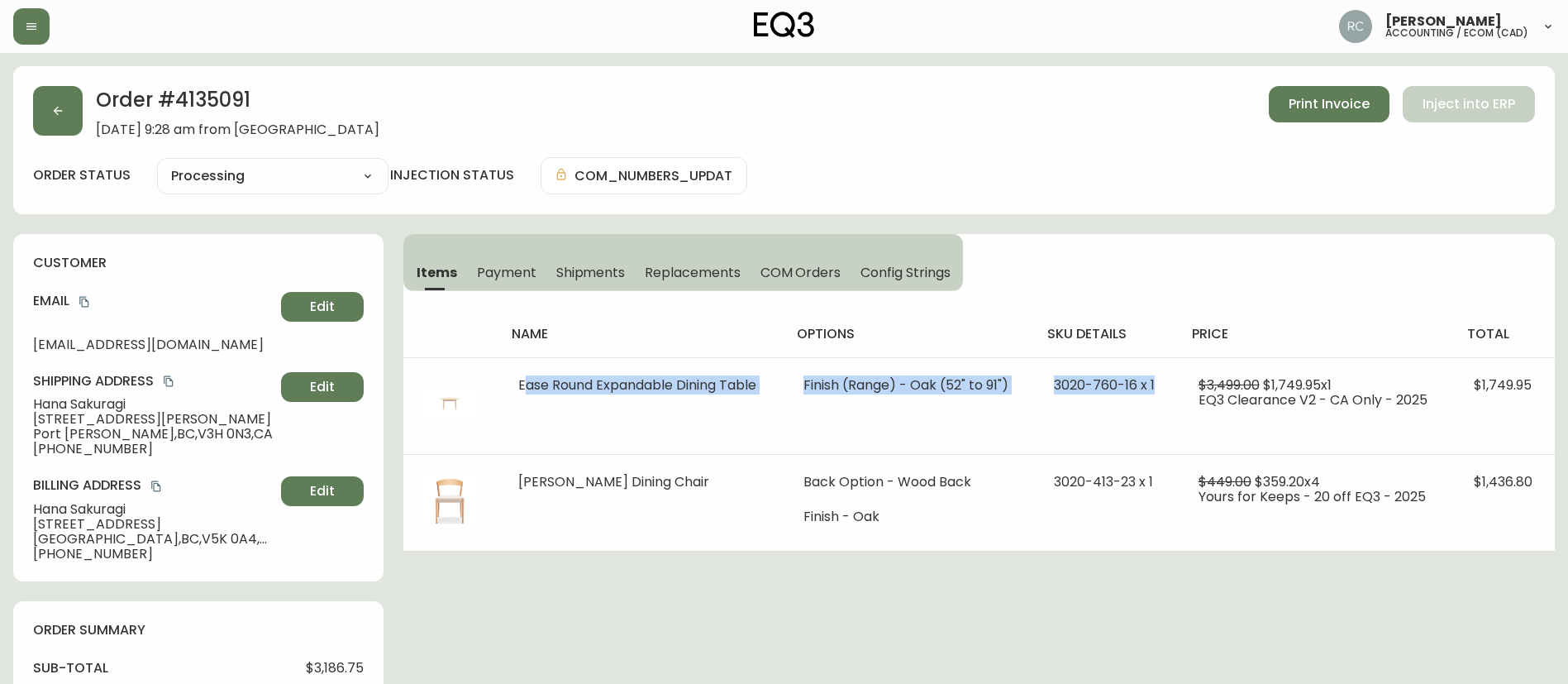
copy tr "Ease Round Expandable Dining Table Finish (Range) - Oak (52" to 91") 3020-760-1…"
drag, startPoint x: 496, startPoint y: 264, endPoint x: 588, endPoint y: 287, distance: 94.8
click at [496, 264] on span "Payment" at bounding box center [506, 272] width 59 height 17
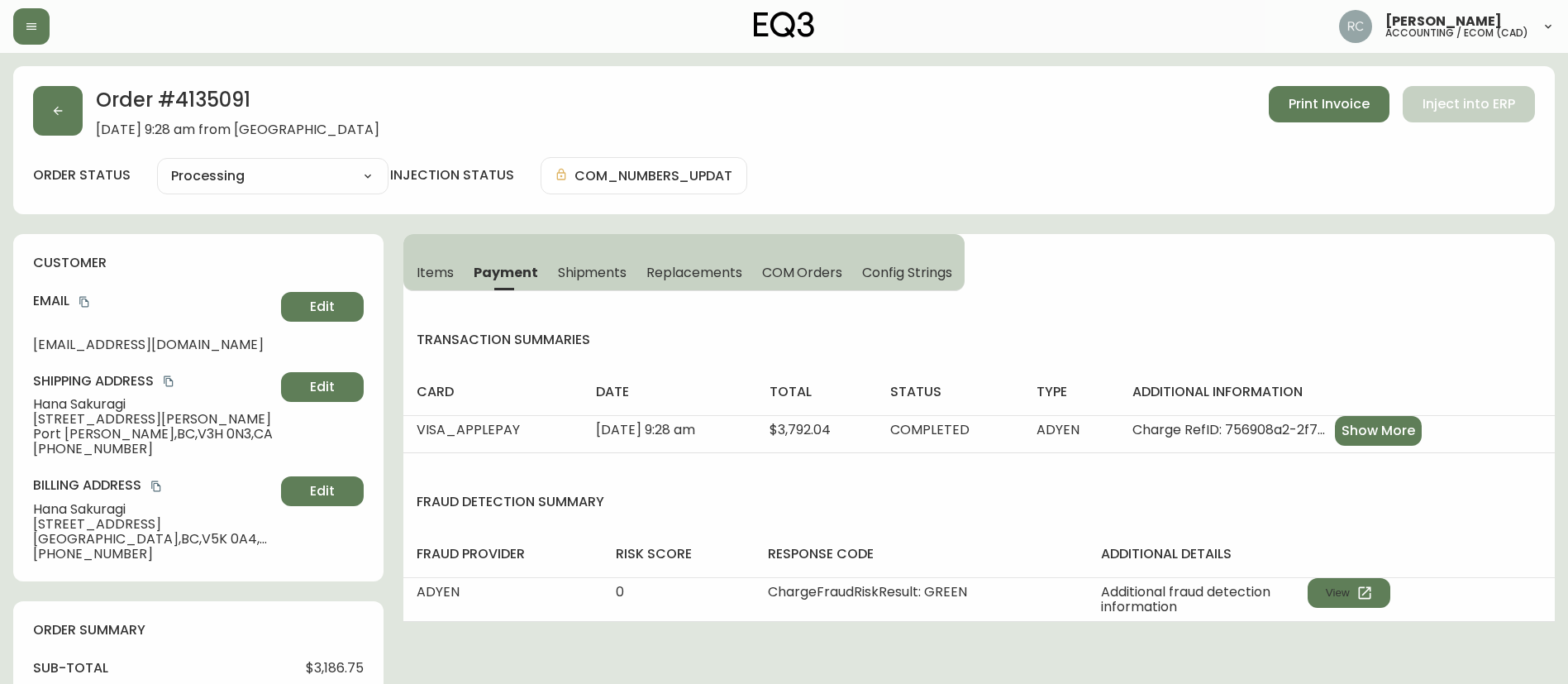
click at [814, 276] on span "COM Orders" at bounding box center [802, 272] width 81 height 17
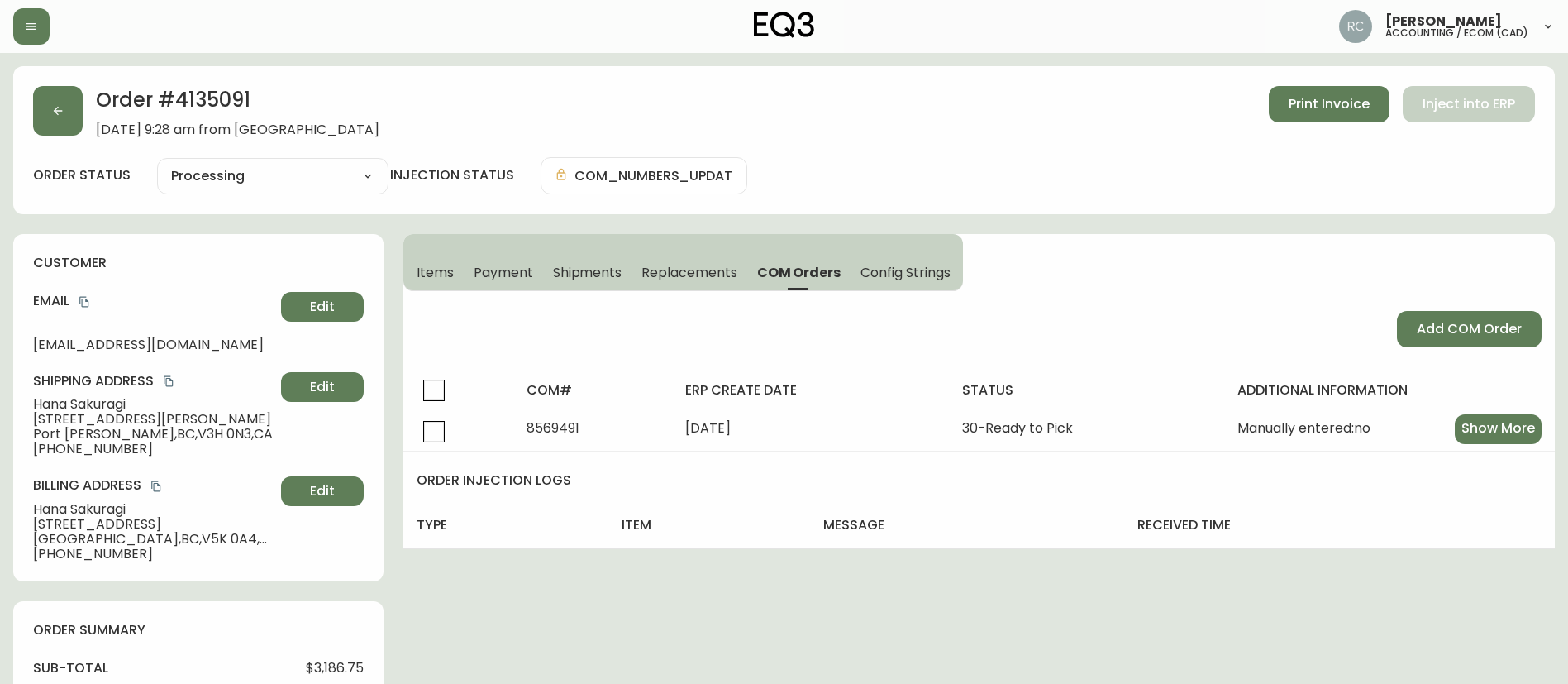
click at [434, 271] on span "Items" at bounding box center [435, 272] width 37 height 17
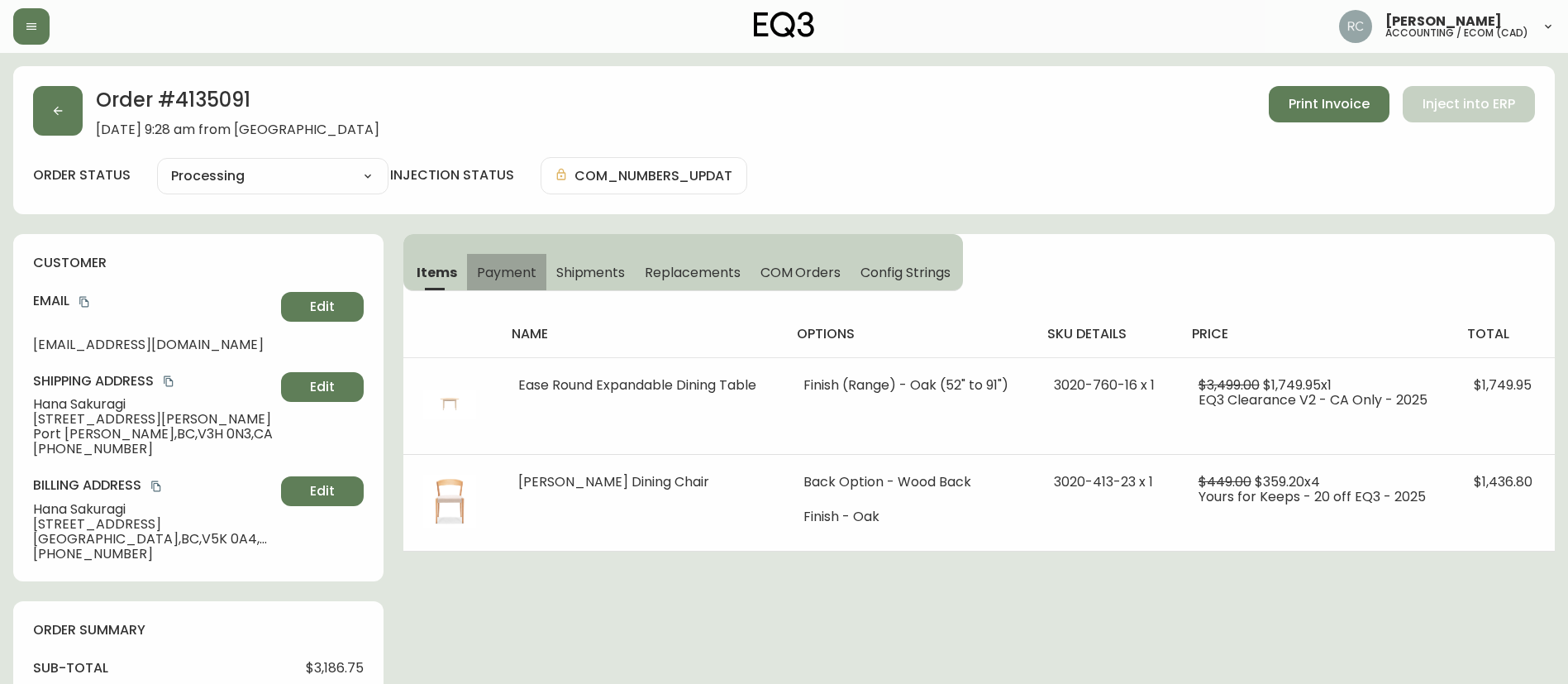
click at [504, 266] on span "Payment" at bounding box center [506, 272] width 59 height 17
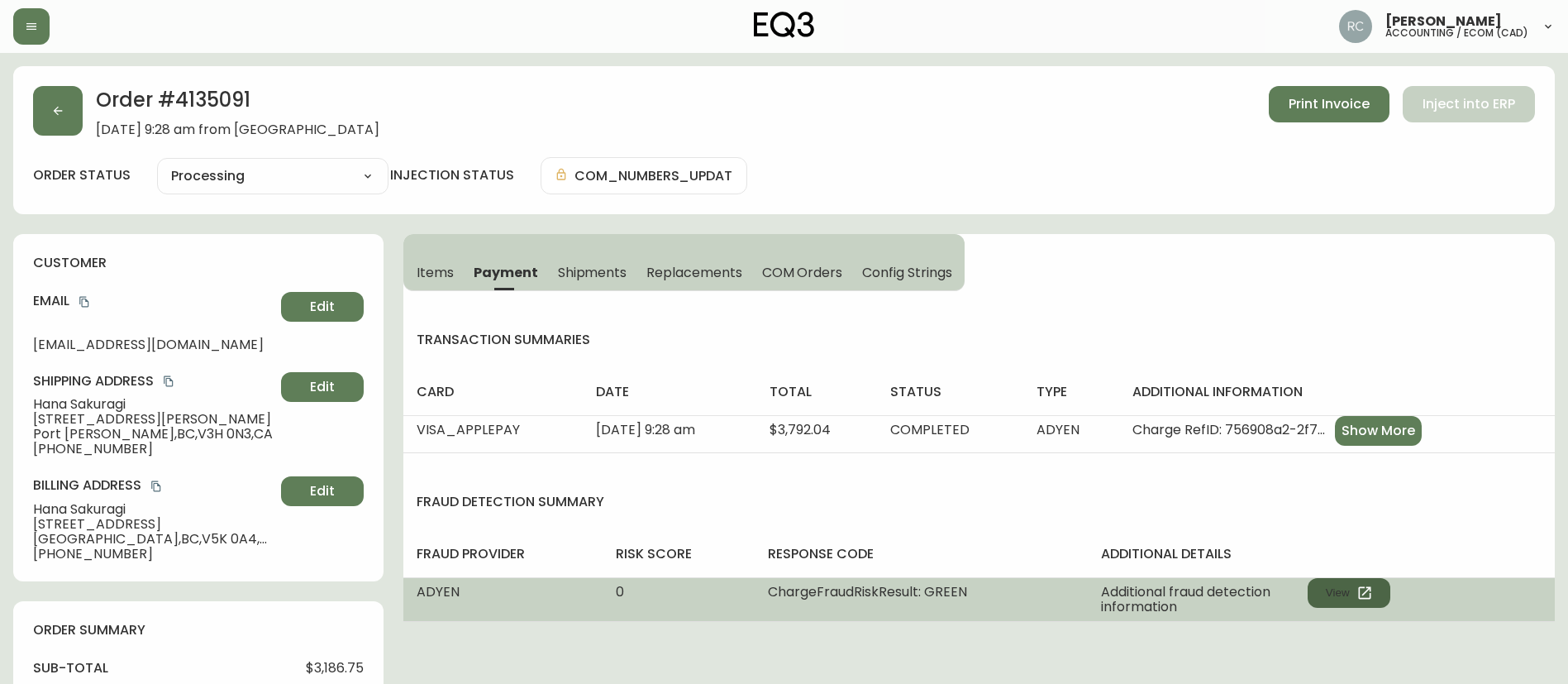
click at [1330, 597] on button "View" at bounding box center [1348, 593] width 82 height 30
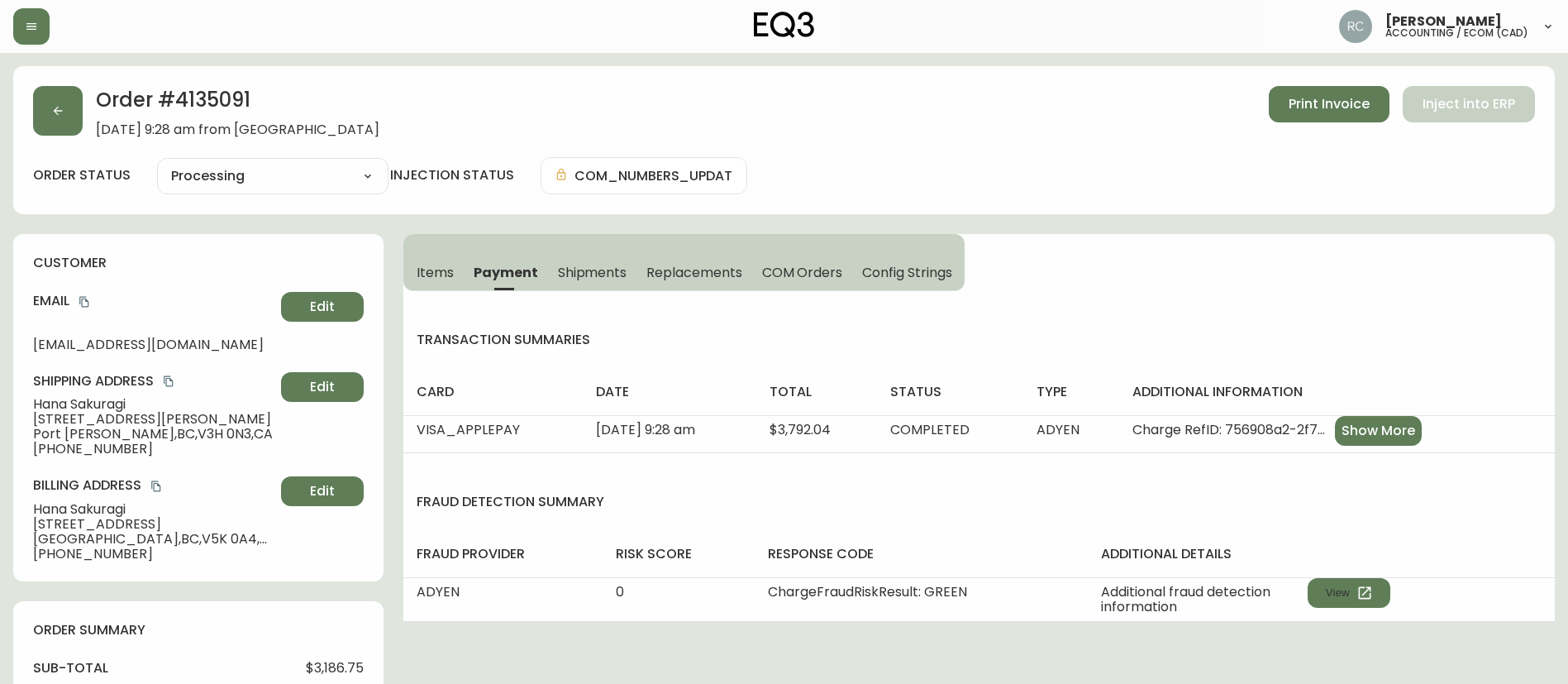
click at [426, 275] on span "Items" at bounding box center [435, 272] width 37 height 17
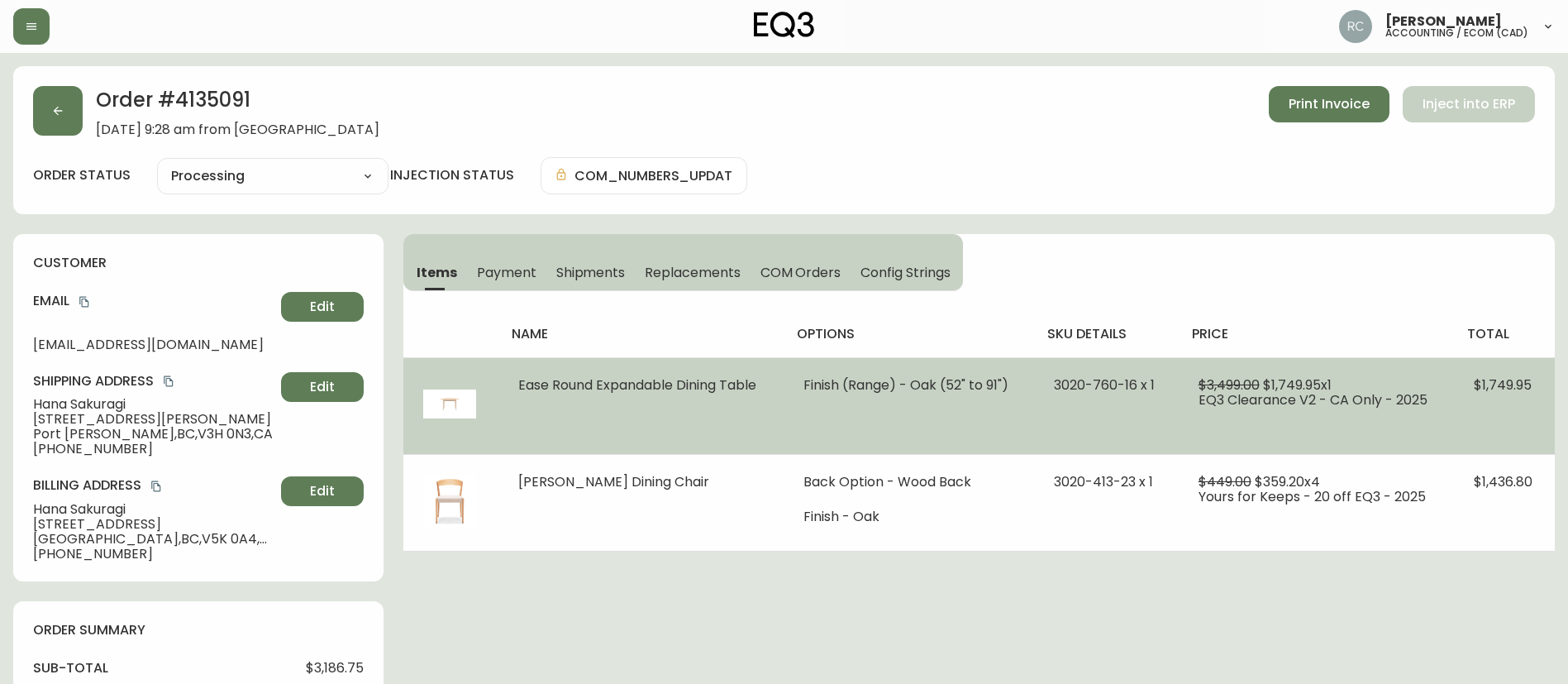
click at [1311, 384] on span "$1,749.95 x 1" at bounding box center [1297, 384] width 69 height 19
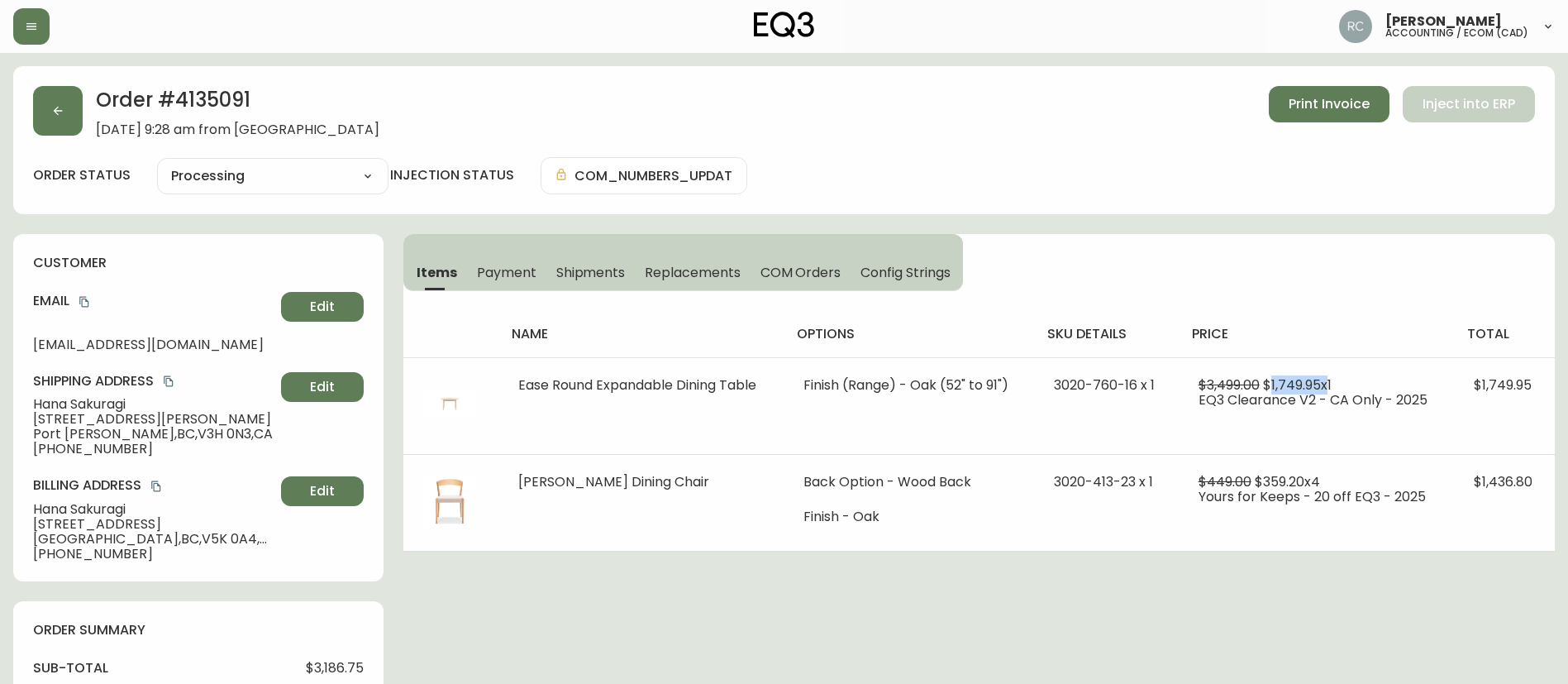
copy span "1,749.95"
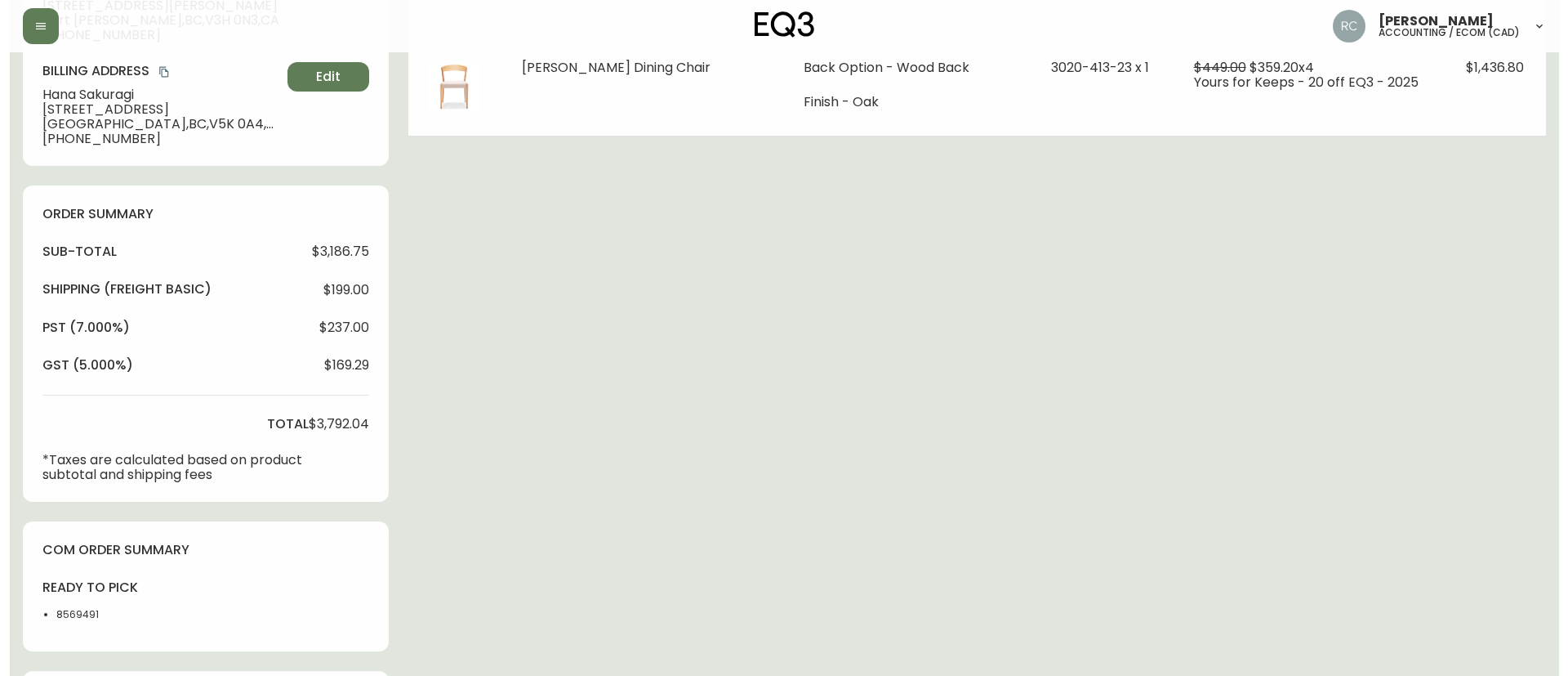
scroll to position [590, 0]
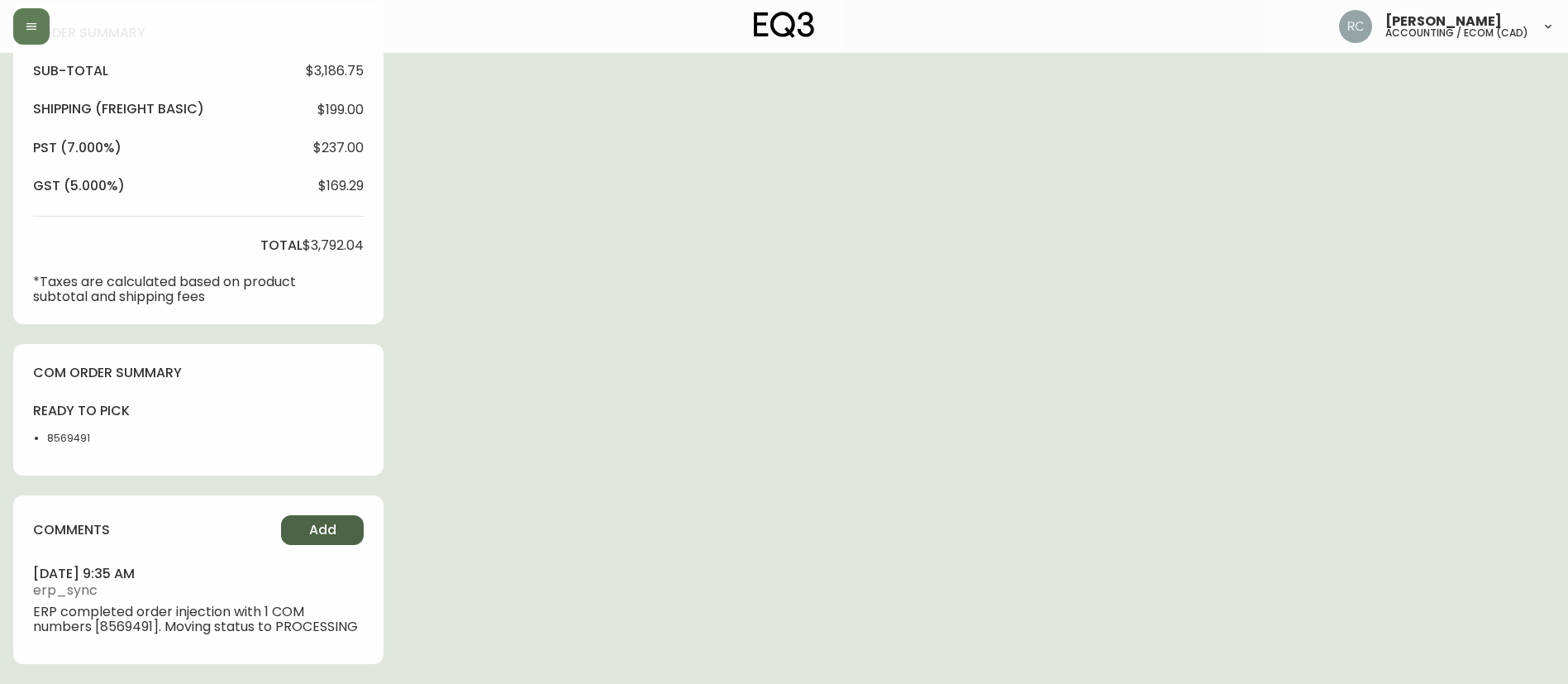
click at [323, 527] on span "Add" at bounding box center [323, 530] width 27 height 18
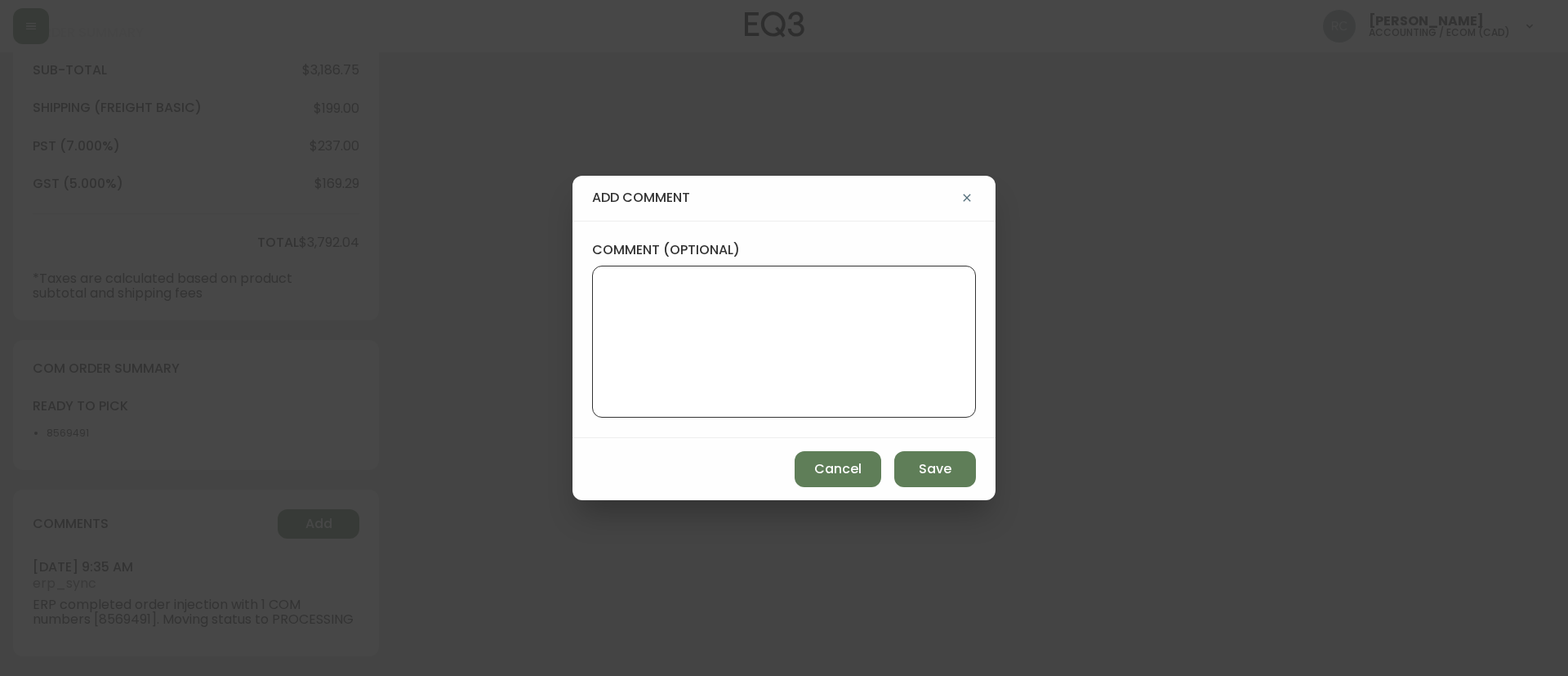
click at [663, 325] on textarea "comment (optional)" at bounding box center [784, 342] width 356 height 131
paste textarea "PARTIAL CANCELLATION - CHANGED MIND TICKET# 828283 ORD# 4135091 SUBTOTAL: $1,74…"
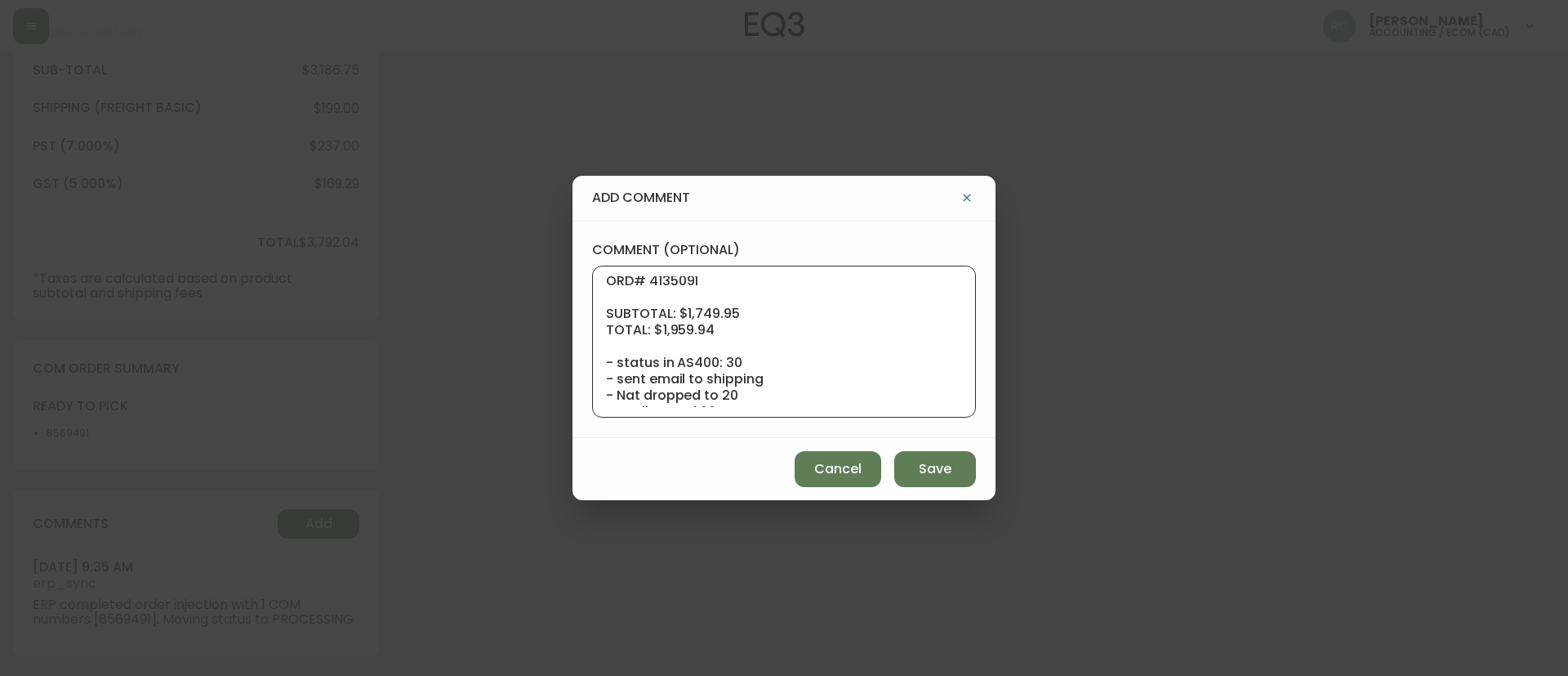
scroll to position [81, 0]
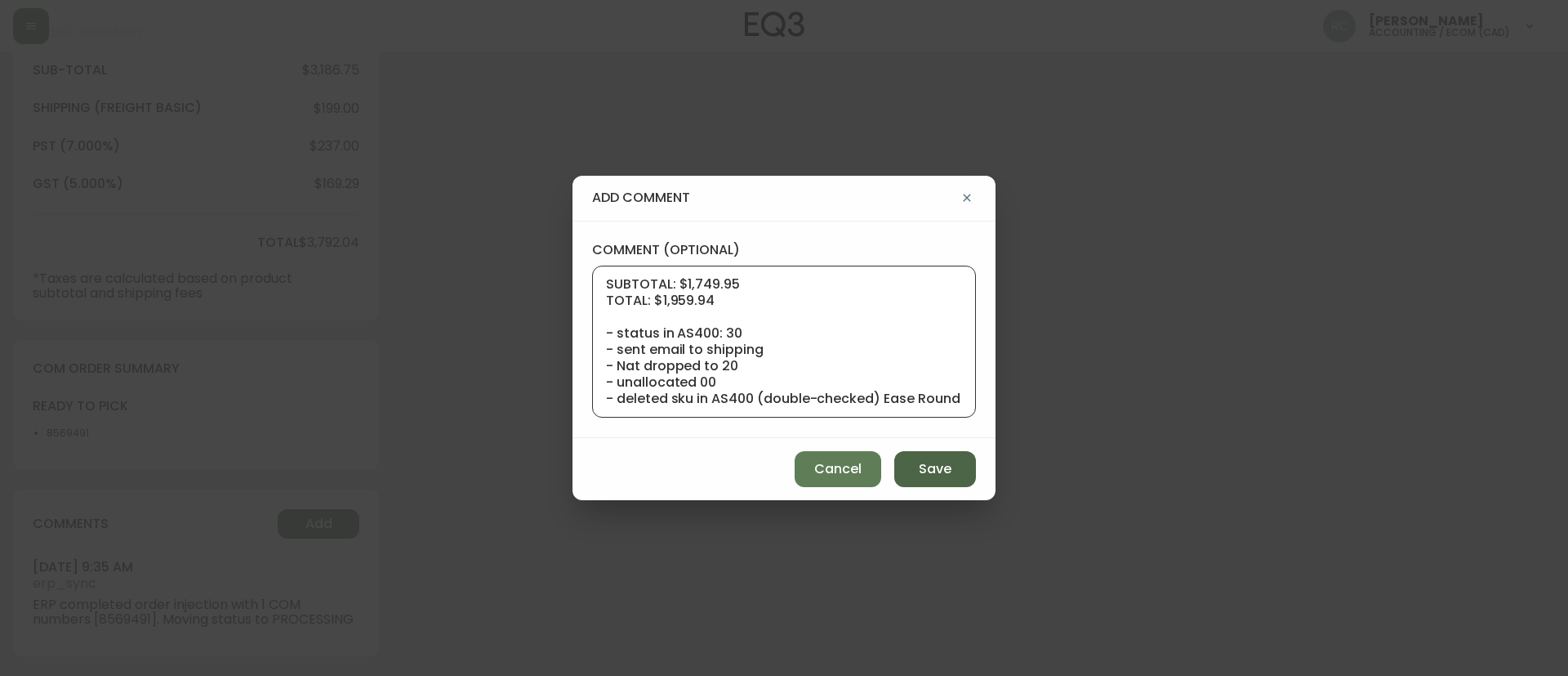
type textarea "PARTIAL CANCELLATION - CHANGED MIND TICKET# 828283 ORD# 4135091 SUBTOTAL: $1,74…"
click at [926, 472] on span "Save" at bounding box center [935, 469] width 33 height 18
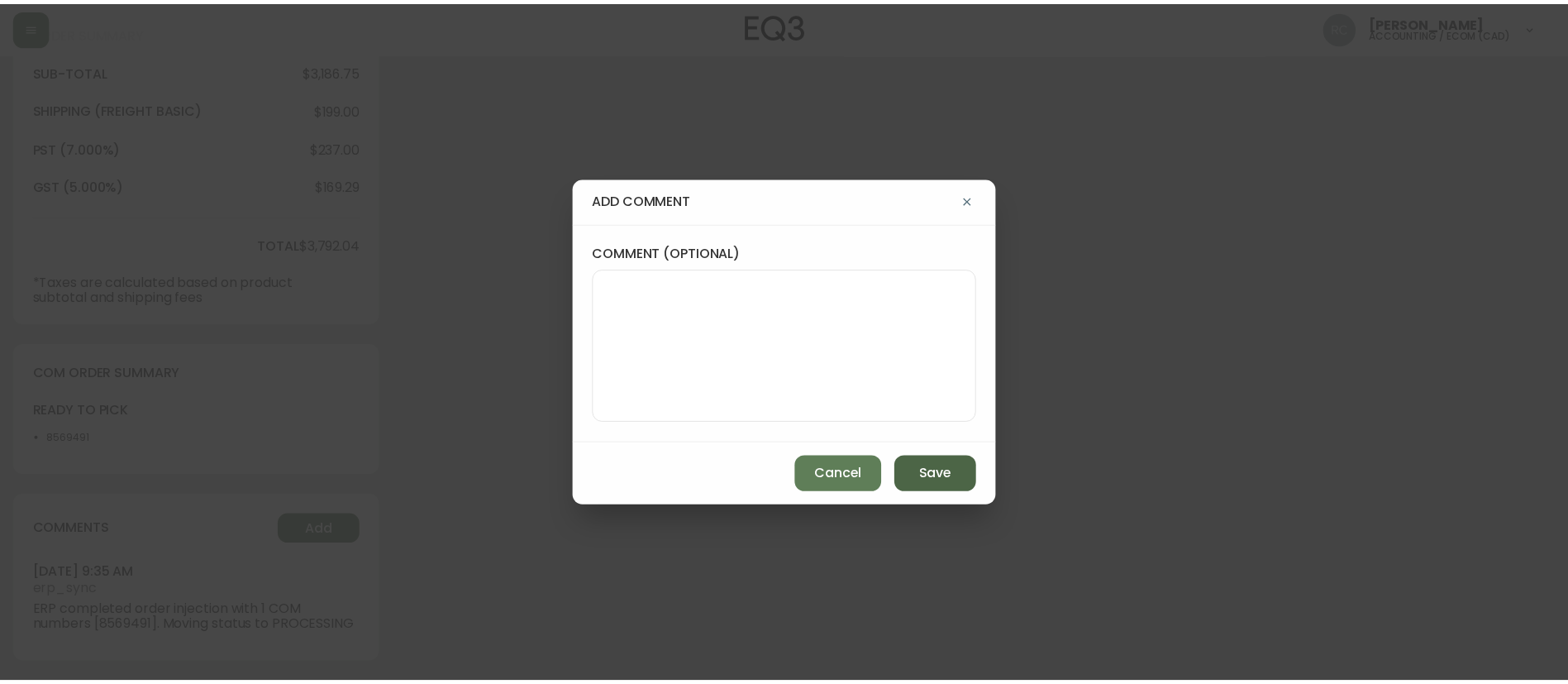
scroll to position [0, 0]
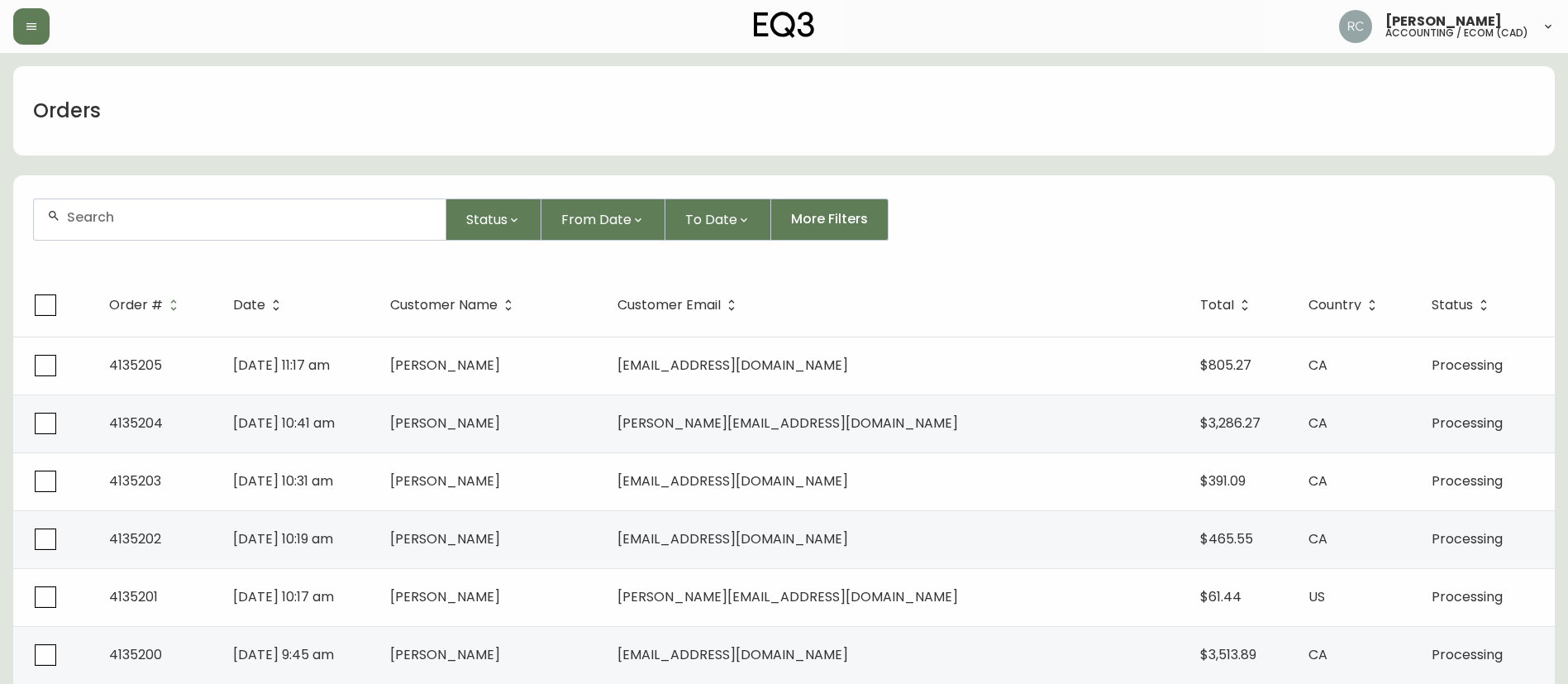
click at [187, 228] on div at bounding box center [240, 219] width 412 height 40
paste input "4134362"
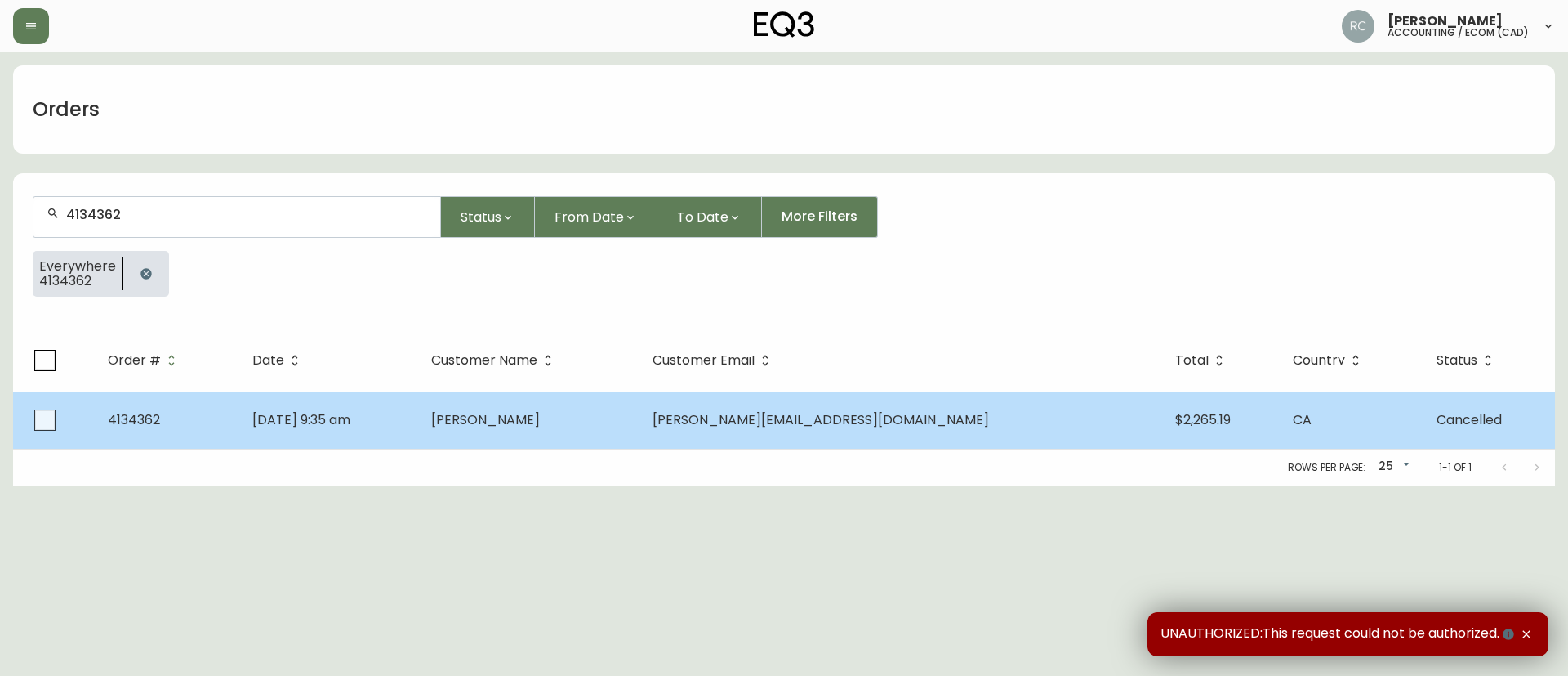
type input "4134362"
click at [543, 438] on td "[PERSON_NAME]" at bounding box center [528, 420] width 221 height 57
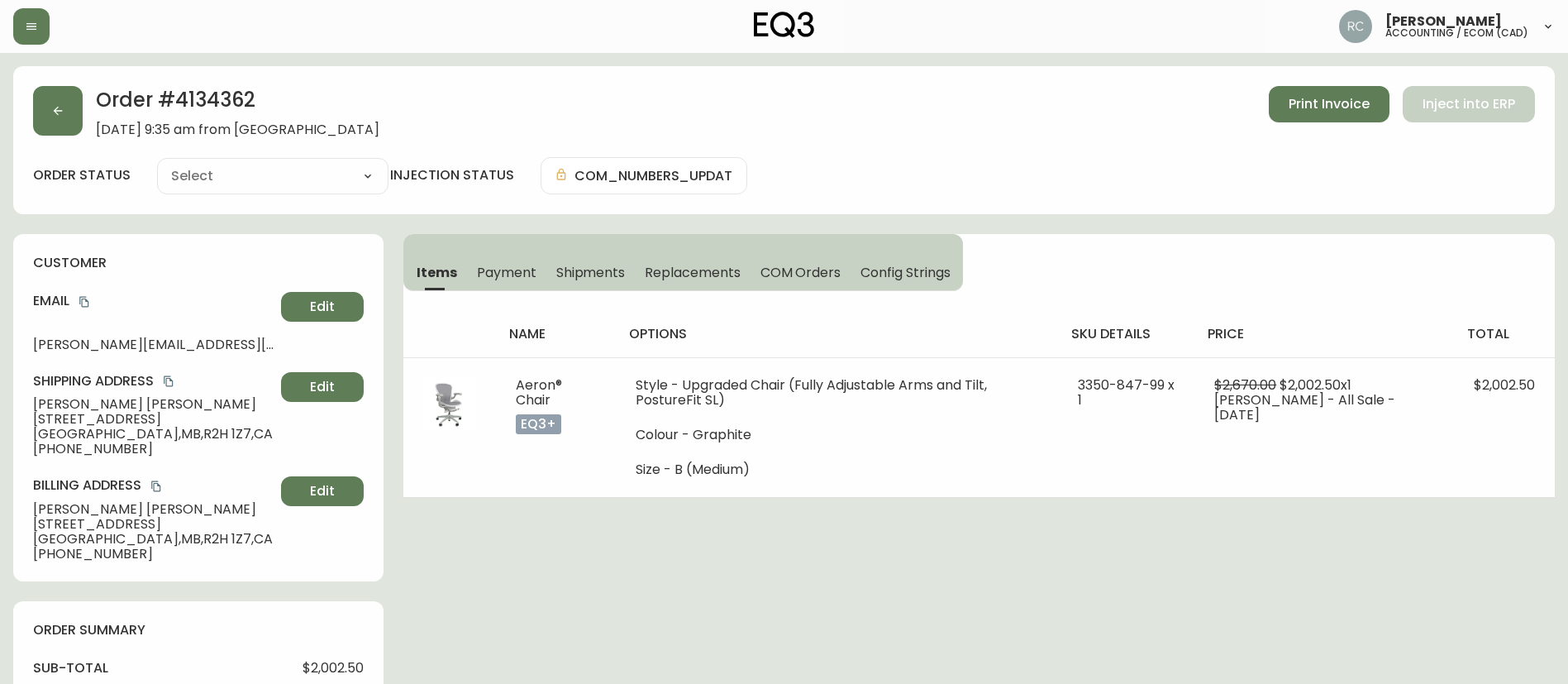
type input "Cancelled"
select select "CANCELLED"
click at [519, 269] on span "Payment" at bounding box center [506, 272] width 59 height 17
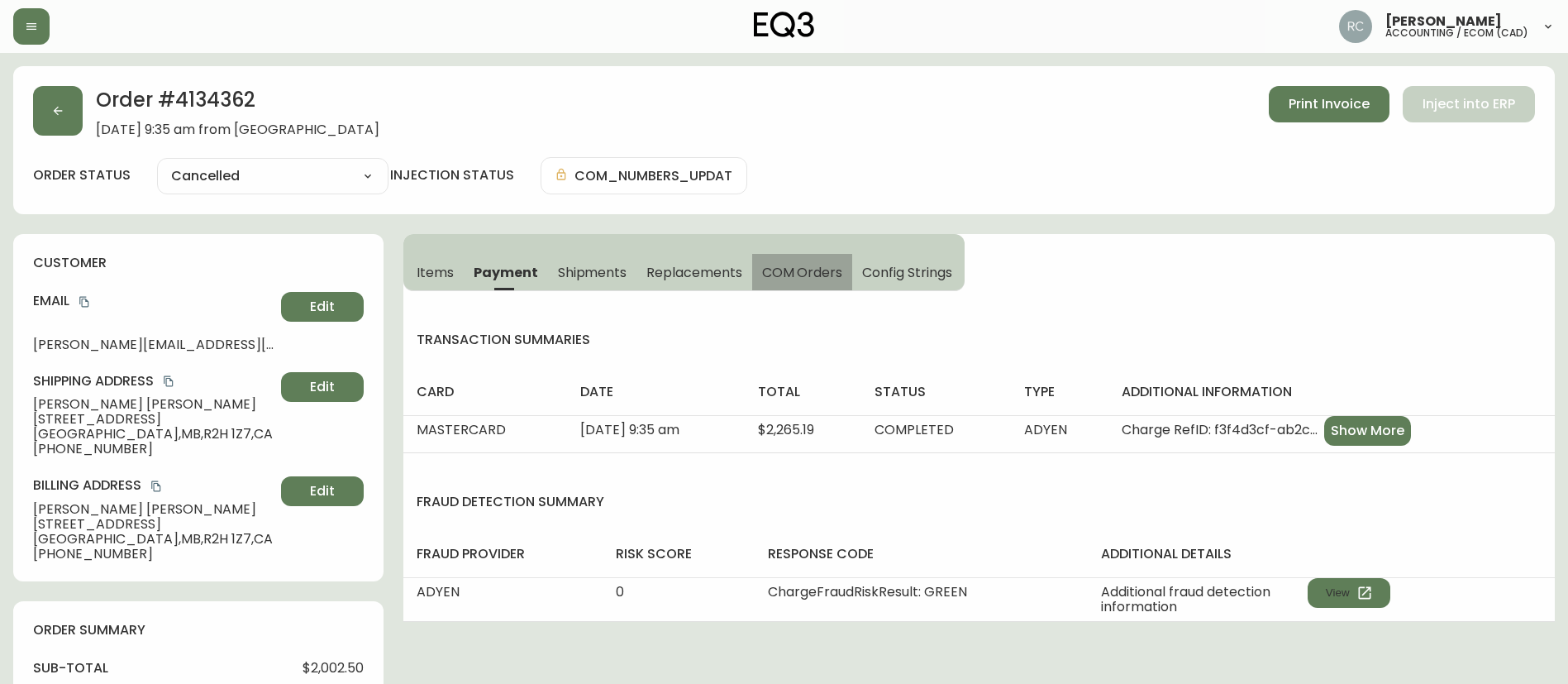
click at [827, 275] on span "COM Orders" at bounding box center [802, 272] width 81 height 17
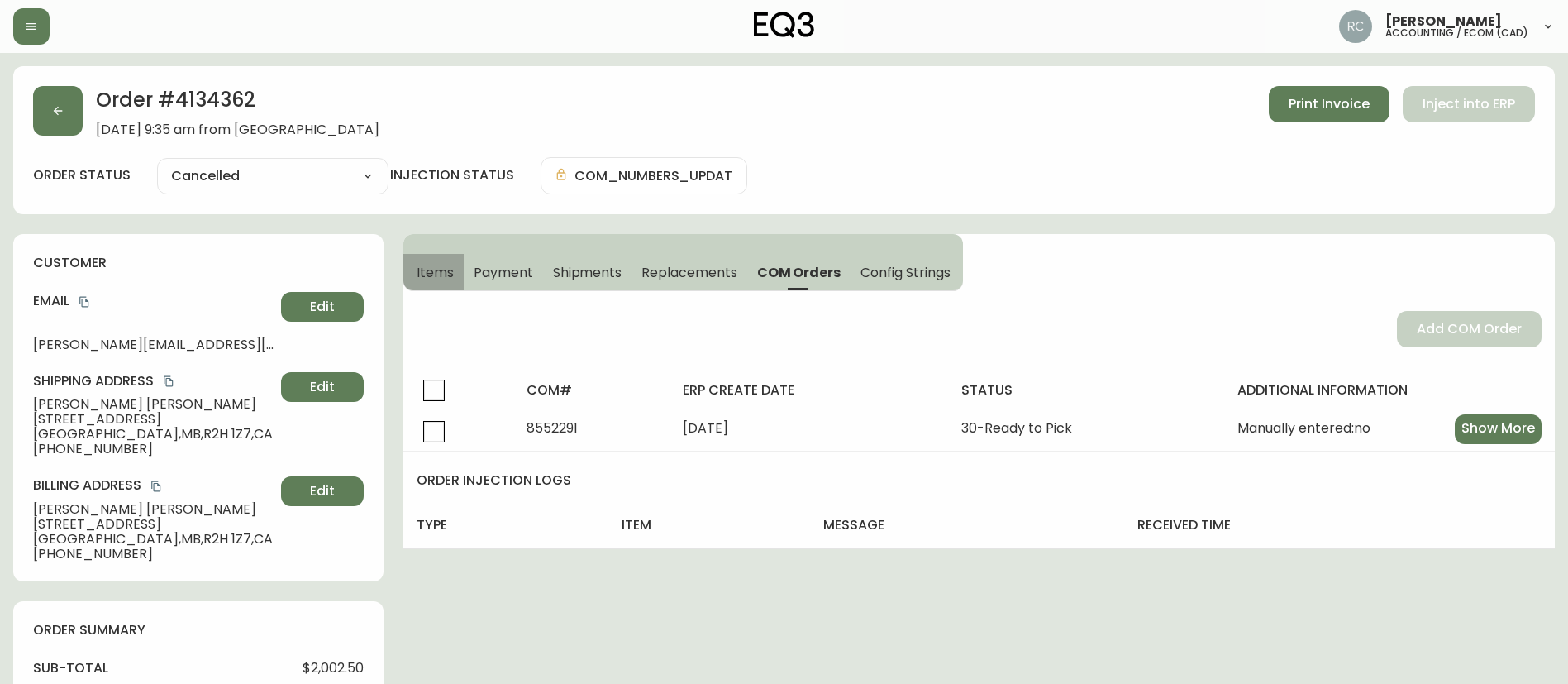
click at [443, 254] on button "Items" at bounding box center [433, 272] width 60 height 36
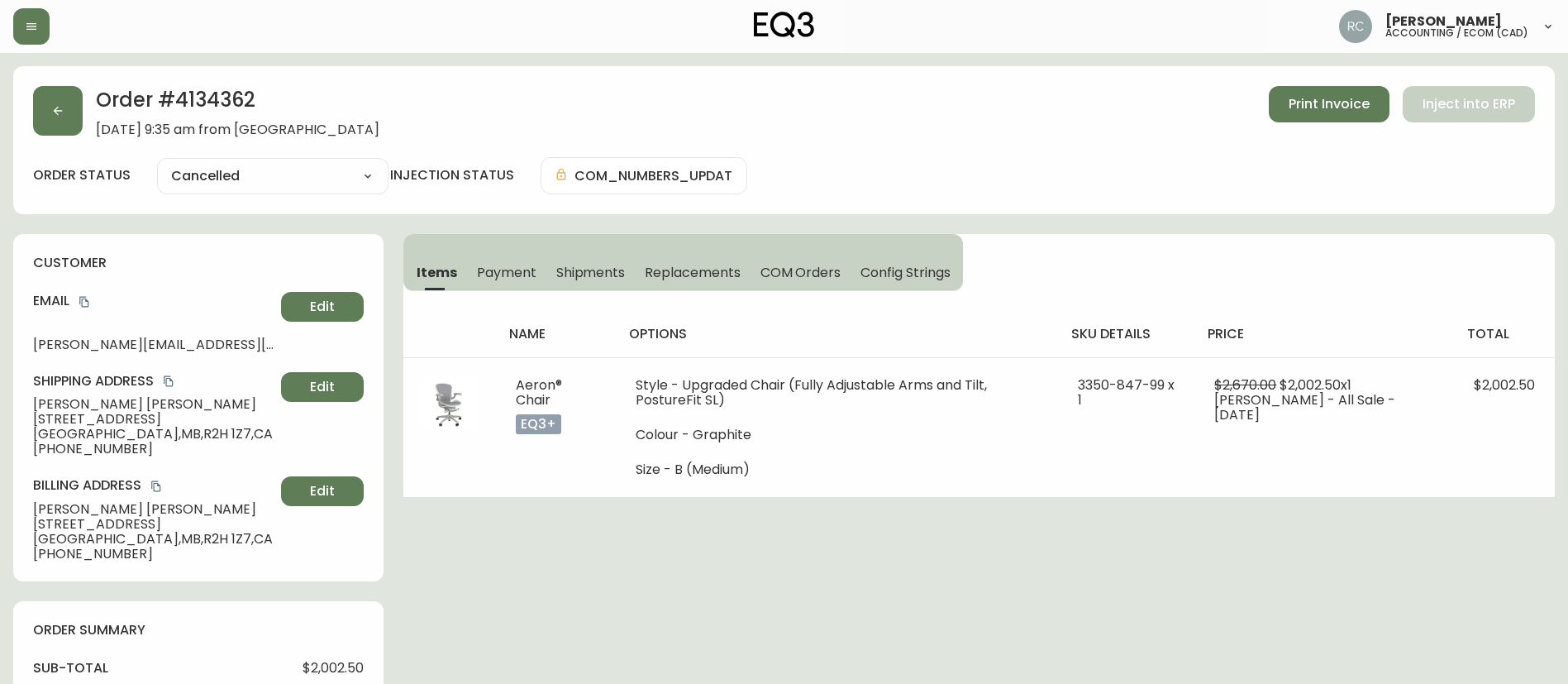
click at [542, 280] on button "Payment" at bounding box center [506, 272] width 80 height 36
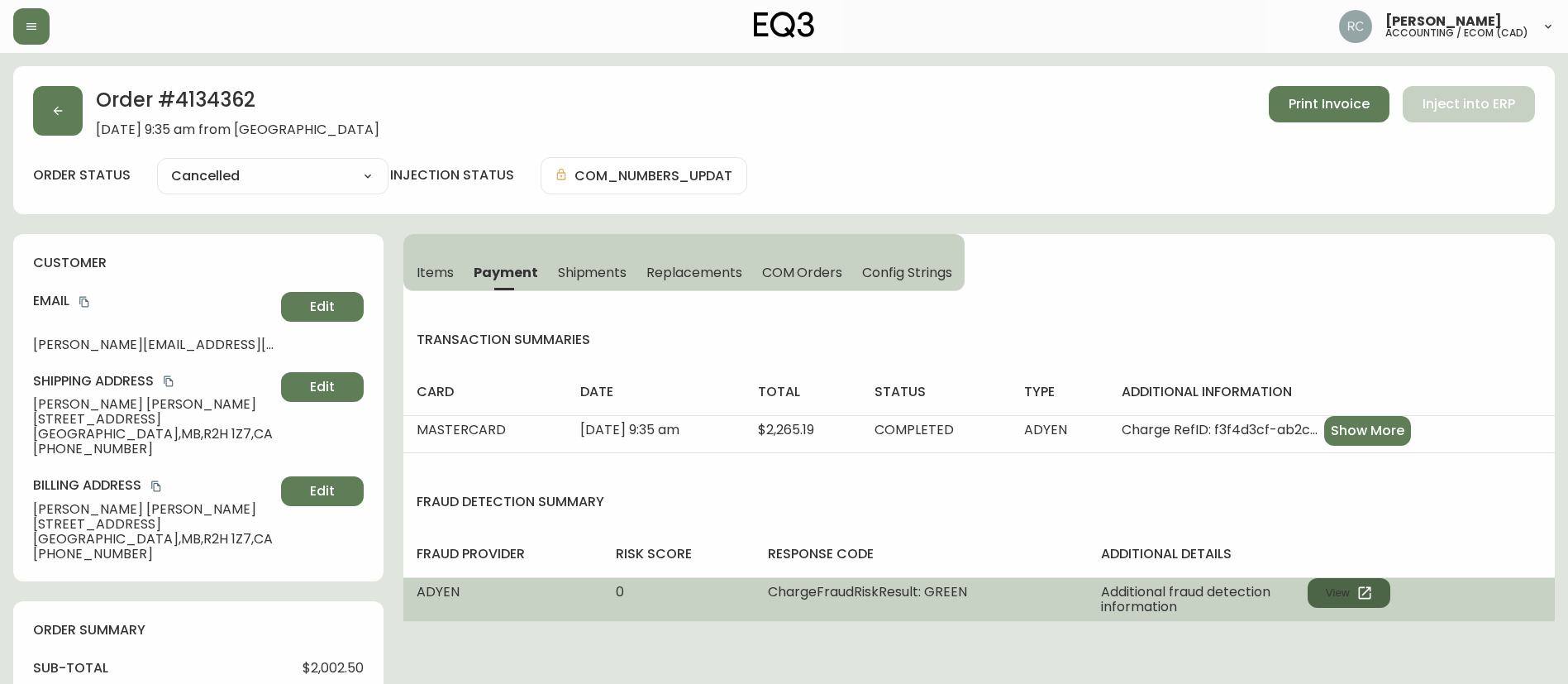
click at [1313, 587] on button "View" at bounding box center [1348, 593] width 82 height 30
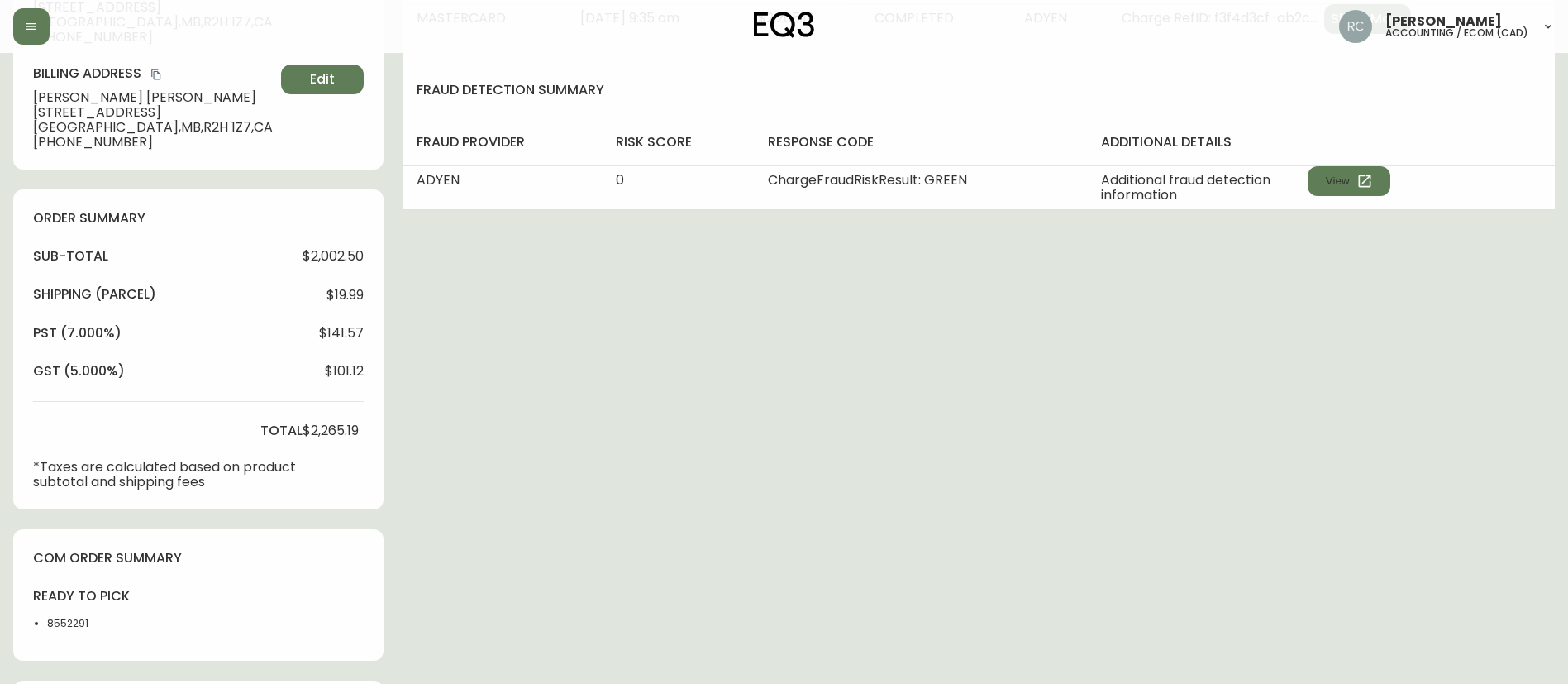
scroll to position [414, 0]
click at [326, 247] on span "$2,002.50" at bounding box center [333, 254] width 61 height 15
copy span "2,002.50"
click at [317, 428] on span "$2,265.19" at bounding box center [331, 428] width 57 height 15
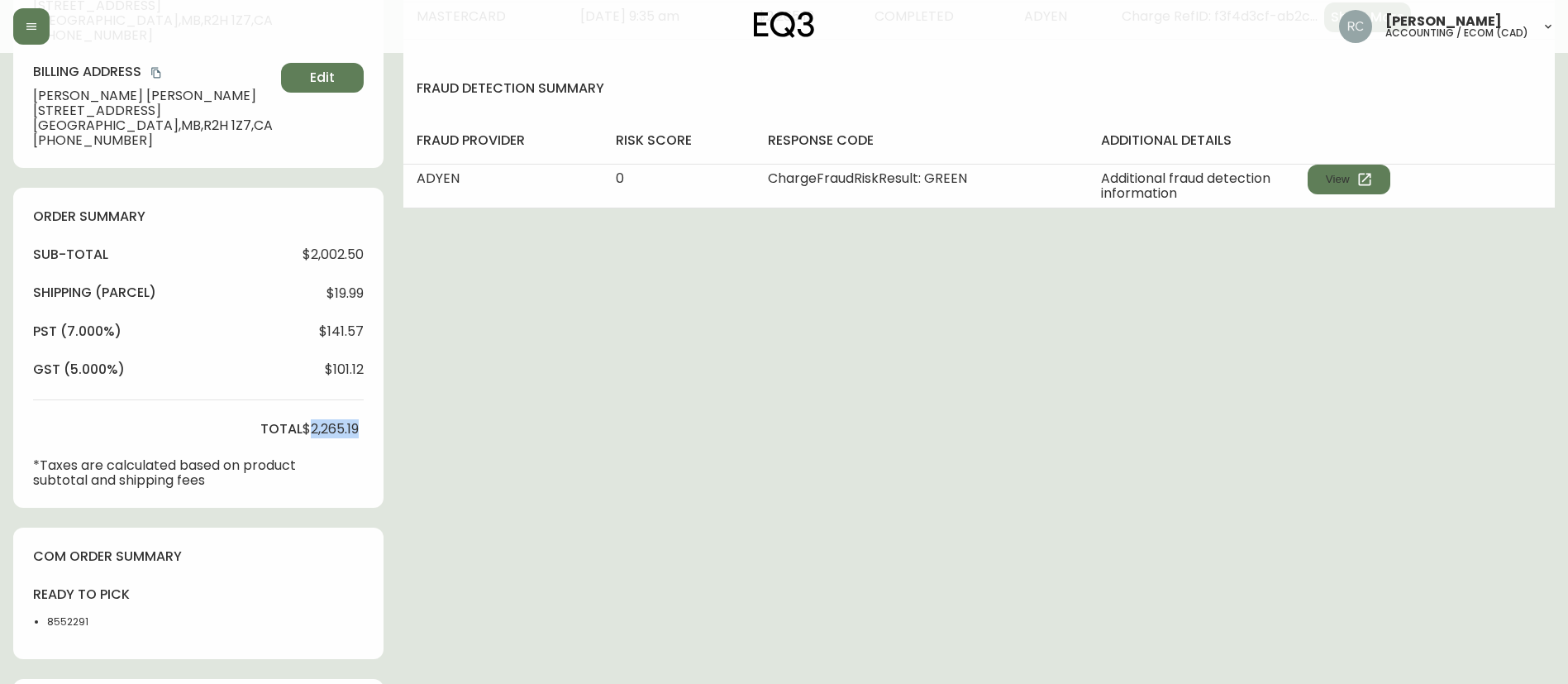
click at [317, 428] on span "$2,265.19" at bounding box center [331, 428] width 57 height 15
copy span "2,265.19"
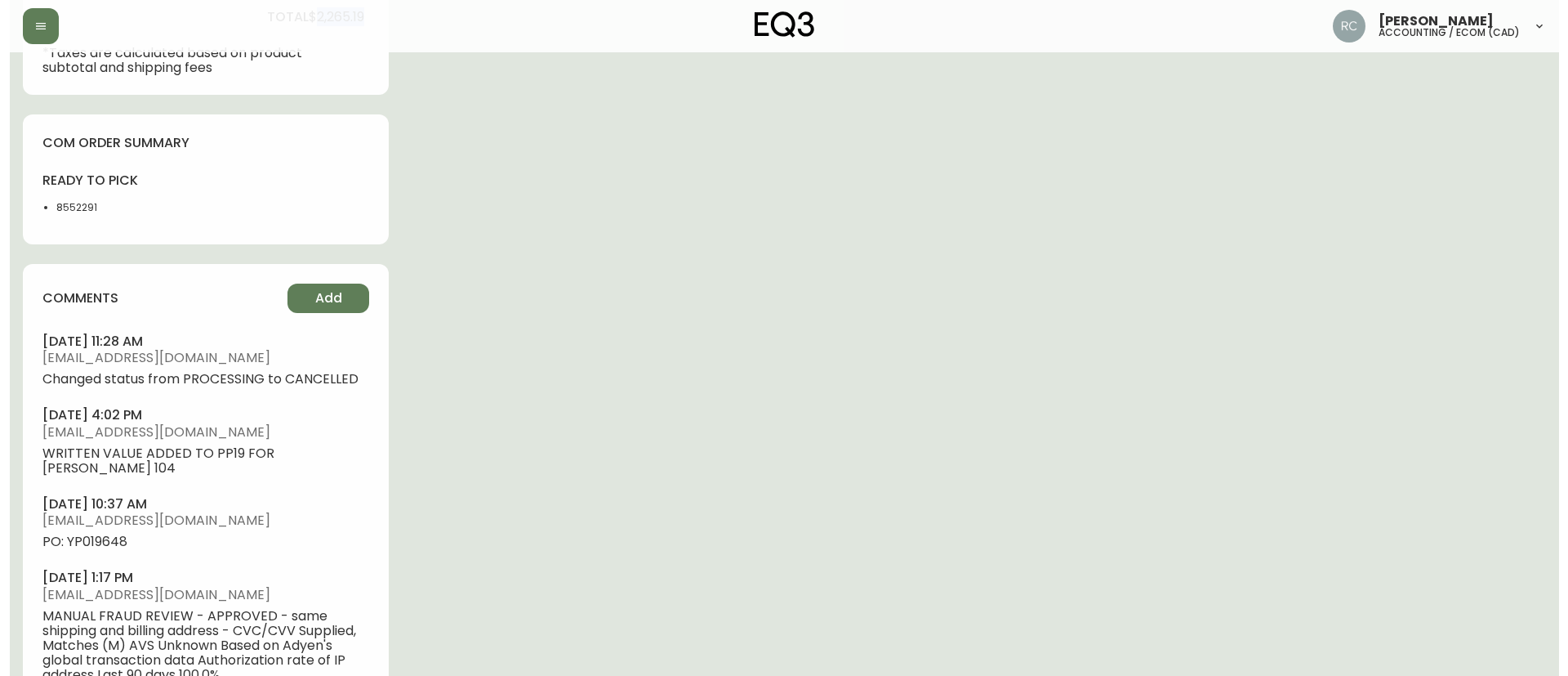
scroll to position [959, 0]
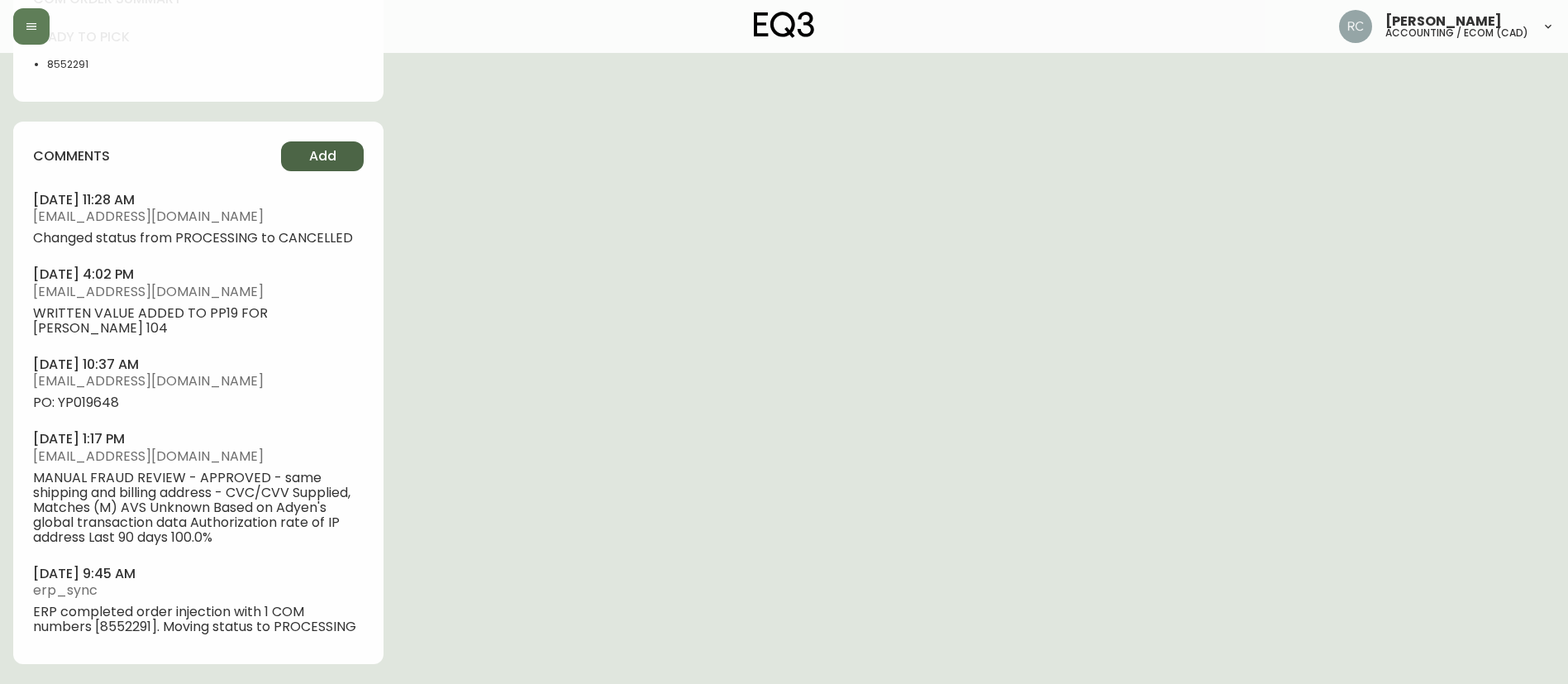
click at [319, 160] on span "Add" at bounding box center [323, 156] width 27 height 18
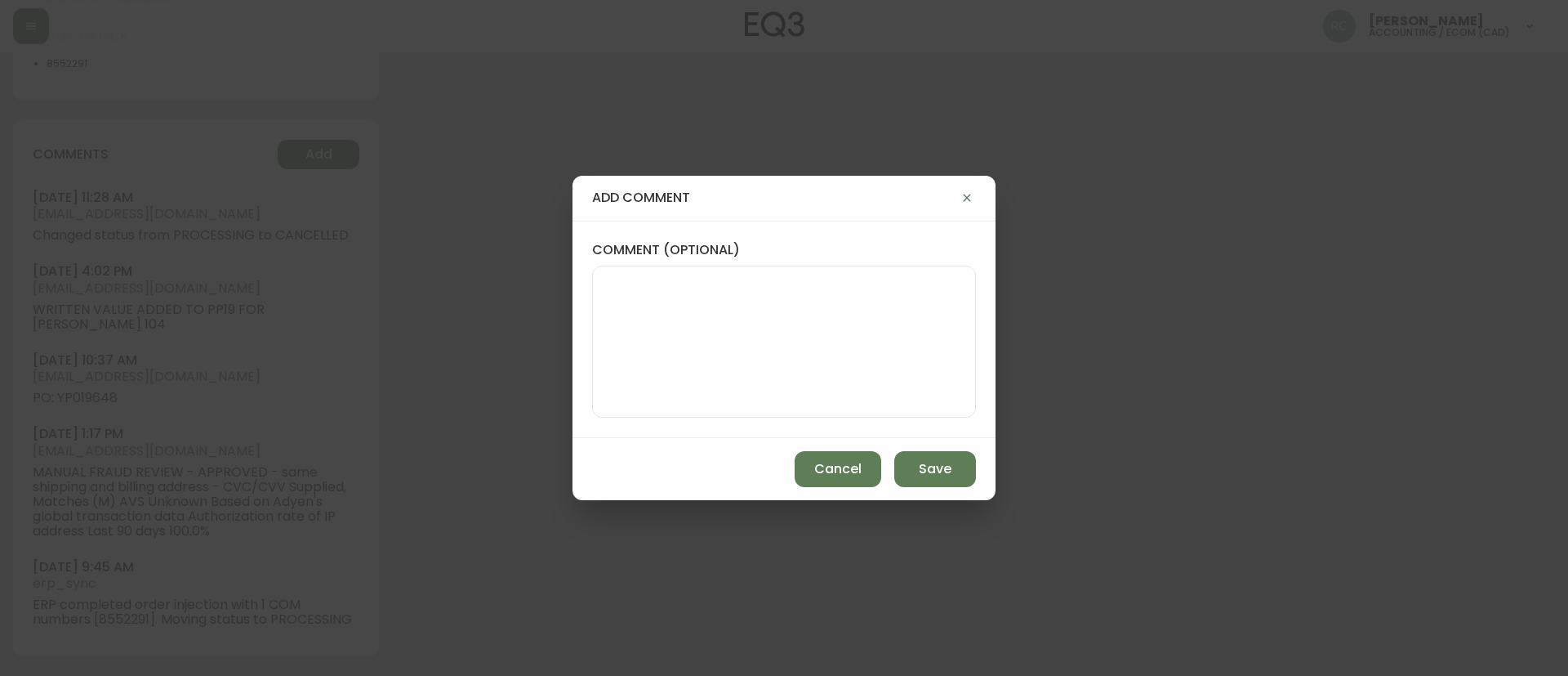
click at [931, 352] on textarea "comment (optional)" at bounding box center [784, 342] width 356 height 131
paste textarea "CANCELLATION - [PERSON_NAME] TICKET# 816224 ORD# 4134362 - status in AS400: 99 …"
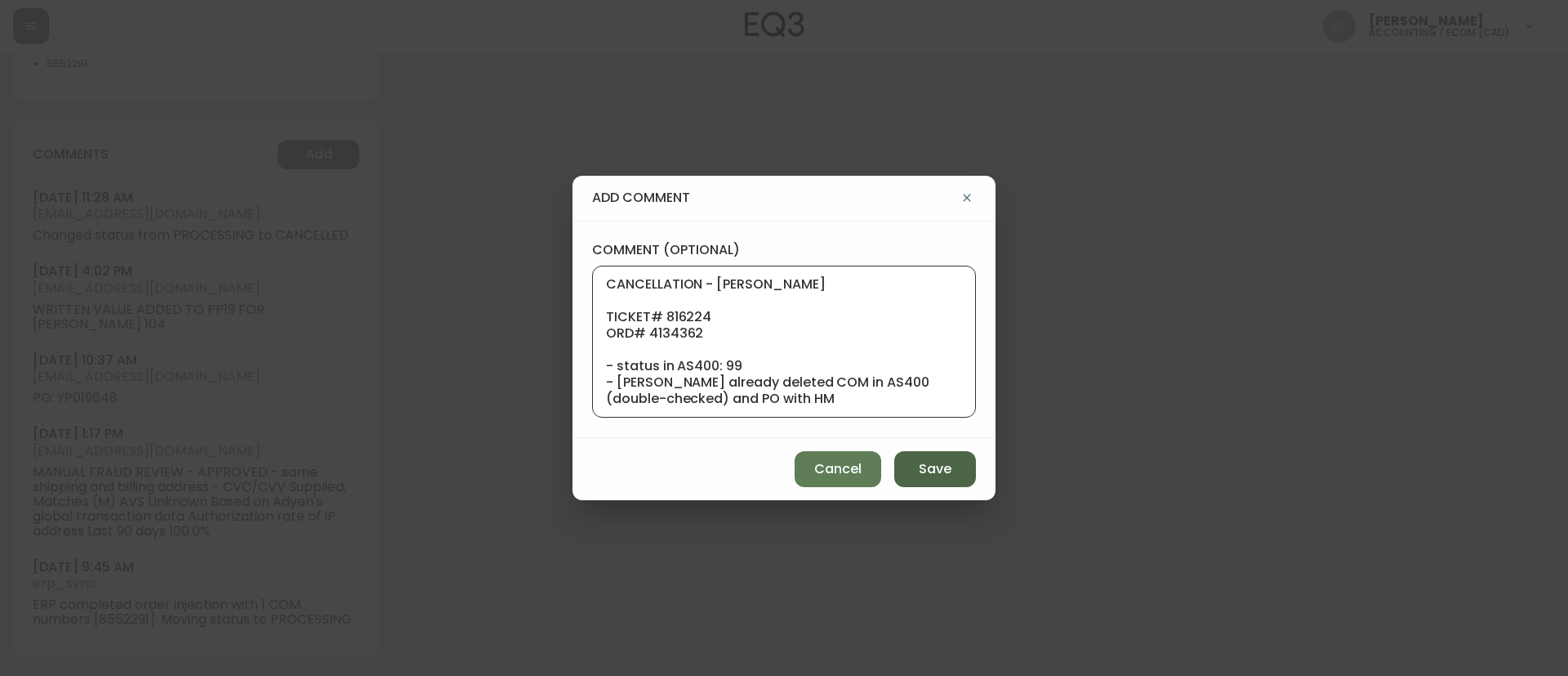
scroll to position [180, 0]
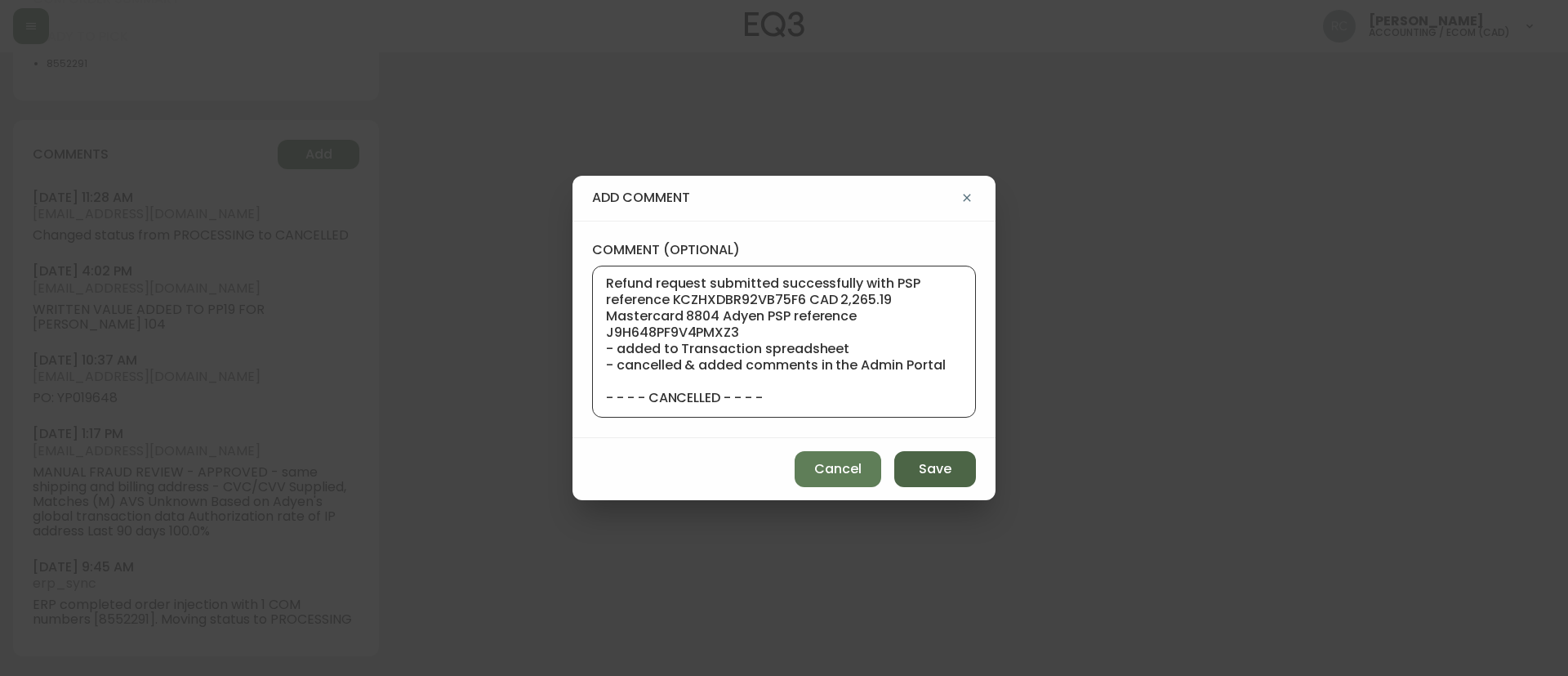
type textarea "CANCELLATION - [PERSON_NAME] TICKET# 816224 ORD# 4134362 - status in AS400: 99 …"
click at [926, 458] on button "Save" at bounding box center [935, 469] width 81 height 36
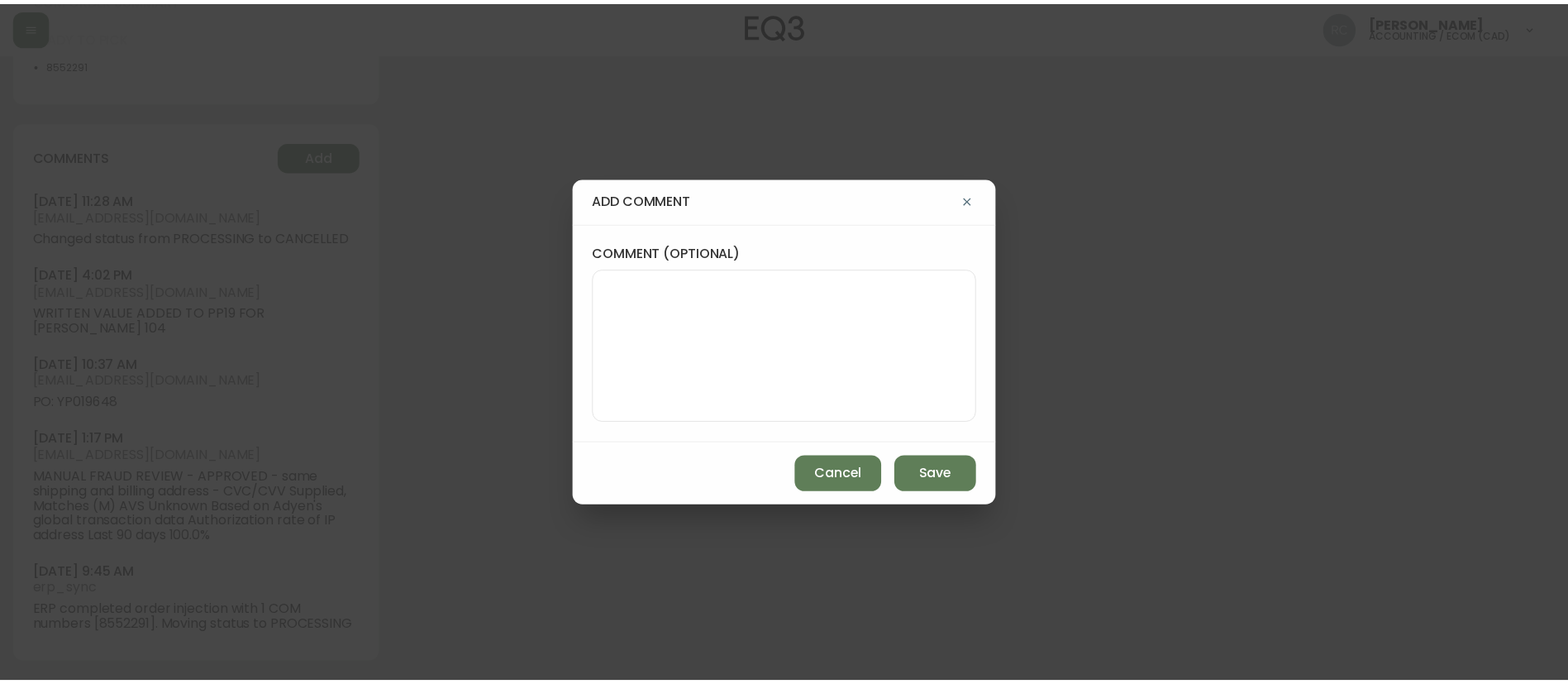
scroll to position [0, 0]
